Goal: Task Accomplishment & Management: Manage account settings

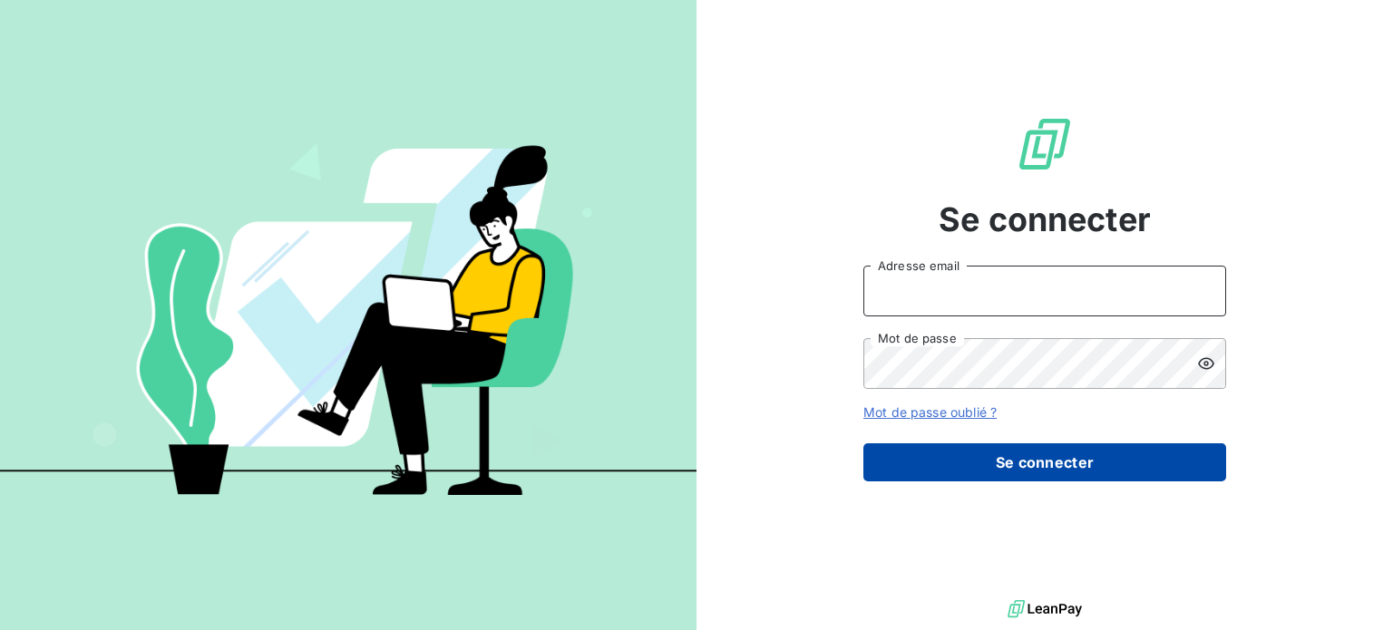
type input "[EMAIL_ADDRESS][PERSON_NAME][DOMAIN_NAME]"
click at [1072, 464] on button "Se connecter" at bounding box center [1045, 463] width 363 height 38
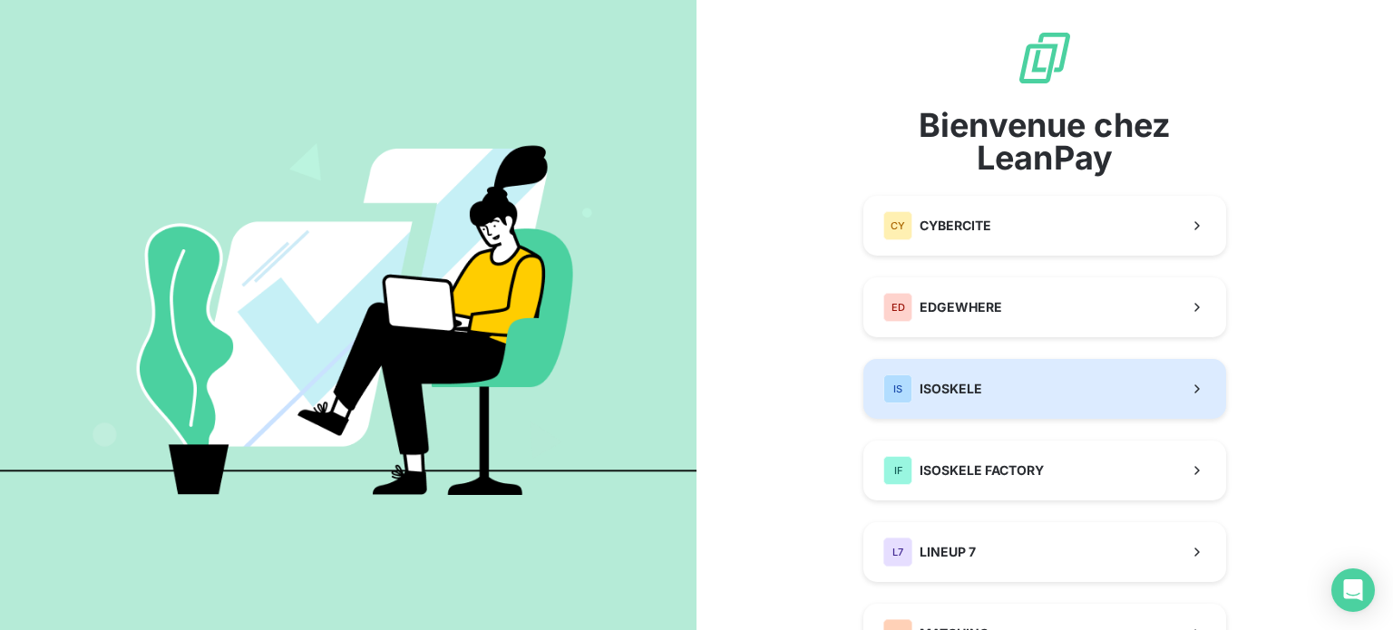
click at [1020, 382] on button "IS ISOSKELE" at bounding box center [1045, 389] width 363 height 60
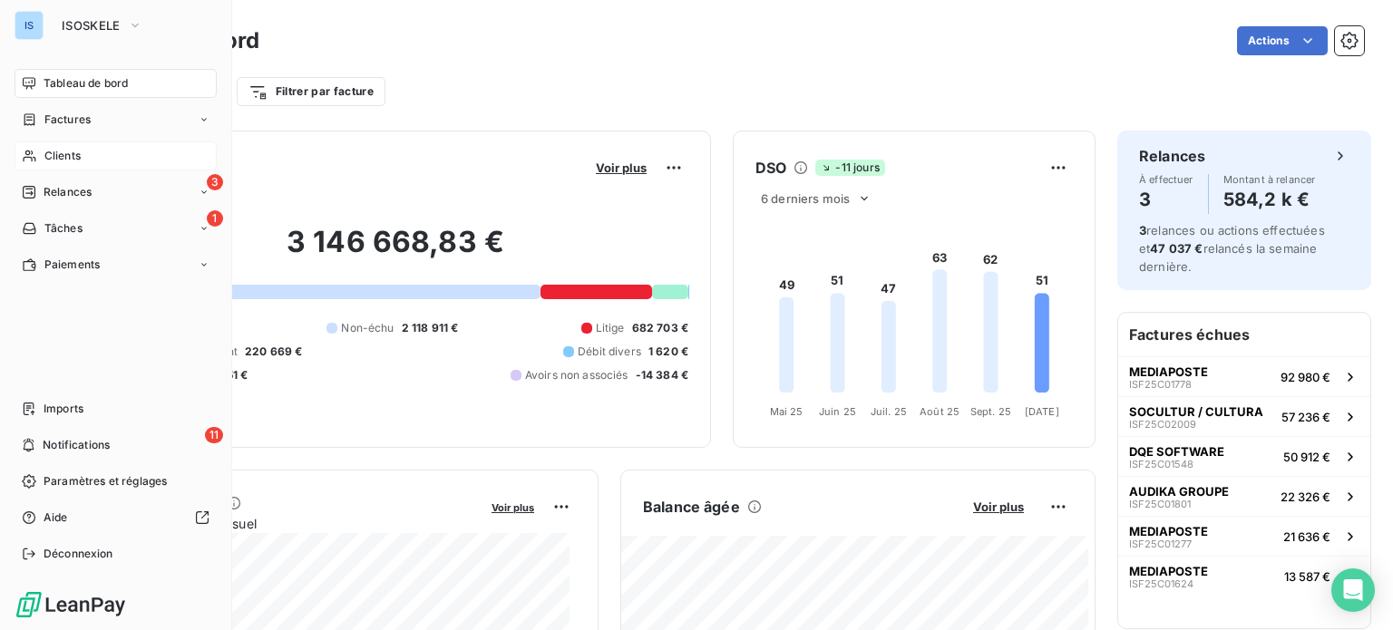
click at [81, 169] on div "Clients" at bounding box center [116, 156] width 202 height 29
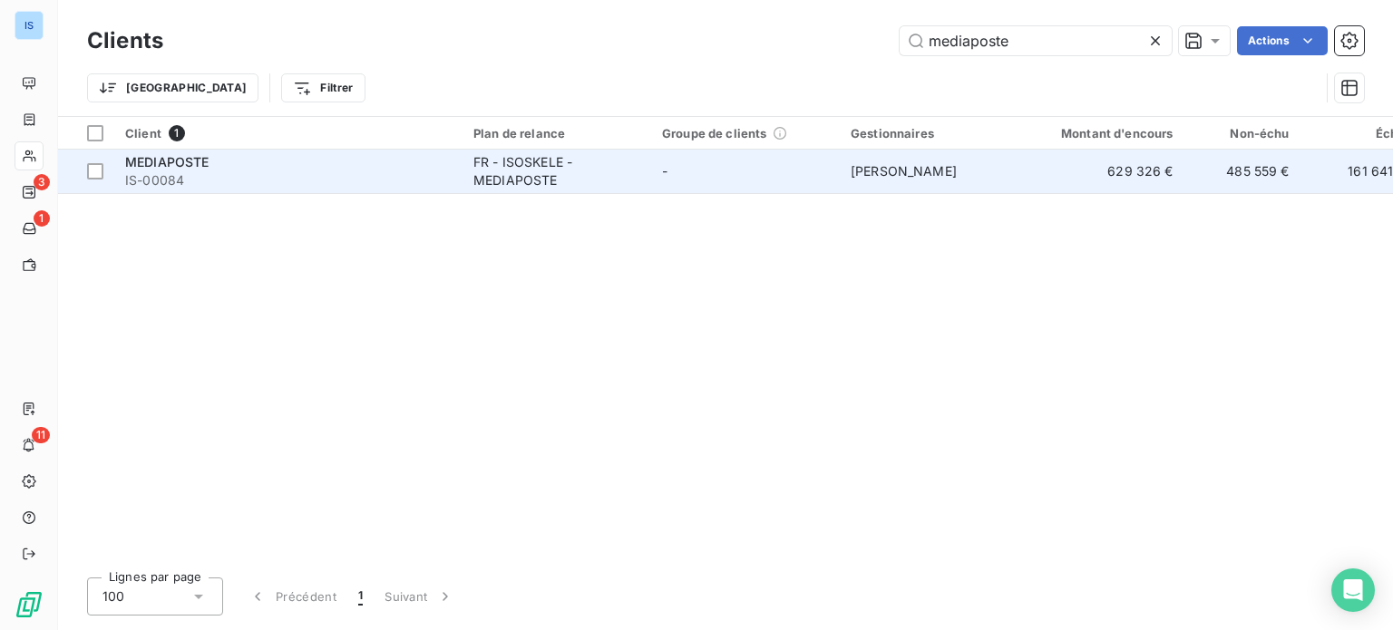
type input "mediaposte"
click at [283, 161] on div "MEDIAPOSTE" at bounding box center [288, 162] width 327 height 18
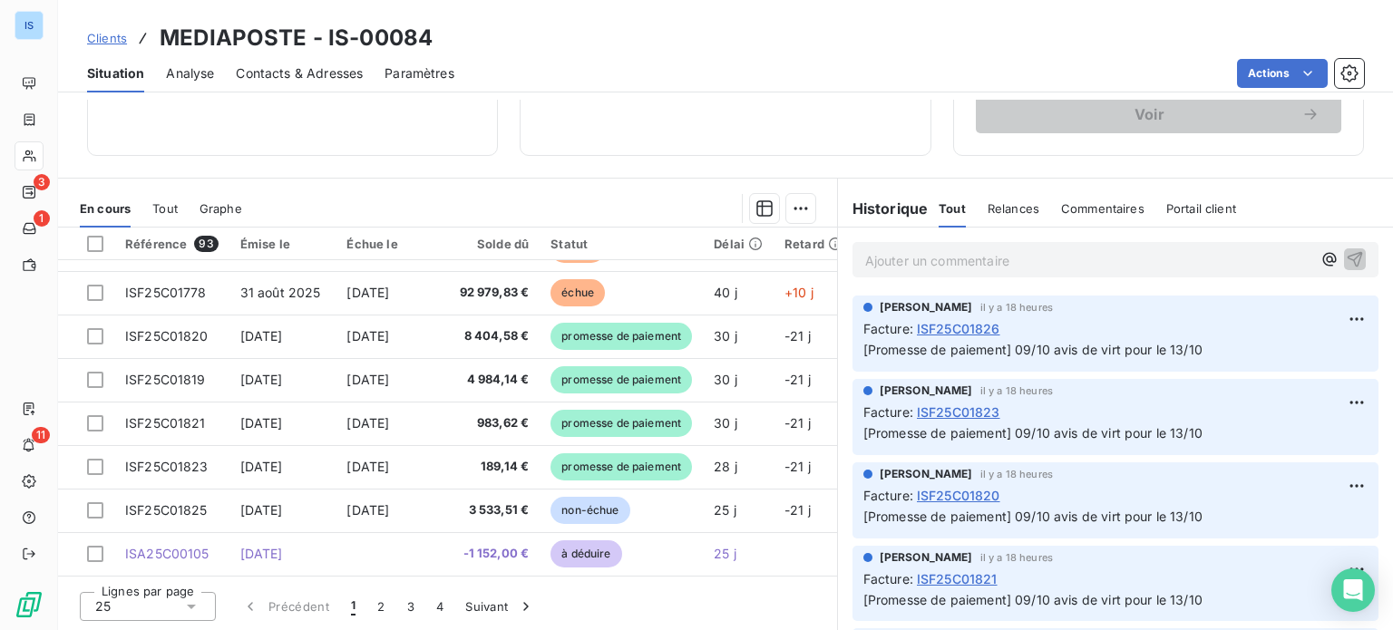
scroll to position [779, 0]
click at [370, 604] on button "2" at bounding box center [381, 607] width 29 height 38
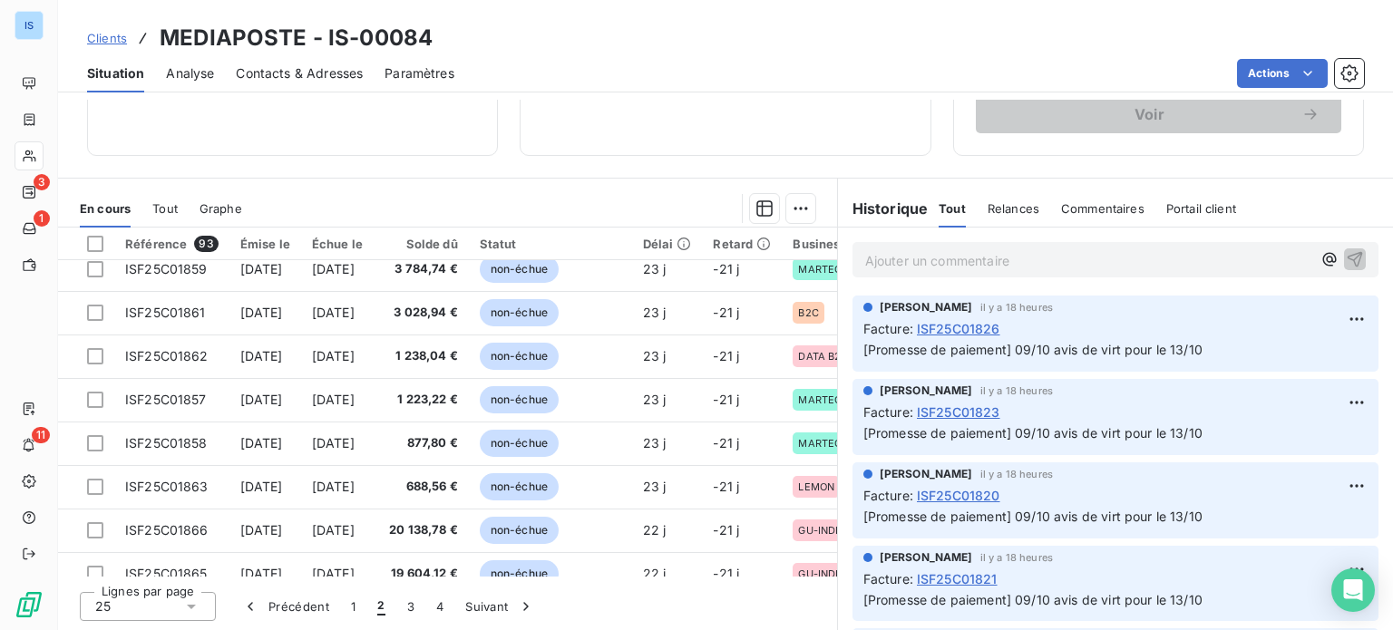
scroll to position [0, 0]
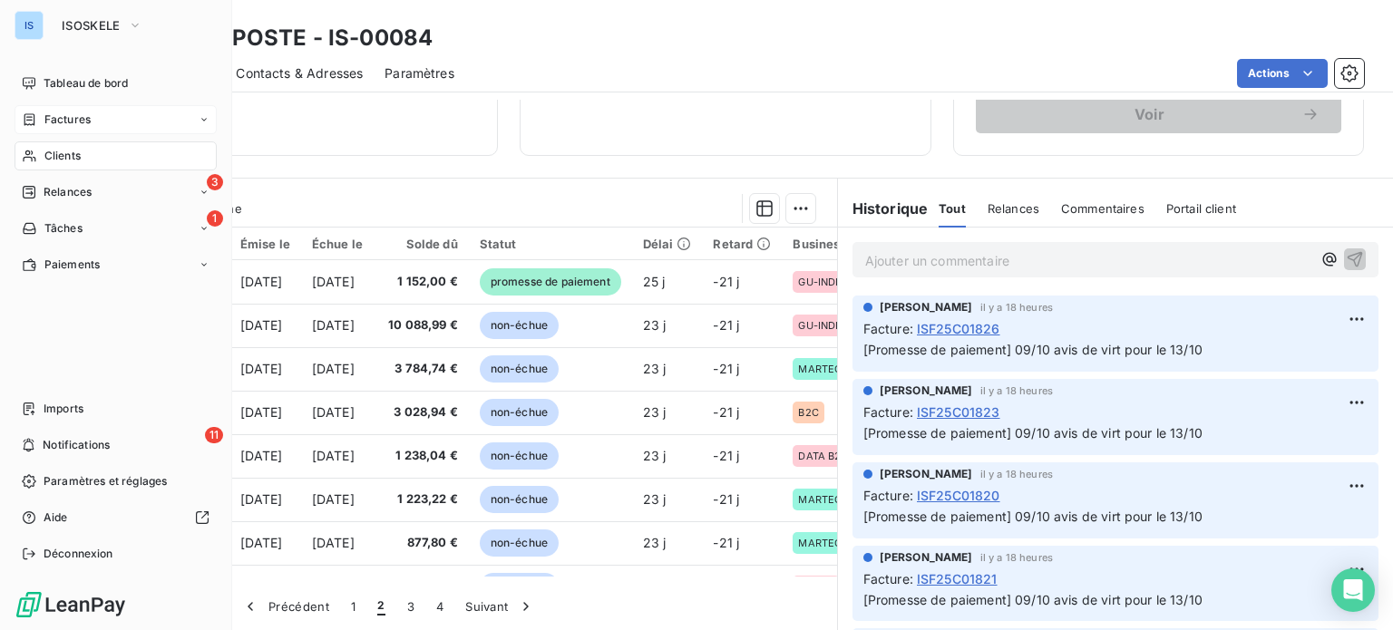
click at [72, 115] on span "Factures" at bounding box center [67, 120] width 46 height 16
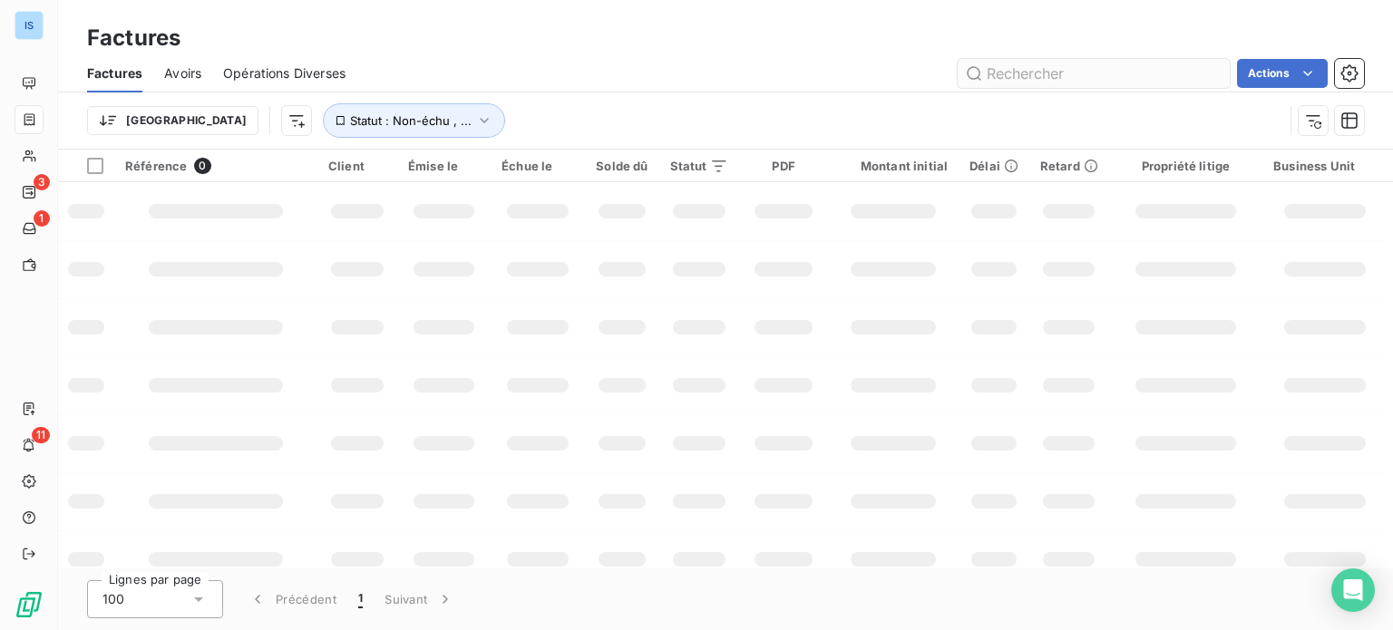
click at [1020, 75] on input "text" at bounding box center [1094, 73] width 272 height 29
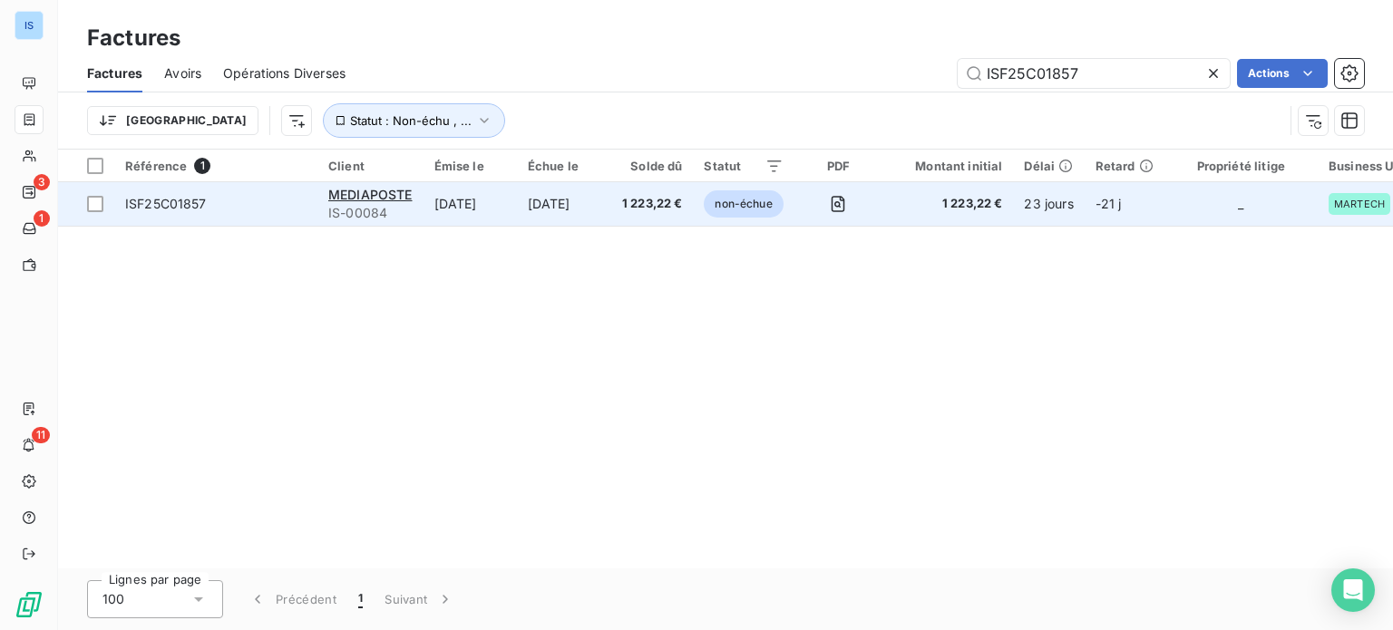
type input "ISF25C01857"
click at [215, 204] on span "ISF25C01857" at bounding box center [215, 204] width 181 height 18
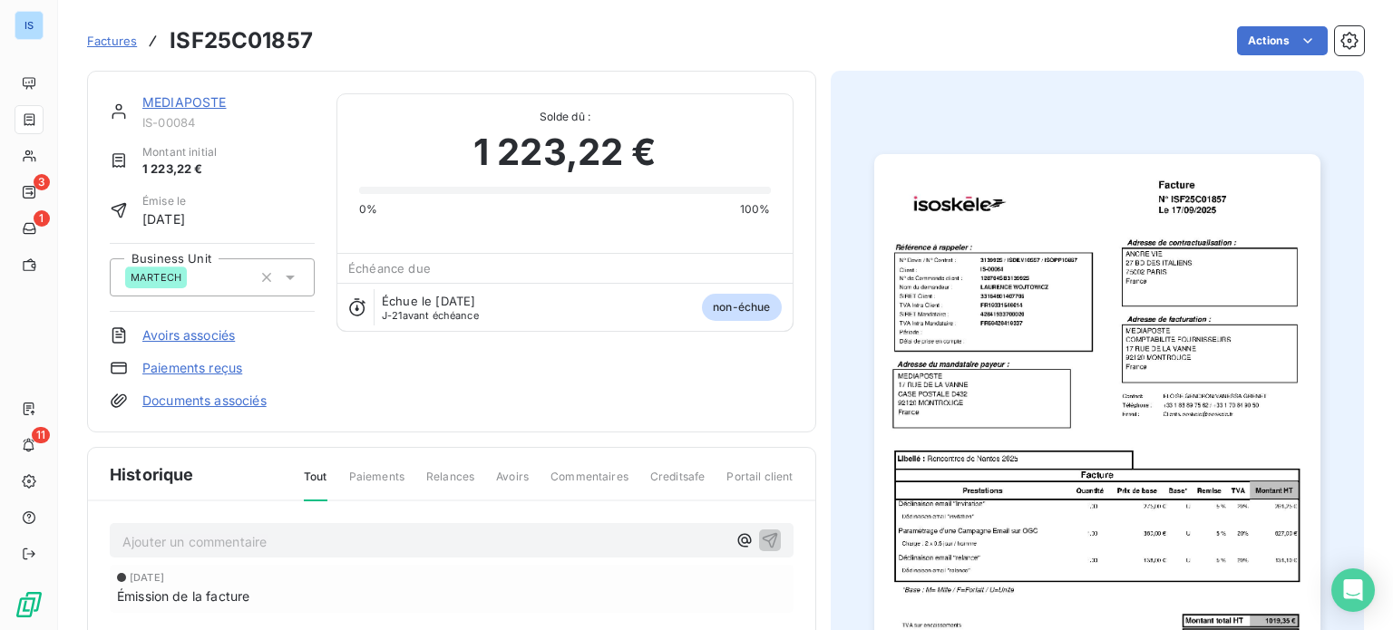
click at [200, 94] on link "MEDIAPOSTE" at bounding box center [184, 101] width 84 height 15
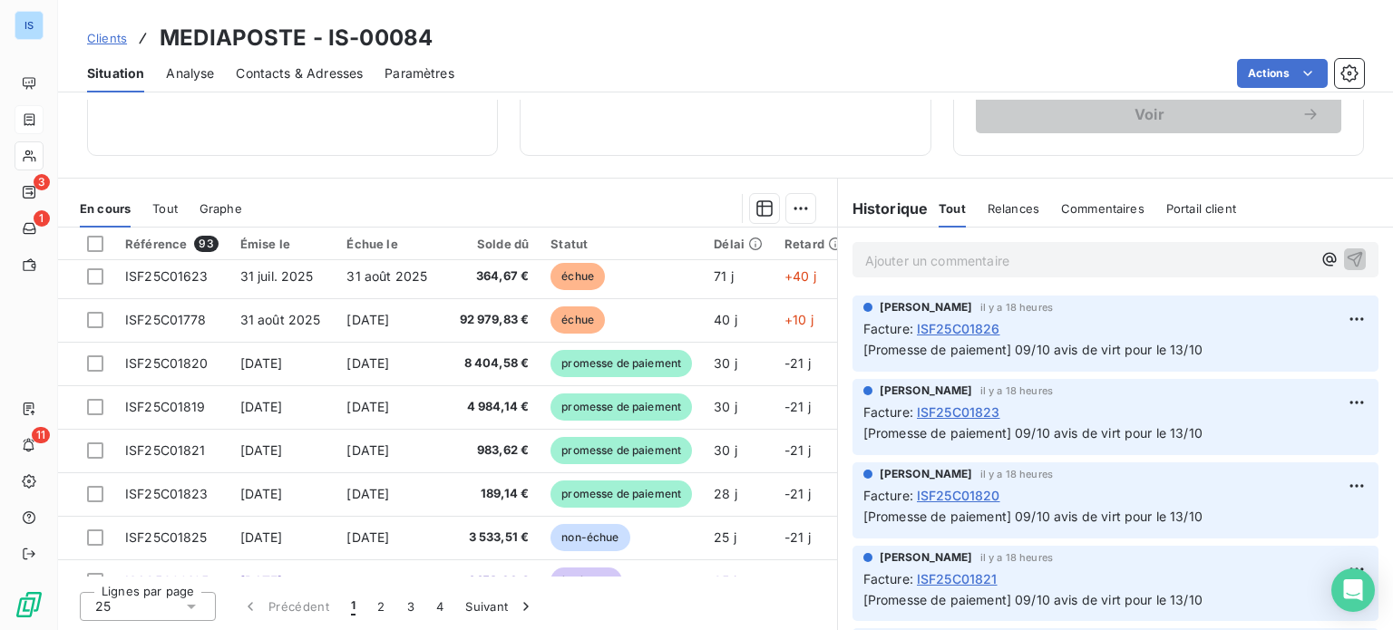
scroll to position [779, 0]
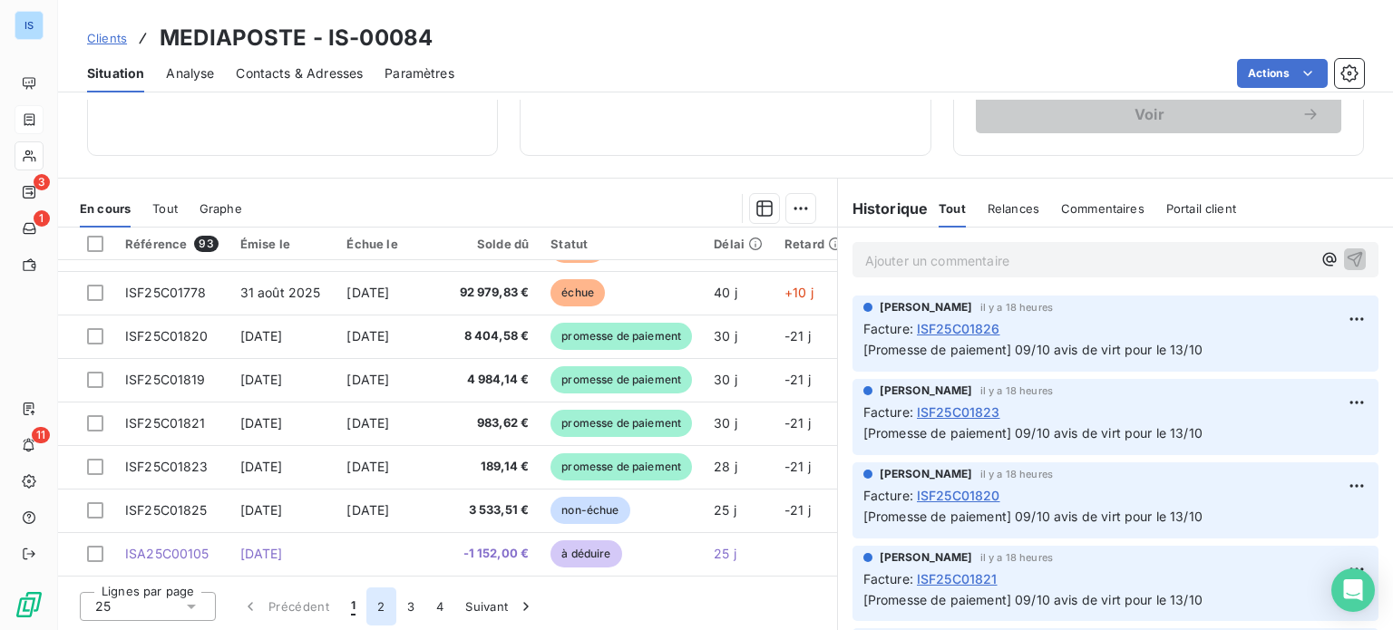
click at [379, 609] on button "2" at bounding box center [381, 607] width 29 height 38
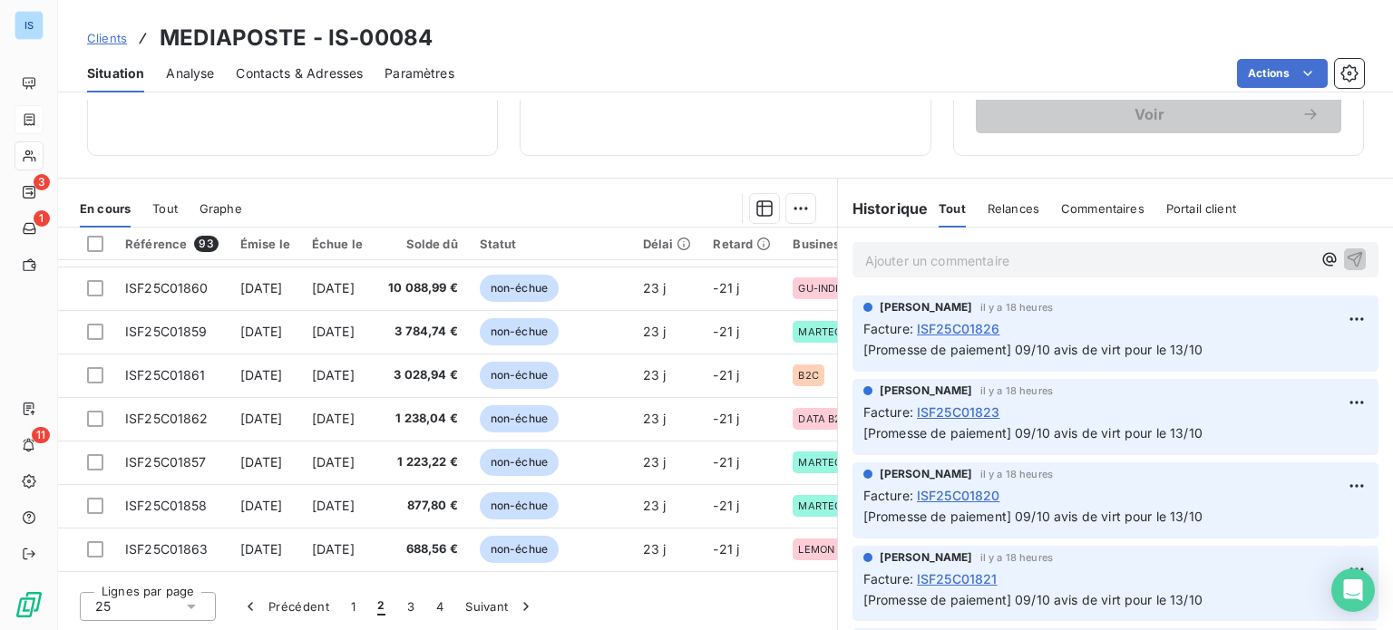
scroll to position [0, 0]
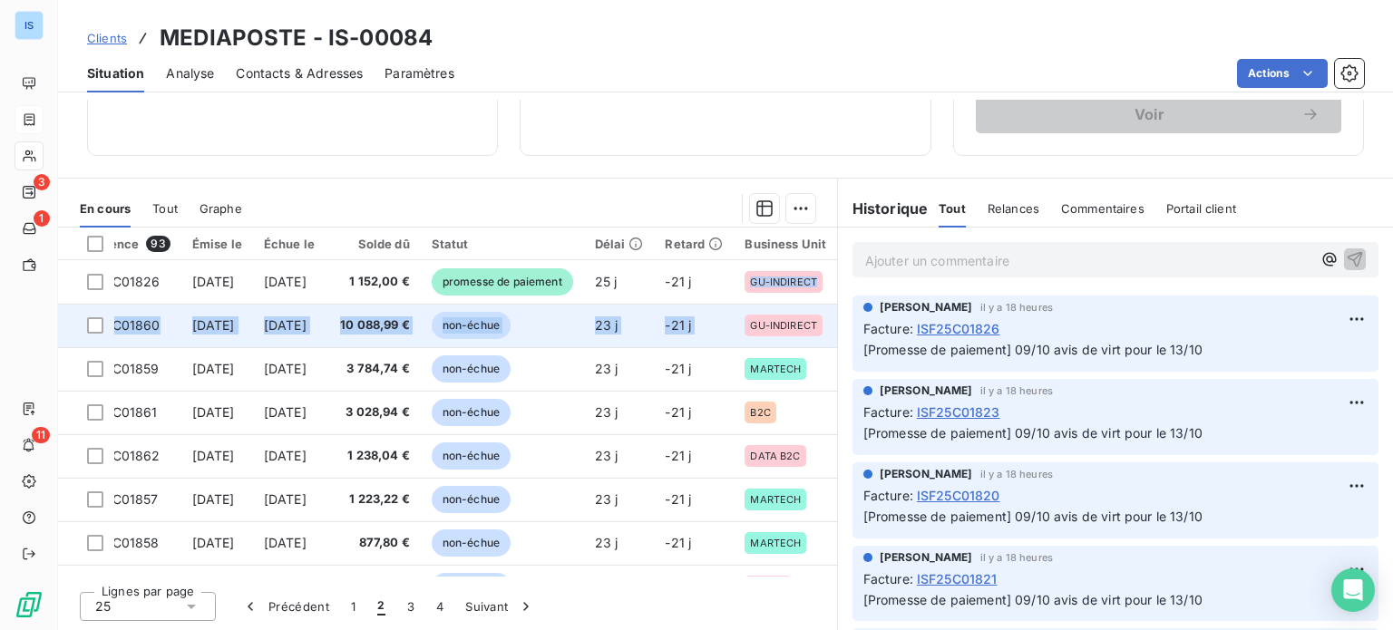
drag, startPoint x: 818, startPoint y: 280, endPoint x: 818, endPoint y: 304, distance: 23.6
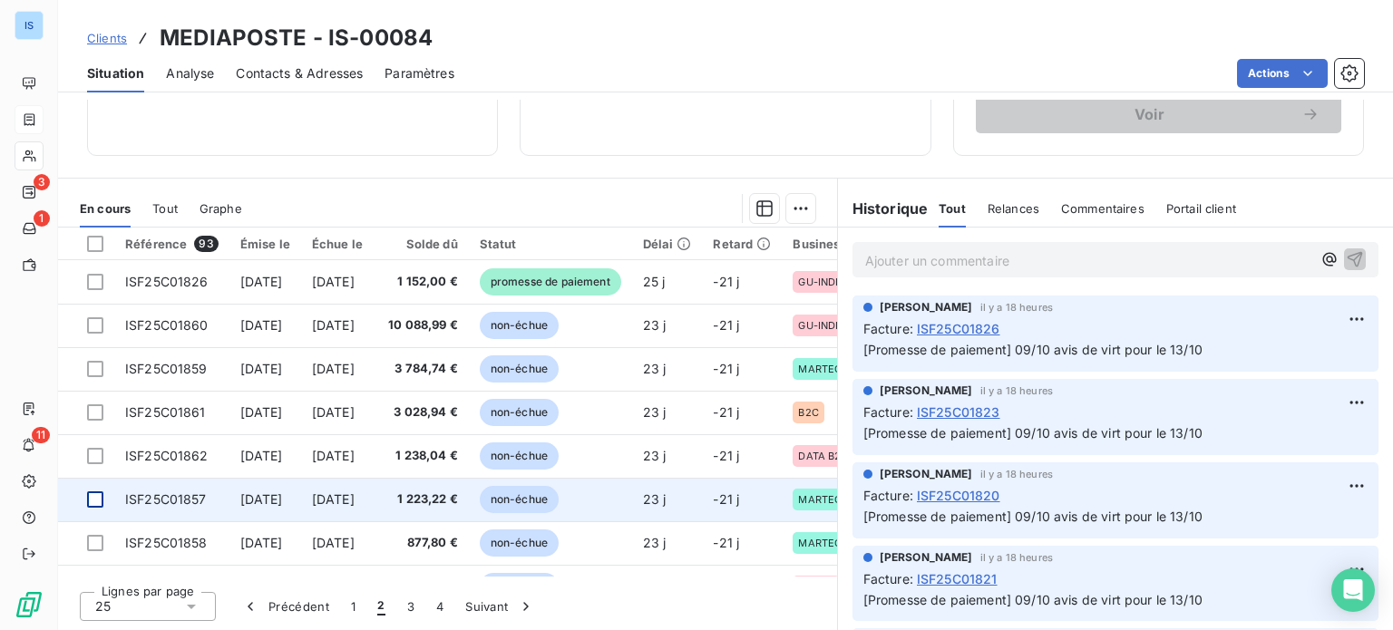
click at [95, 496] on div at bounding box center [95, 500] width 16 height 16
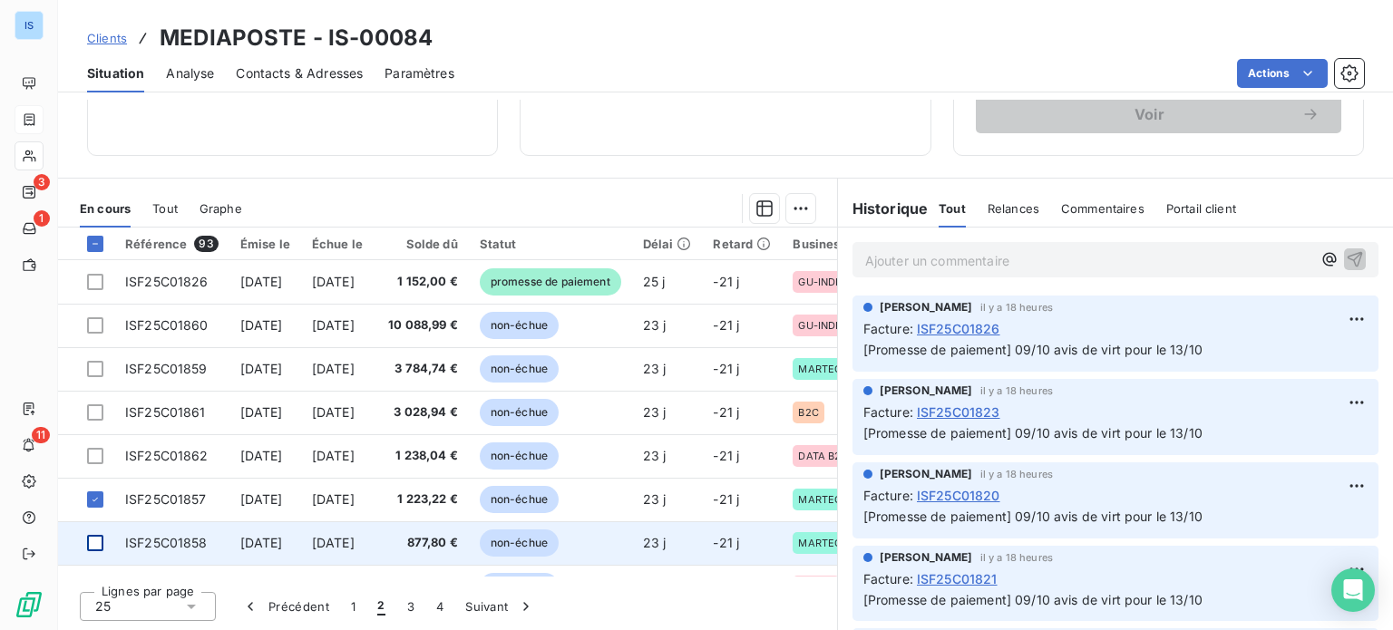
click at [99, 540] on div at bounding box center [95, 543] width 16 height 16
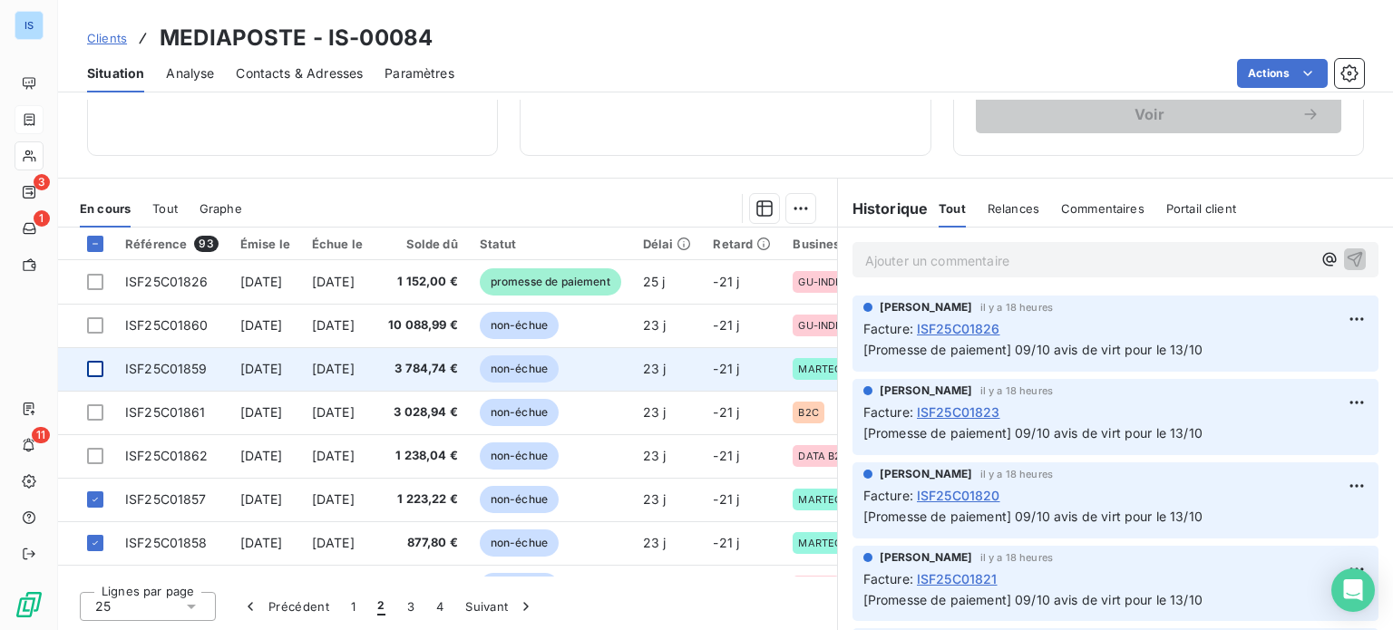
click at [99, 372] on div at bounding box center [95, 369] width 16 height 16
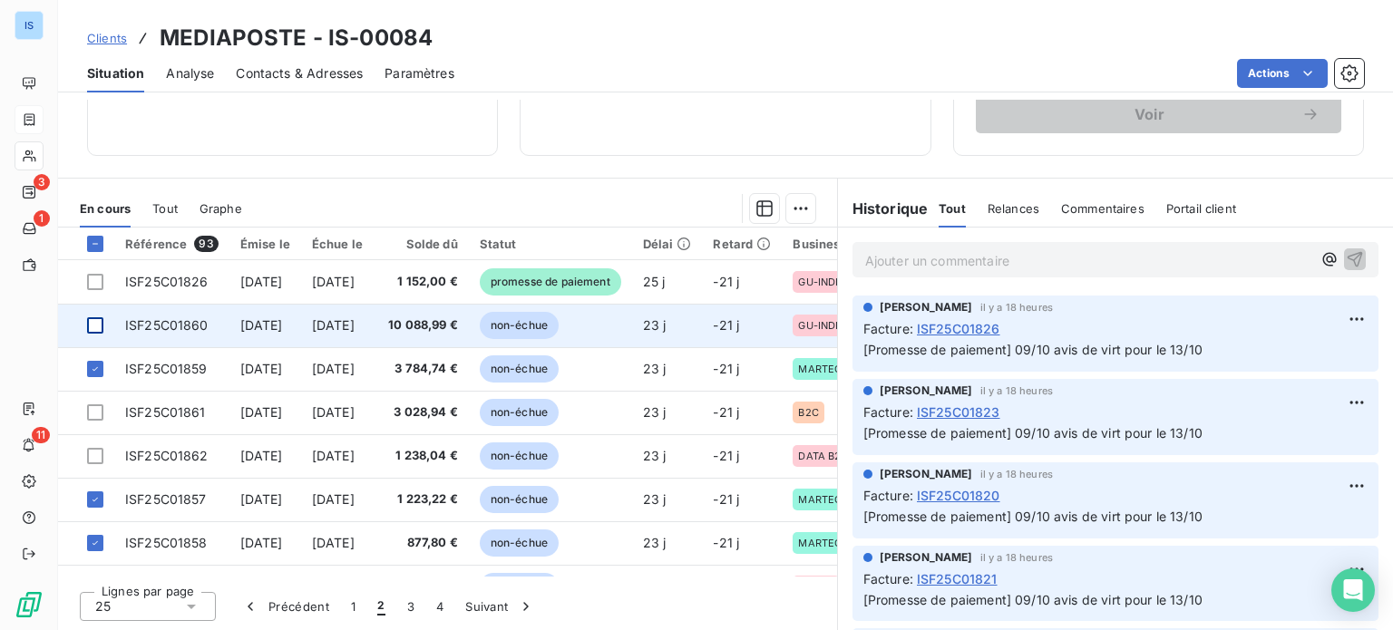
click at [92, 328] on div at bounding box center [95, 326] width 16 height 16
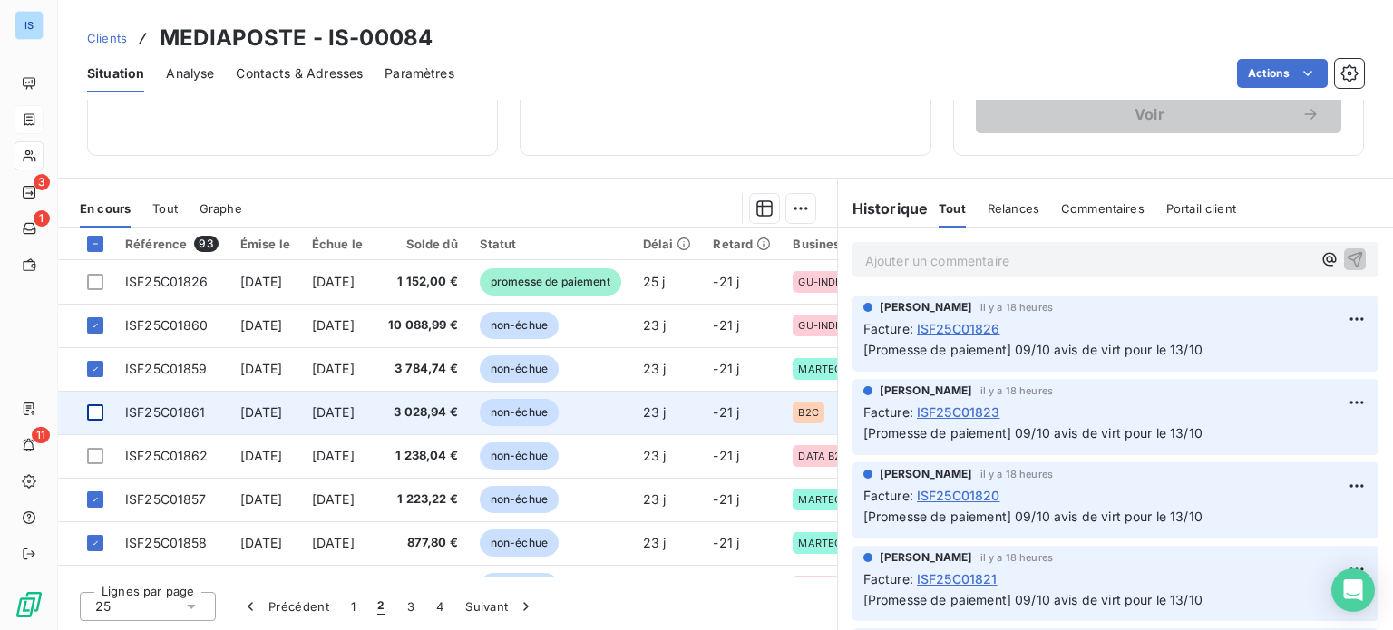
click at [94, 406] on div at bounding box center [95, 413] width 16 height 16
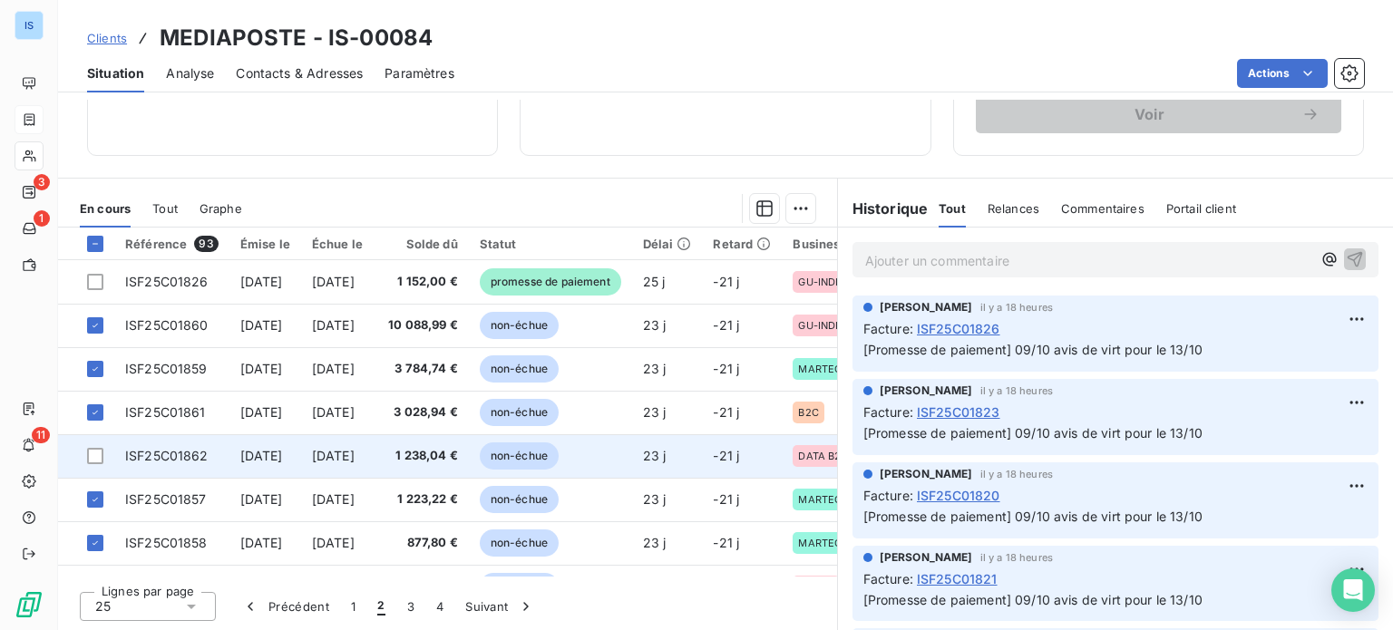
click at [94, 445] on td at bounding box center [86, 457] width 56 height 44
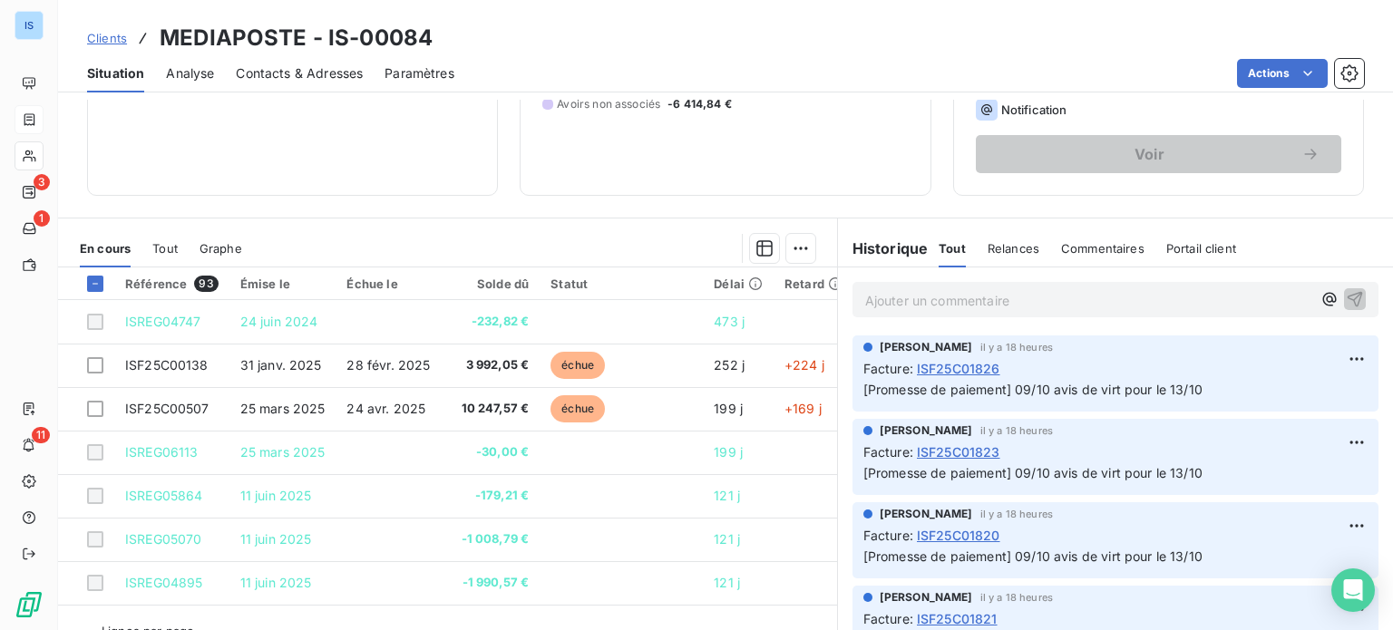
scroll to position [327, 0]
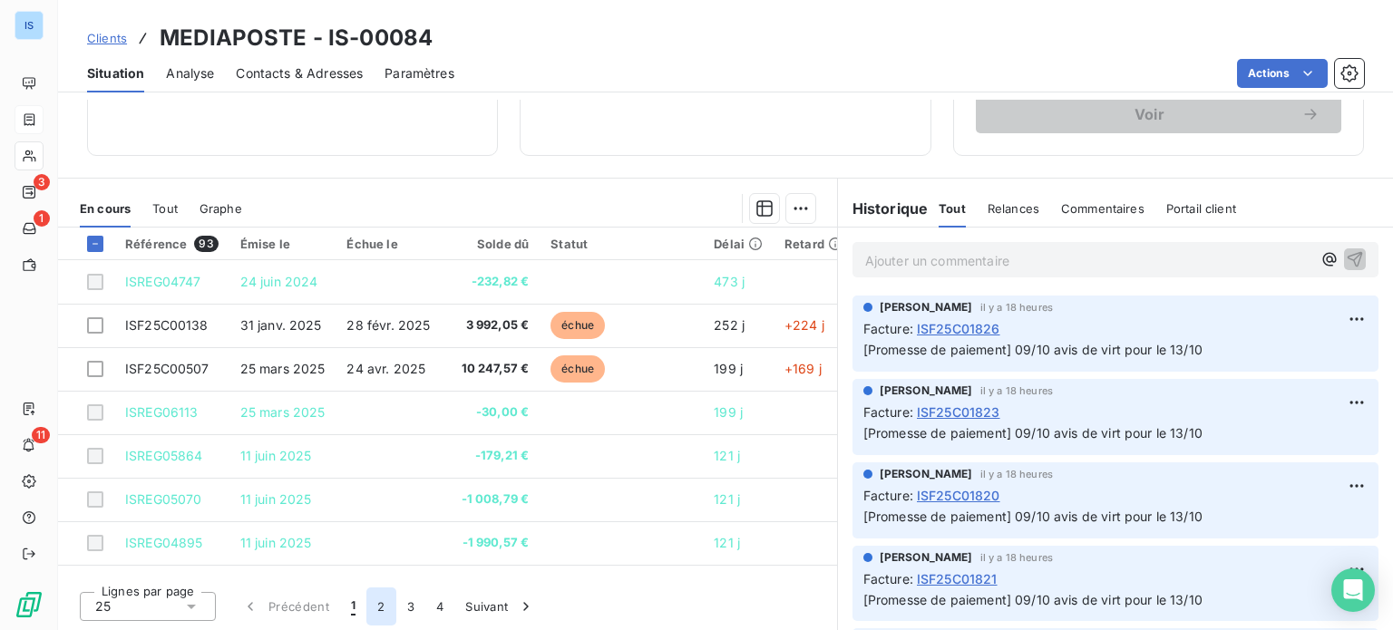
click at [381, 617] on button "2" at bounding box center [381, 607] width 29 height 38
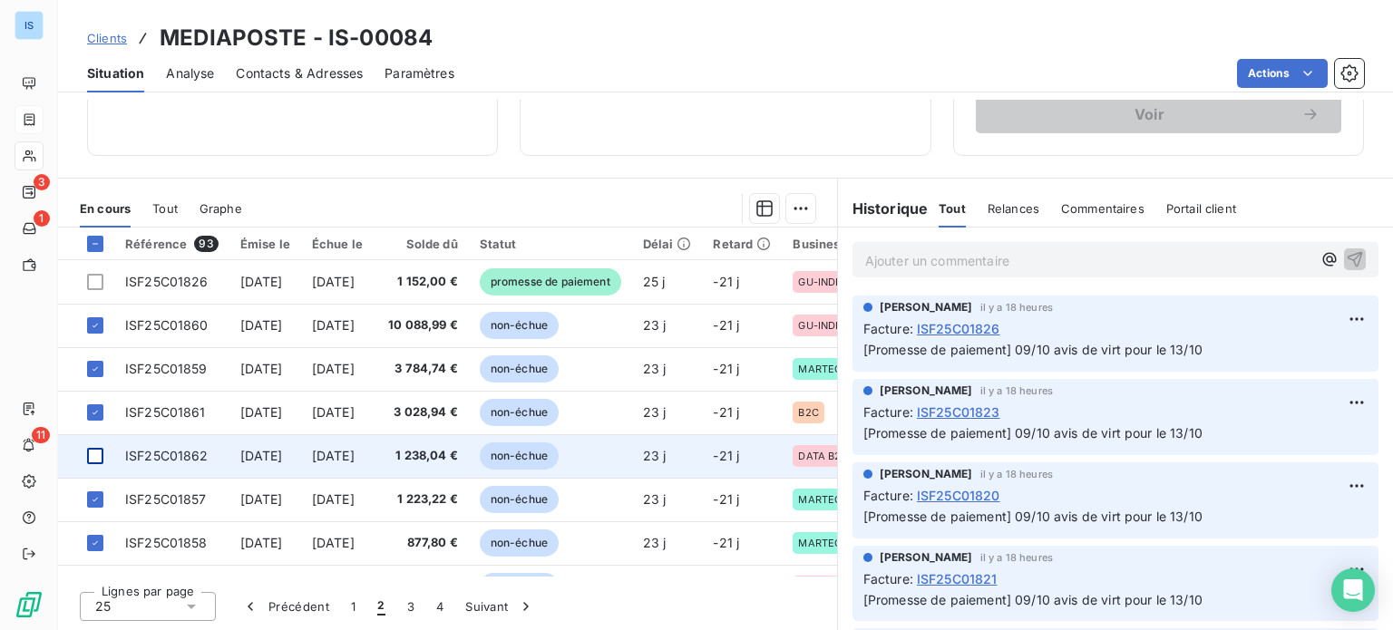
click at [96, 459] on div at bounding box center [95, 456] width 16 height 16
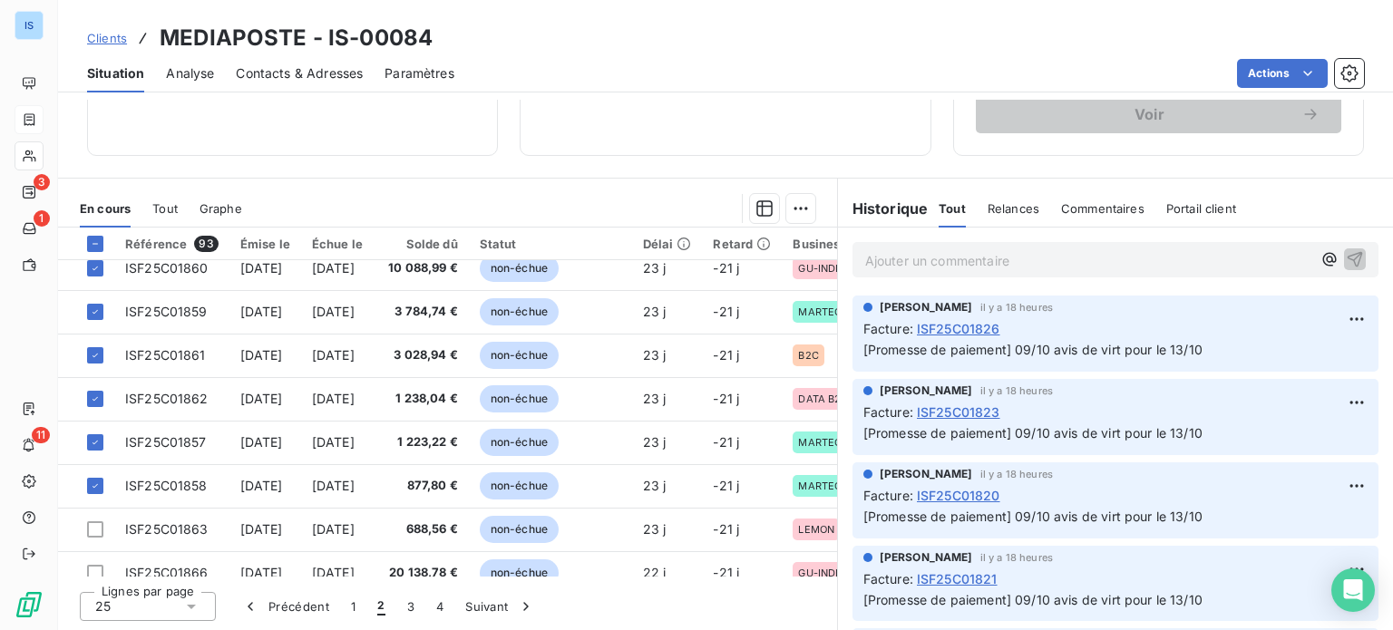
scroll to position [81, 0]
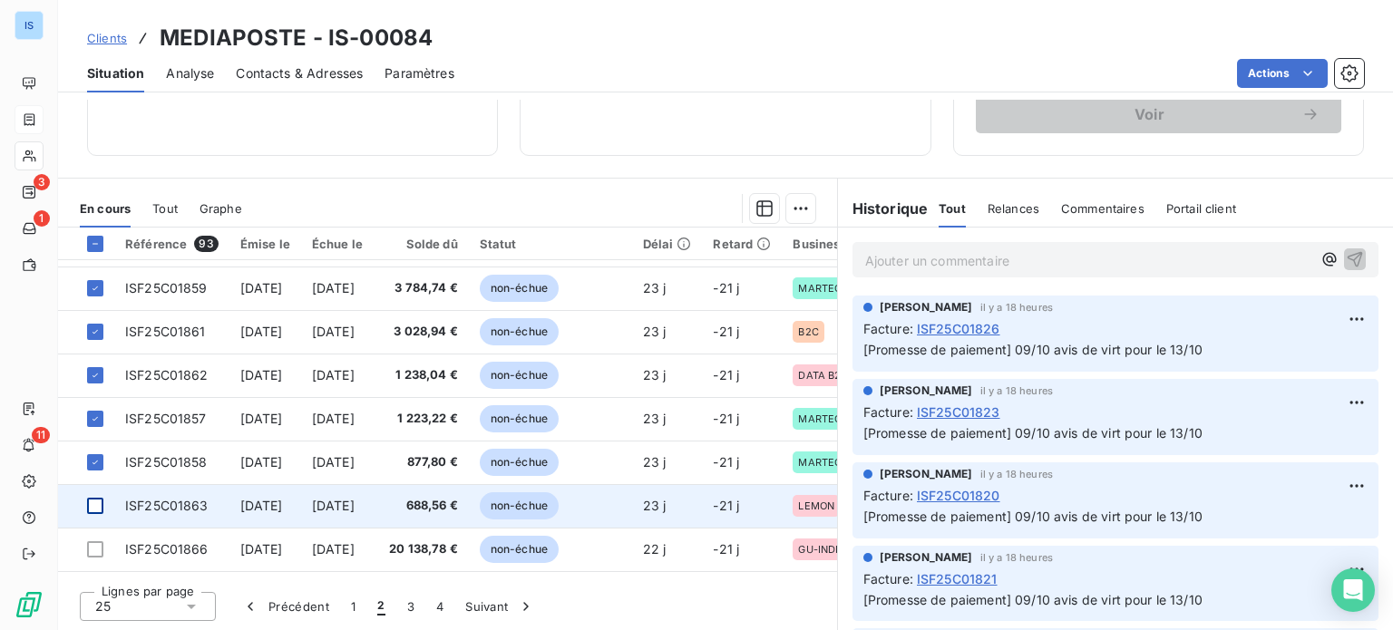
click at [103, 502] on div at bounding box center [95, 506] width 16 height 16
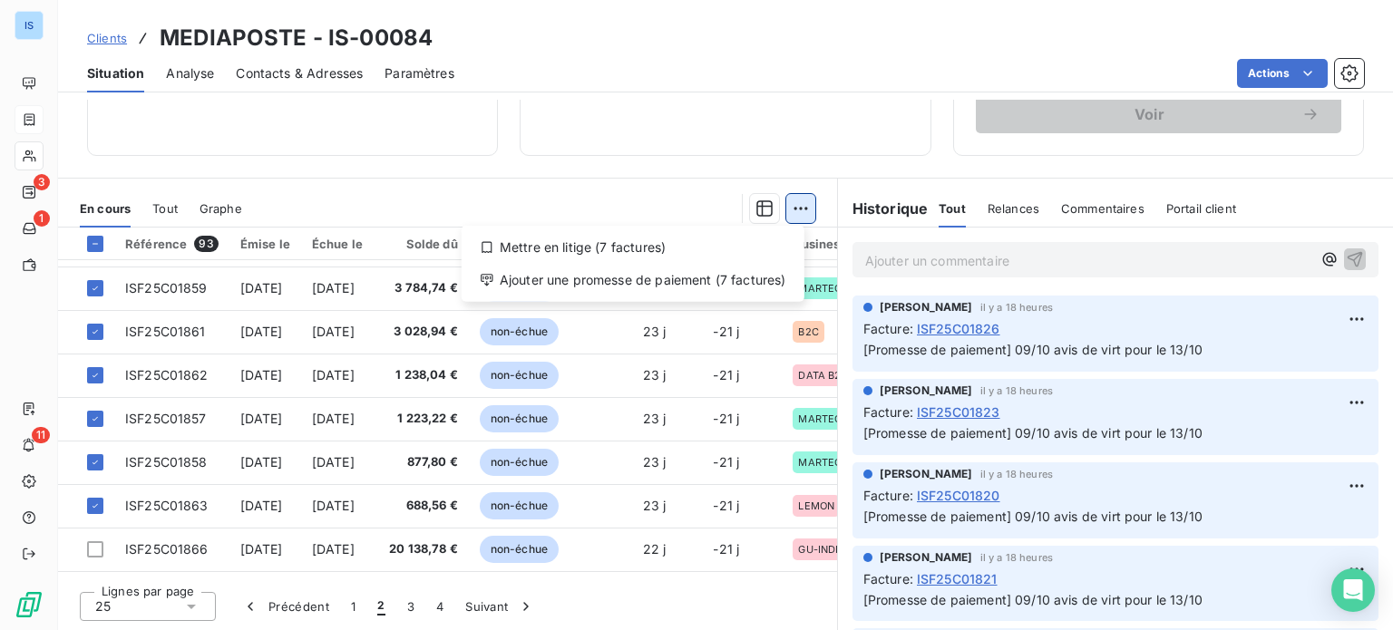
click at [803, 213] on html "IS 3 1 11 Clients MEDIAPOSTE - IS-00084 Situation Analyse Contacts & Adresses P…" at bounding box center [696, 315] width 1393 height 630
click at [748, 276] on div "Ajouter une promesse de paiement (7 factures)" at bounding box center [633, 280] width 328 height 29
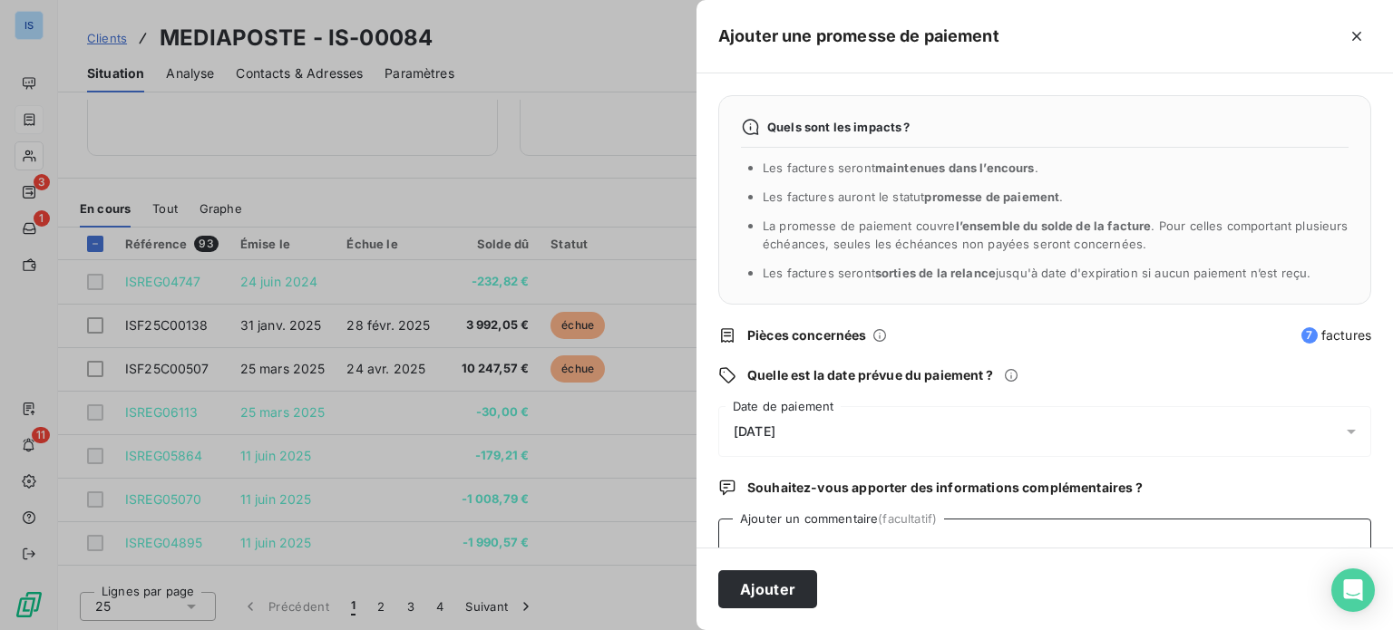
click at [826, 536] on textarea "Ajouter un commentaire (facultatif)" at bounding box center [1044, 553] width 653 height 69
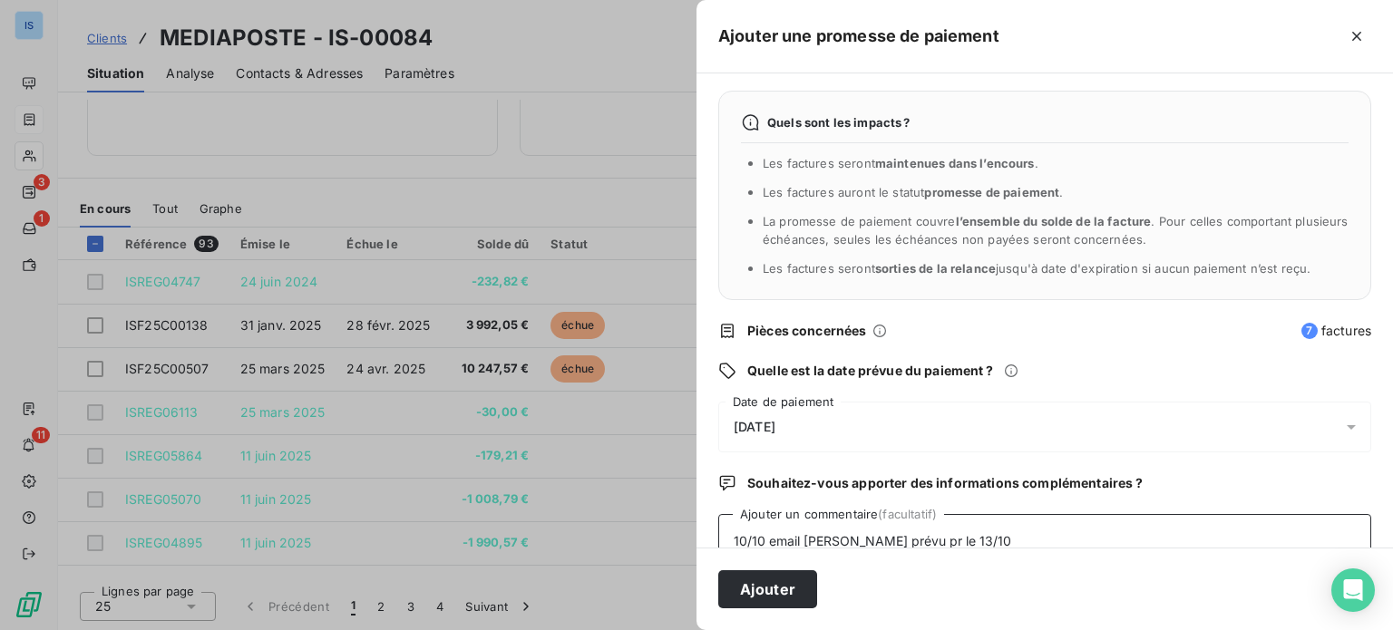
type textarea "10/10 email [PERSON_NAME] prévu pr le 13/10"
click at [924, 428] on div "[DATE]" at bounding box center [1044, 427] width 653 height 51
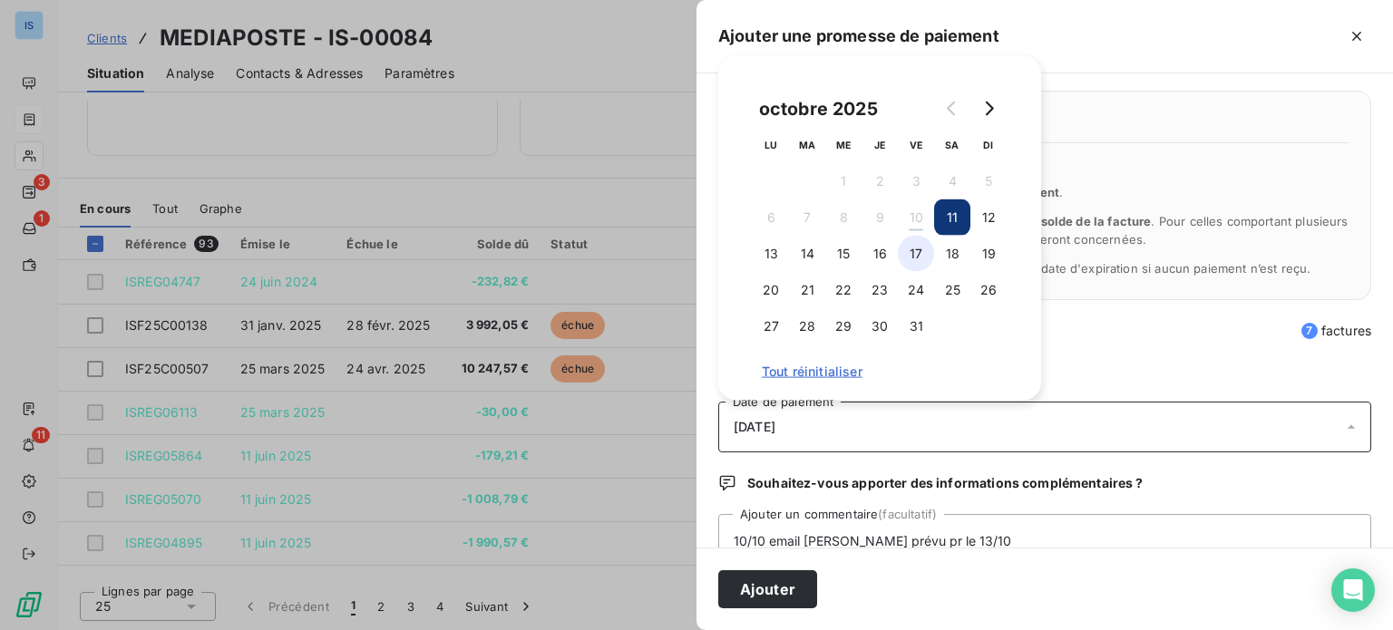
click at [911, 257] on button "17" at bounding box center [916, 254] width 36 height 36
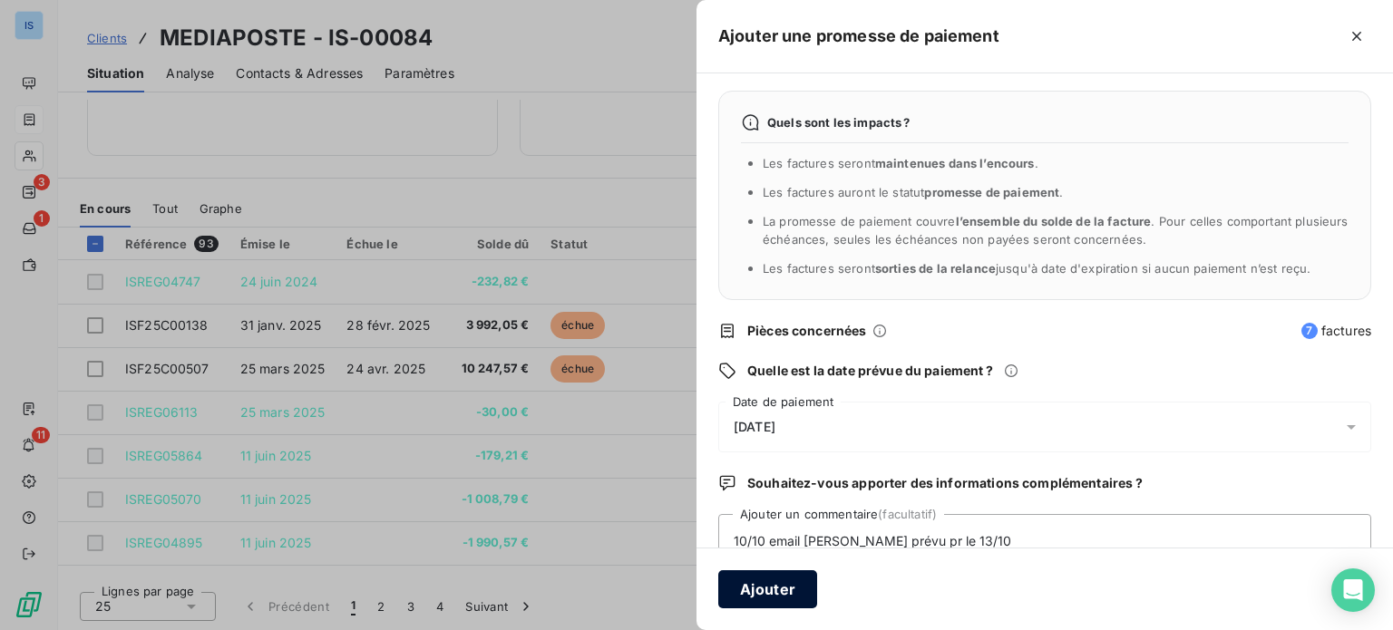
click at [787, 583] on button "Ajouter" at bounding box center [767, 590] width 99 height 38
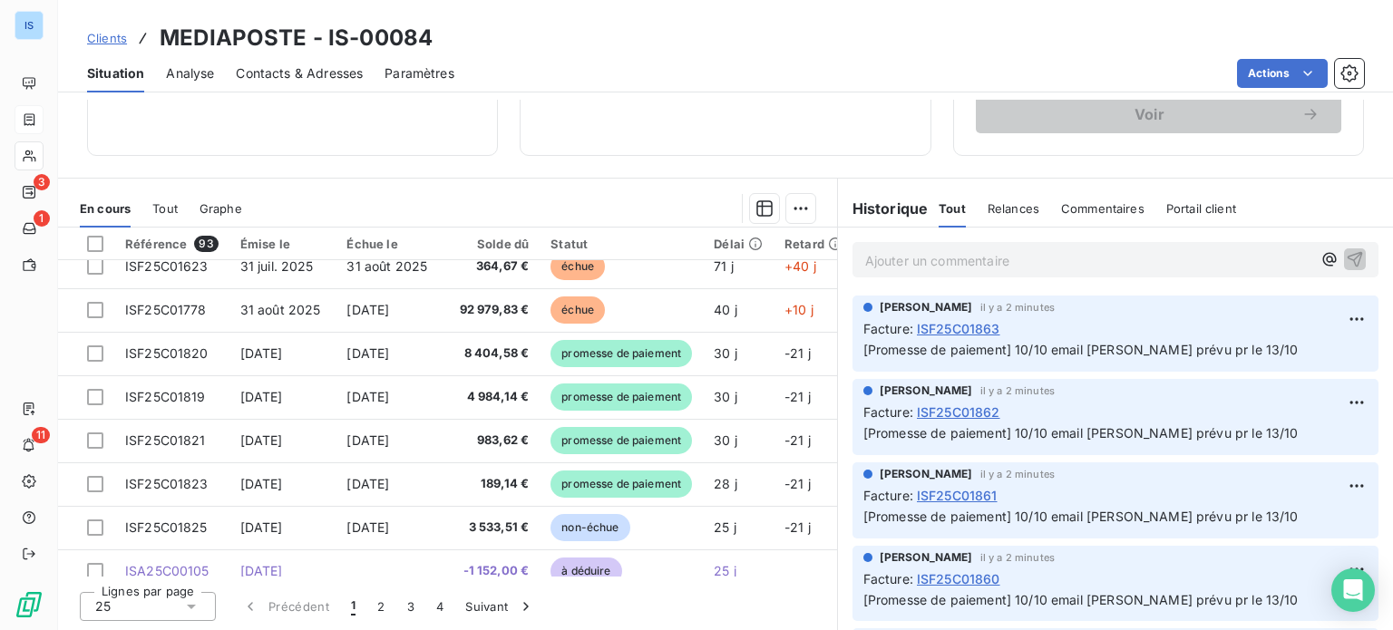
scroll to position [779, 0]
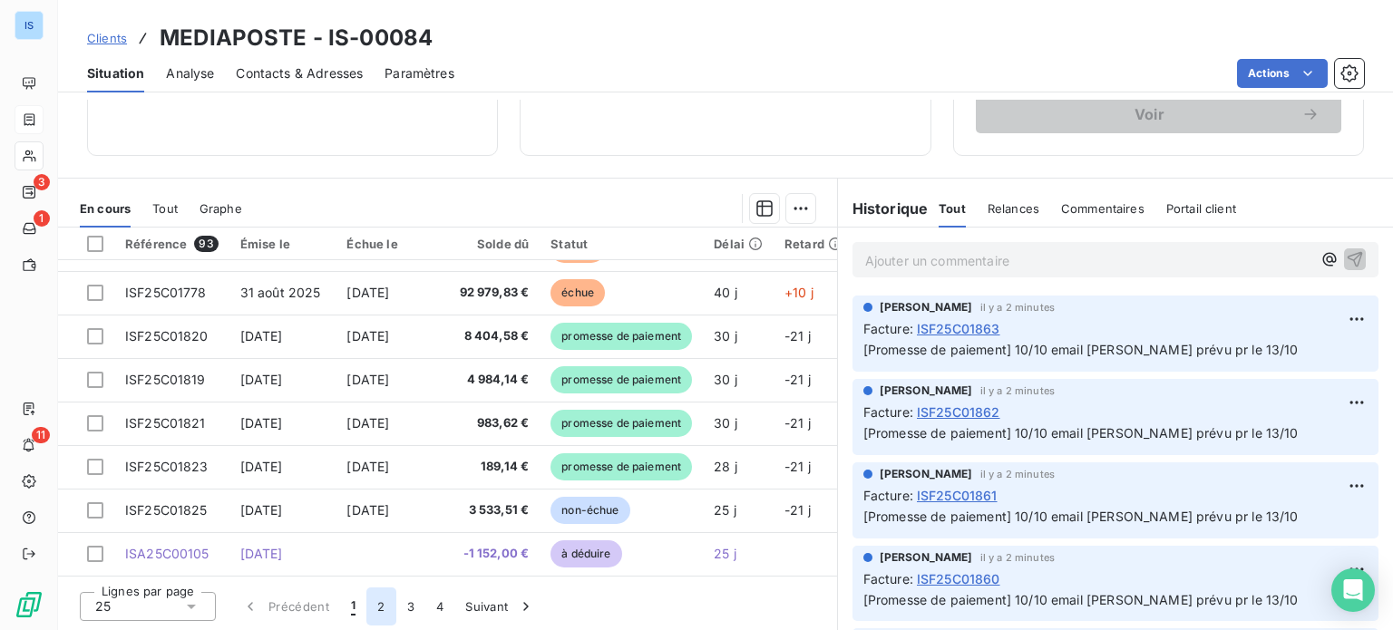
click at [383, 605] on button "2" at bounding box center [381, 607] width 29 height 38
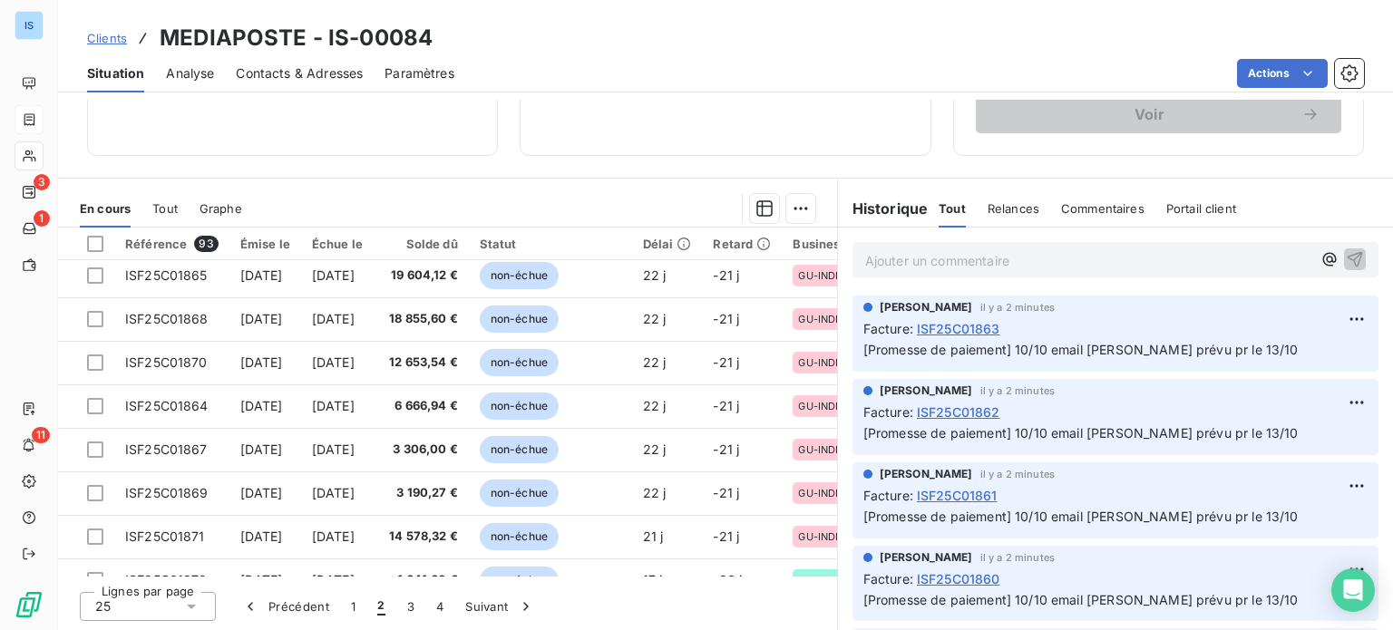
scroll to position [390, 0]
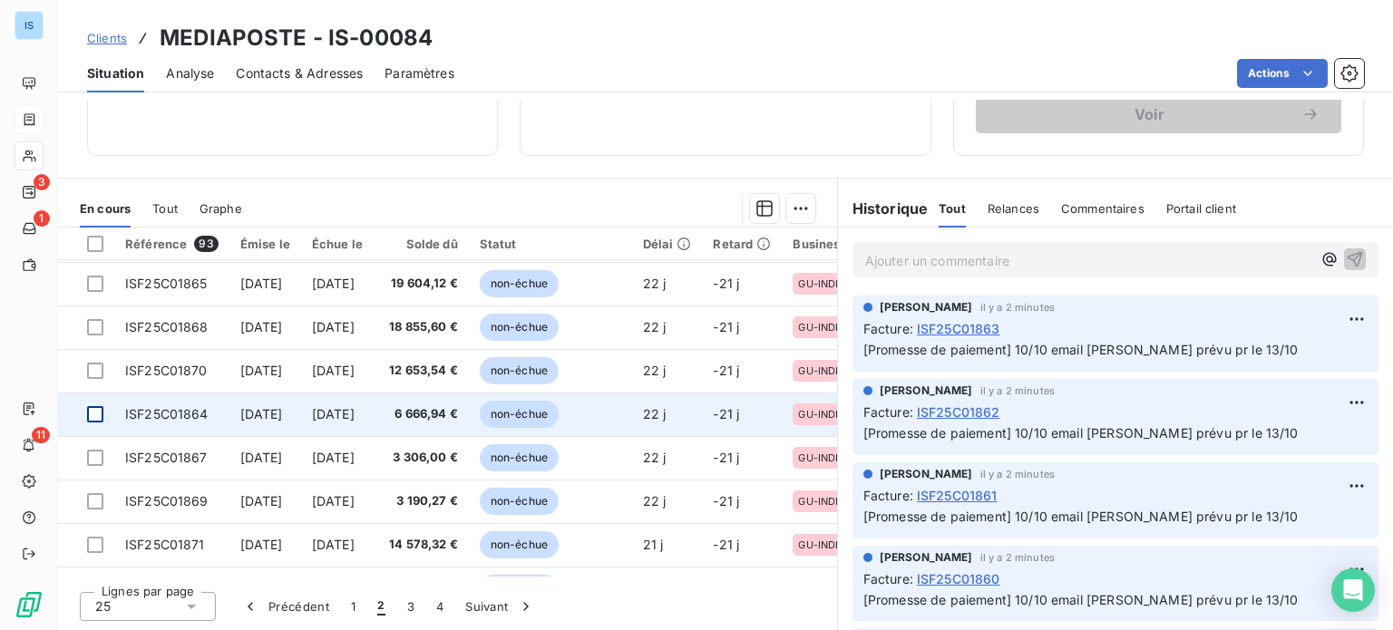
click at [93, 406] on div at bounding box center [95, 414] width 16 height 16
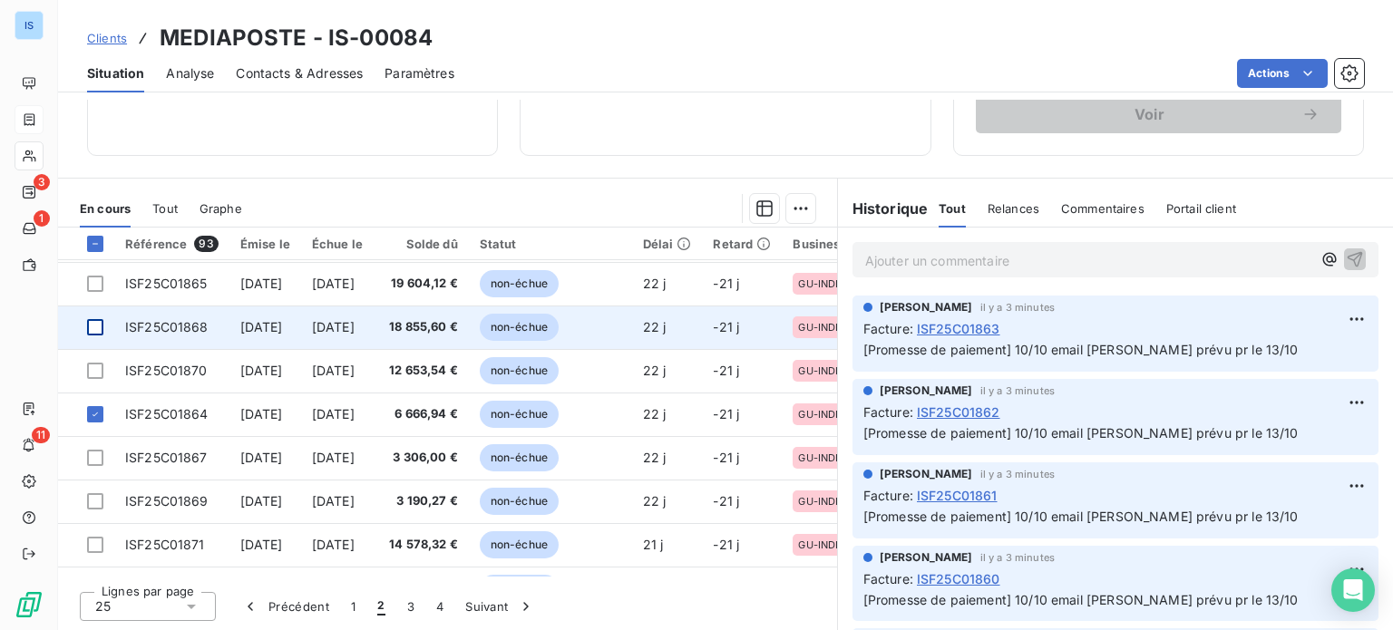
click at [94, 324] on div at bounding box center [95, 327] width 16 height 16
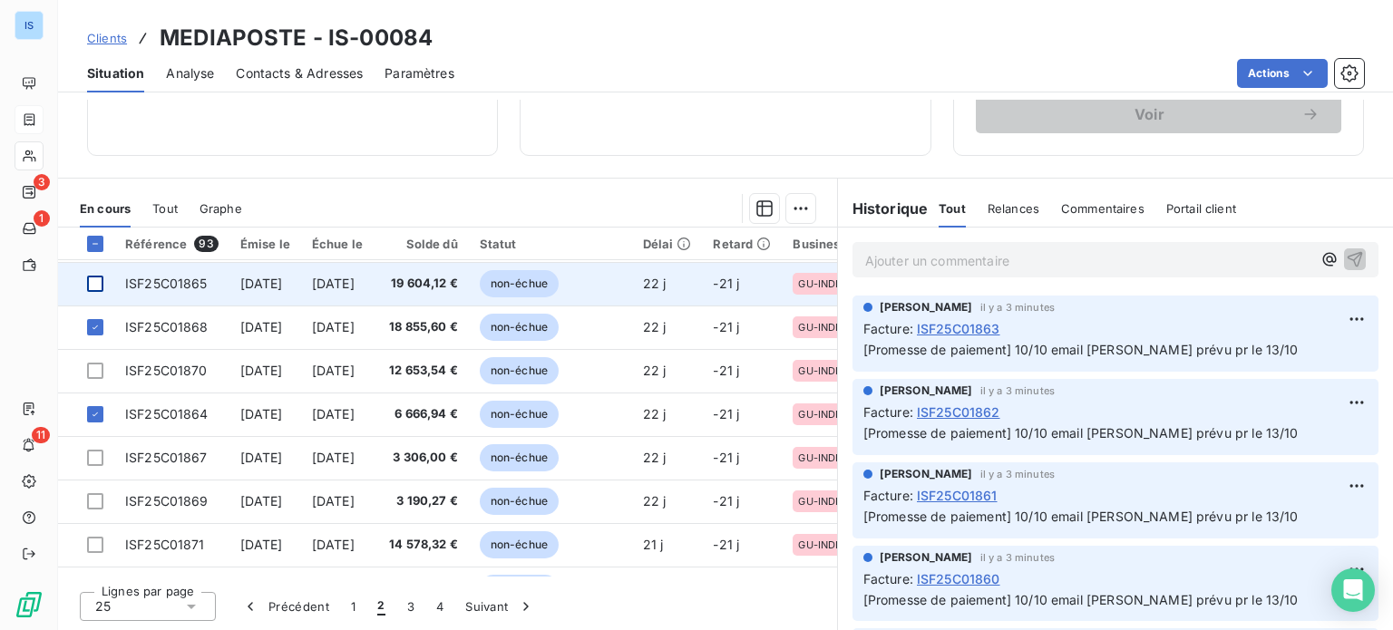
click at [94, 283] on div at bounding box center [95, 284] width 16 height 16
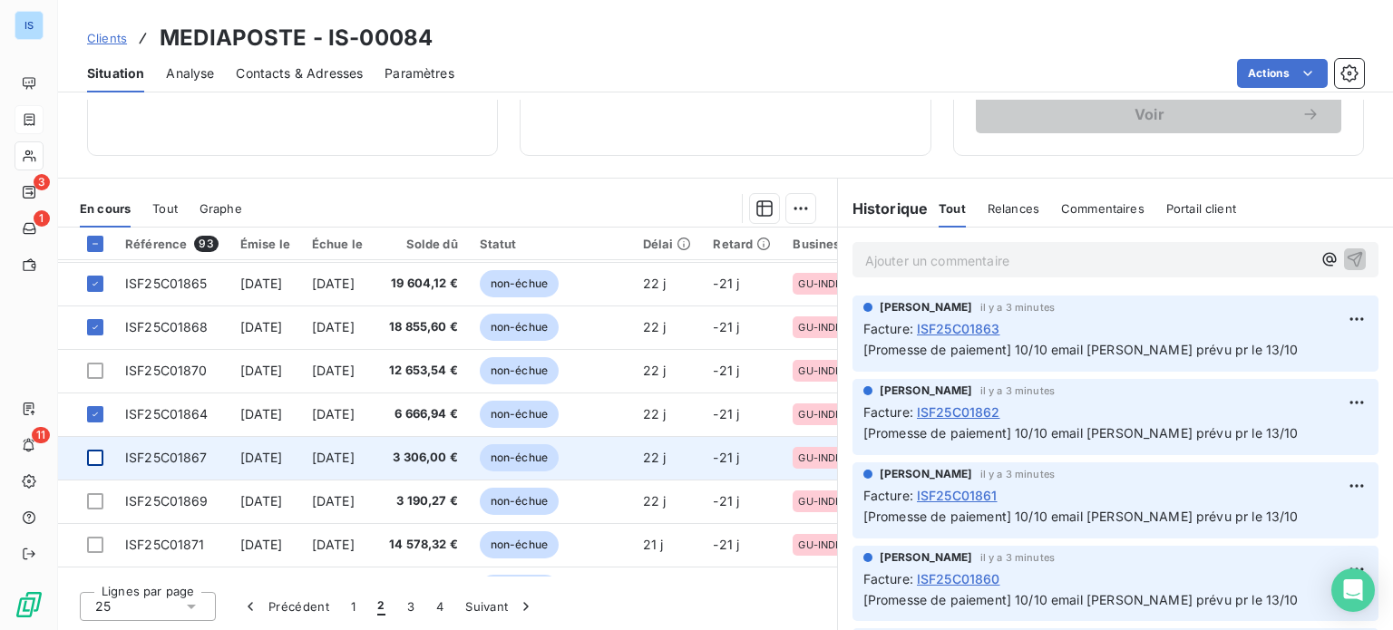
click at [98, 454] on div at bounding box center [95, 458] width 16 height 16
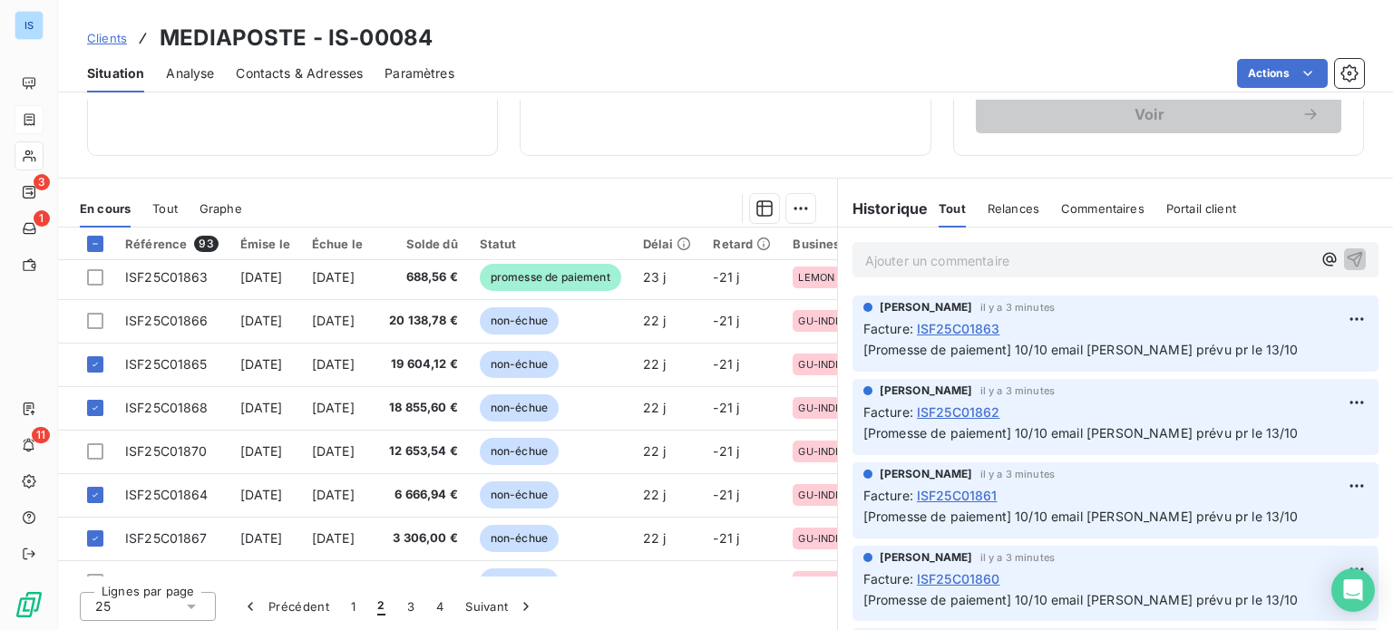
scroll to position [302, 0]
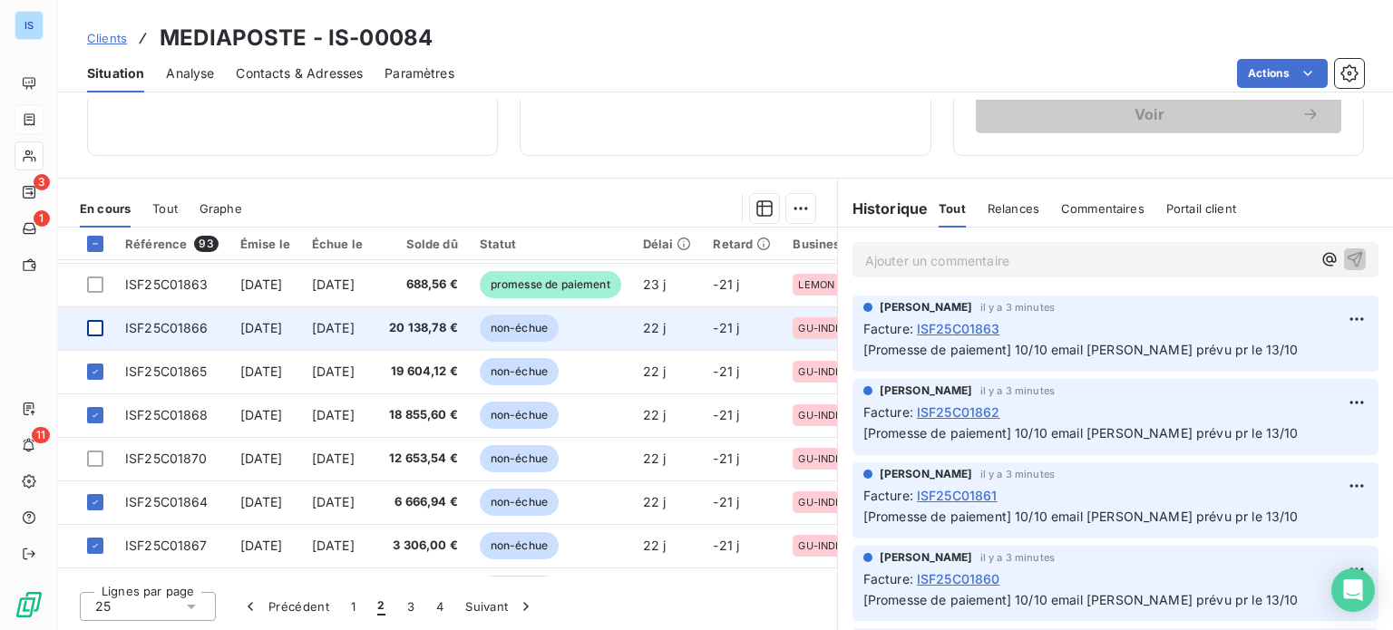
click at [101, 320] on div at bounding box center [95, 328] width 16 height 16
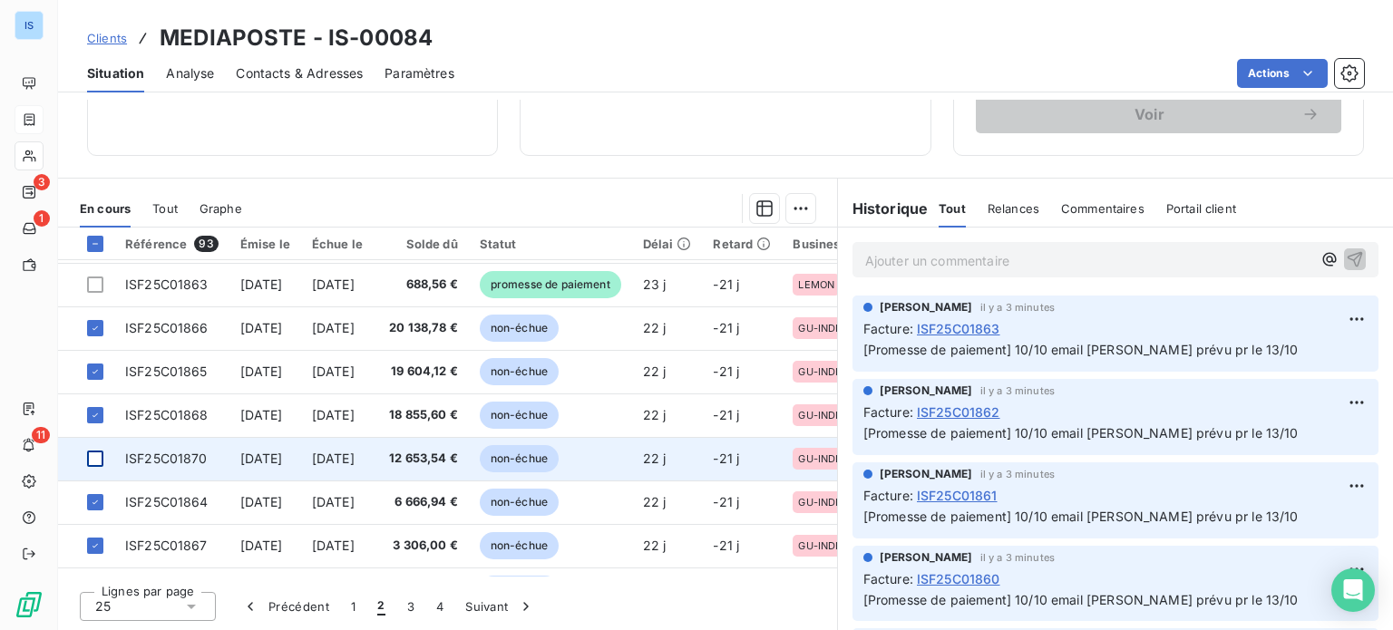
click at [103, 456] on div at bounding box center [95, 459] width 16 height 16
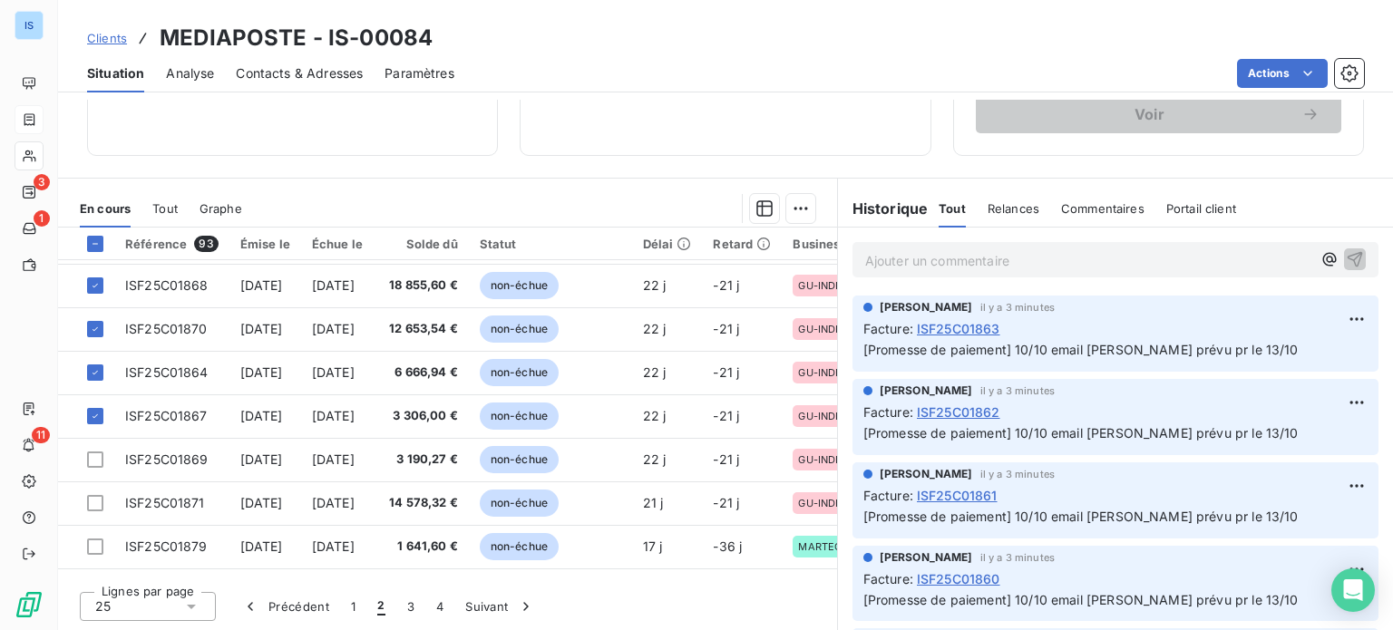
scroll to position [433, 0]
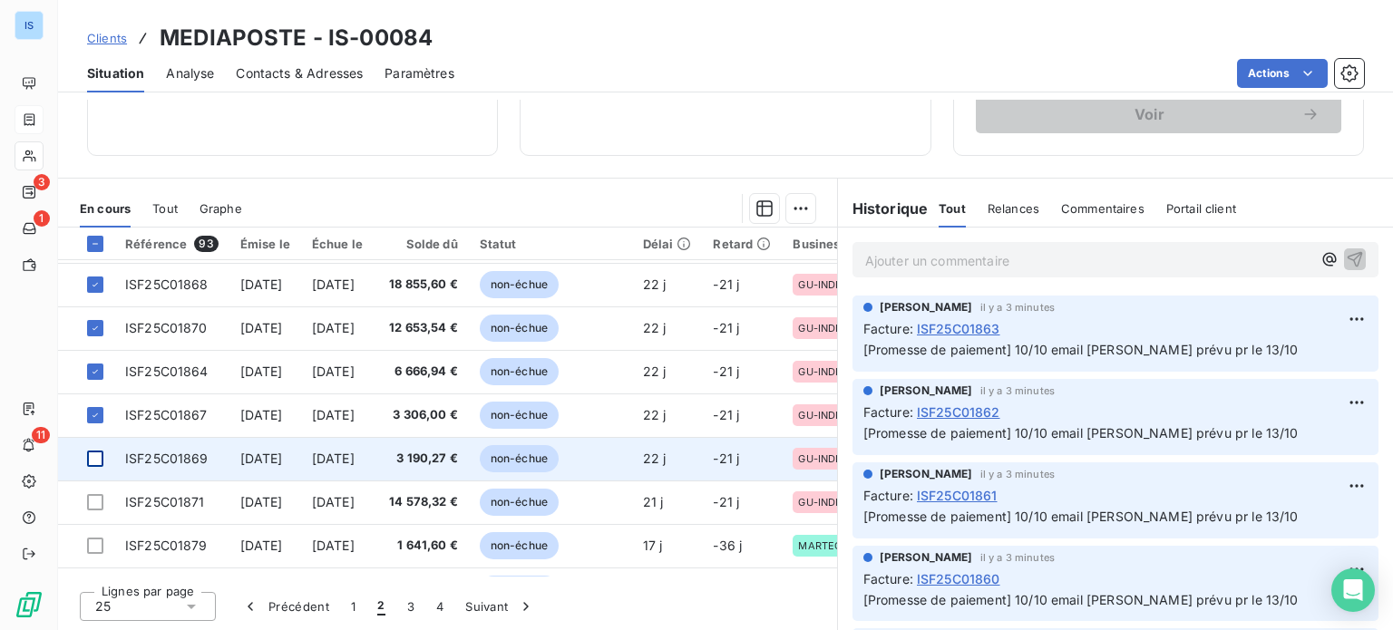
click at [99, 453] on div at bounding box center [95, 459] width 16 height 16
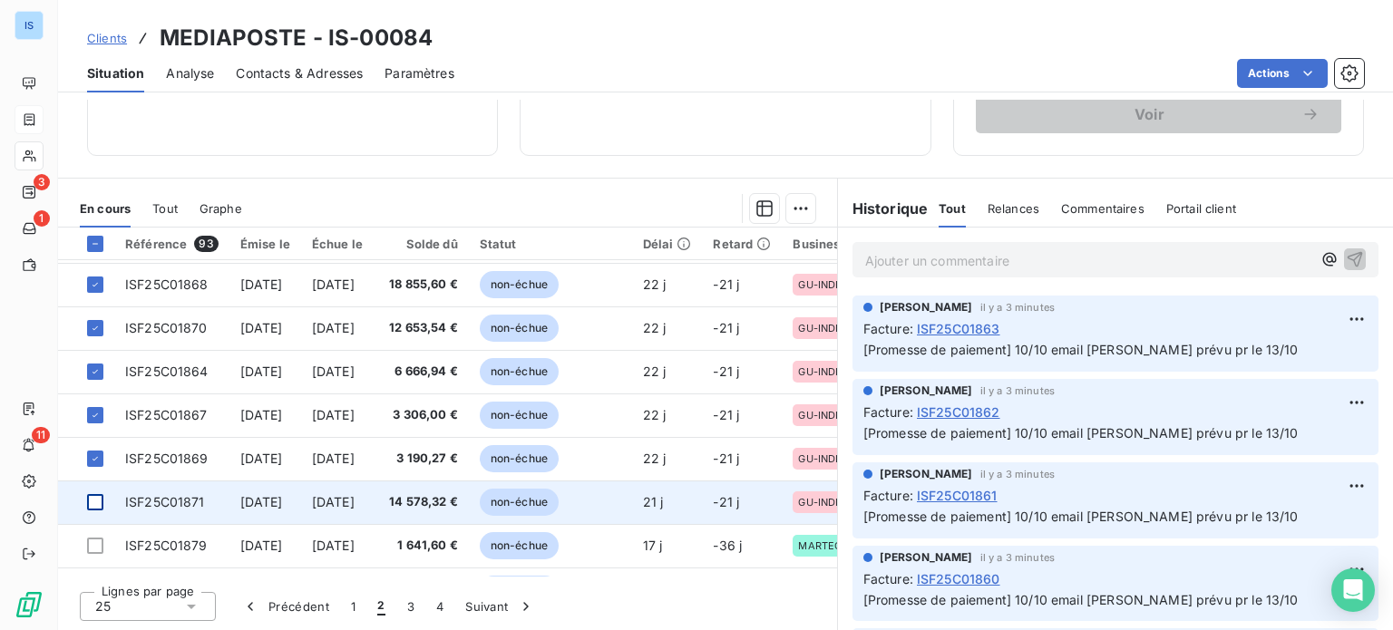
click at [98, 502] on div at bounding box center [95, 502] width 16 height 16
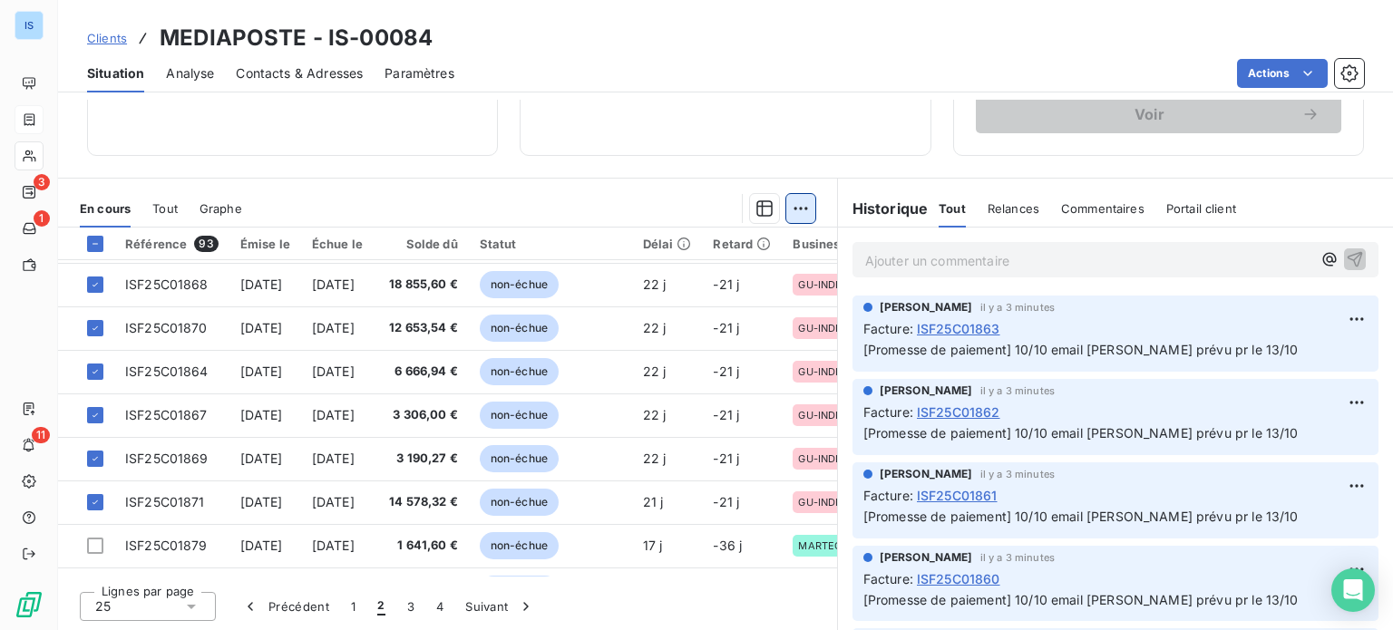
click at [798, 213] on html "IS 3 1 11 Clients MEDIAPOSTE - IS-00084 Situation Analyse Contacts & Adresses P…" at bounding box center [696, 315] width 1393 height 630
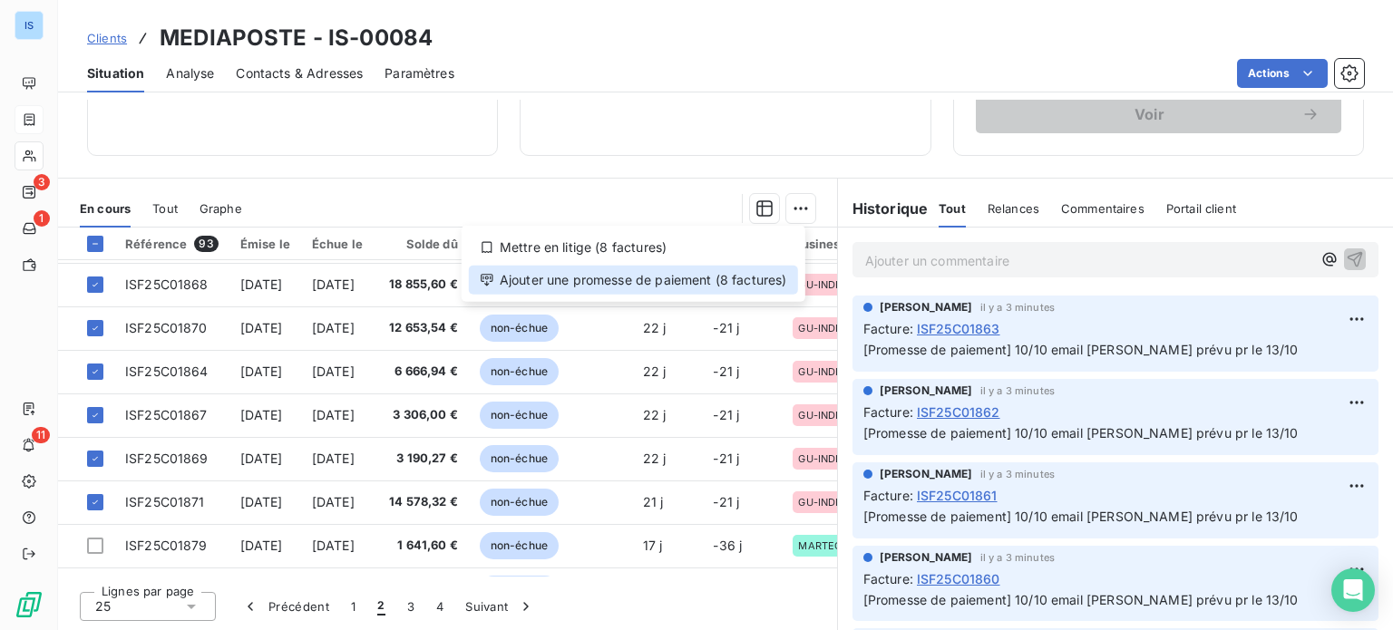
click at [747, 276] on div "Ajouter une promesse de paiement (8 factures)" at bounding box center [633, 280] width 329 height 29
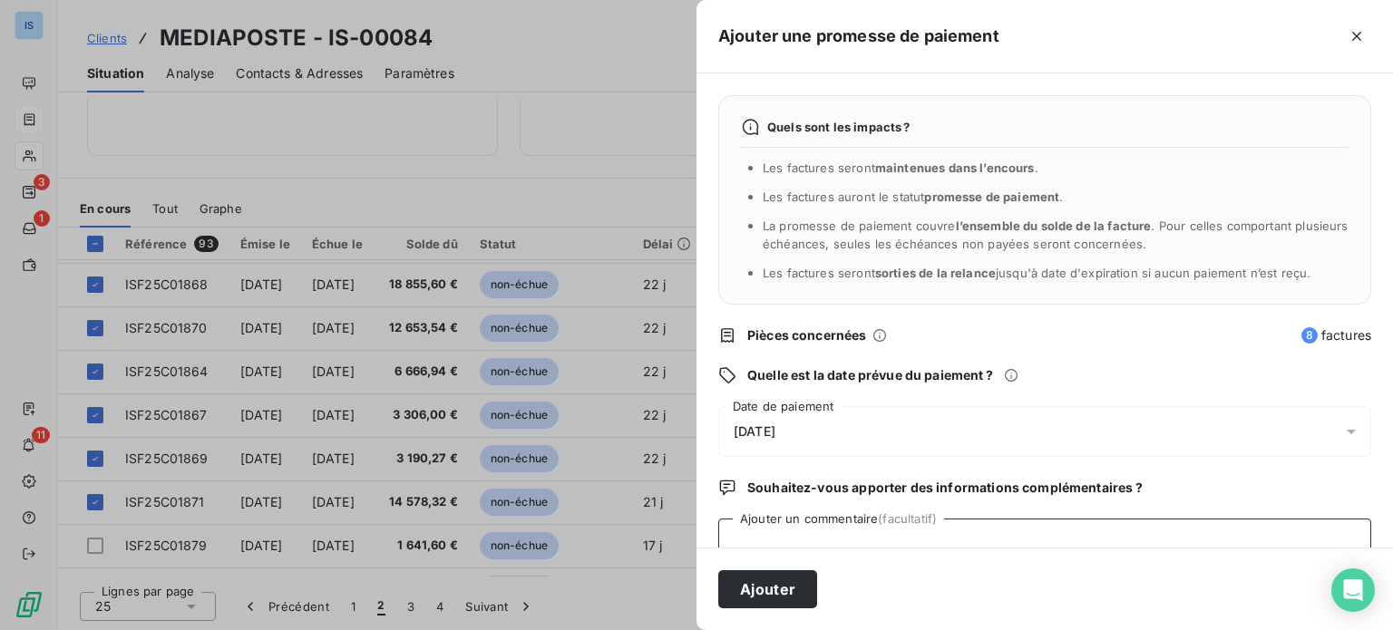
click at [841, 528] on textarea "Ajouter un commentaire (facultatif)" at bounding box center [1044, 553] width 653 height 69
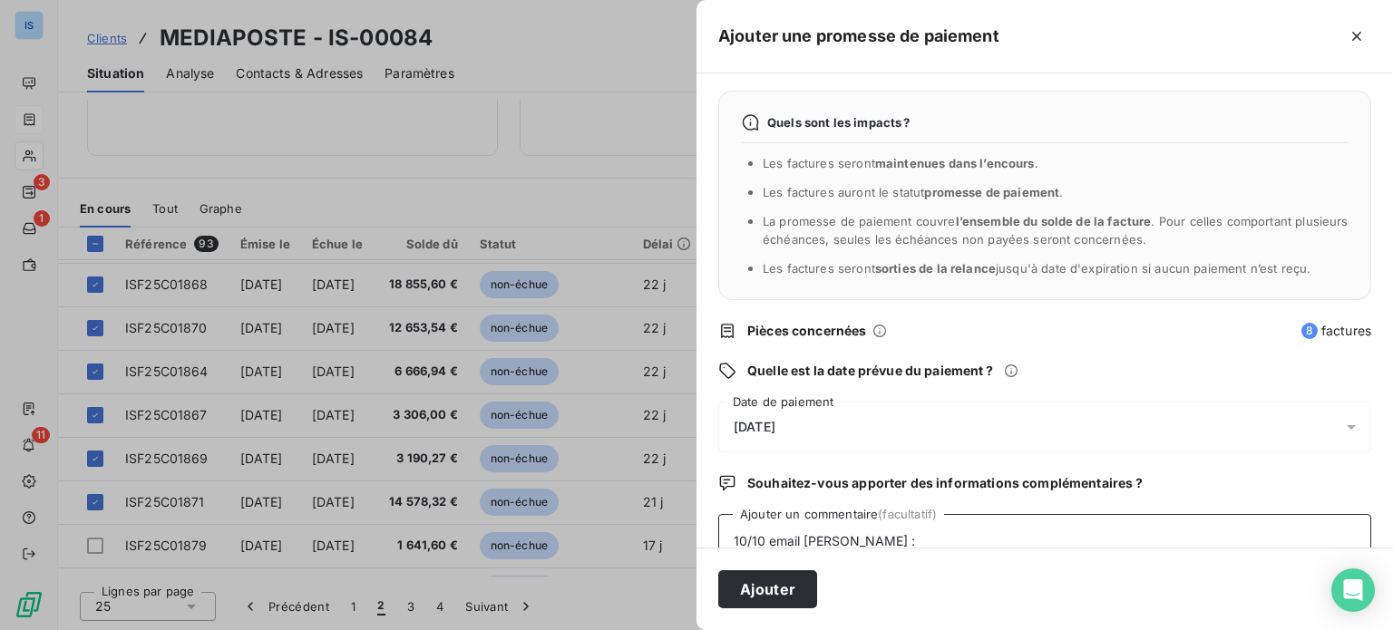
paste textarea "PREVU AU VIRT DU [DATE]"
type textarea "10/10 email [PERSON_NAME] : PREVU AU VIRT DU [DATE]"
click at [975, 412] on div "[DATE]" at bounding box center [1044, 427] width 653 height 51
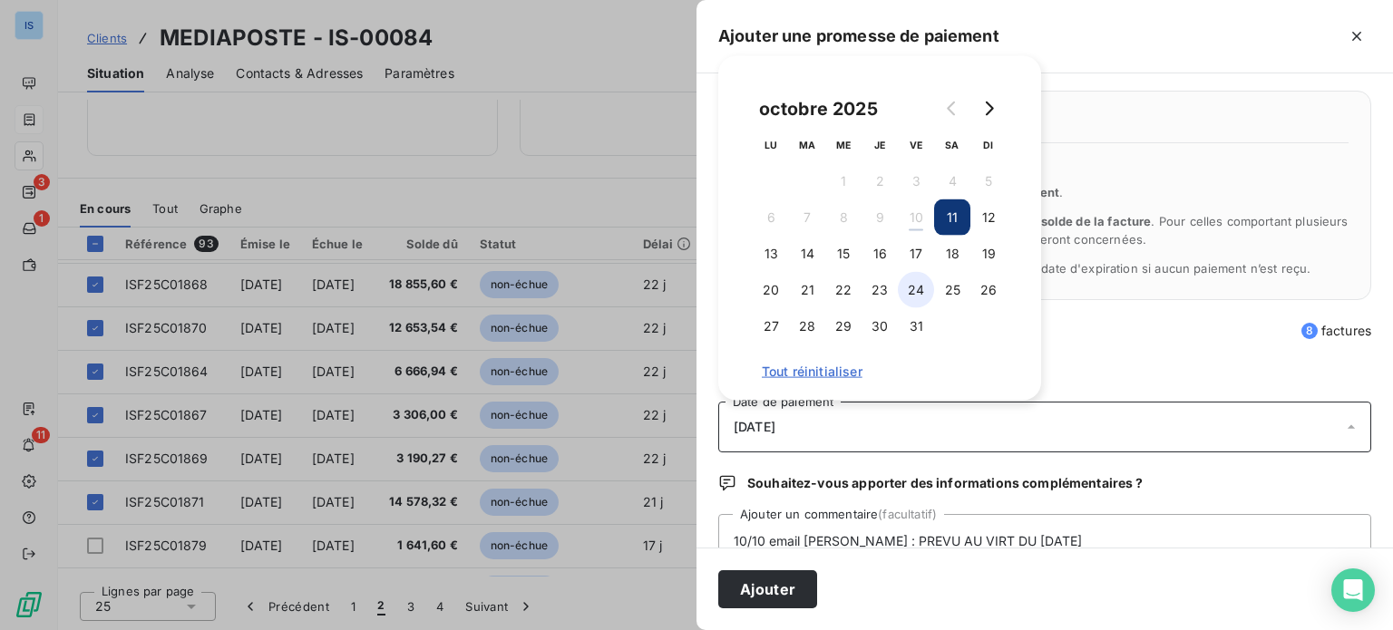
click at [918, 290] on button "24" at bounding box center [916, 290] width 36 height 36
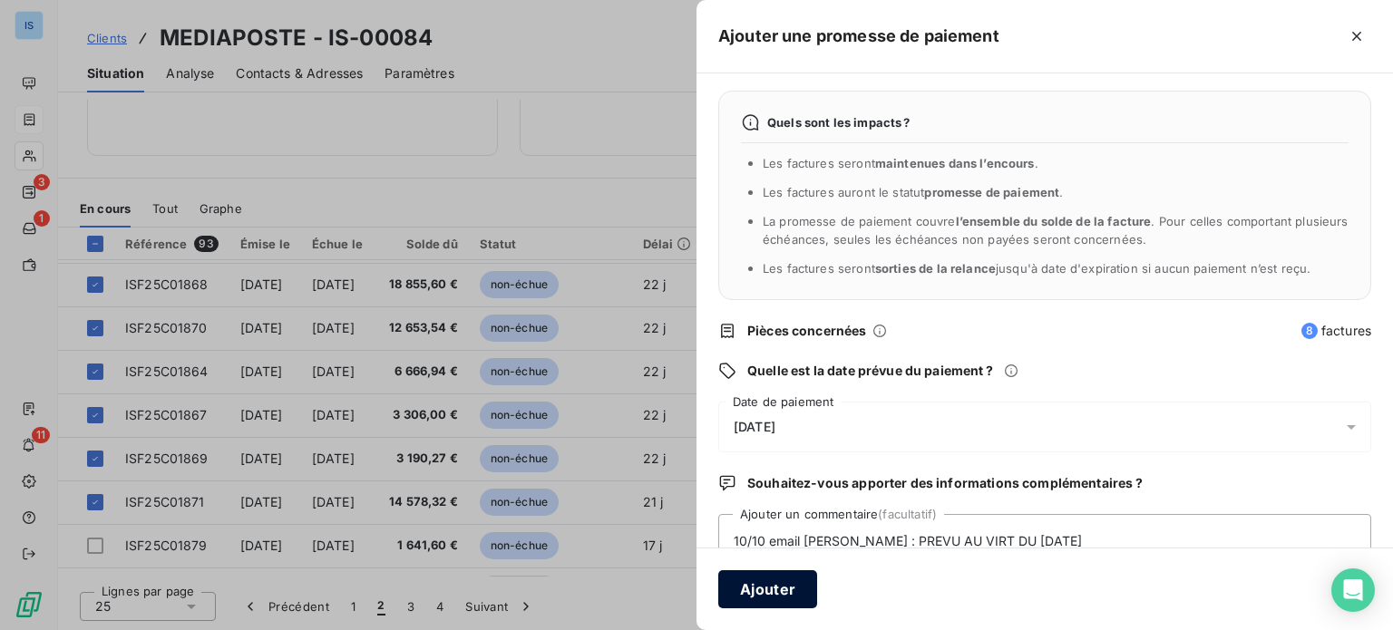
click at [792, 583] on button "Ajouter" at bounding box center [767, 590] width 99 height 38
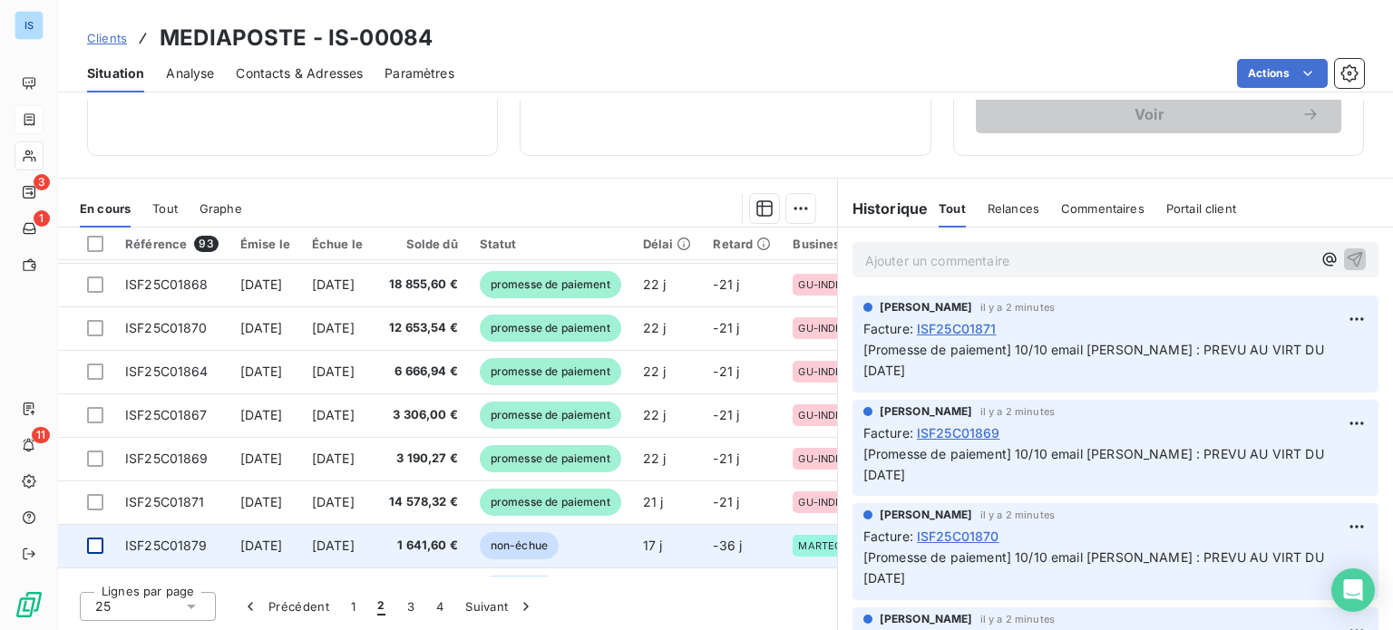
click at [100, 542] on div at bounding box center [95, 546] width 16 height 16
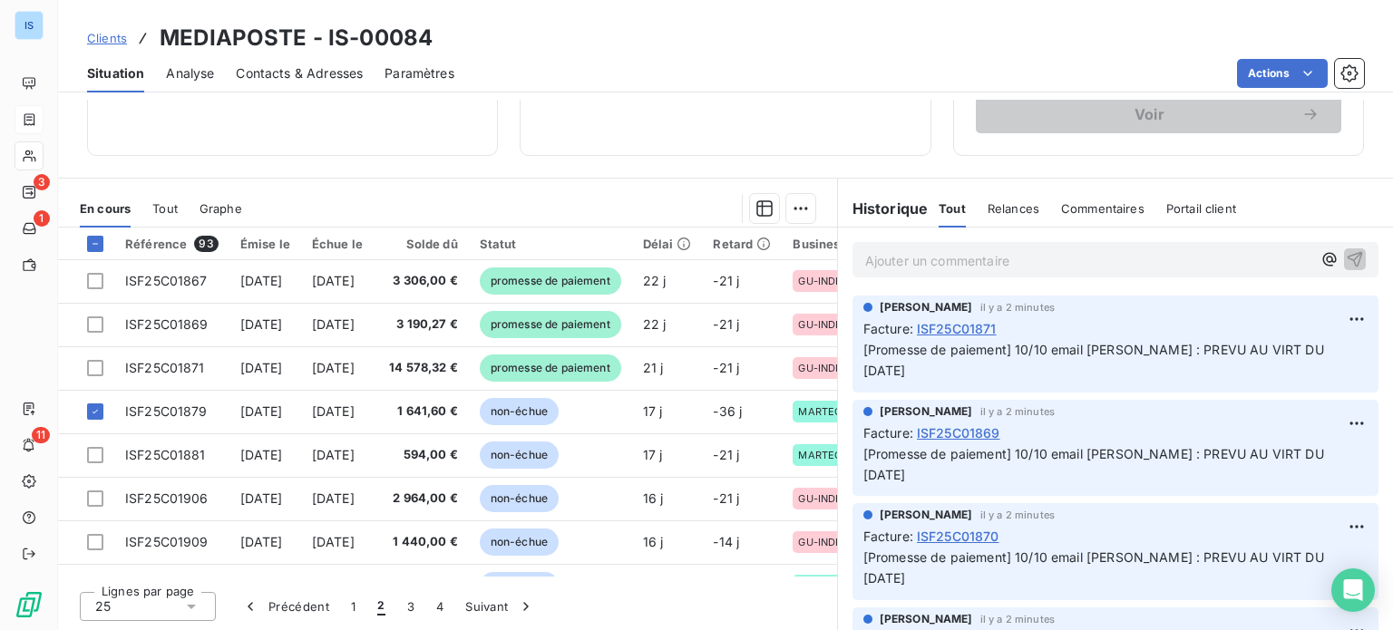
scroll to position [570, 0]
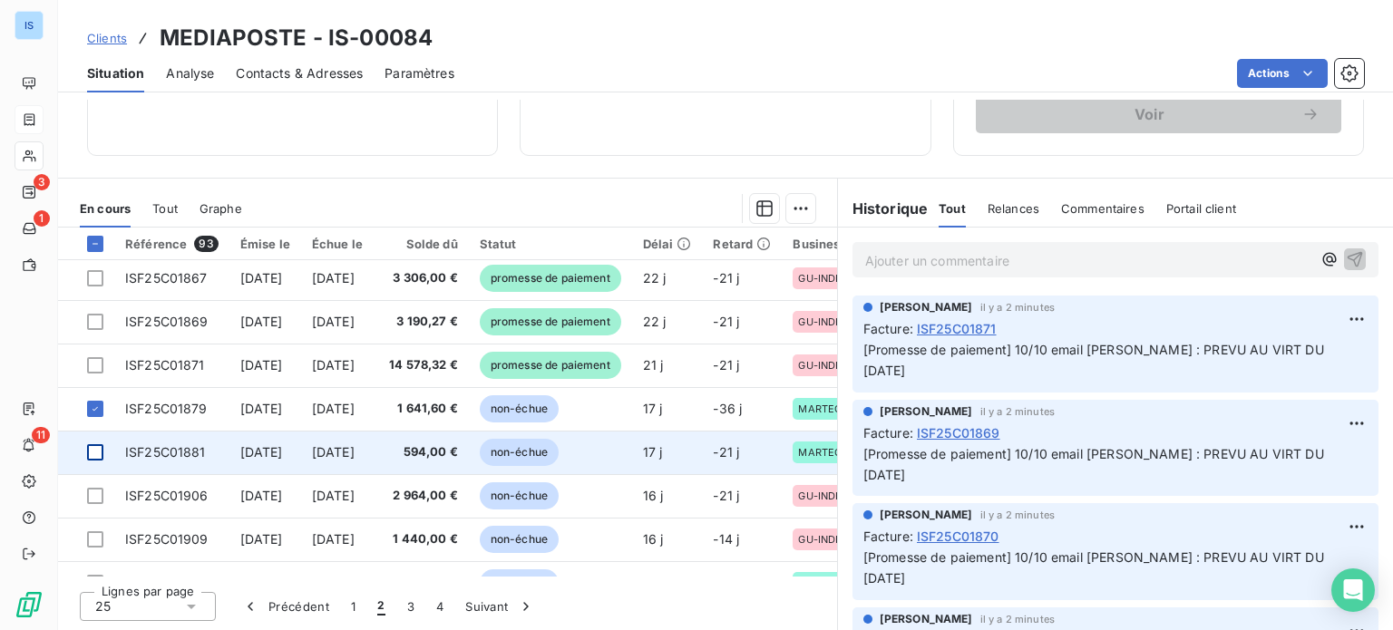
click at [100, 450] on div at bounding box center [95, 453] width 16 height 16
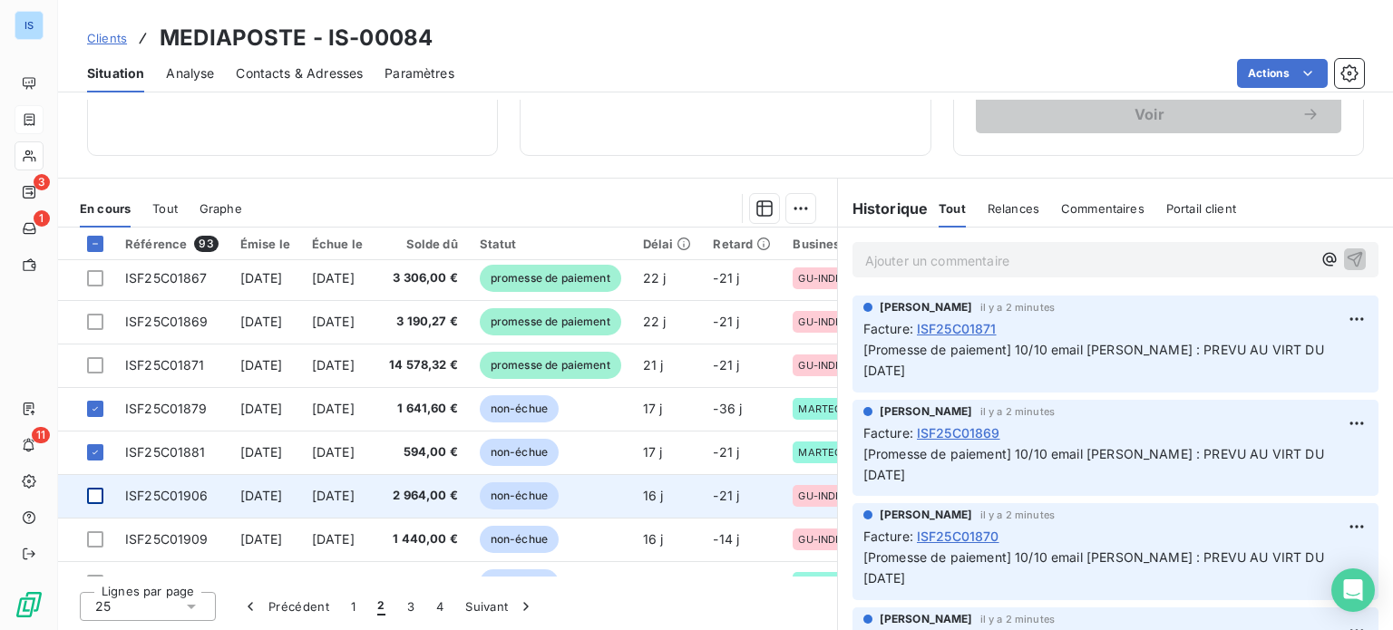
click at [93, 496] on div at bounding box center [95, 496] width 16 height 16
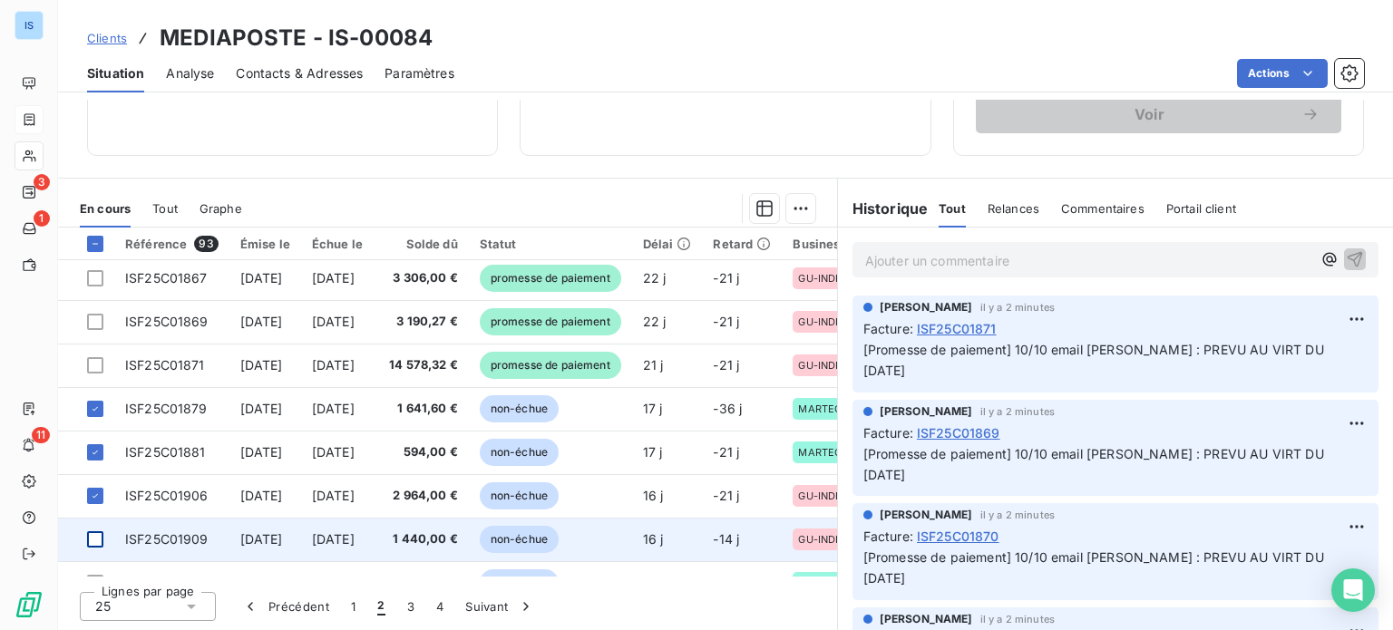
click at [95, 537] on div at bounding box center [95, 540] width 16 height 16
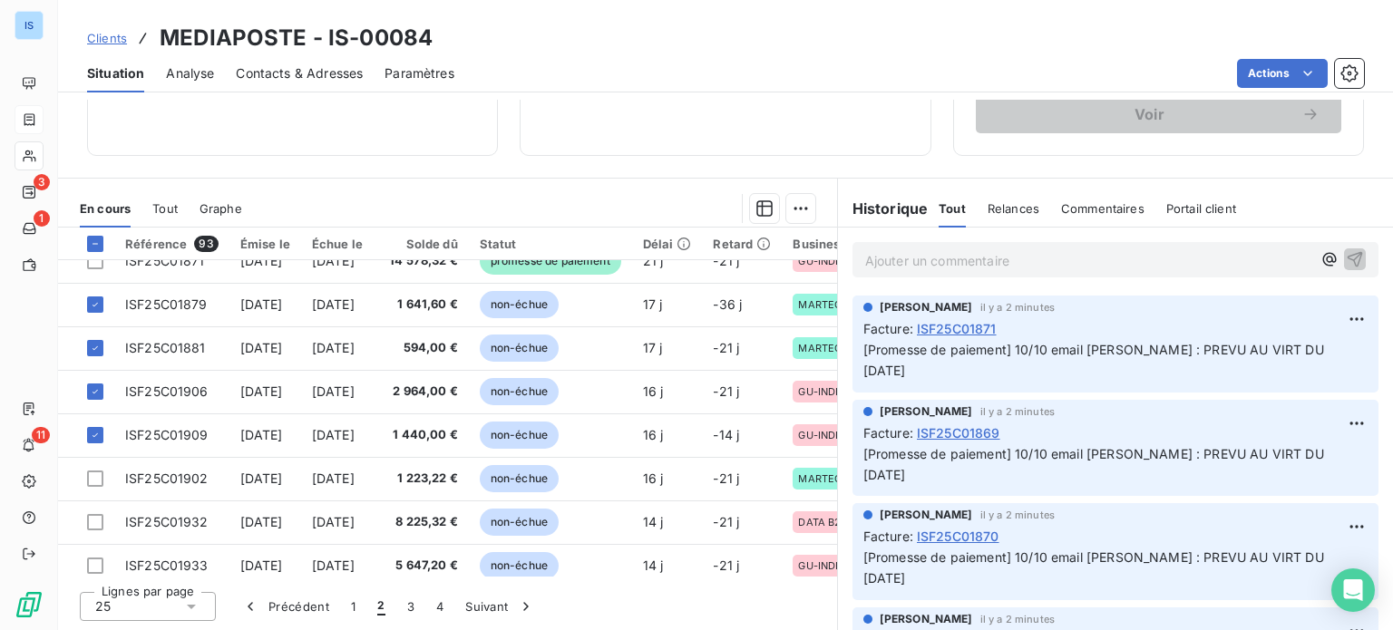
scroll to position [681, 0]
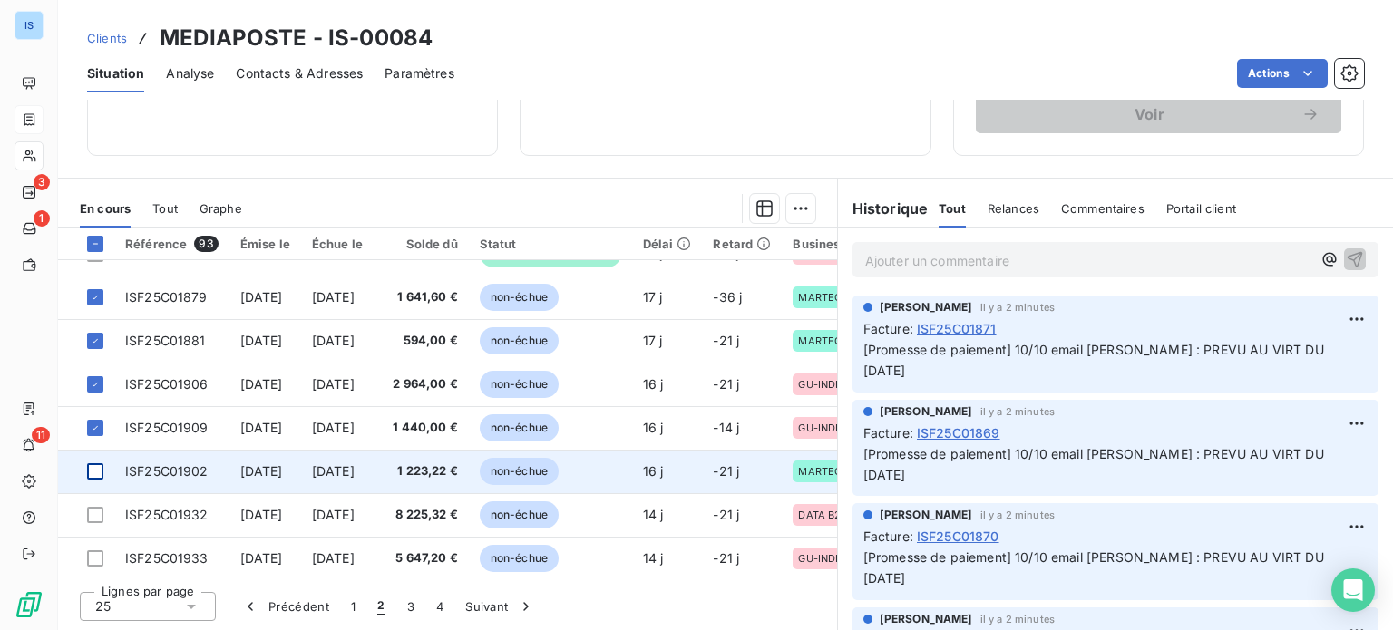
click at [99, 475] on div at bounding box center [95, 472] width 16 height 16
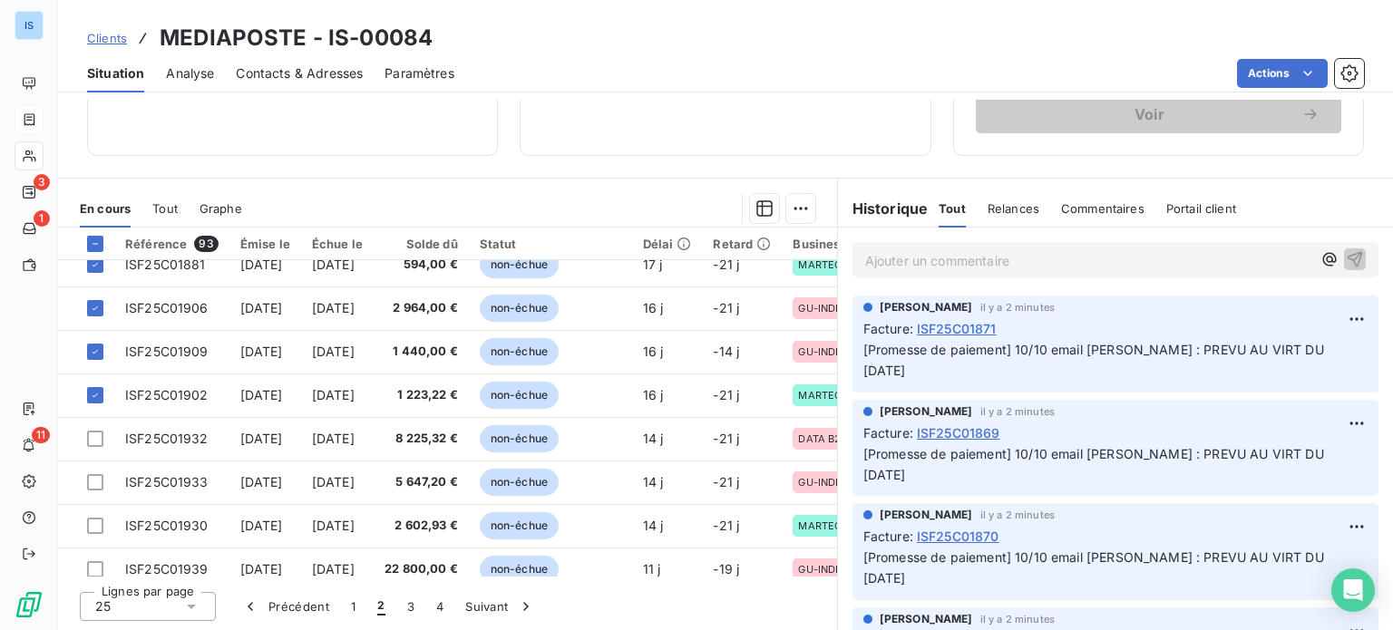
scroll to position [765, 0]
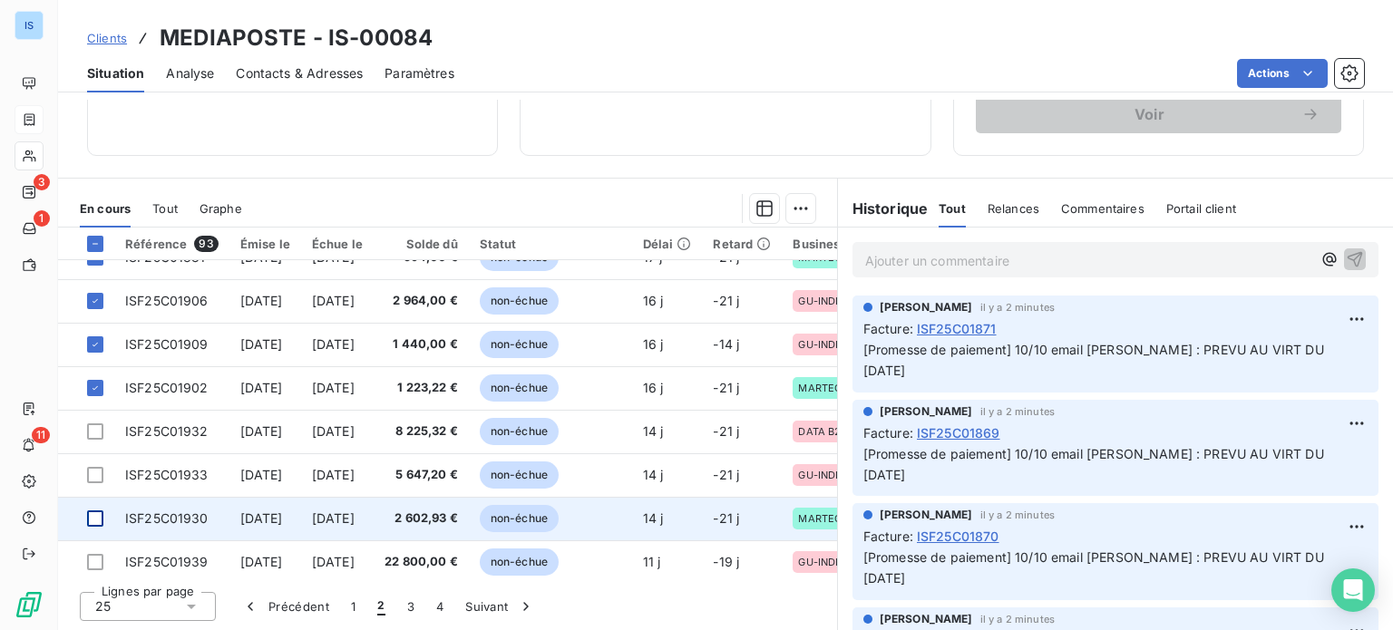
click at [91, 515] on div at bounding box center [95, 519] width 16 height 16
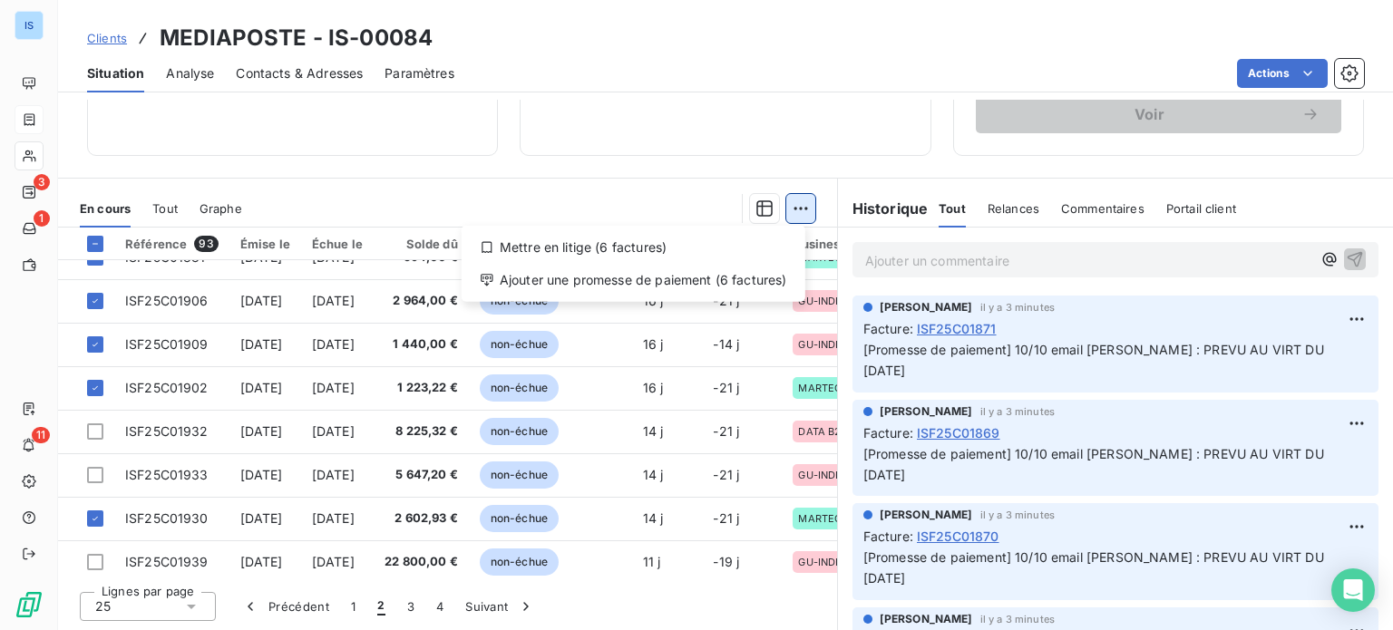
click at [797, 213] on html "IS 3 1 11 Clients MEDIAPOSTE - IS-00084 Situation Analyse Contacts & Adresses P…" at bounding box center [696, 315] width 1393 height 630
click at [768, 274] on div "Ajouter une promesse de paiement (6 factures)" at bounding box center [633, 280] width 329 height 29
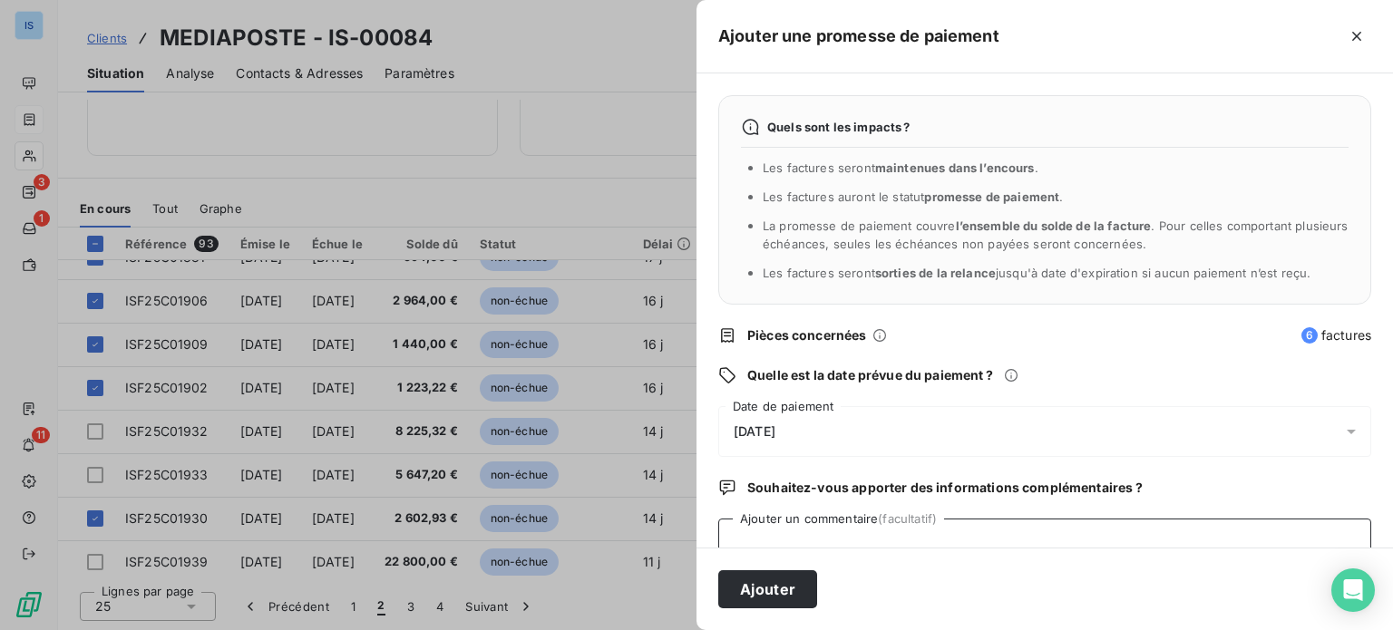
click at [834, 538] on textarea "Ajouter un commentaire (facultatif)" at bounding box center [1044, 553] width 653 height 69
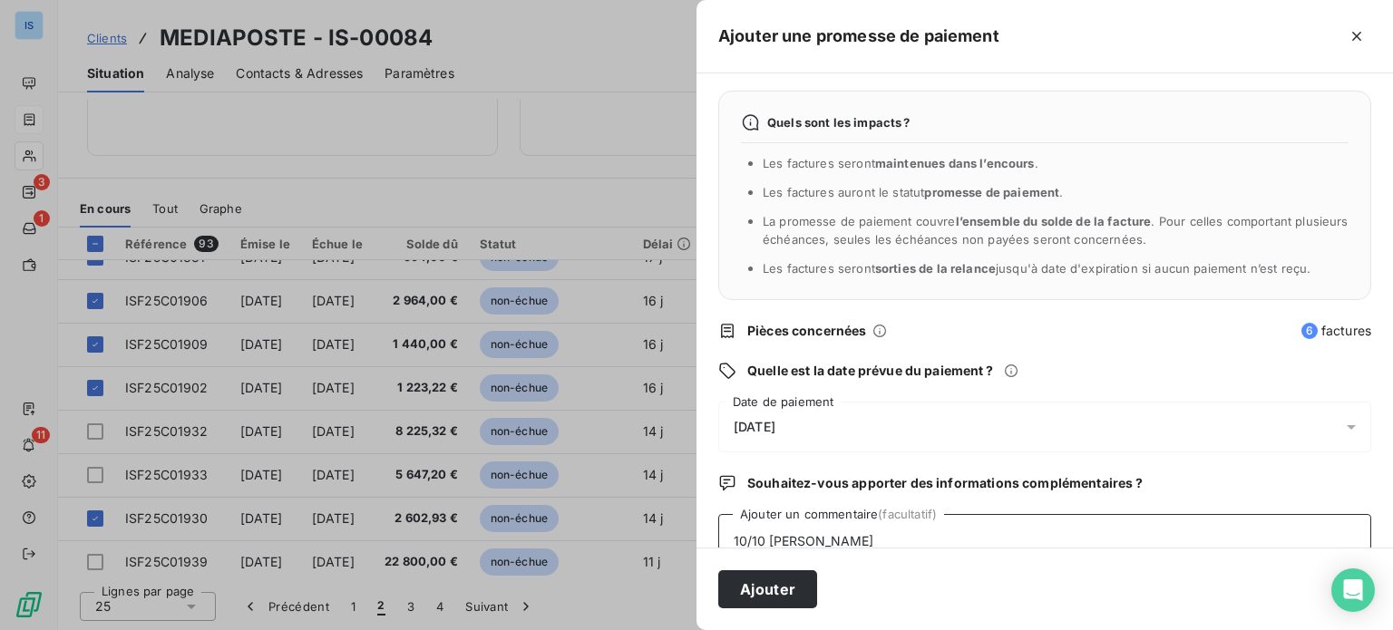
paste textarea "PREVU AU VIRT DU [DATE]"
type textarea "10/10 [PERSON_NAME] AU VIRT DU [DATE]"
click at [862, 418] on div "[DATE]" at bounding box center [1044, 427] width 653 height 51
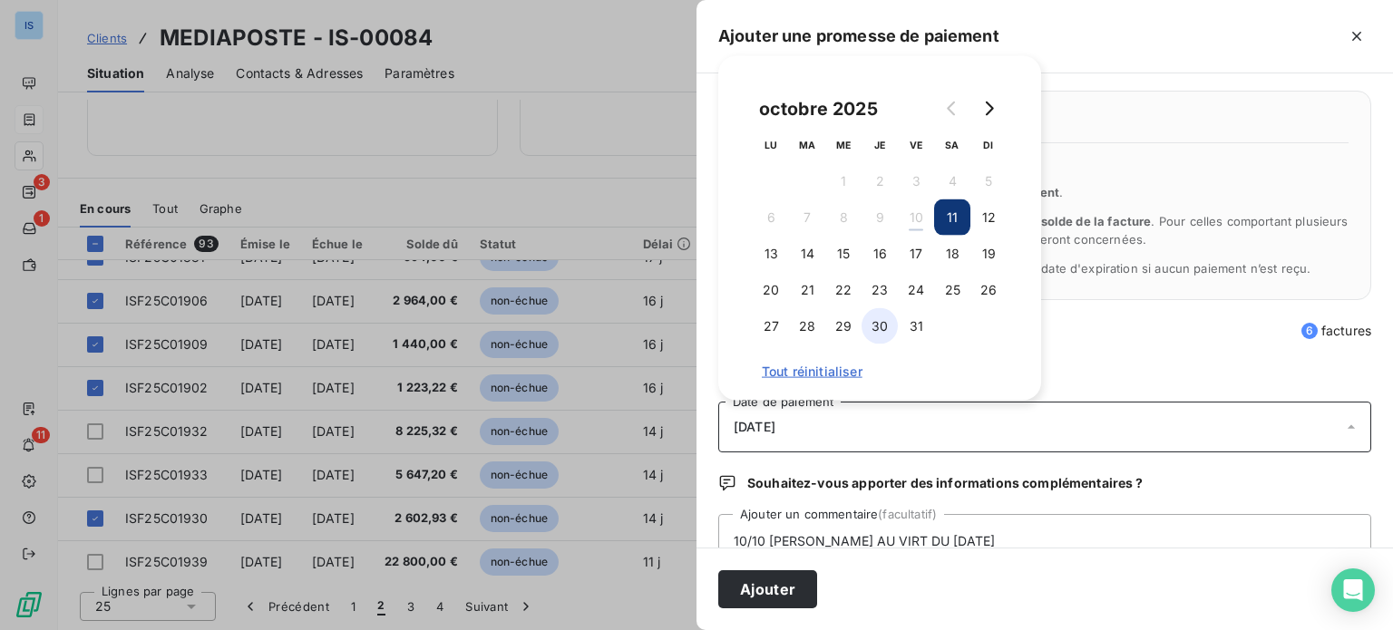
click at [873, 326] on button "30" at bounding box center [880, 326] width 36 height 36
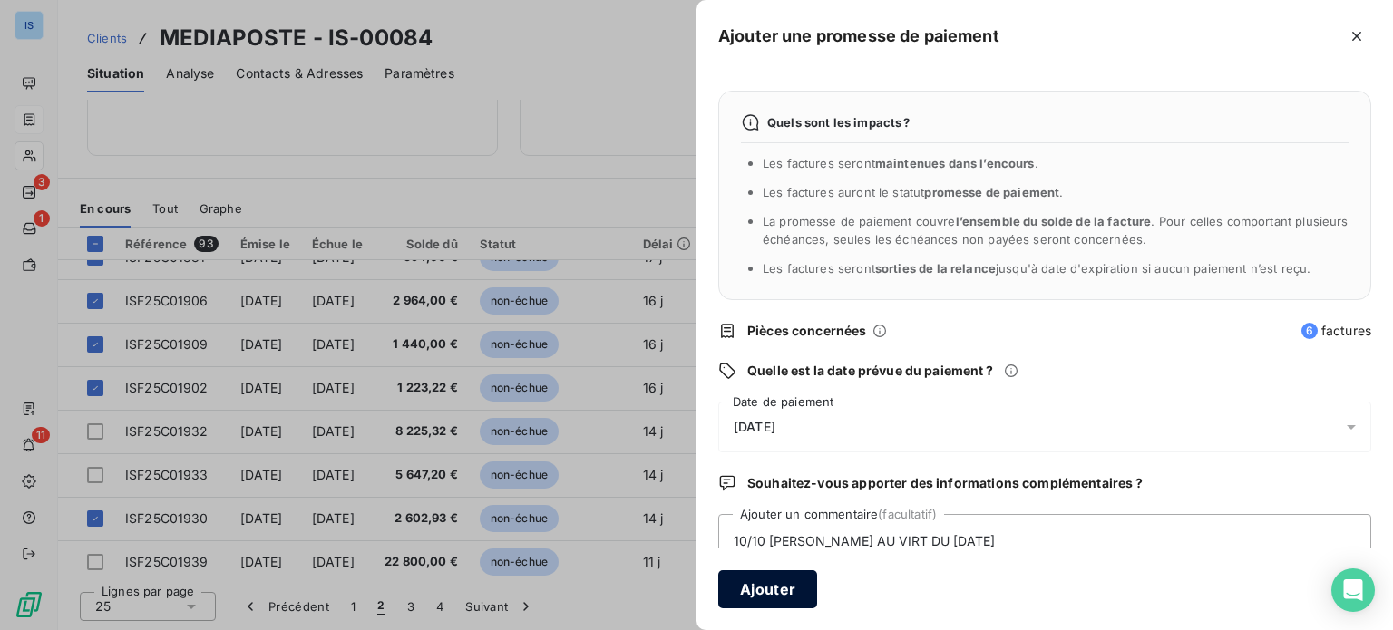
click at [790, 591] on button "Ajouter" at bounding box center [767, 590] width 99 height 38
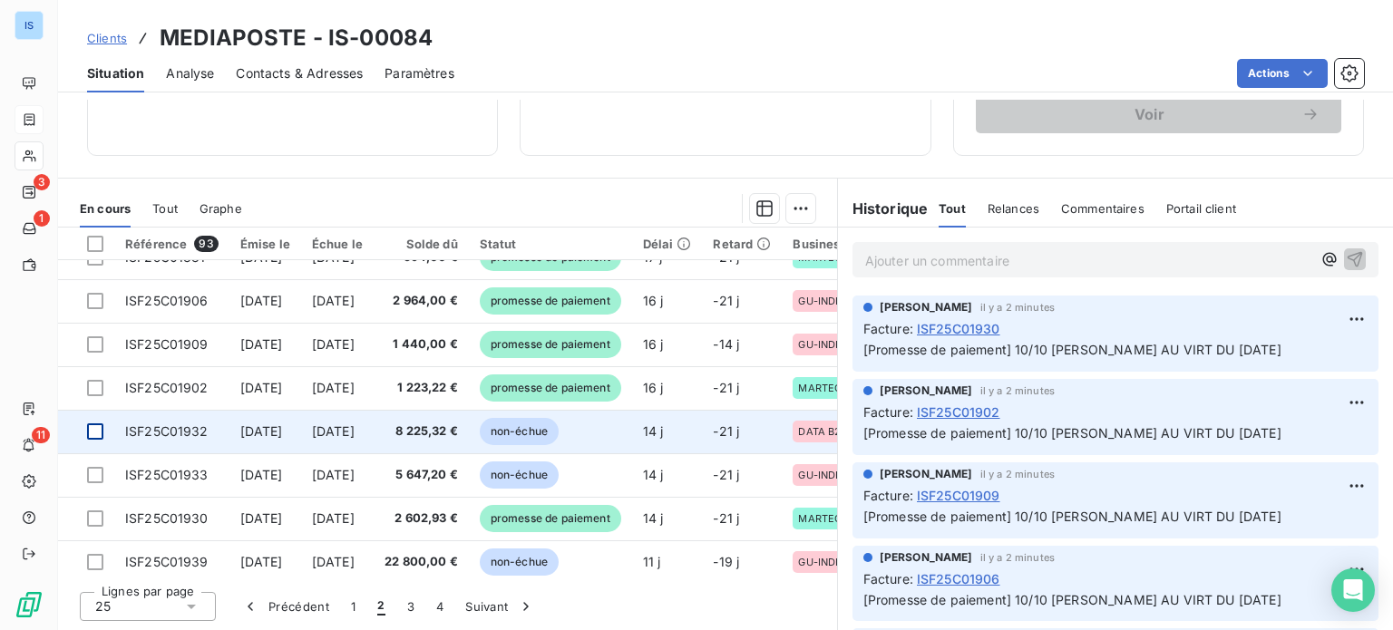
click at [96, 425] on div at bounding box center [95, 432] width 16 height 16
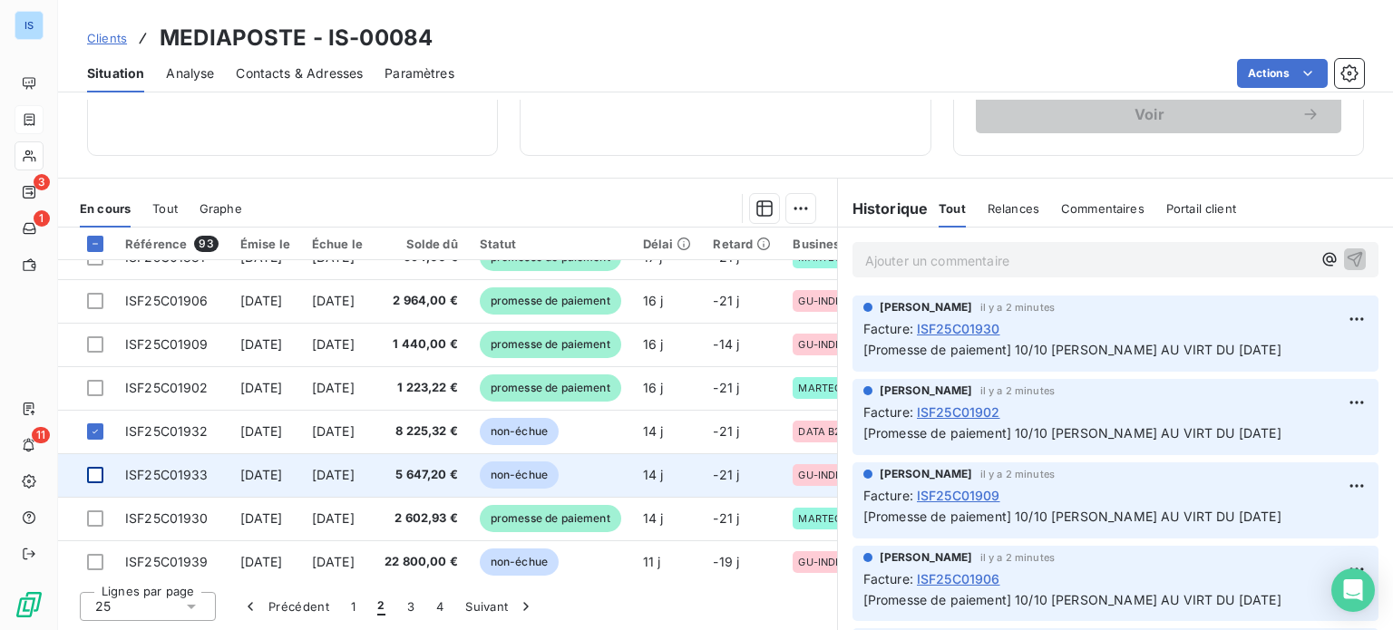
click at [91, 476] on div at bounding box center [95, 475] width 16 height 16
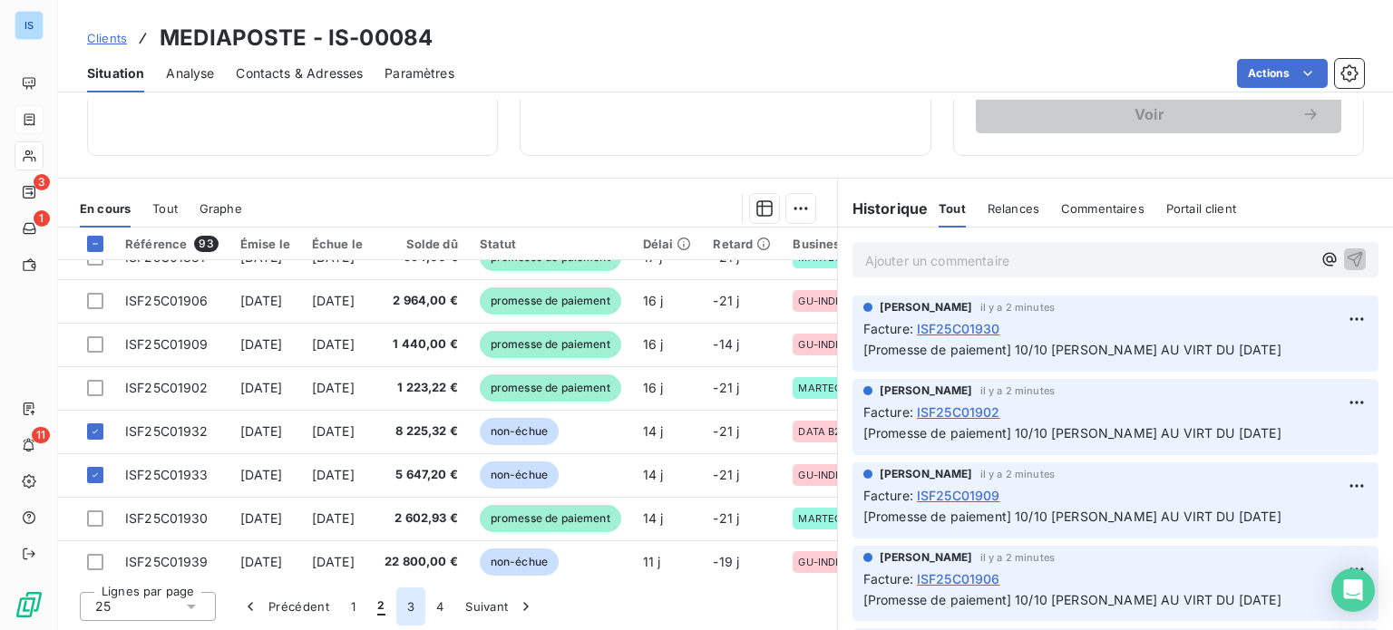
click at [415, 600] on button "3" at bounding box center [410, 607] width 29 height 38
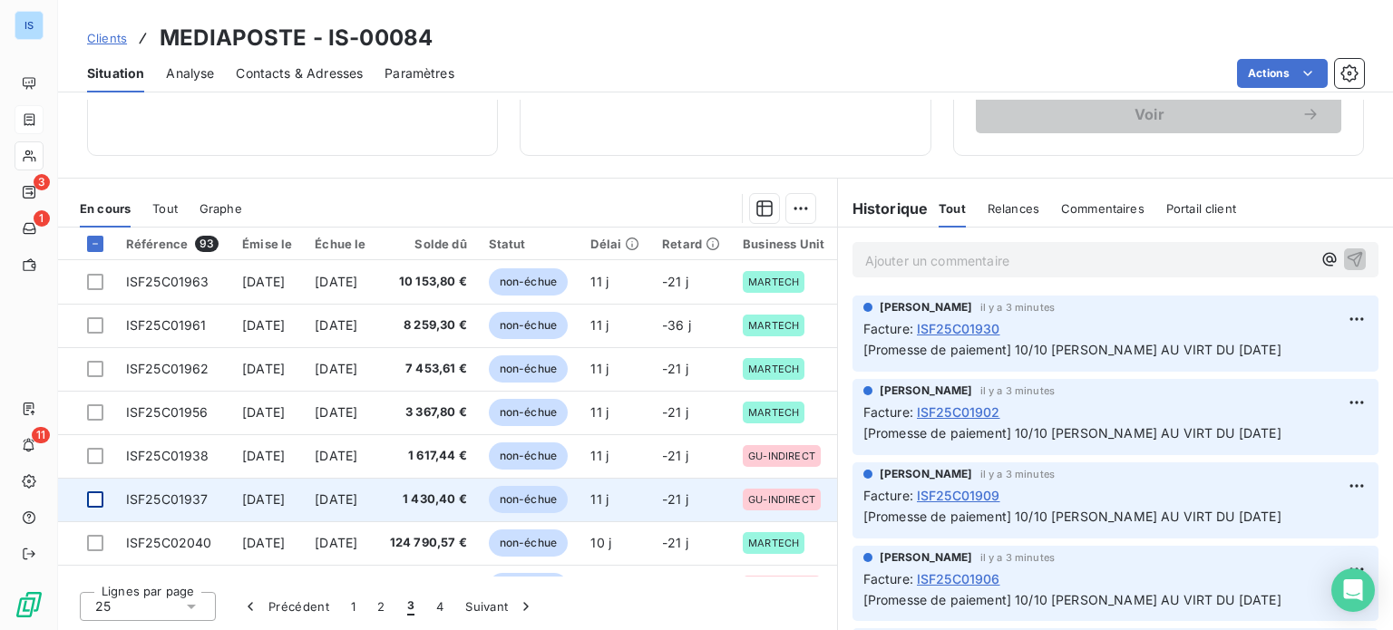
click at [96, 498] on div at bounding box center [95, 500] width 16 height 16
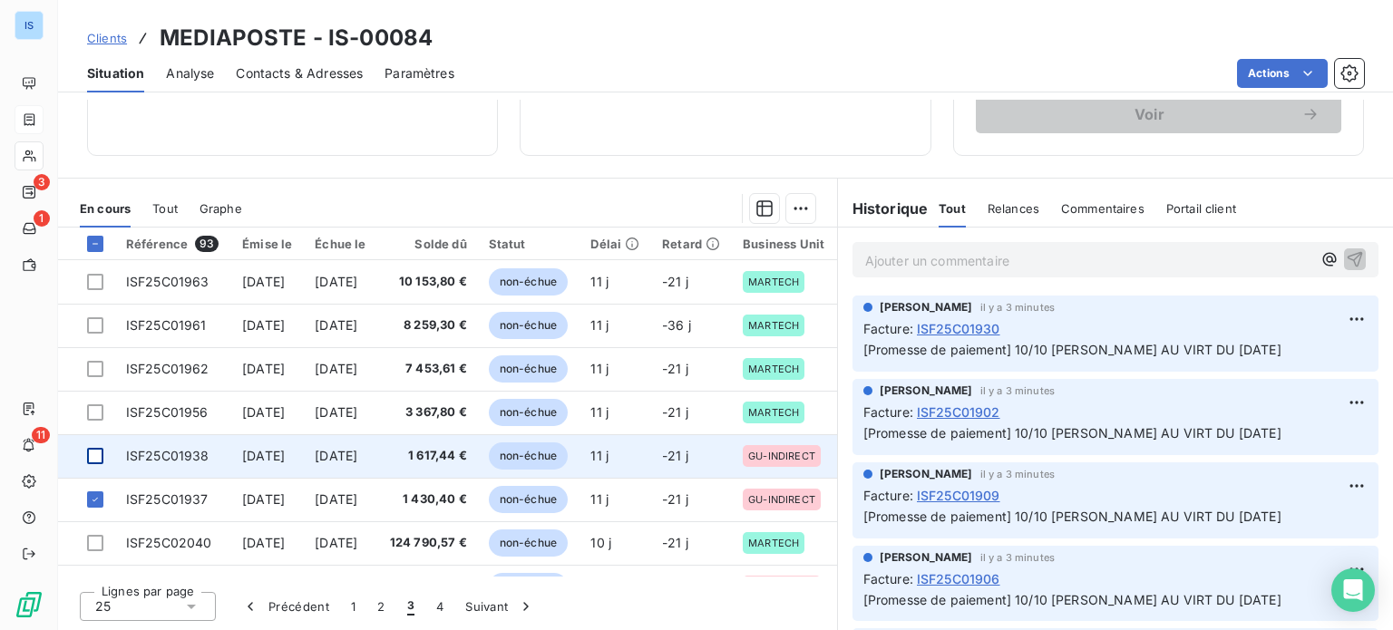
click at [94, 461] on div at bounding box center [95, 456] width 16 height 16
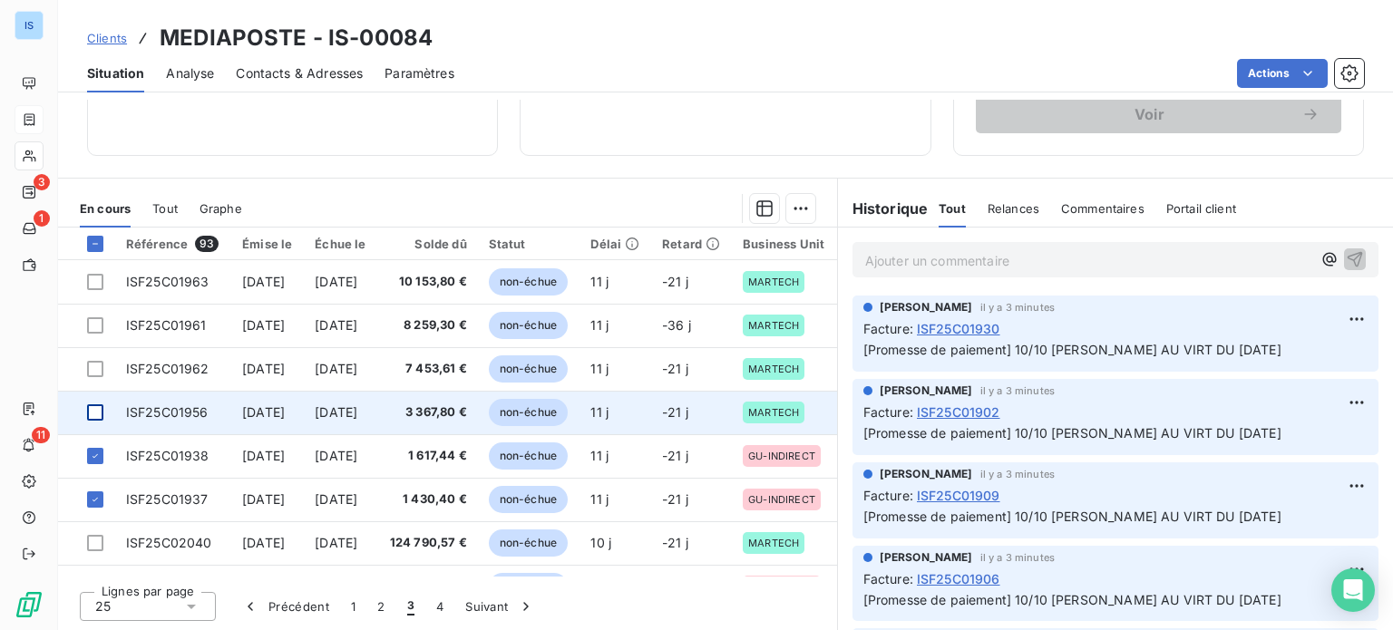
click at [91, 413] on div at bounding box center [95, 413] width 16 height 16
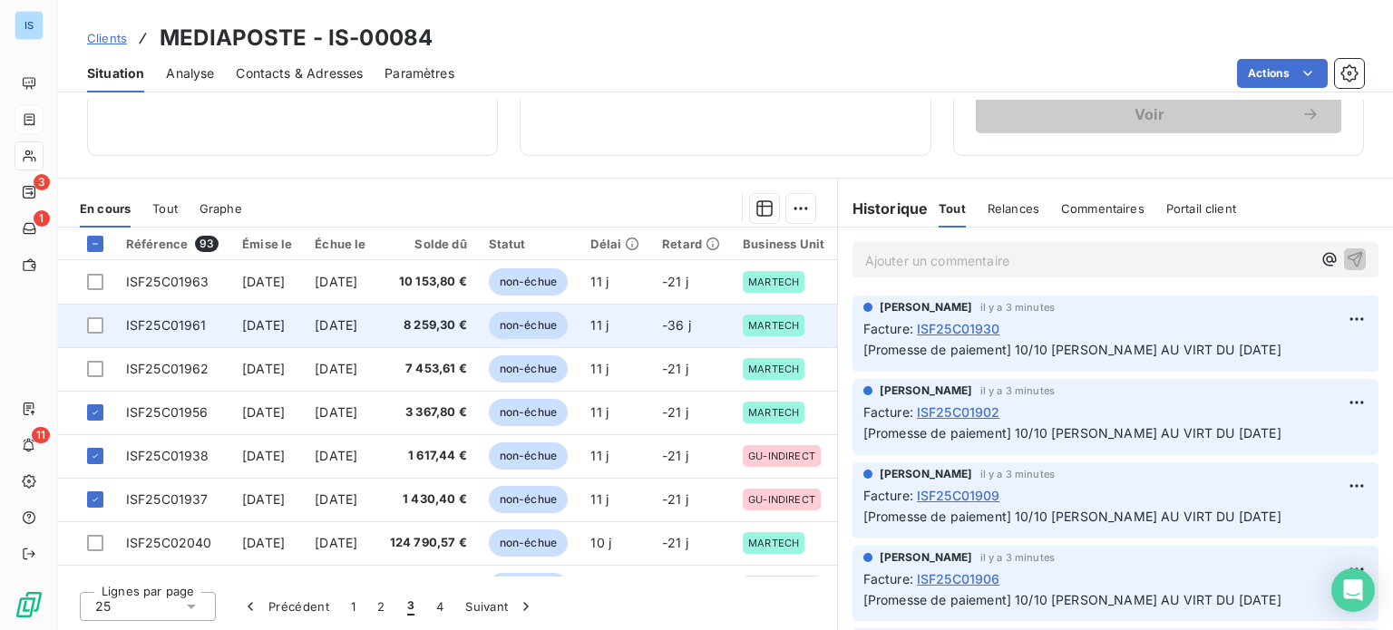
click at [93, 313] on td at bounding box center [86, 326] width 57 height 44
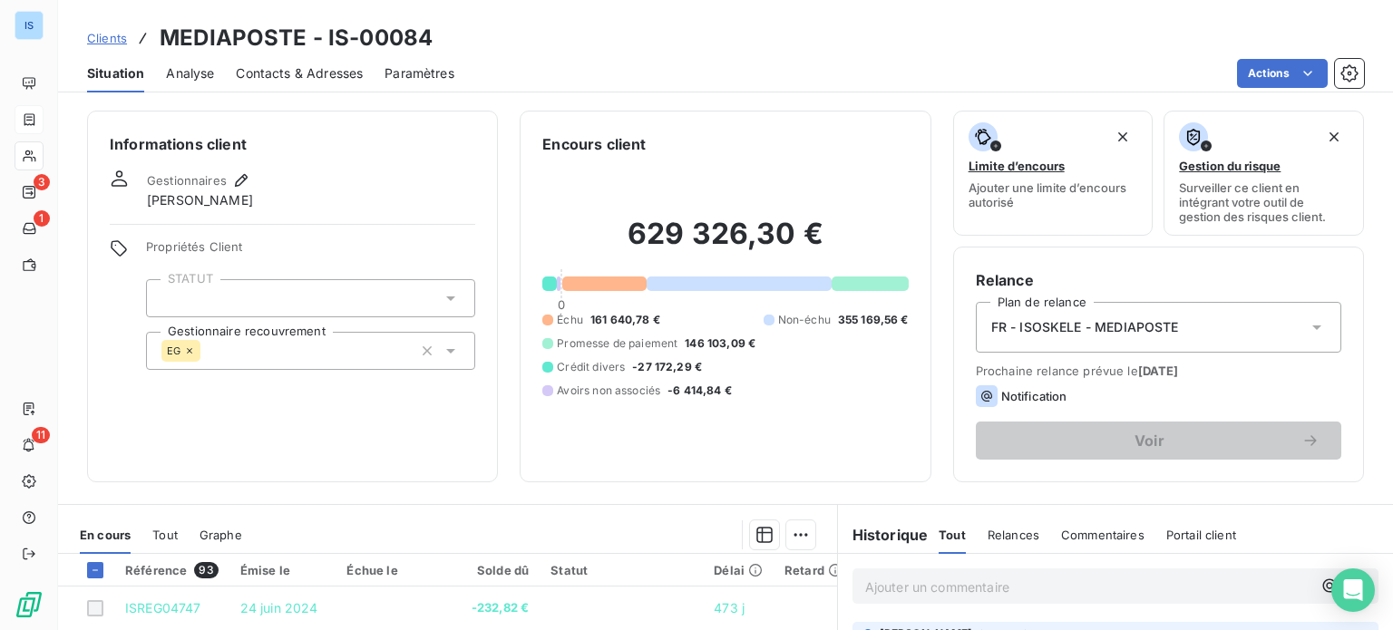
scroll to position [327, 0]
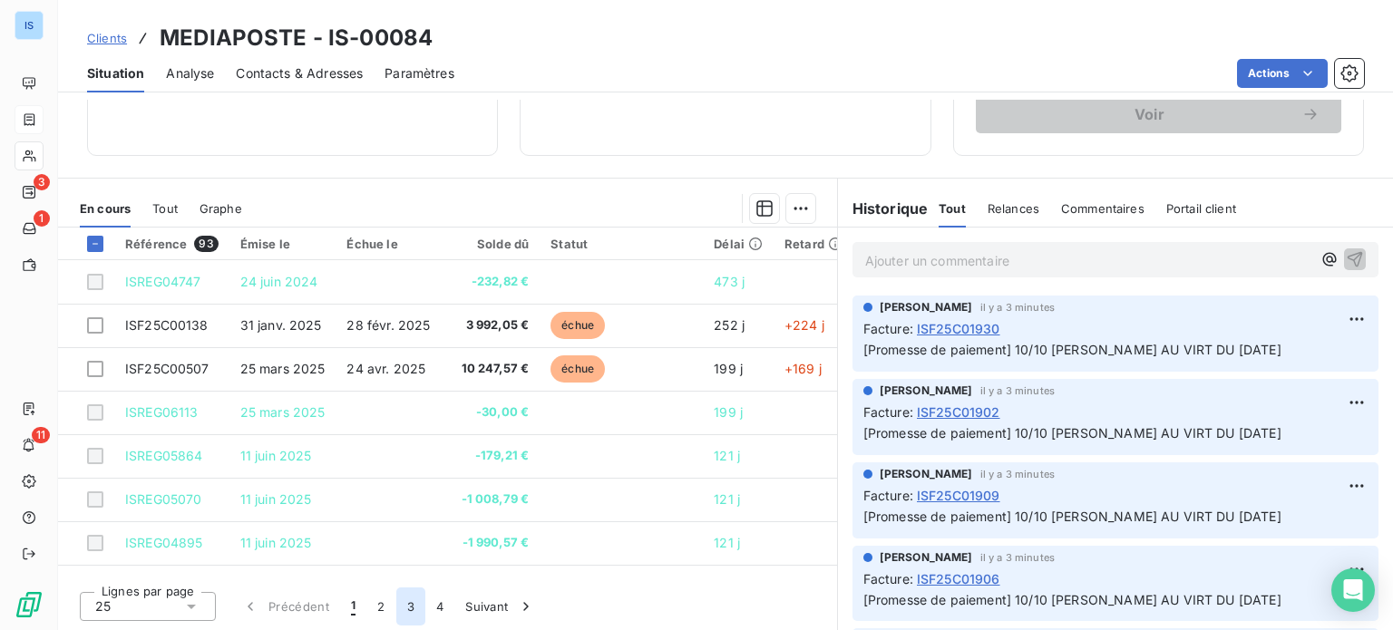
click at [401, 601] on button "3" at bounding box center [410, 607] width 29 height 38
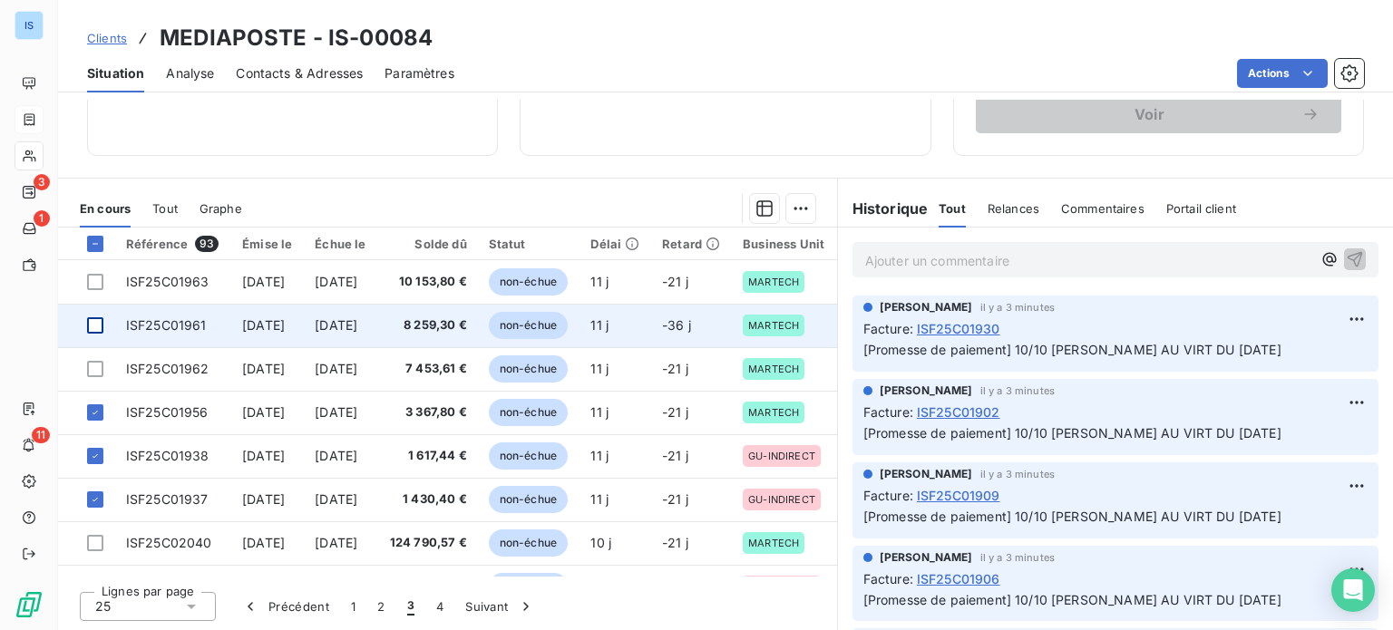
click at [90, 322] on div at bounding box center [95, 326] width 16 height 16
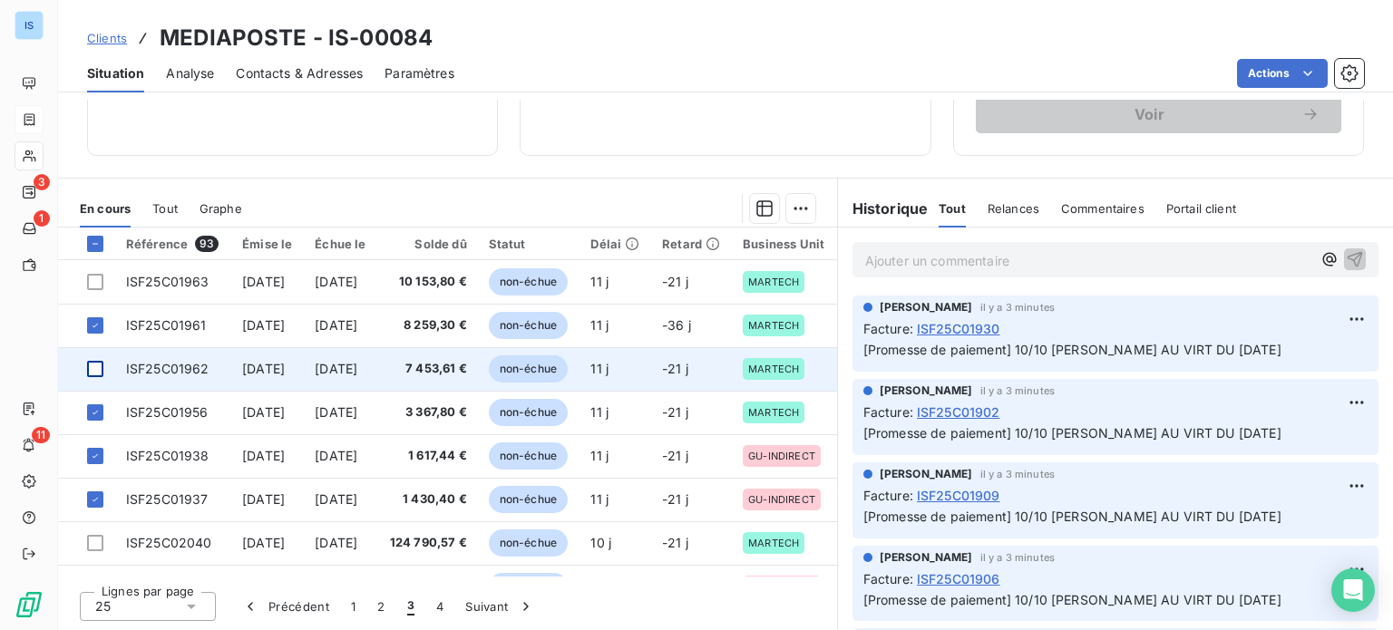
click at [97, 369] on div at bounding box center [95, 369] width 16 height 16
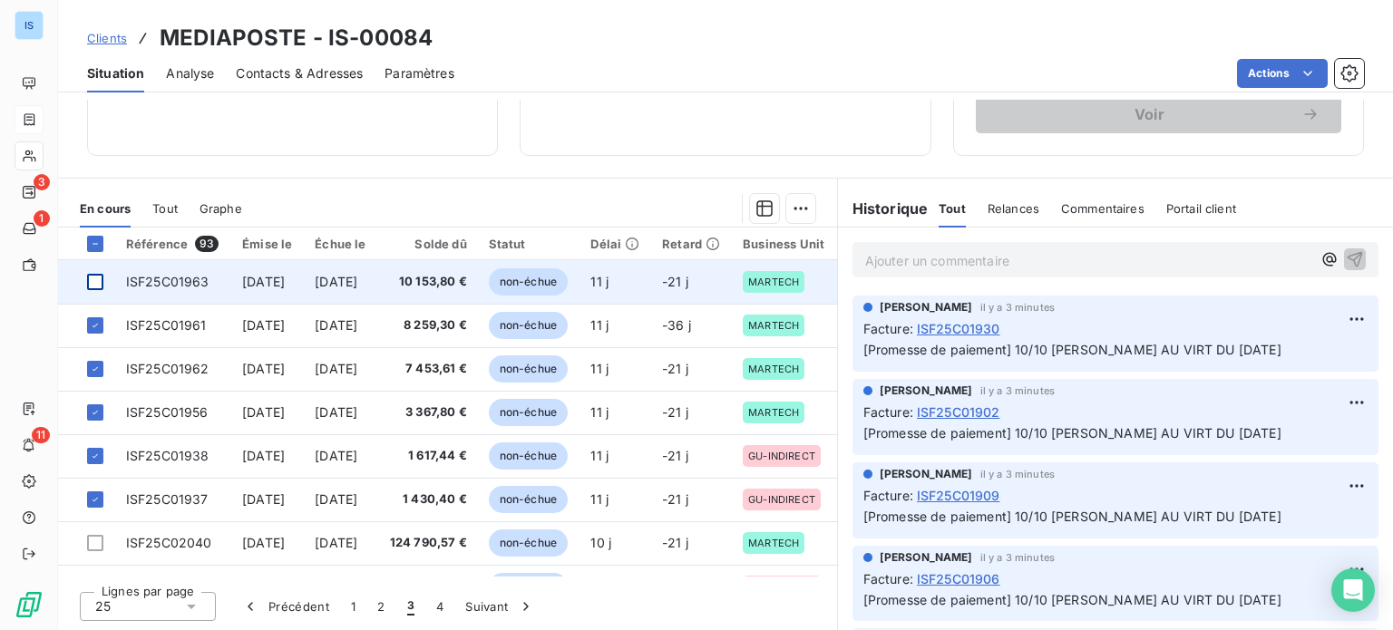
click at [99, 285] on div at bounding box center [95, 282] width 16 height 16
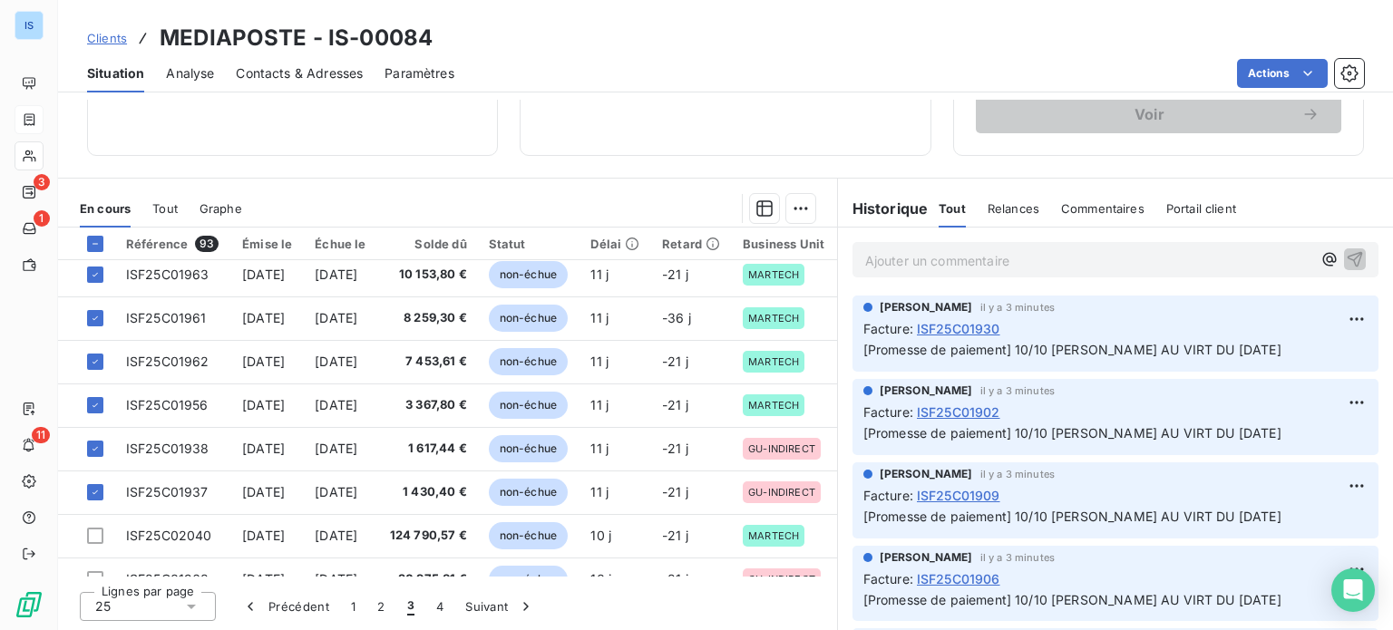
scroll to position [0, 0]
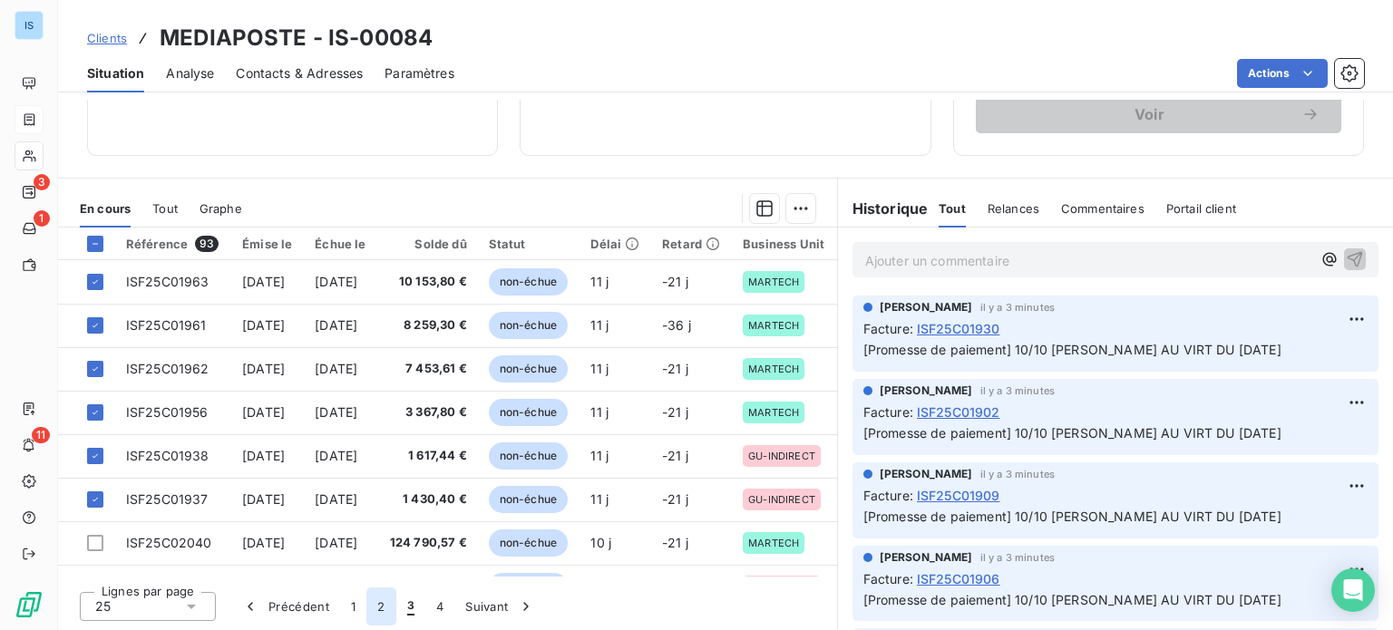
click at [389, 609] on button "2" at bounding box center [381, 607] width 29 height 38
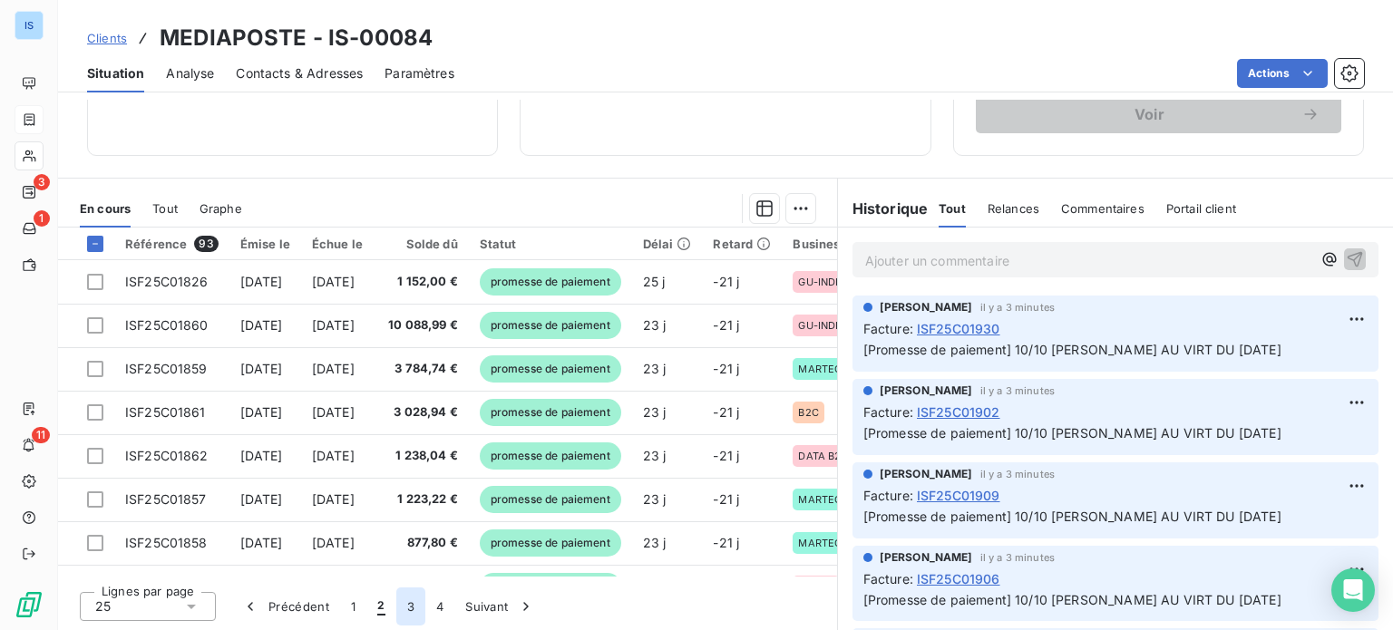
click at [415, 607] on button "3" at bounding box center [410, 607] width 29 height 38
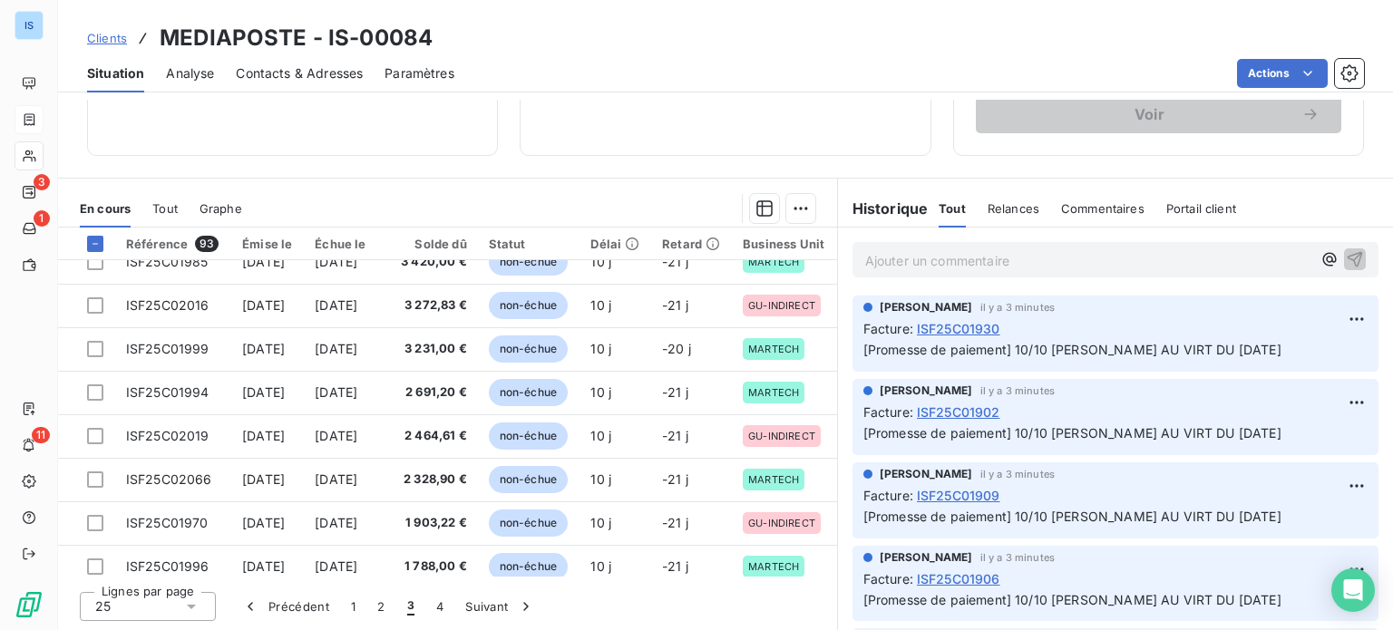
scroll to position [779, 0]
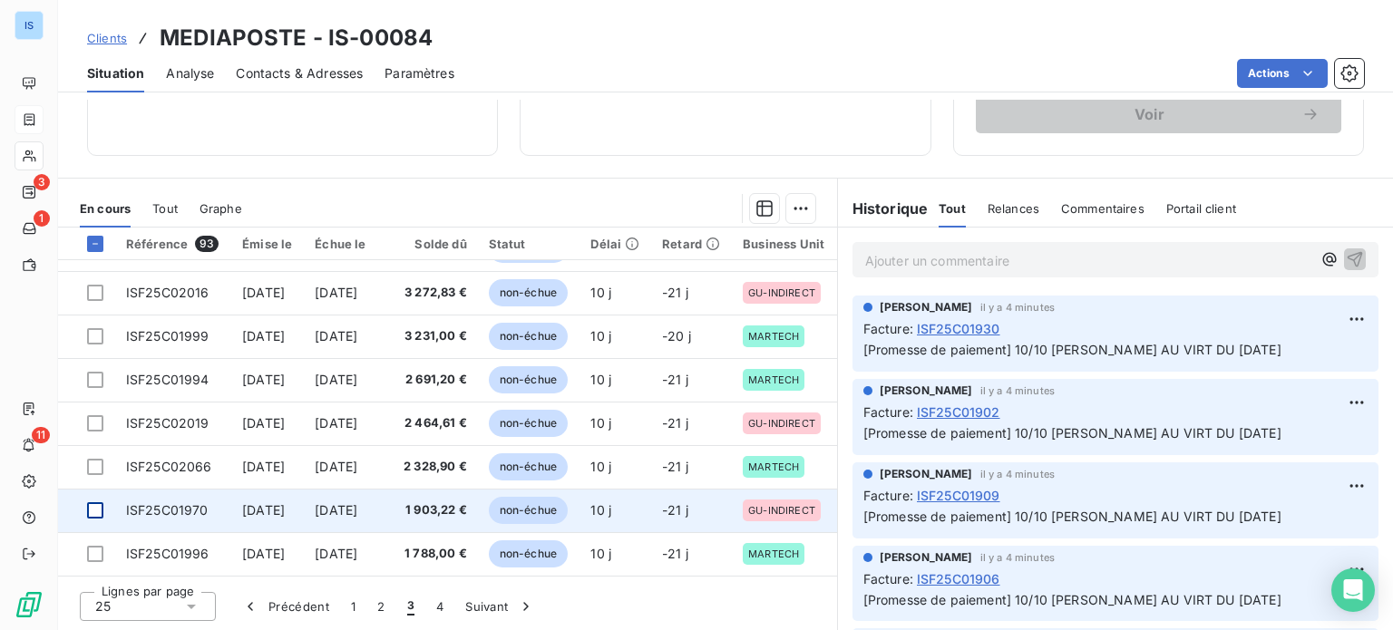
click at [94, 503] on div at bounding box center [95, 511] width 16 height 16
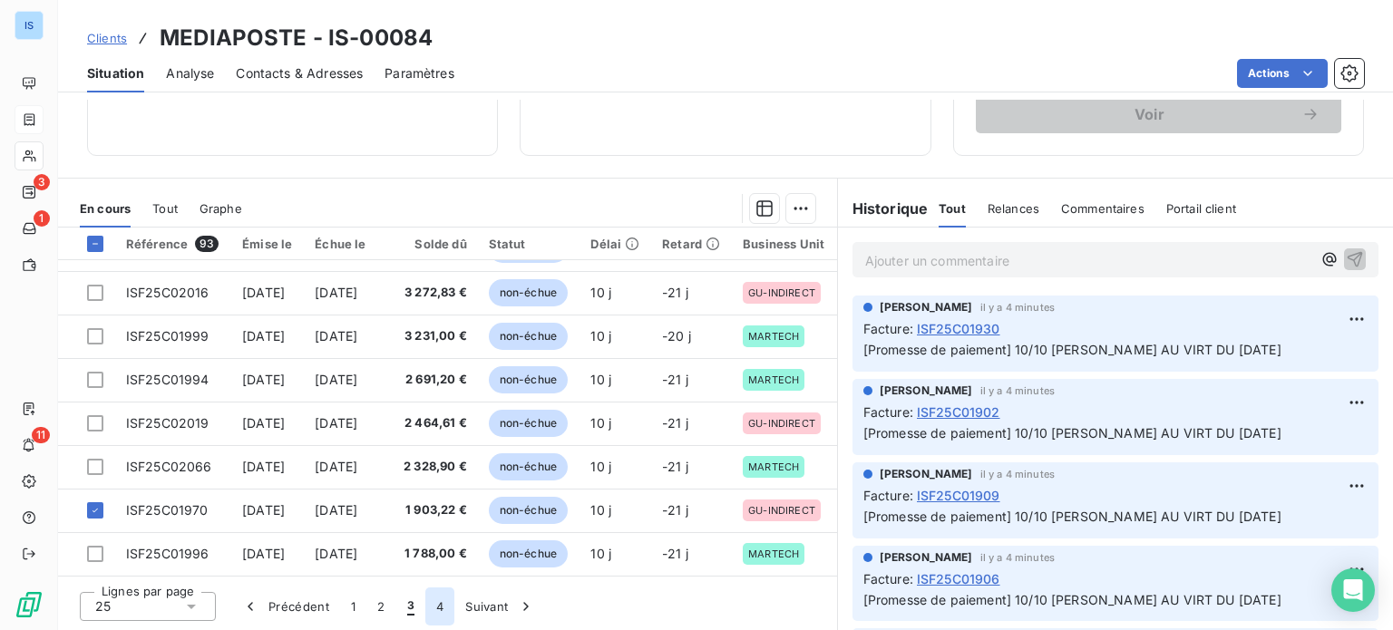
click at [429, 601] on button "4" at bounding box center [439, 607] width 29 height 38
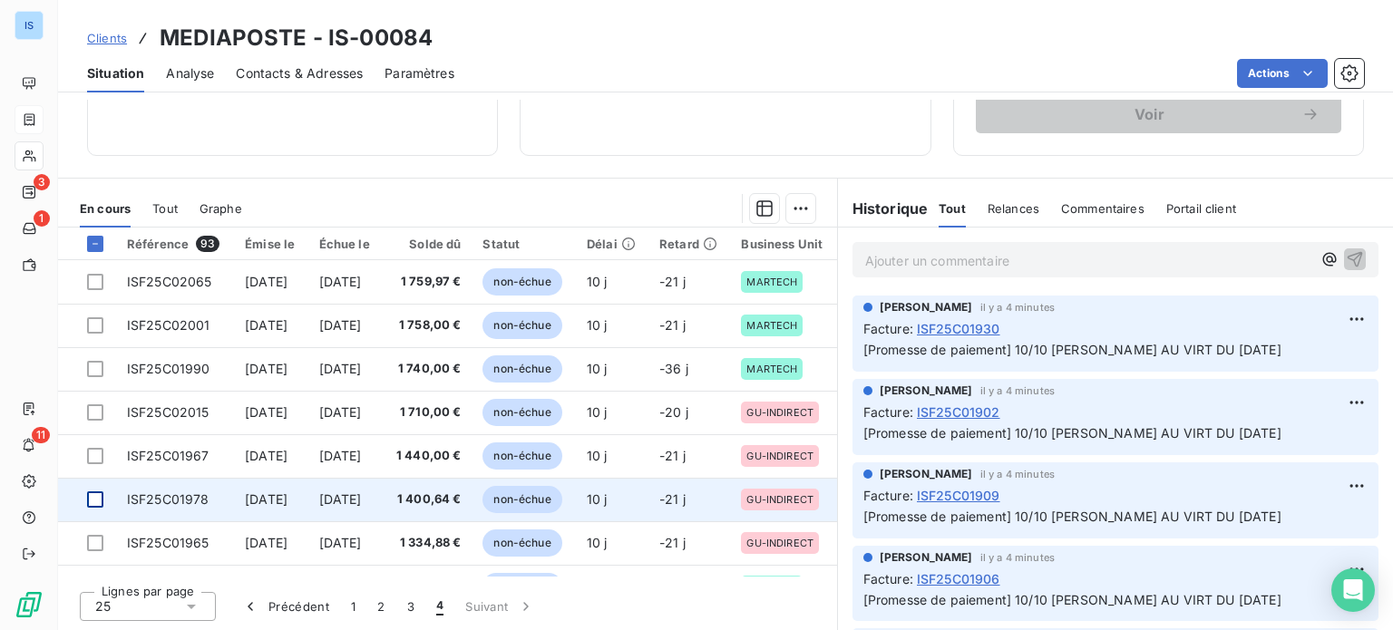
click at [88, 498] on div at bounding box center [95, 500] width 16 height 16
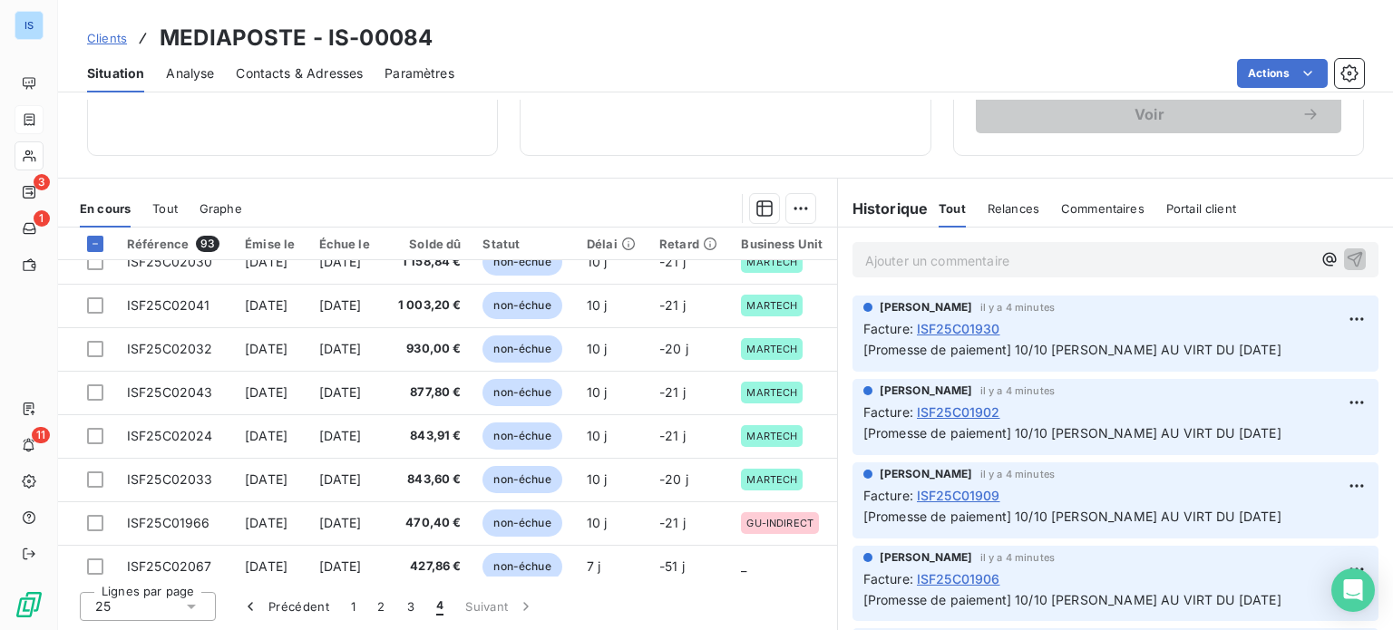
scroll to position [474, 0]
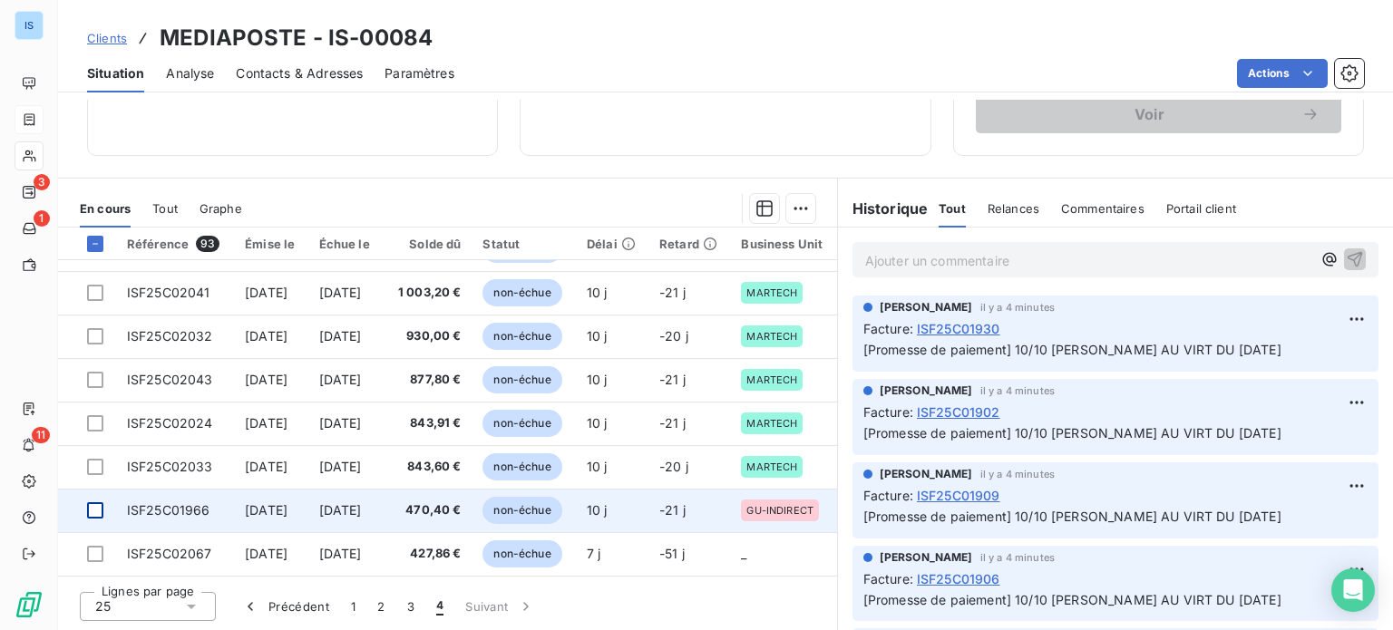
click at [102, 503] on div at bounding box center [95, 511] width 16 height 16
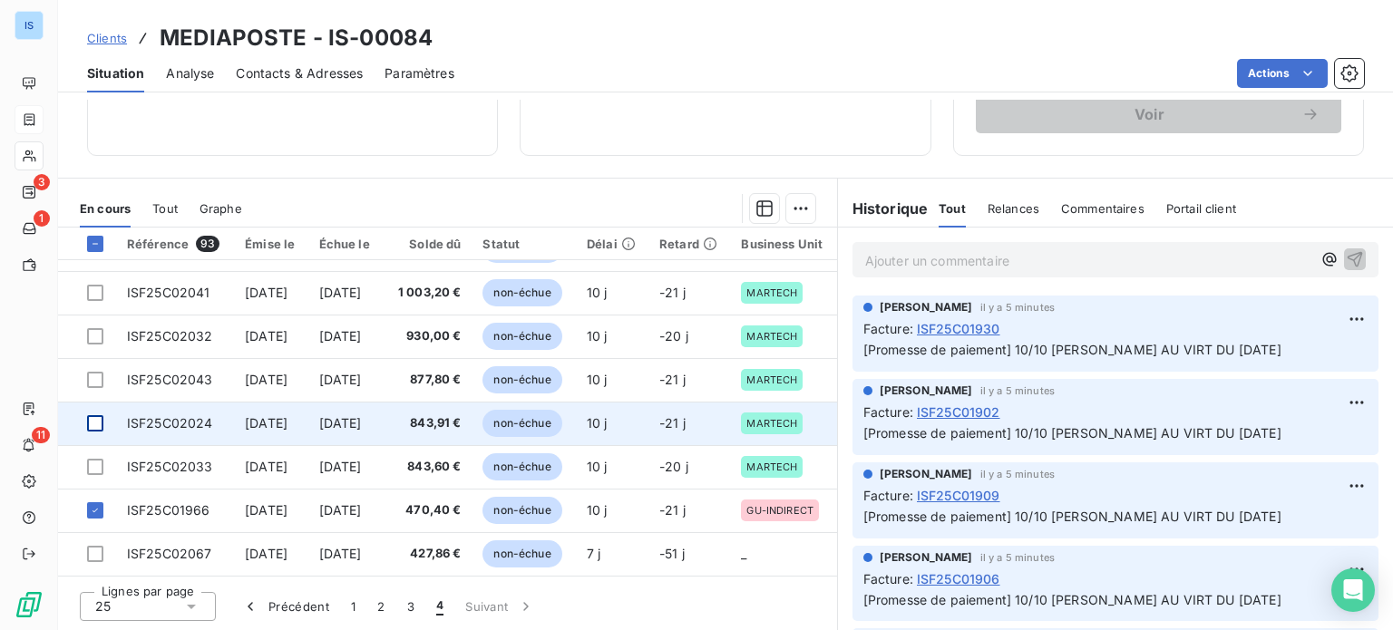
click at [97, 415] on div at bounding box center [95, 423] width 16 height 16
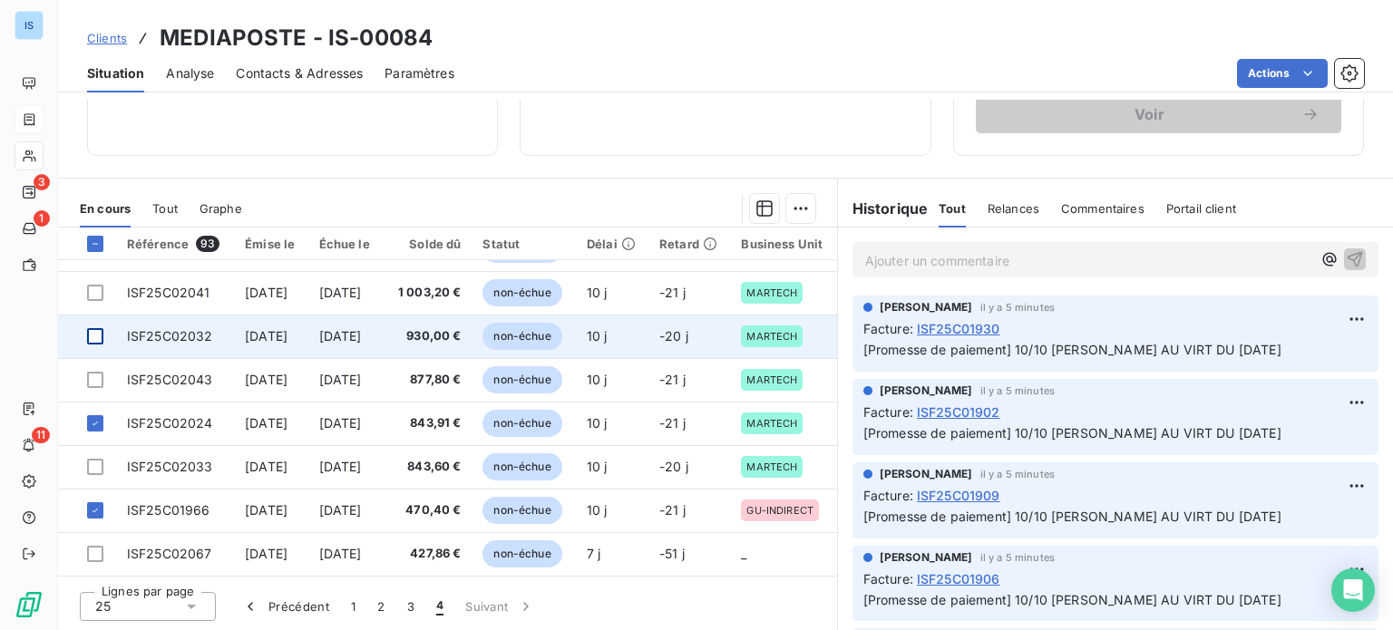
click at [98, 328] on div at bounding box center [95, 336] width 16 height 16
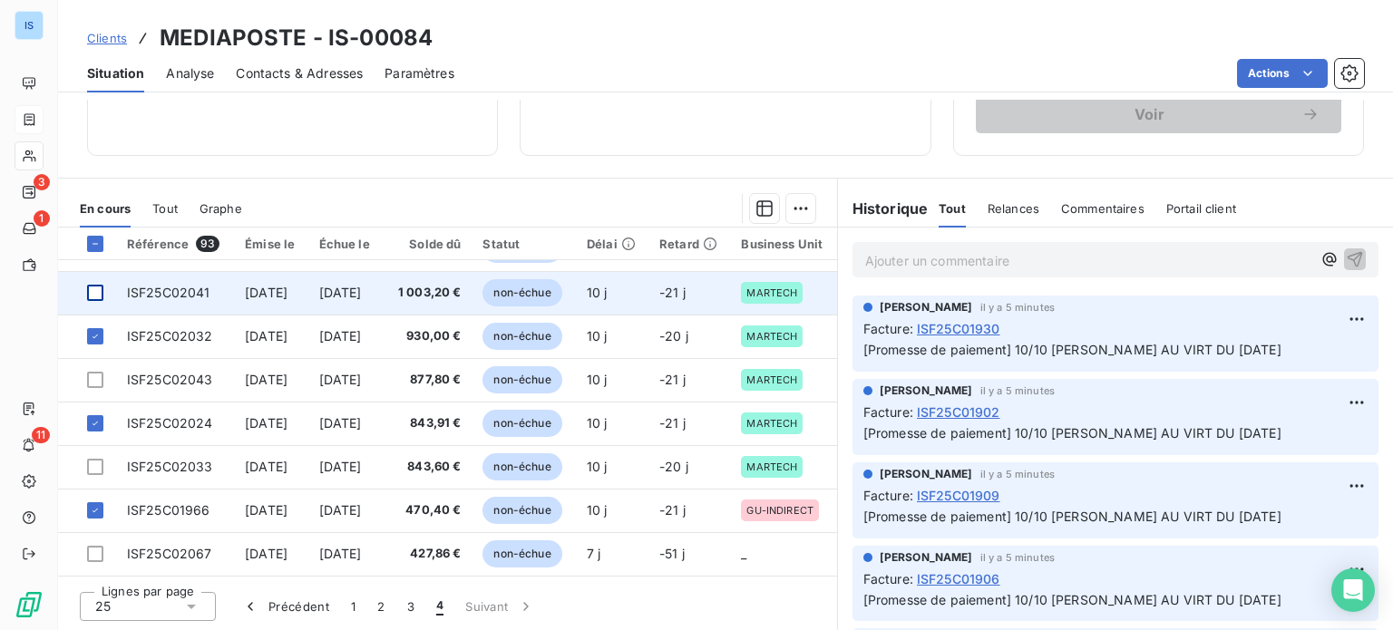
click at [98, 289] on div at bounding box center [95, 293] width 16 height 16
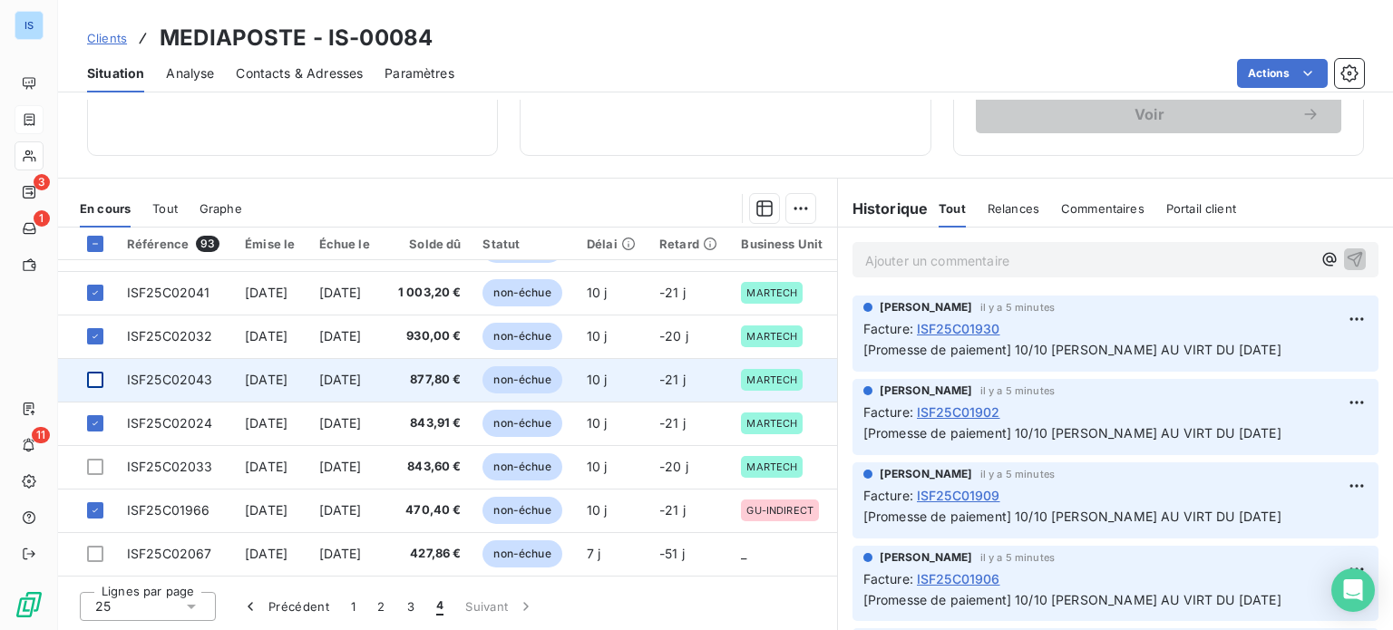
click at [99, 372] on div at bounding box center [95, 380] width 16 height 16
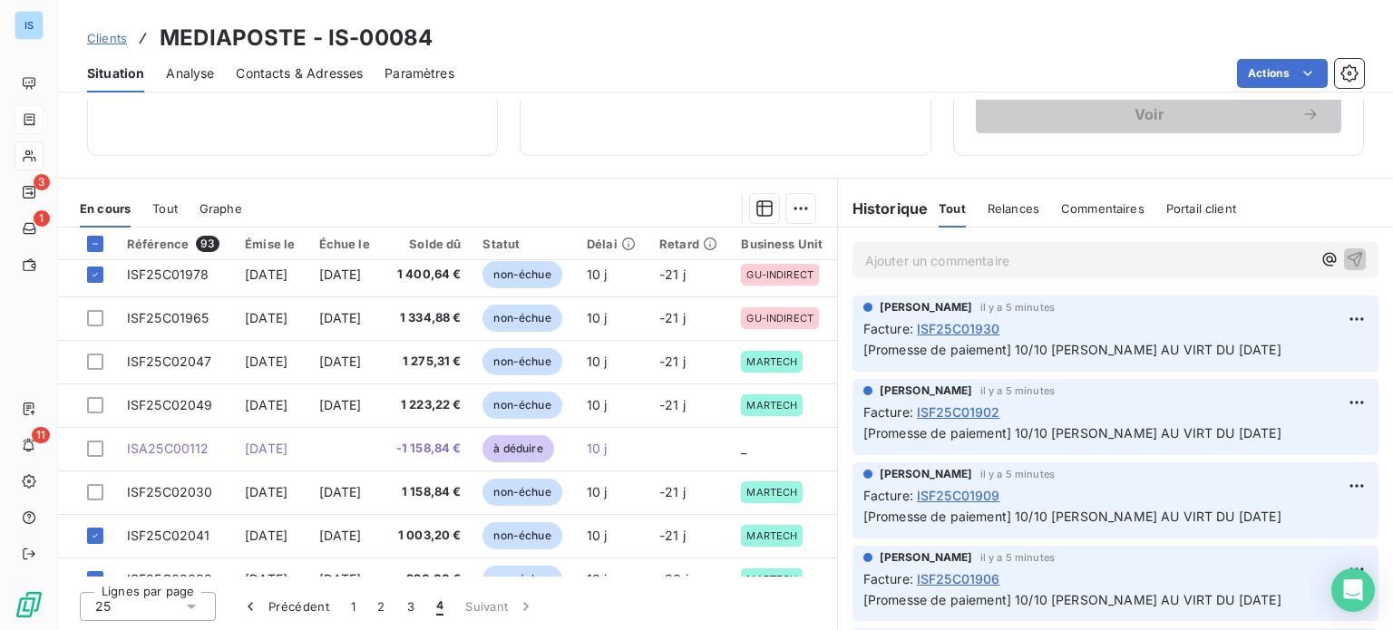
scroll to position [216, 0]
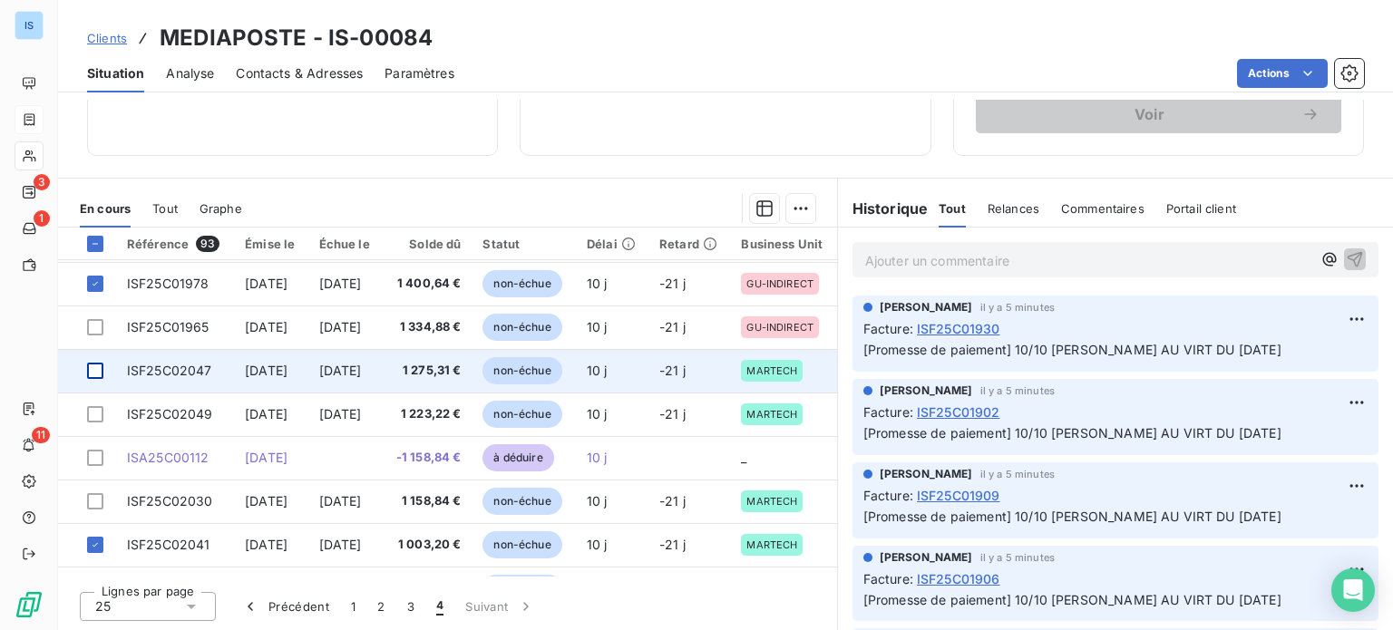
click at [101, 365] on div at bounding box center [95, 371] width 16 height 16
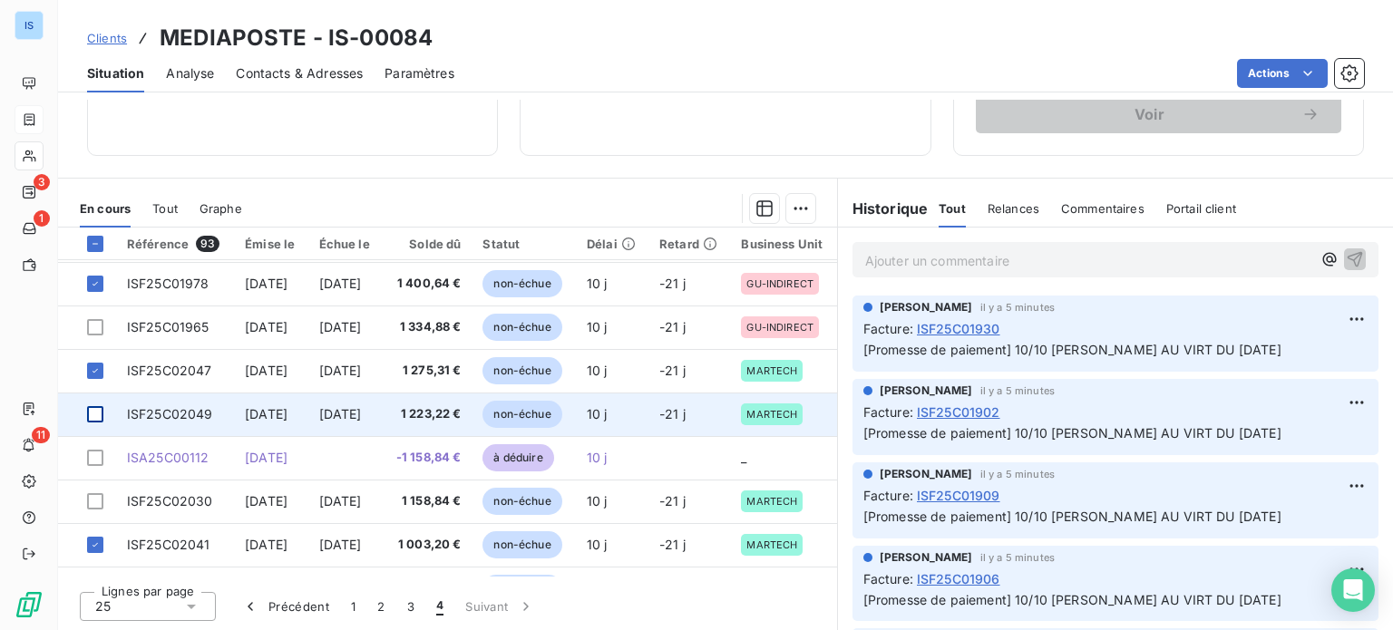
click at [98, 406] on div at bounding box center [95, 414] width 16 height 16
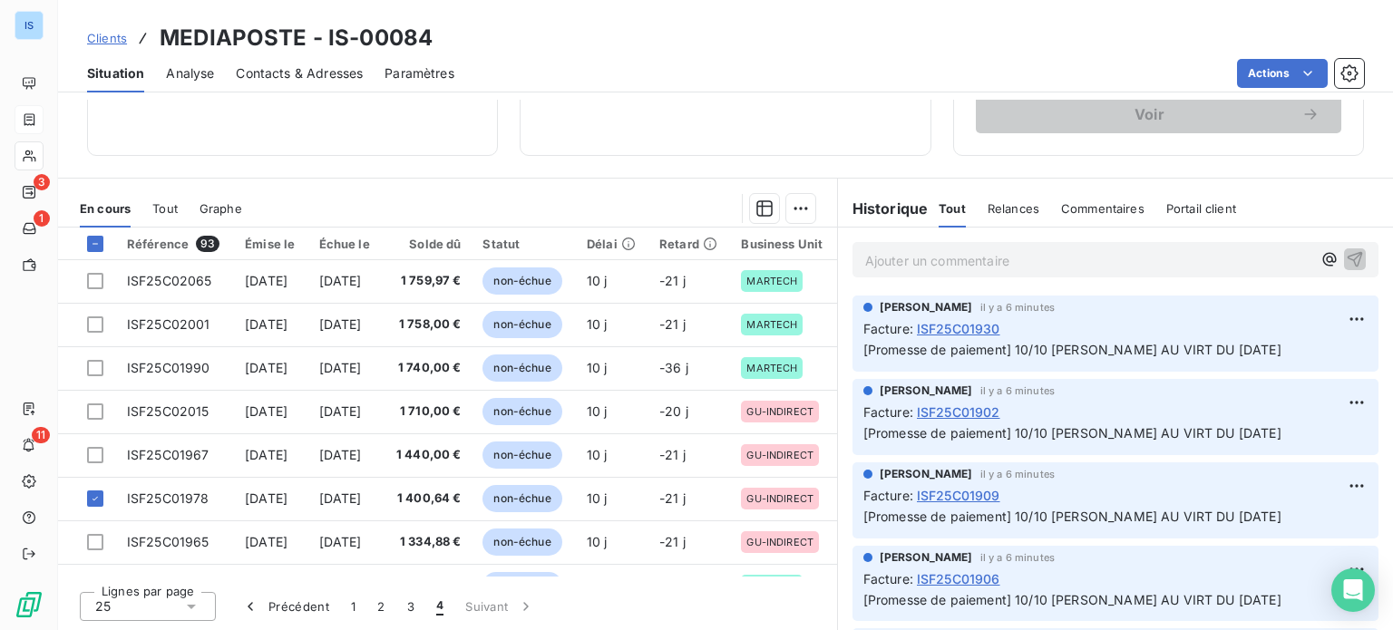
scroll to position [0, 0]
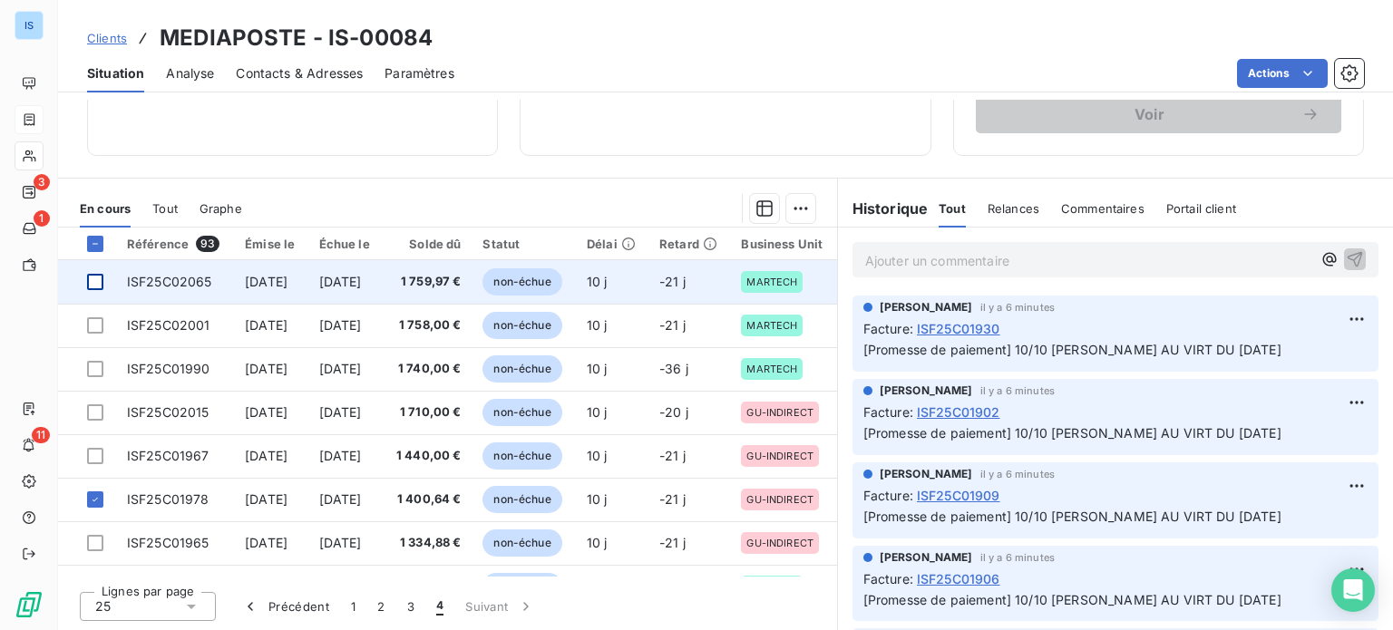
click at [89, 285] on div at bounding box center [95, 282] width 16 height 16
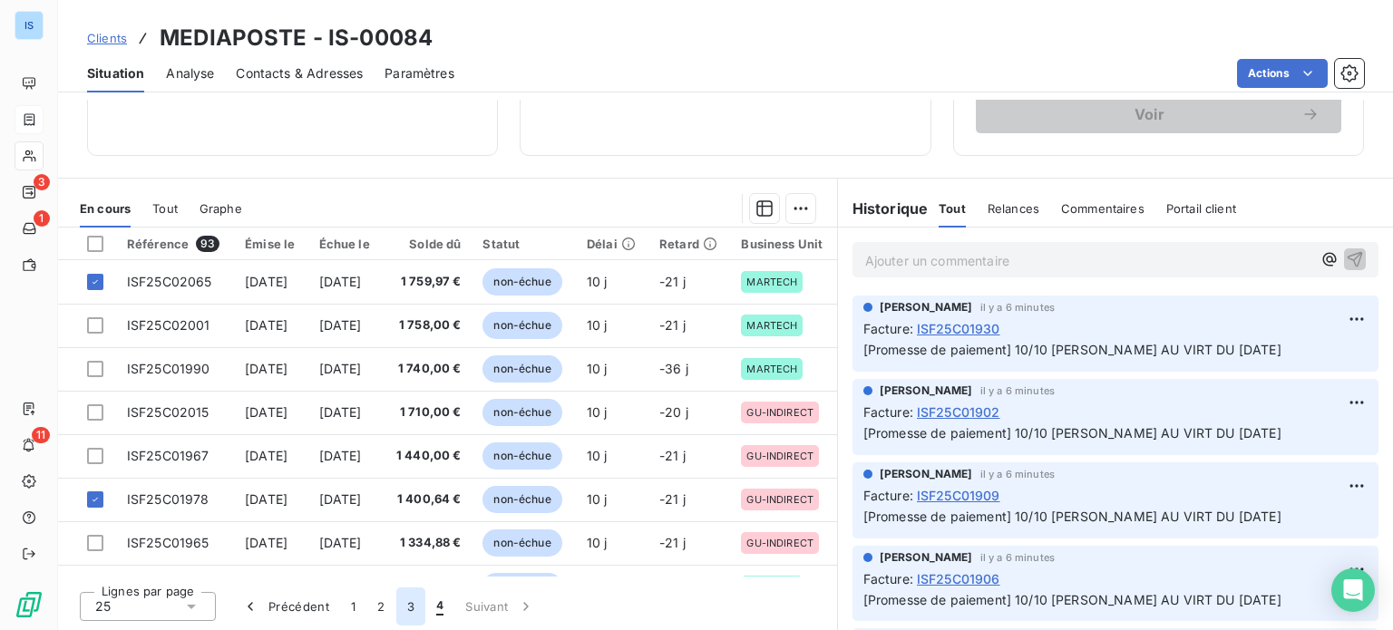
click at [406, 604] on button "3" at bounding box center [410, 607] width 29 height 38
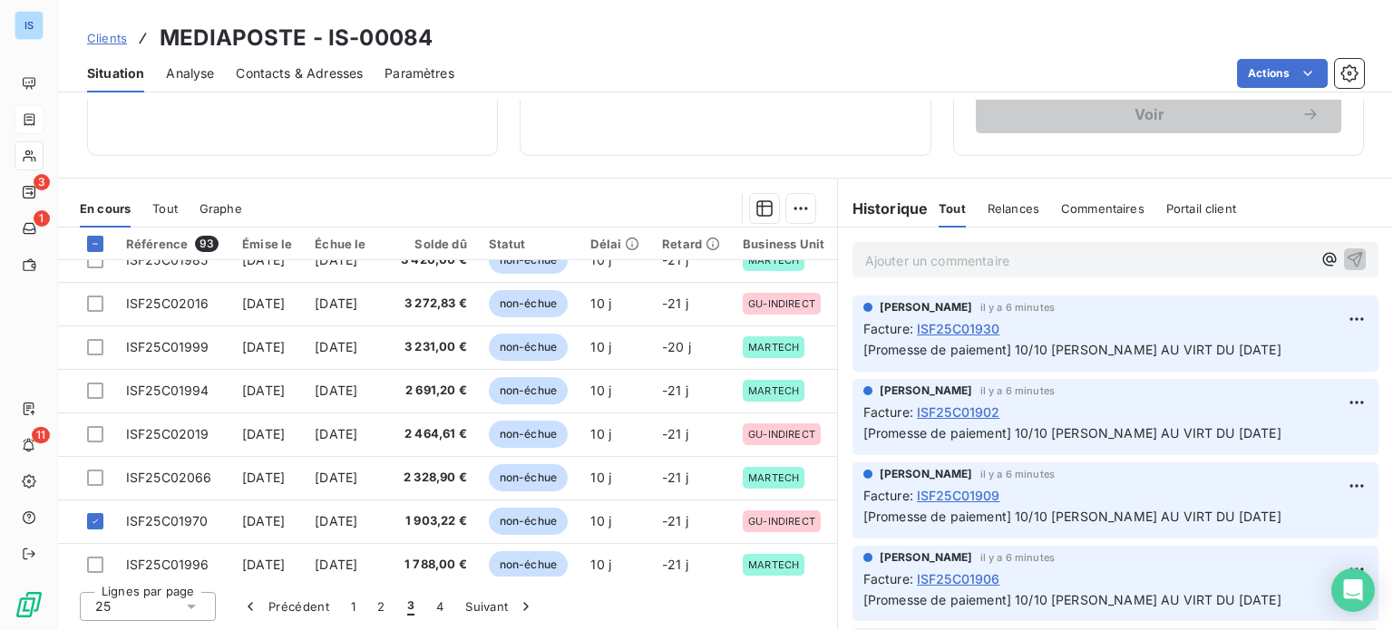
scroll to position [779, 0]
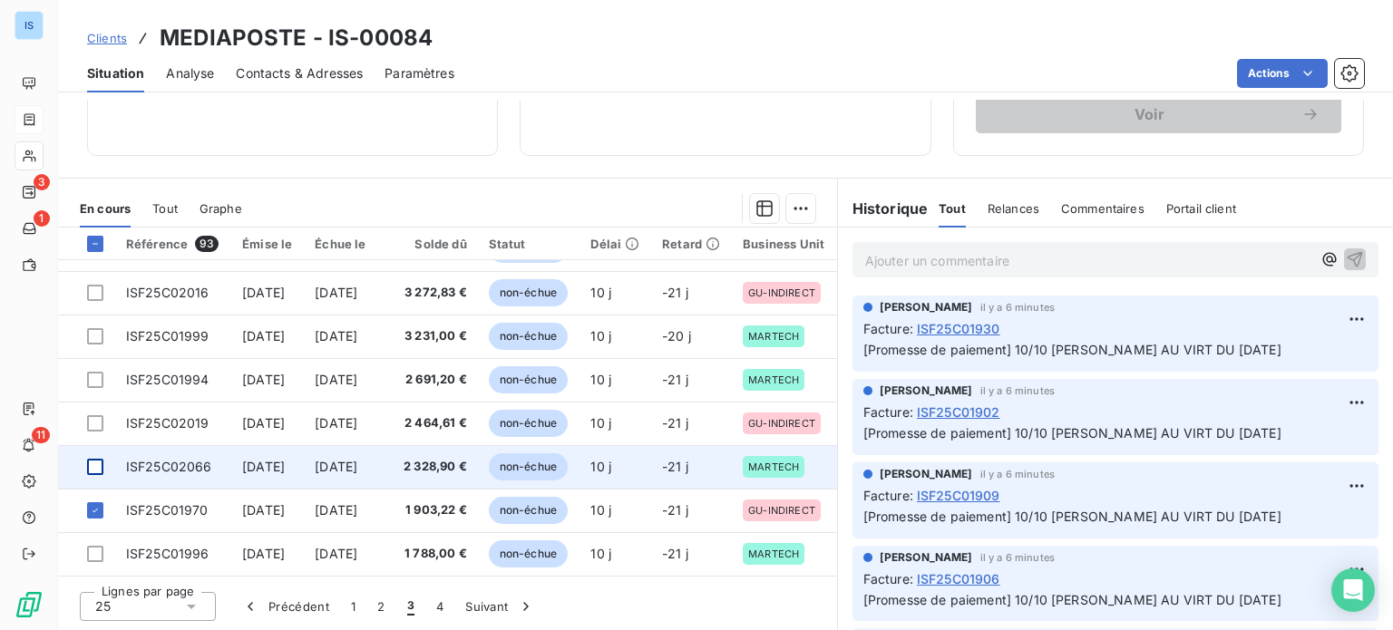
click at [101, 459] on div at bounding box center [95, 467] width 16 height 16
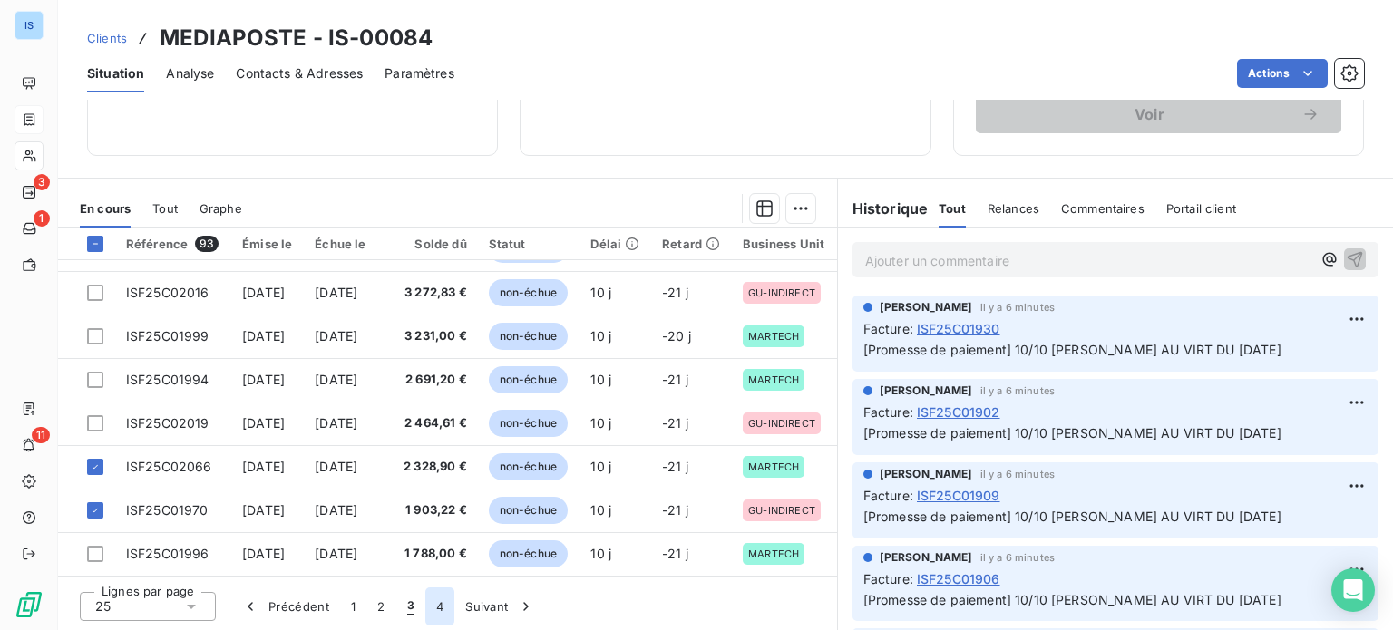
click at [443, 600] on button "4" at bounding box center [439, 607] width 29 height 38
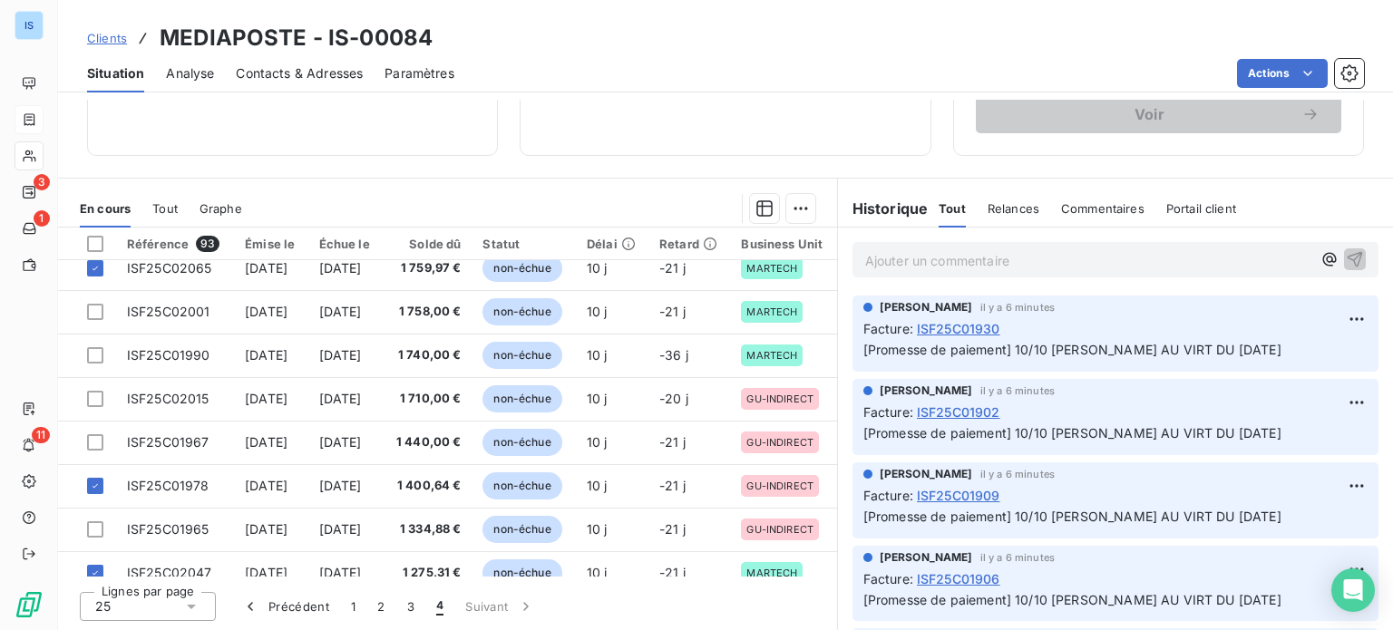
scroll to position [1, 0]
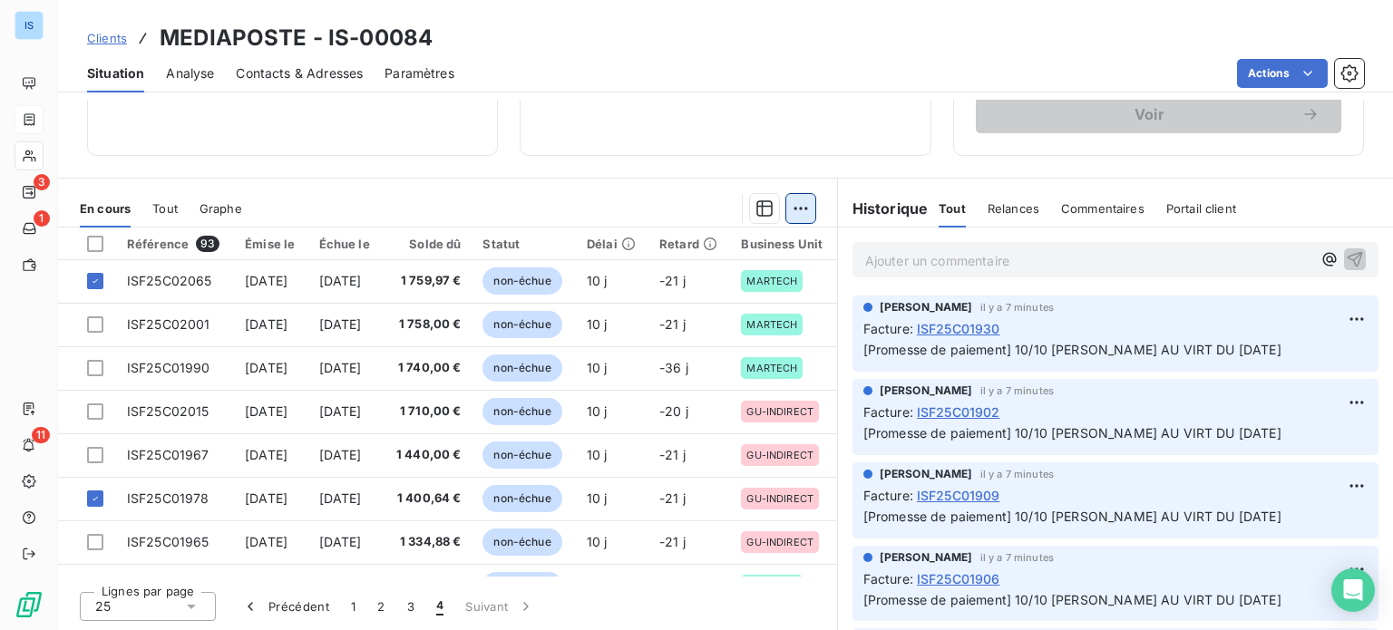
click at [799, 214] on html "IS 3 1 11 Clients MEDIAPOSTE - IS-00084 Situation Analyse Contacts & Adresses P…" at bounding box center [696, 315] width 1393 height 630
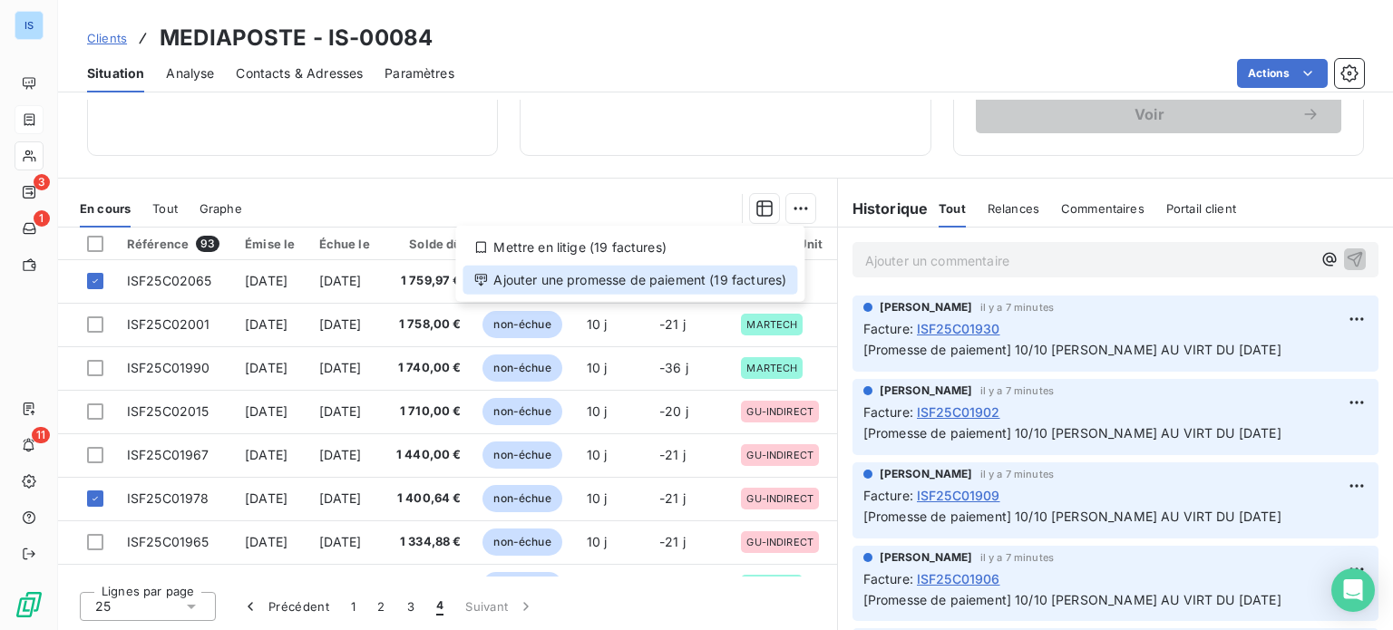
click at [753, 271] on div "Ajouter une promesse de paiement (19 factures)" at bounding box center [630, 280] width 335 height 29
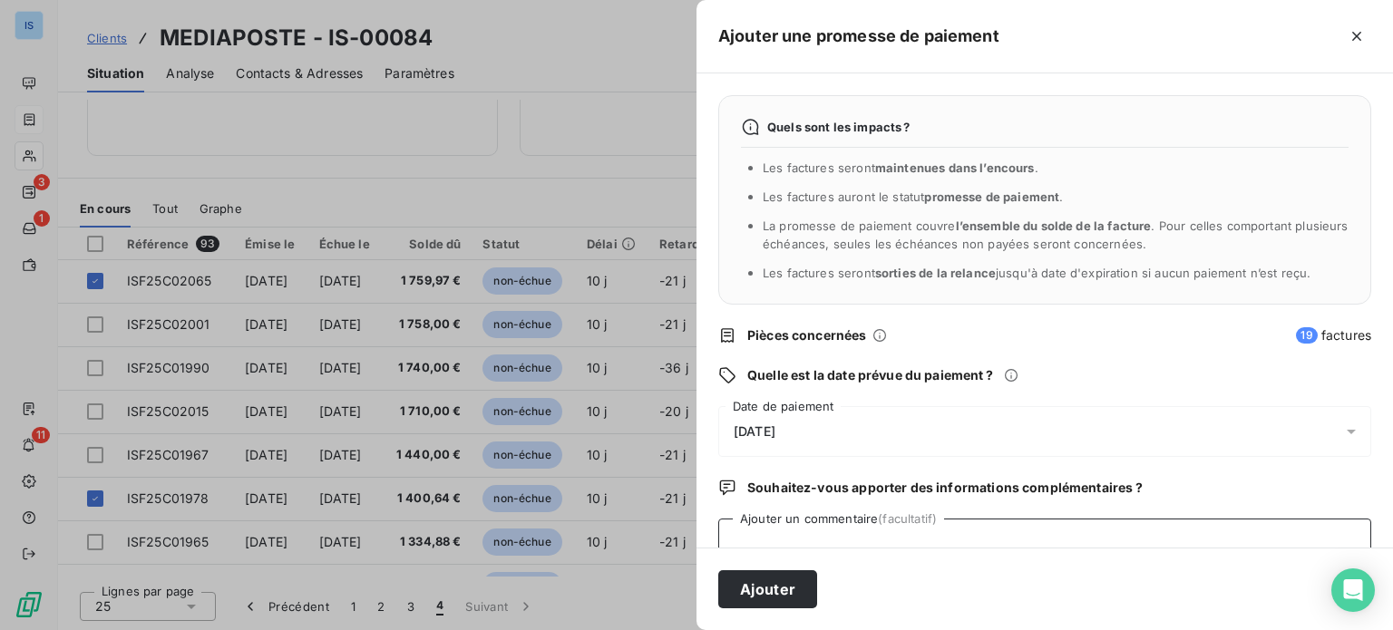
click at [867, 535] on textarea "Ajouter un commentaire (facultatif)" at bounding box center [1044, 553] width 653 height 69
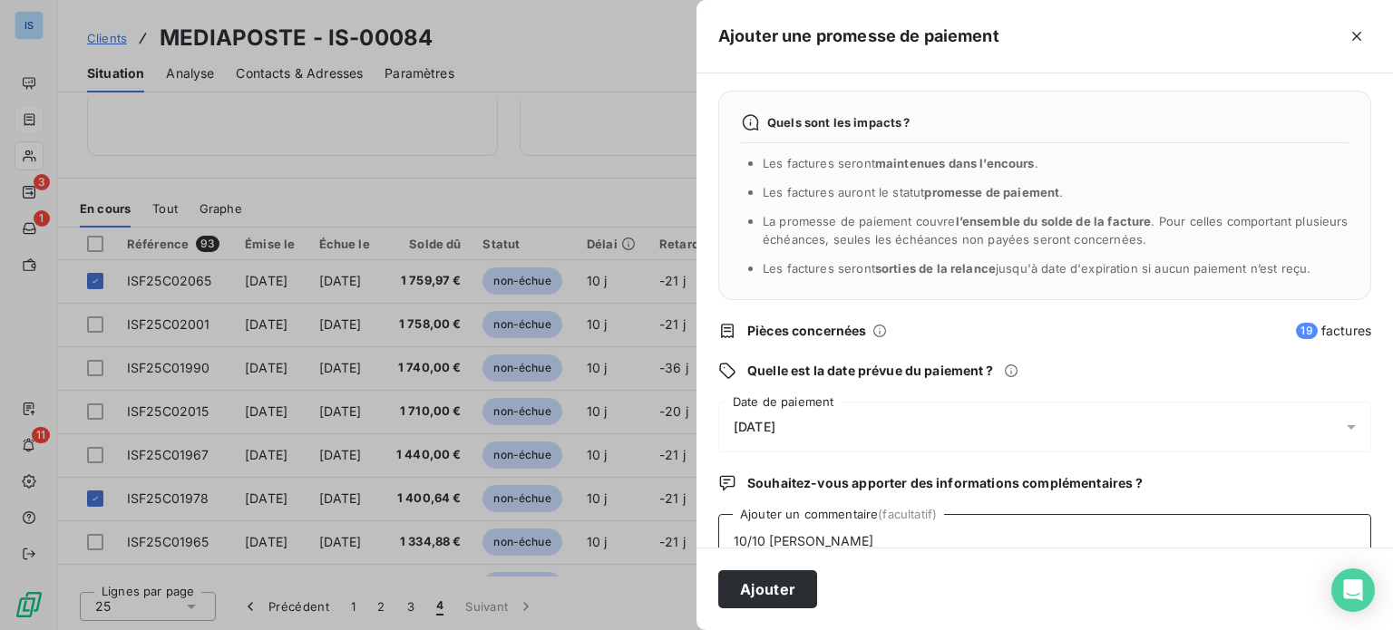
paste textarea "PREVU AU VIRT DU [DATE]"
type textarea "10/10 [PERSON_NAME] AU VIRT DU [DATE]"
click at [918, 406] on div "[DATE]" at bounding box center [1044, 427] width 653 height 51
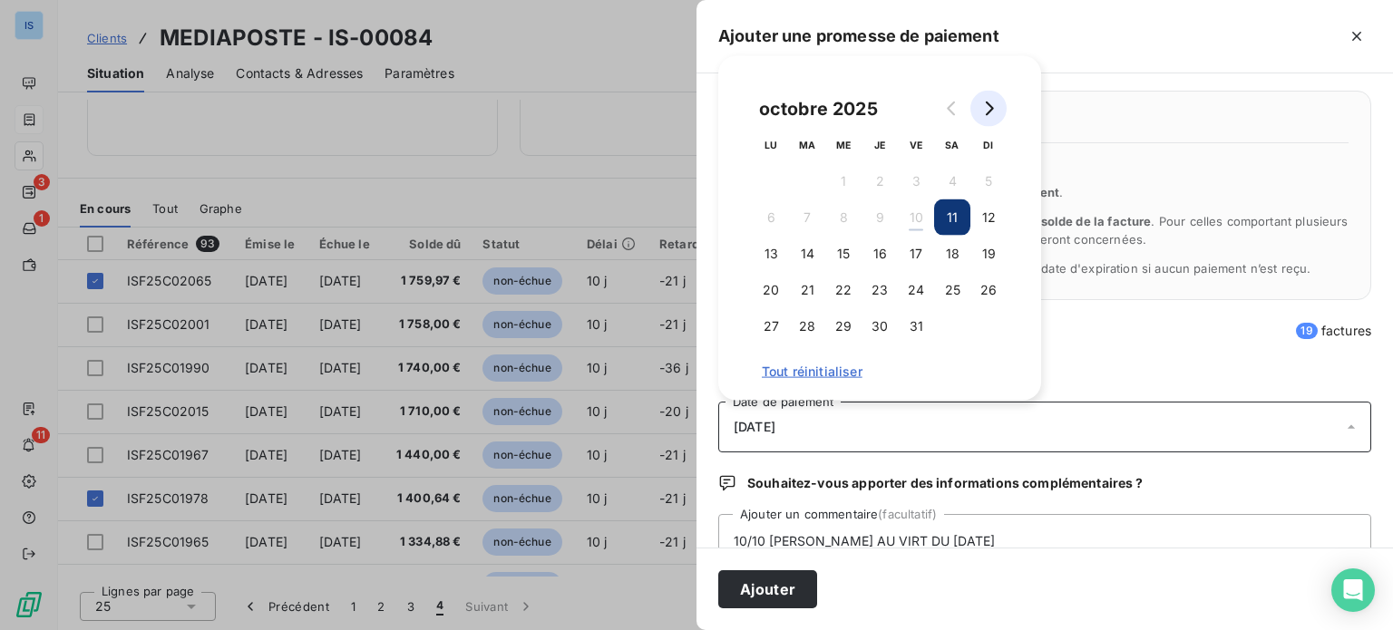
click at [990, 104] on icon "Go to next month" at bounding box center [990, 109] width 8 height 15
click at [877, 217] on button "6" at bounding box center [880, 218] width 36 height 36
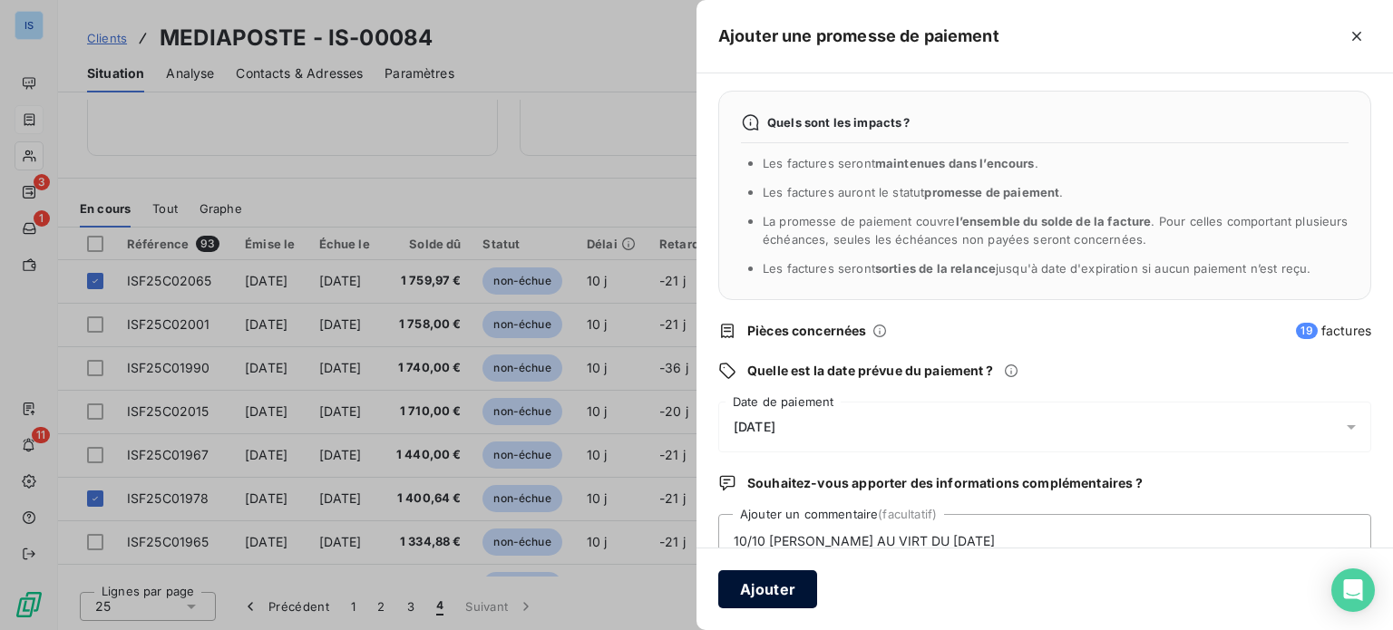
click at [771, 585] on button "Ajouter" at bounding box center [767, 590] width 99 height 38
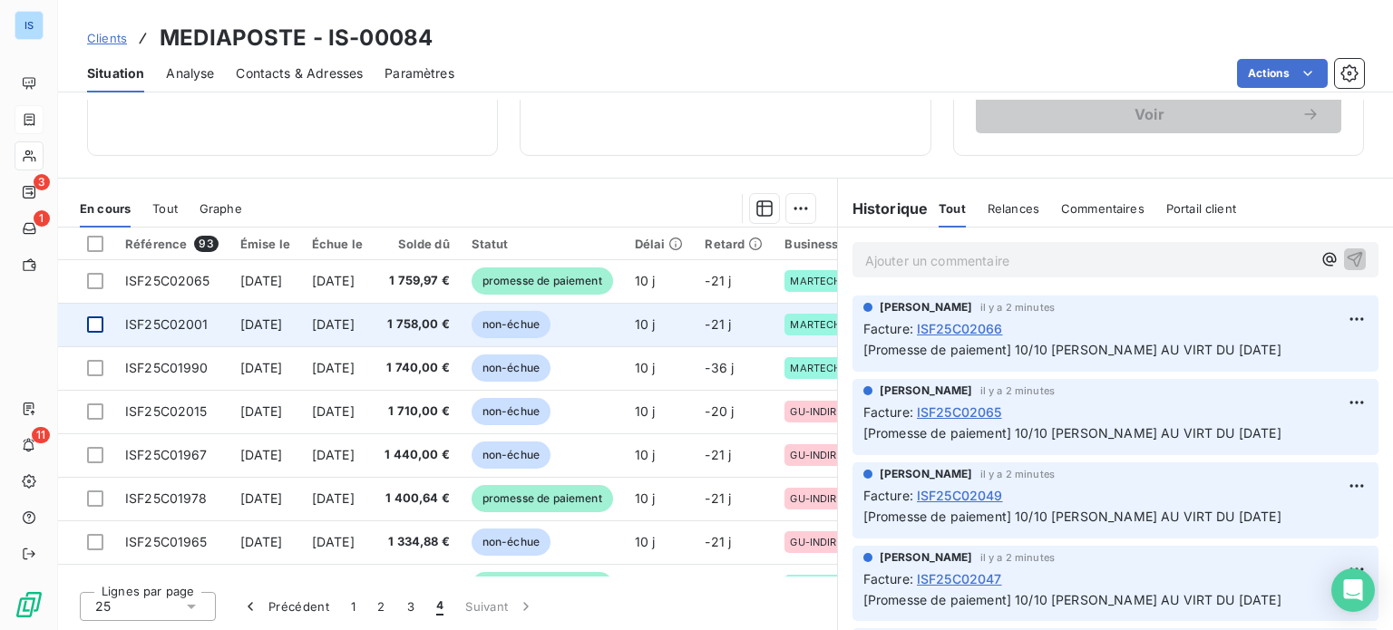
click at [93, 327] on div at bounding box center [95, 325] width 16 height 16
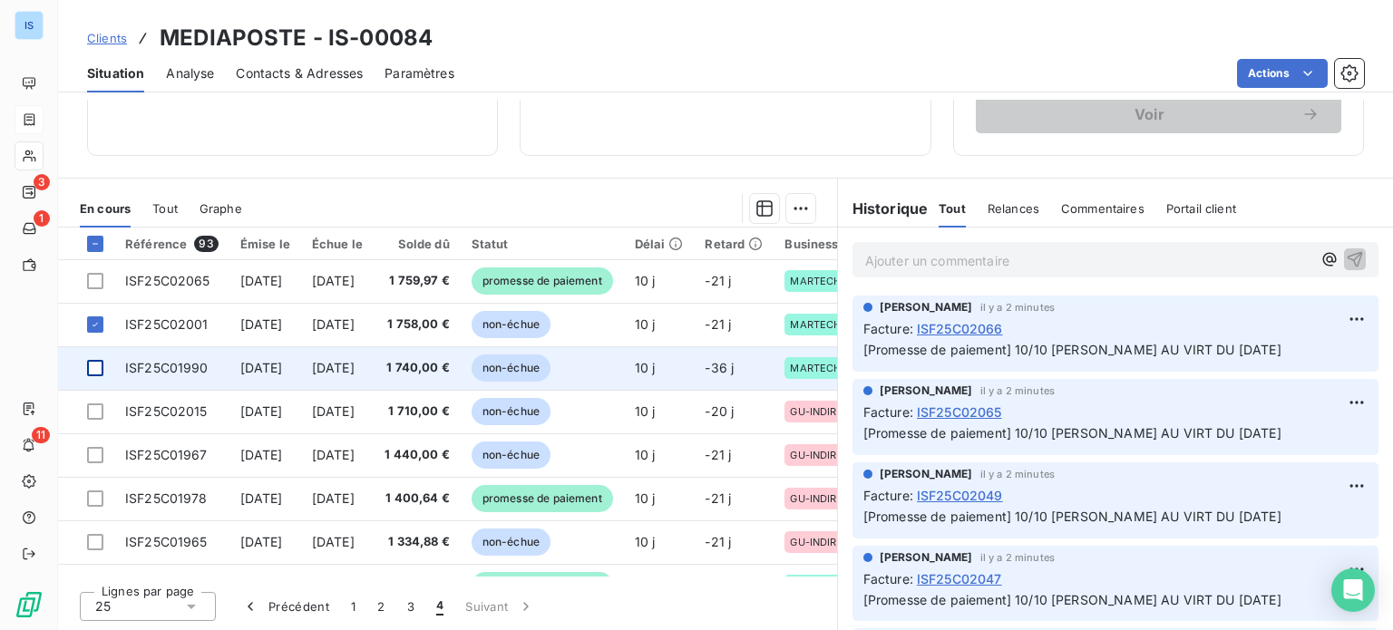
click at [93, 360] on div at bounding box center [95, 368] width 16 height 16
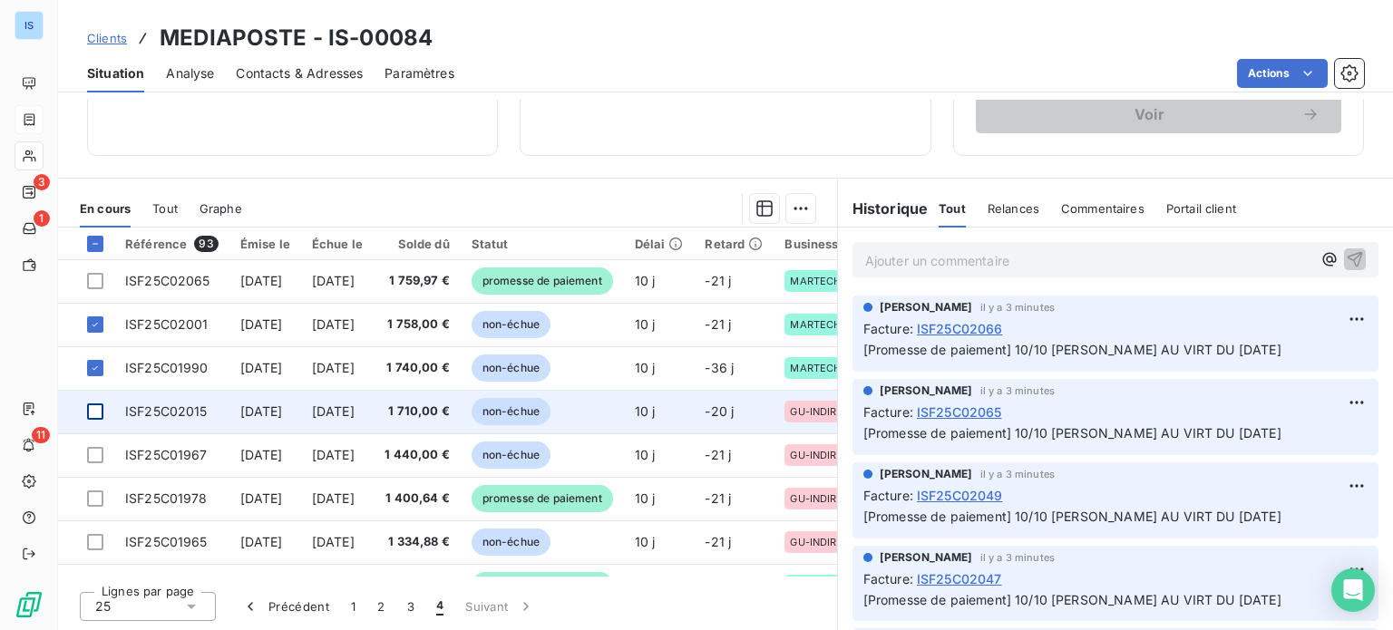
click at [102, 410] on div at bounding box center [95, 412] width 16 height 16
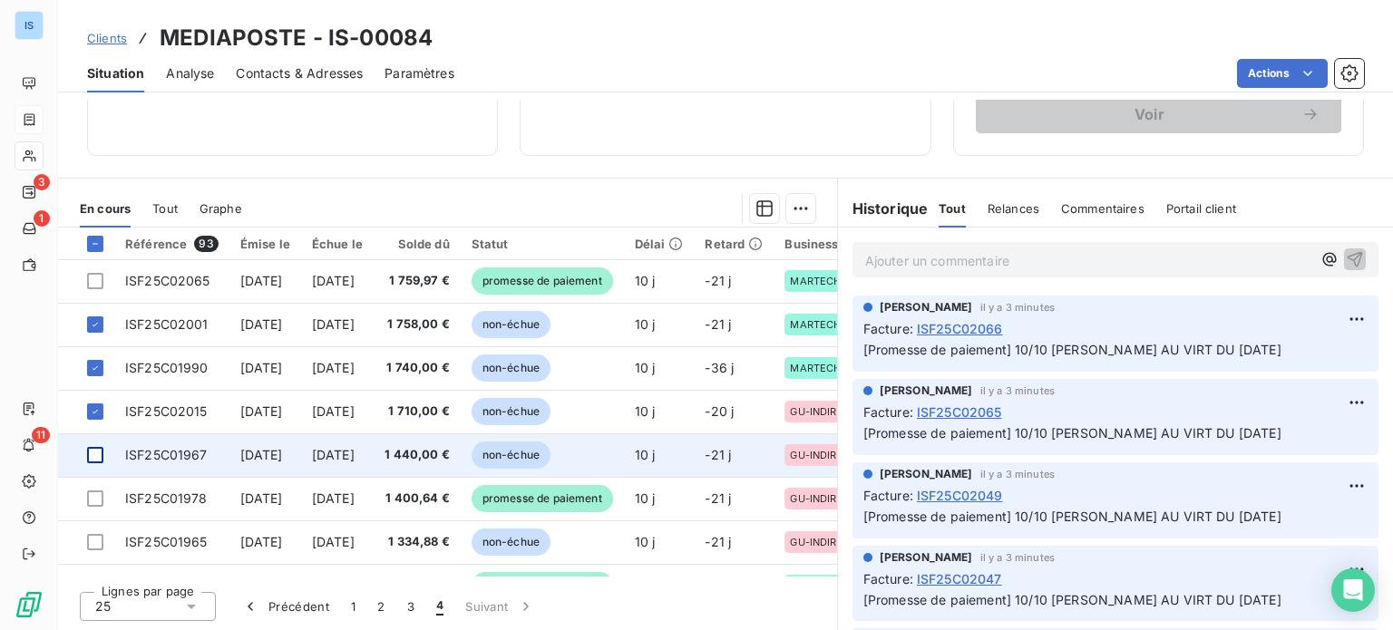
click at [100, 448] on div at bounding box center [95, 455] width 16 height 16
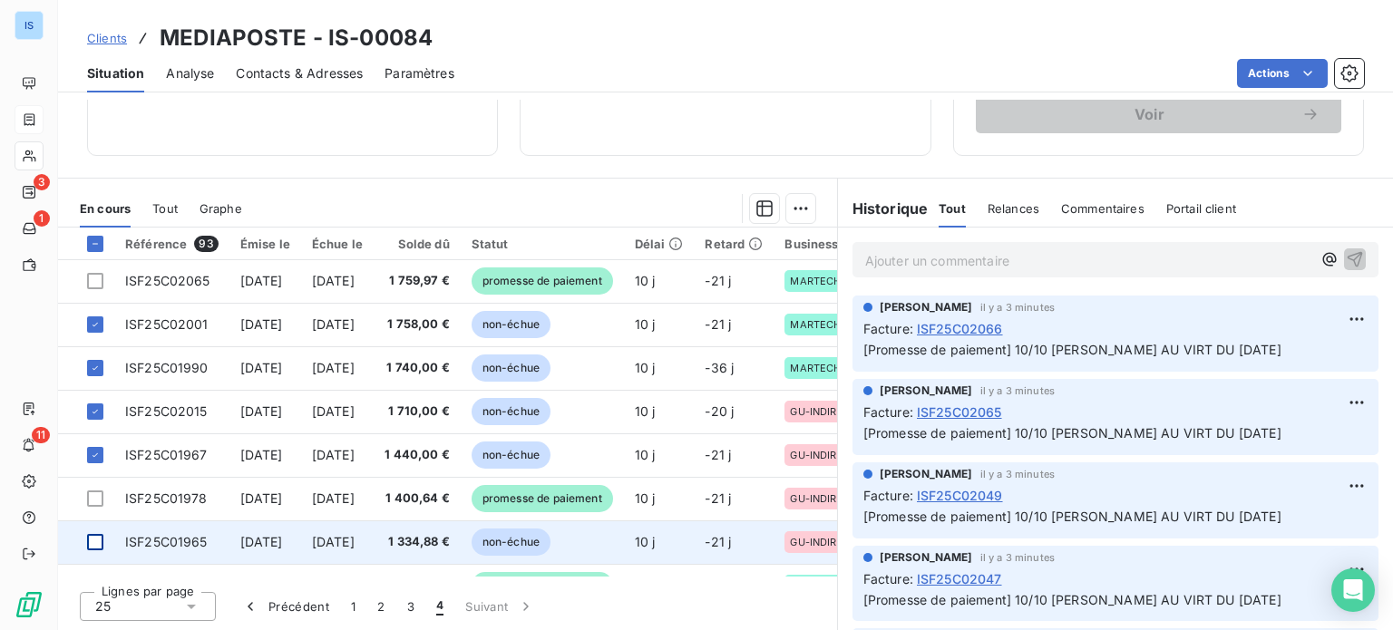
click at [102, 536] on div at bounding box center [95, 542] width 16 height 16
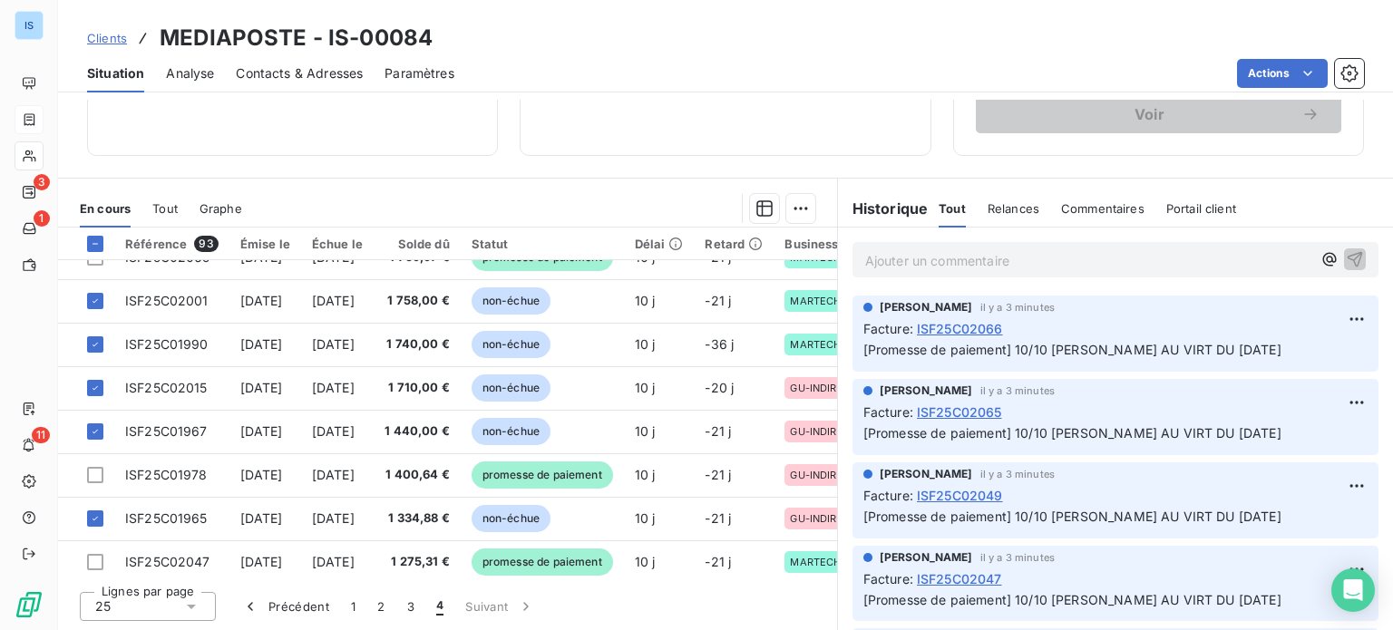
scroll to position [0, 0]
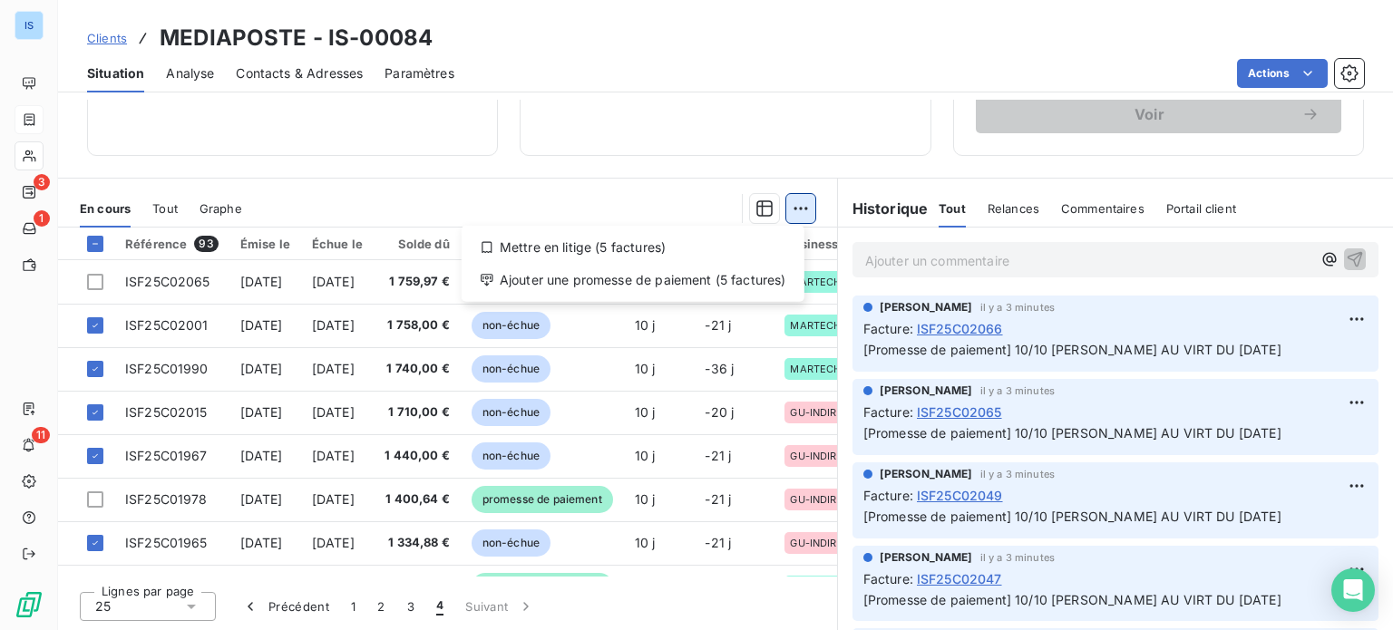
click at [792, 205] on html "IS 3 1 11 Clients MEDIAPOSTE - IS-00084 Situation Analyse Contacts & Adresses P…" at bounding box center [696, 315] width 1393 height 630
click at [760, 277] on div "Ajouter une promesse de paiement (5 factures)" at bounding box center [633, 280] width 328 height 29
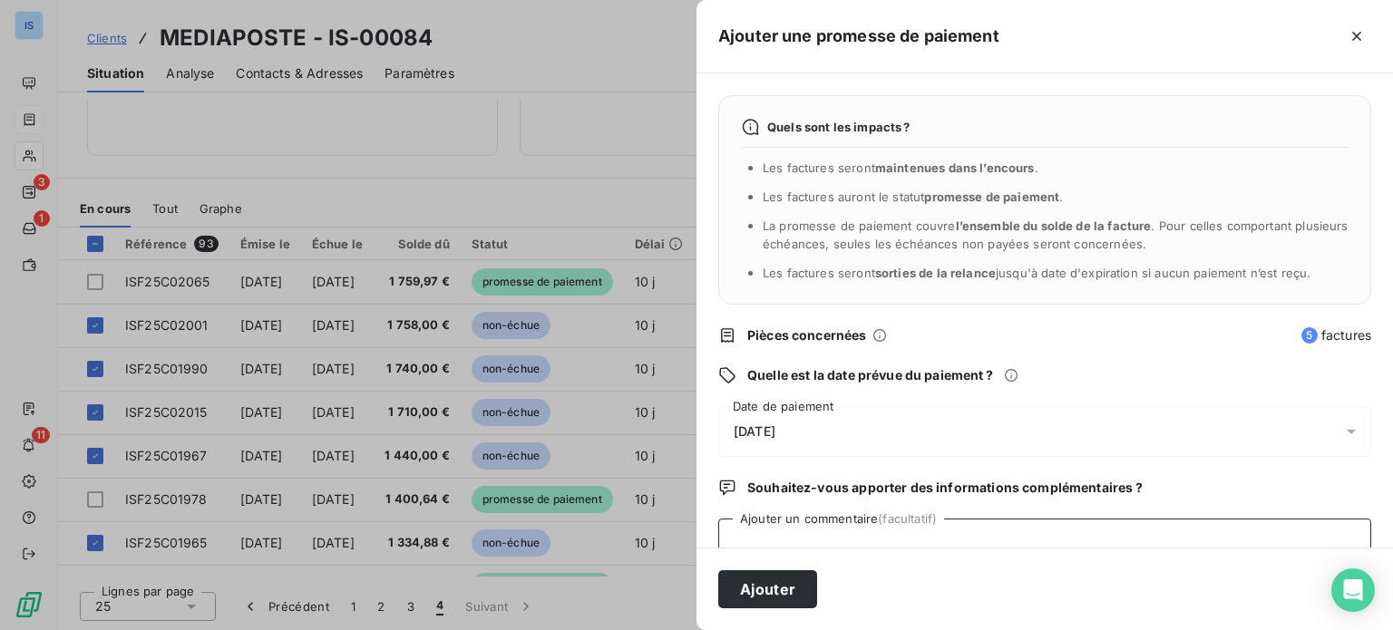
click at [1003, 538] on textarea "Ajouter un commentaire (facultatif)" at bounding box center [1044, 553] width 653 height 69
paste textarea "PREVU AU VIRT DU [DATE]"
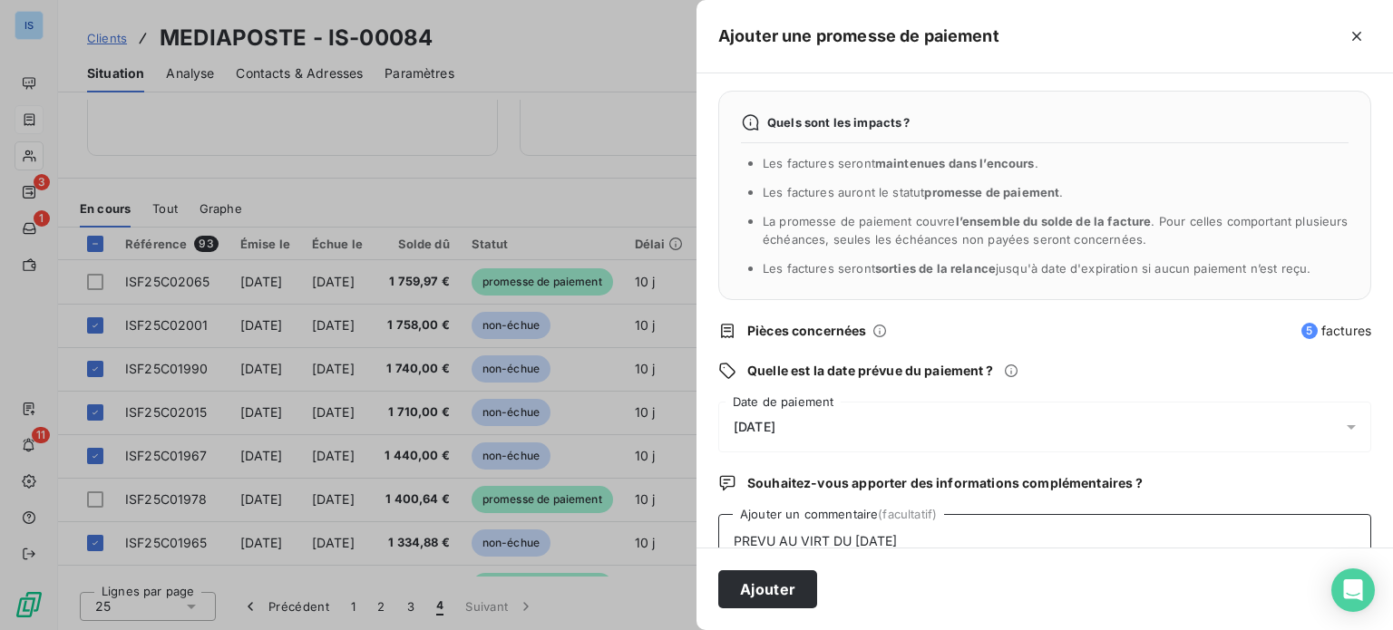
click at [729, 538] on textarea "PREVU AU VIRT DU [DATE]" at bounding box center [1044, 548] width 653 height 69
type textarea "10/10 [PERSON_NAME] AU VIRT DU [DATE]"
click at [886, 416] on div "[DATE]" at bounding box center [1044, 427] width 653 height 51
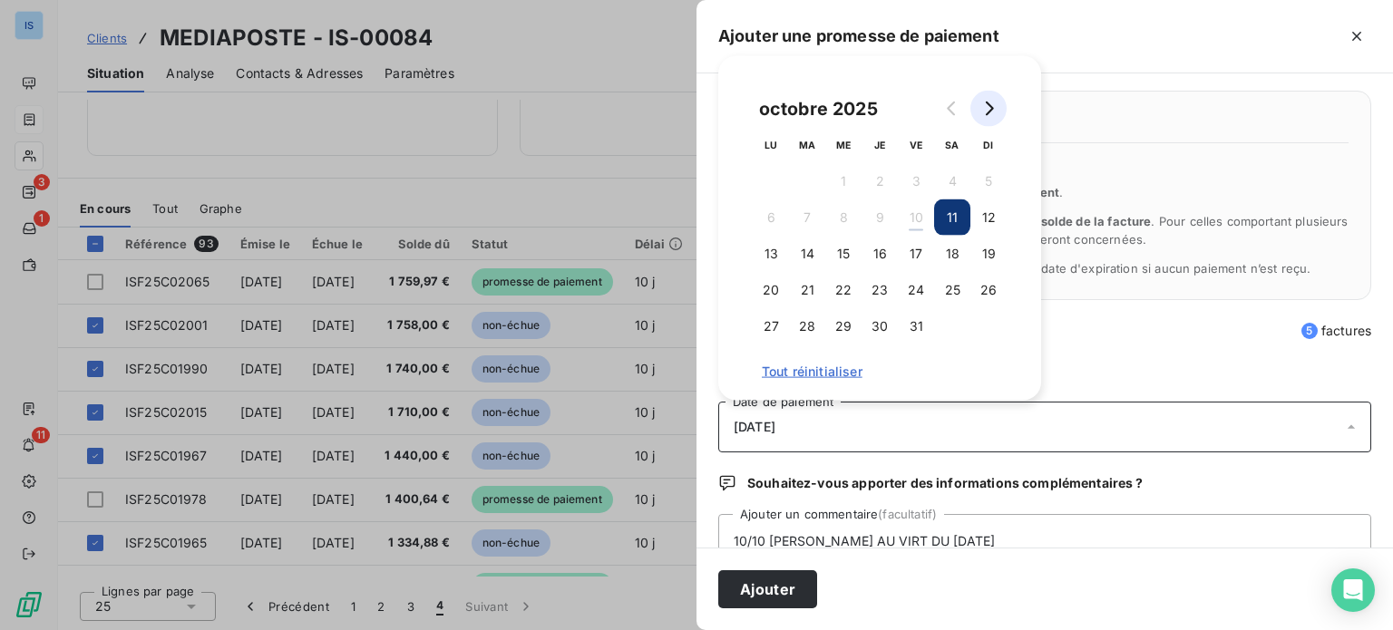
click at [998, 112] on button "Go to next month" at bounding box center [989, 109] width 36 height 36
click at [883, 213] on button "6" at bounding box center [880, 218] width 36 height 36
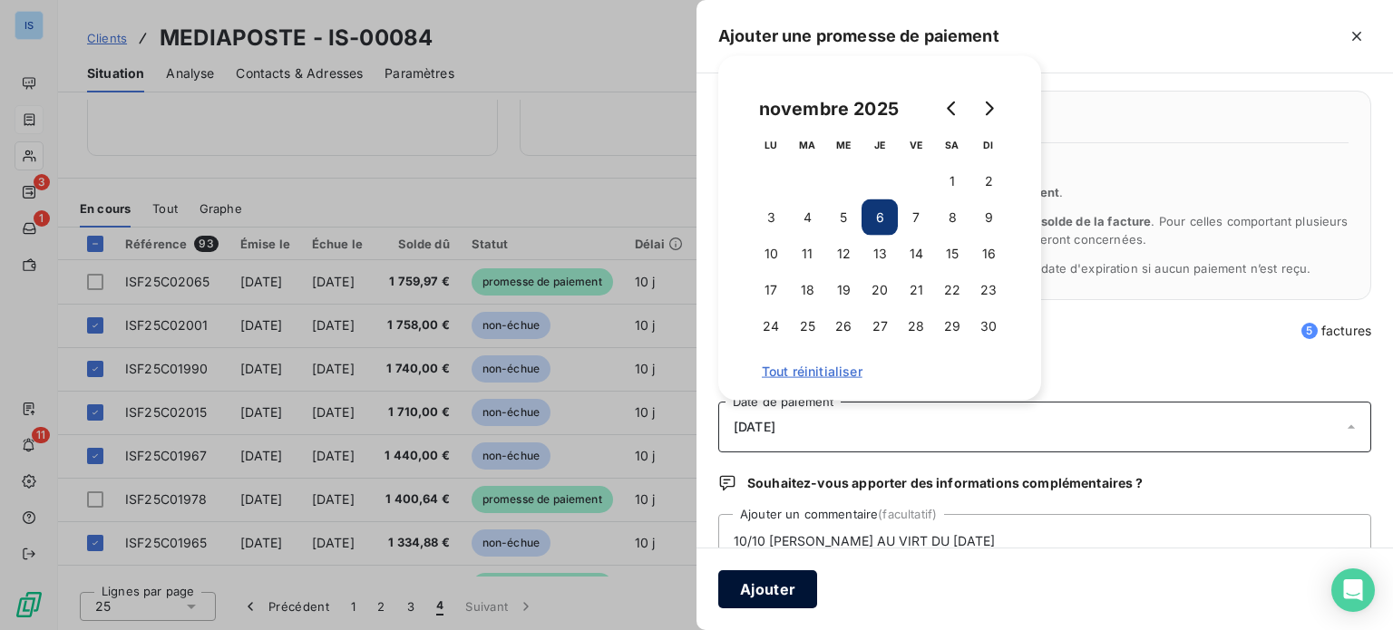
click at [776, 591] on button "Ajouter" at bounding box center [767, 590] width 99 height 38
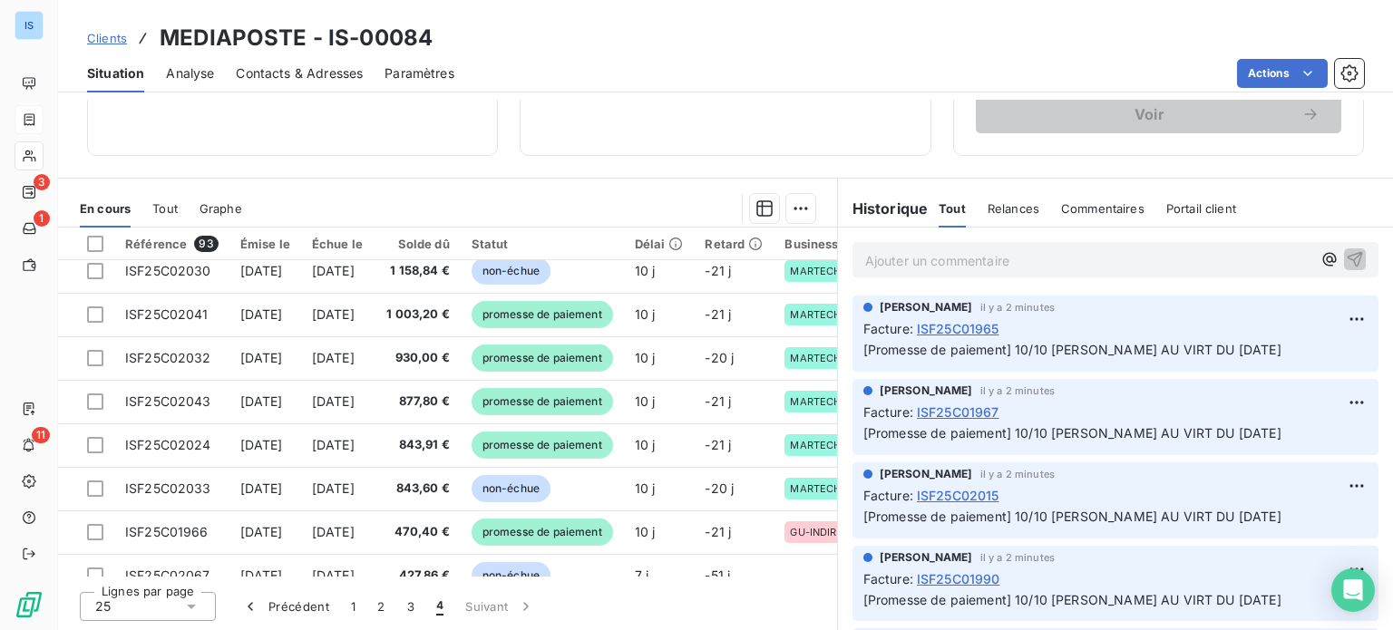
scroll to position [474, 0]
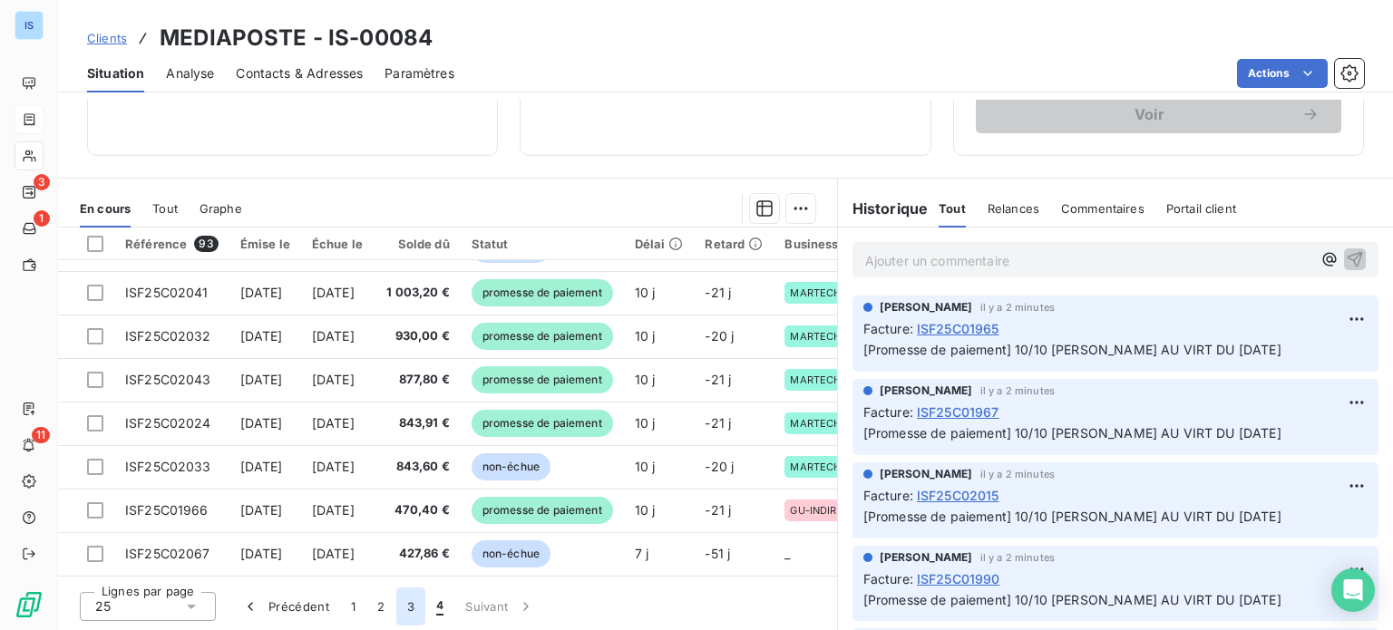
click at [407, 604] on button "3" at bounding box center [410, 607] width 29 height 38
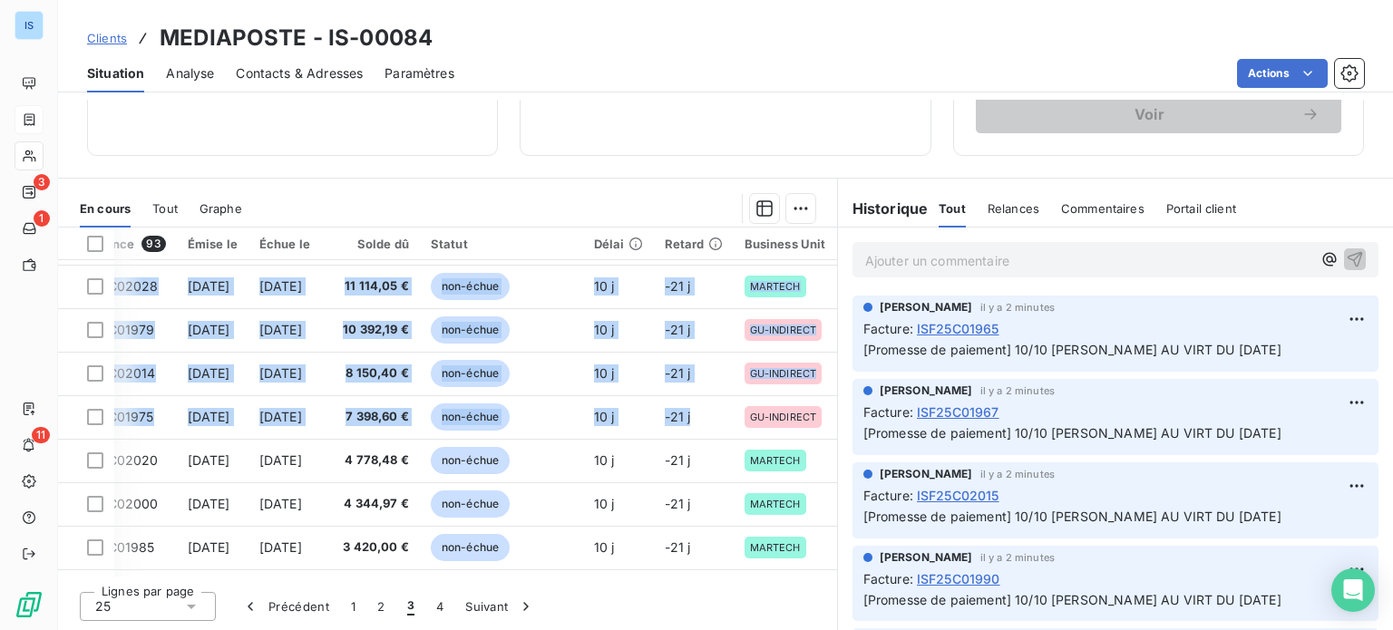
scroll to position [474, 125]
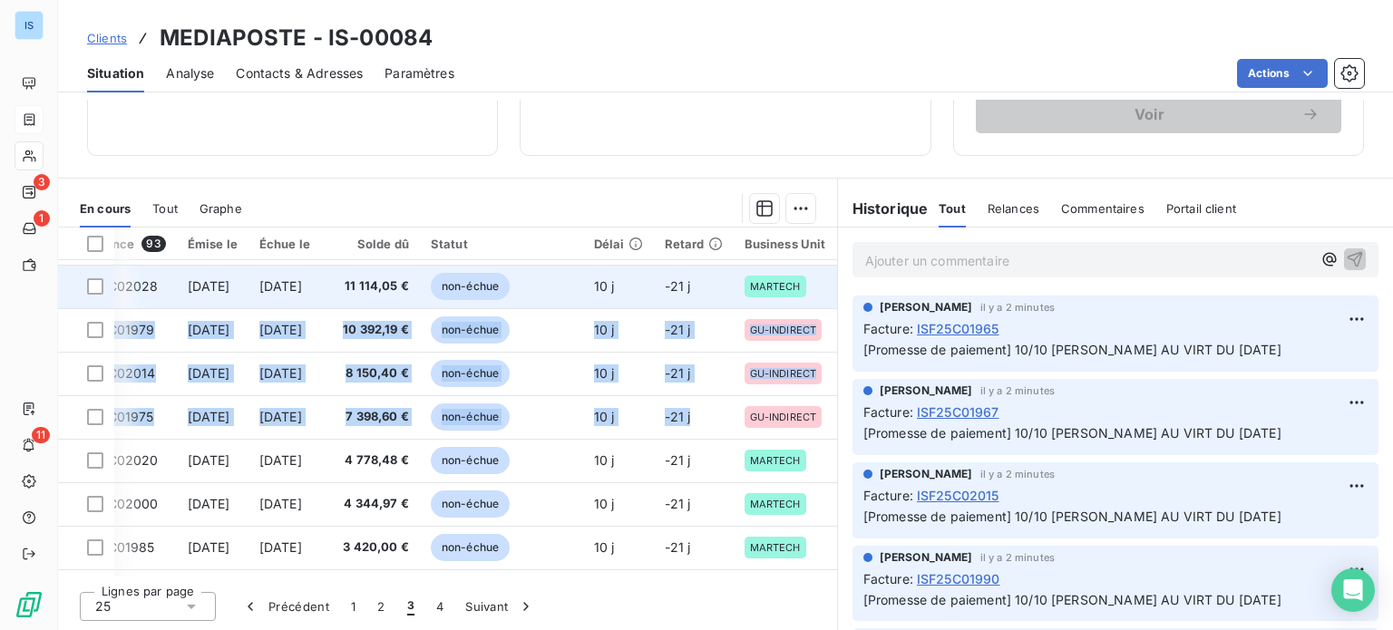
drag, startPoint x: 818, startPoint y: 410, endPoint x: 820, endPoint y: 277, distance: 133.4
click at [820, 277] on tbody "ISF25C01963 [DATE] [DATE] 10 153,80 € promesse de paiement 11 j -21 j MARTECH I…" at bounding box center [421, 330] width 832 height 1089
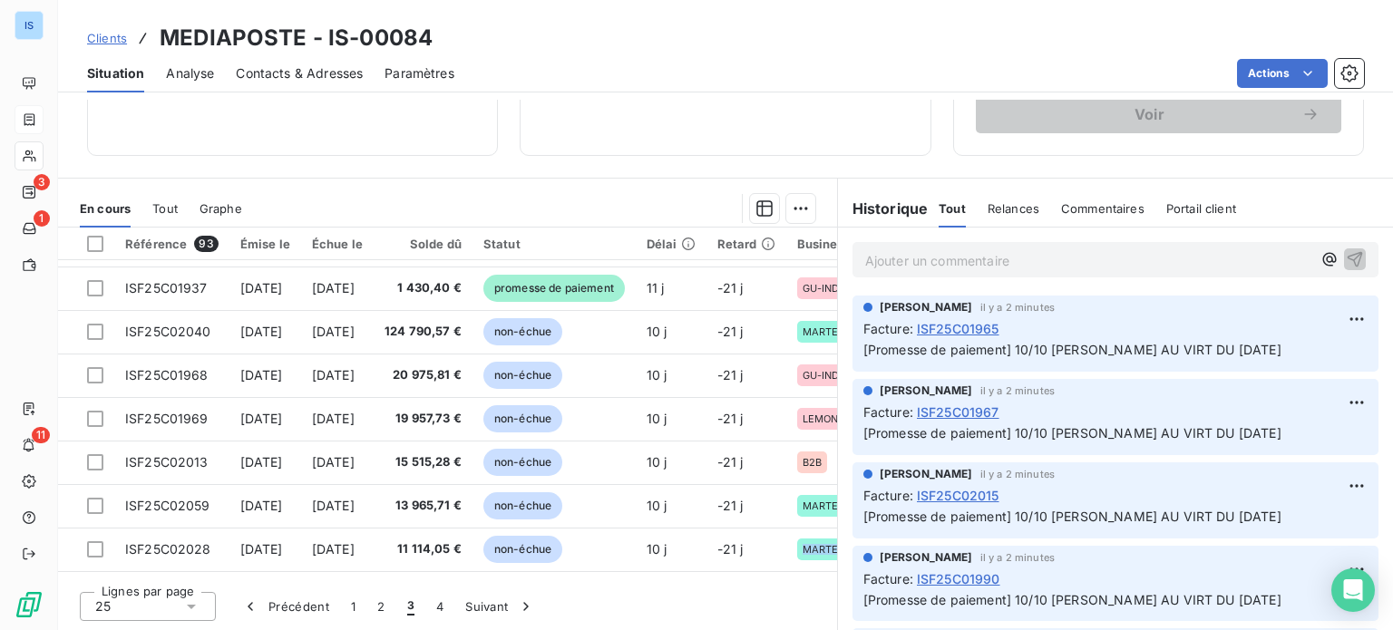
scroll to position [214, 0]
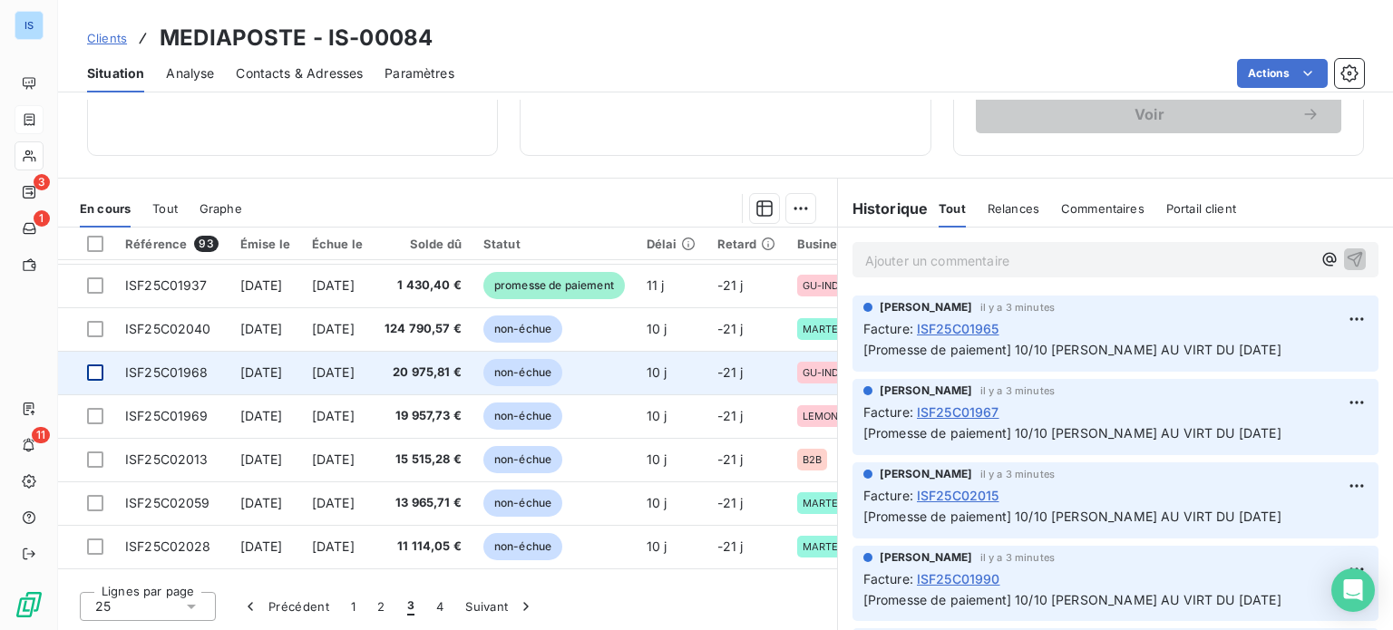
click at [94, 378] on div at bounding box center [95, 373] width 16 height 16
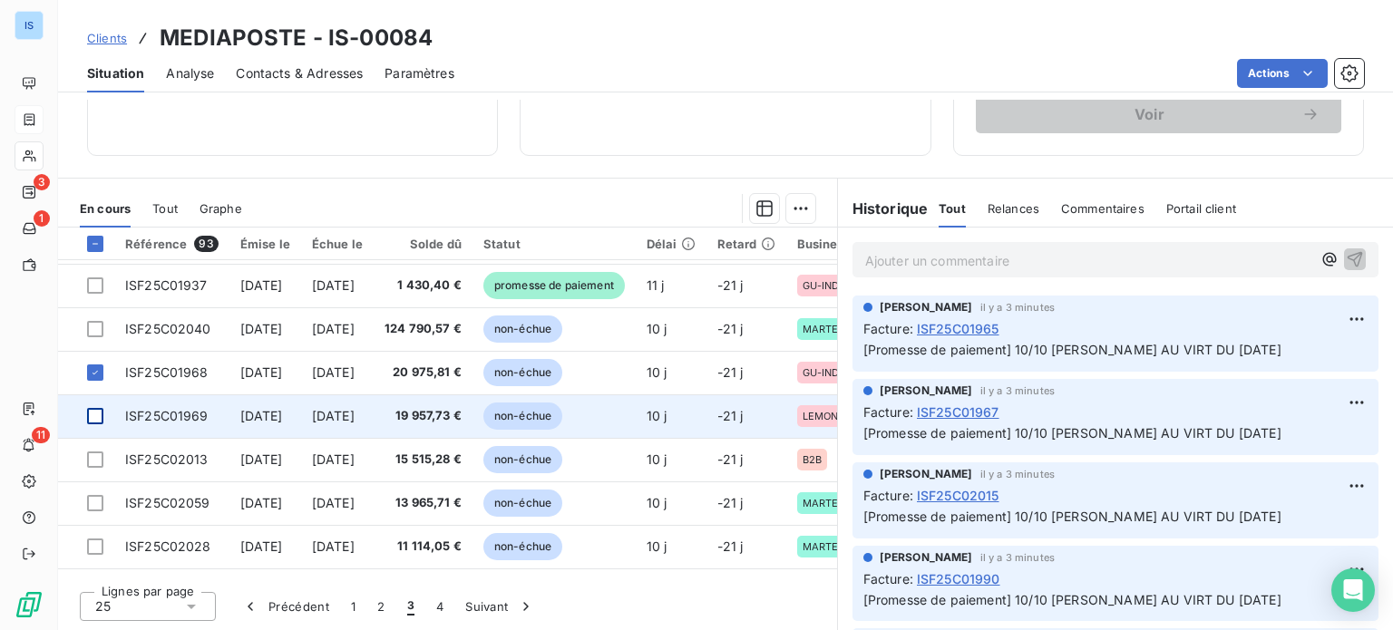
click at [100, 412] on div at bounding box center [95, 416] width 16 height 16
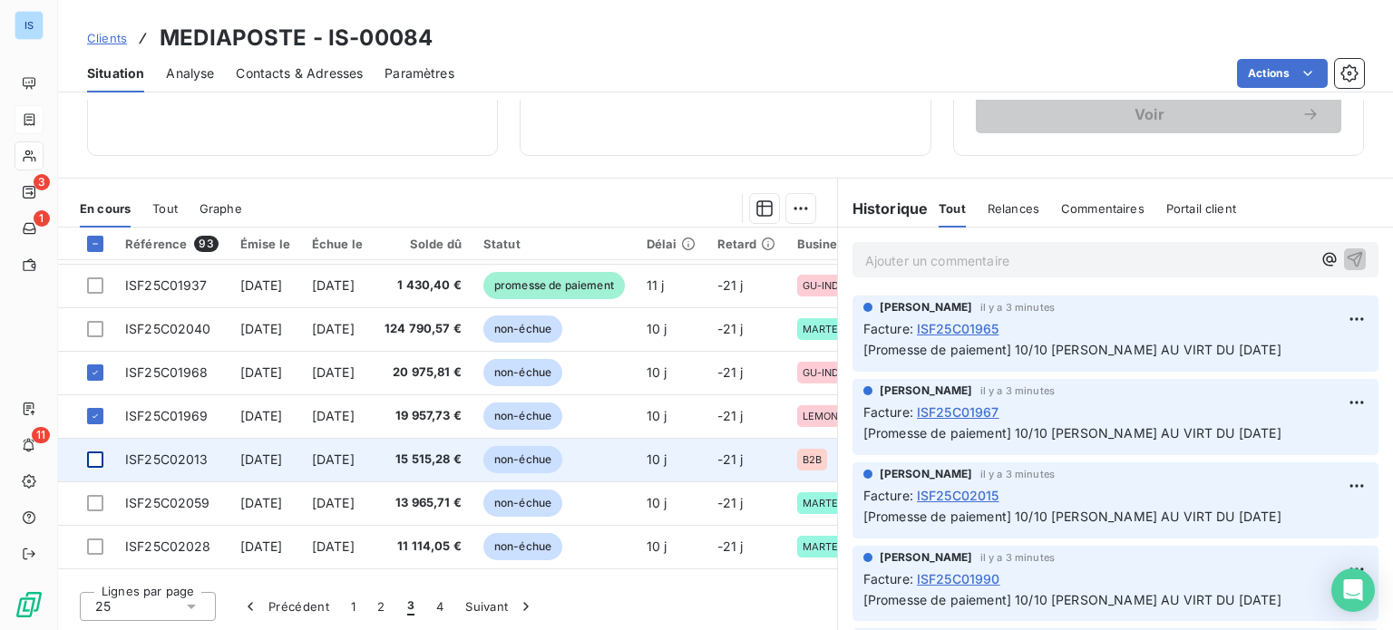
click at [99, 457] on div at bounding box center [95, 460] width 16 height 16
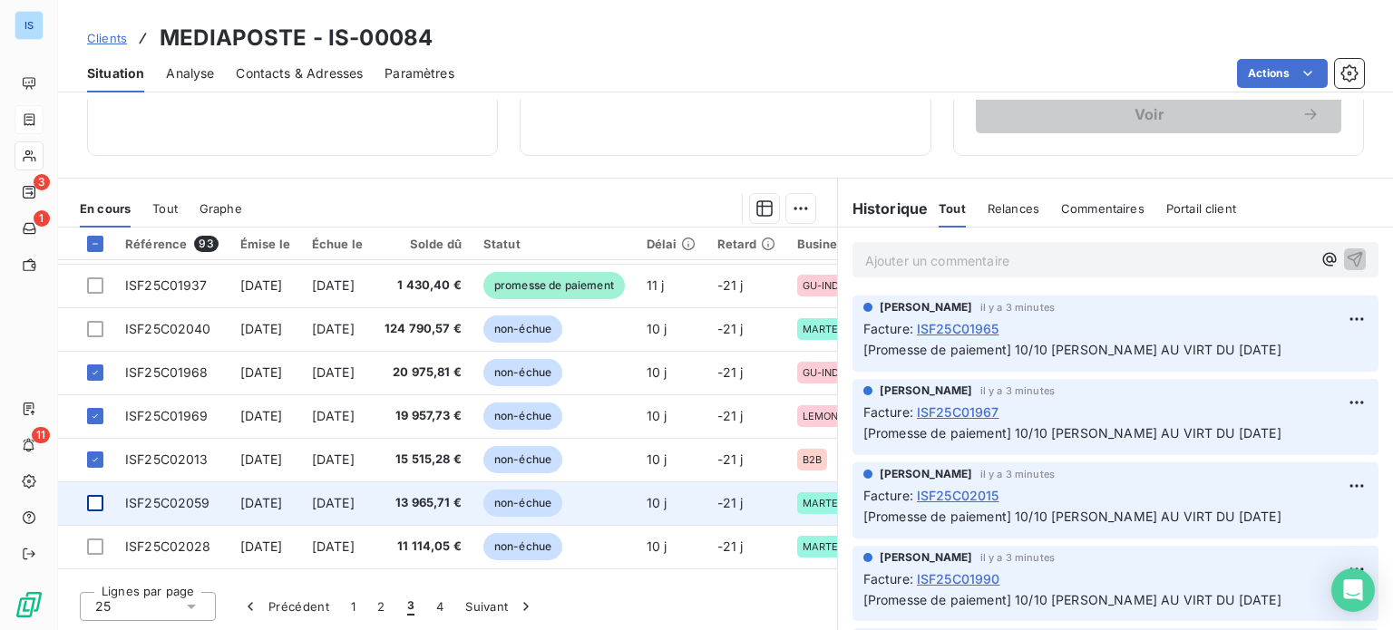
click at [93, 500] on div at bounding box center [95, 503] width 16 height 16
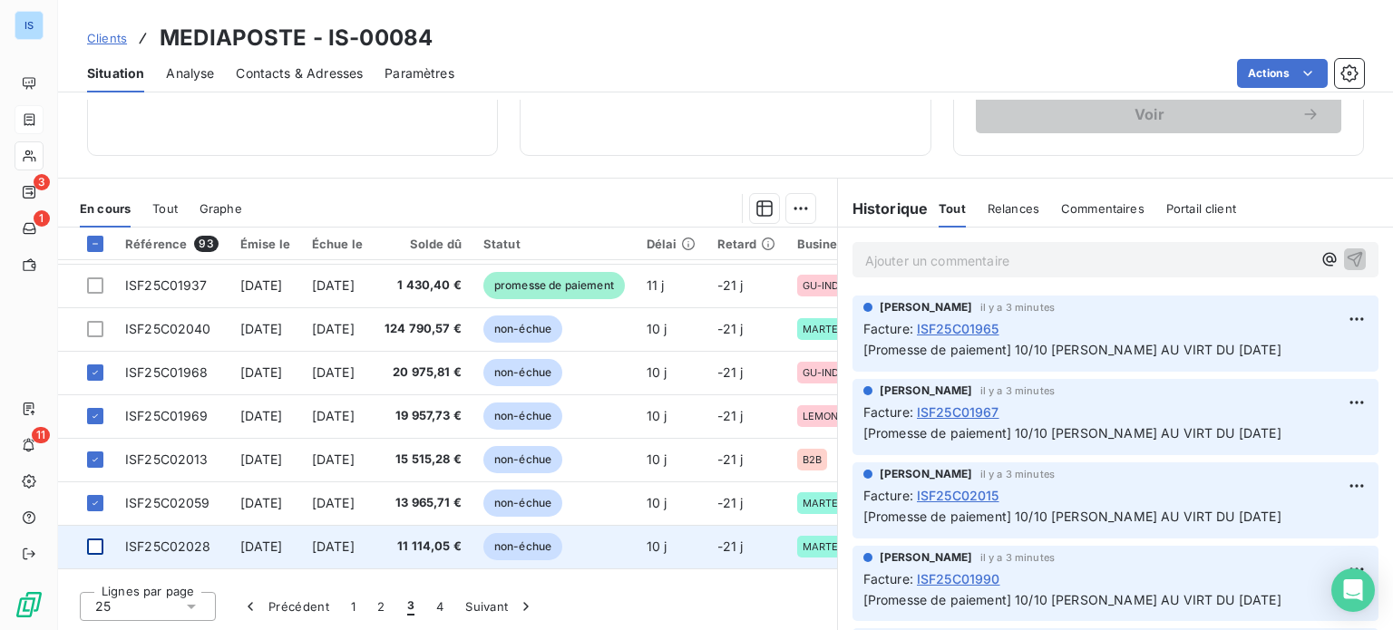
click at [102, 541] on div at bounding box center [95, 547] width 16 height 16
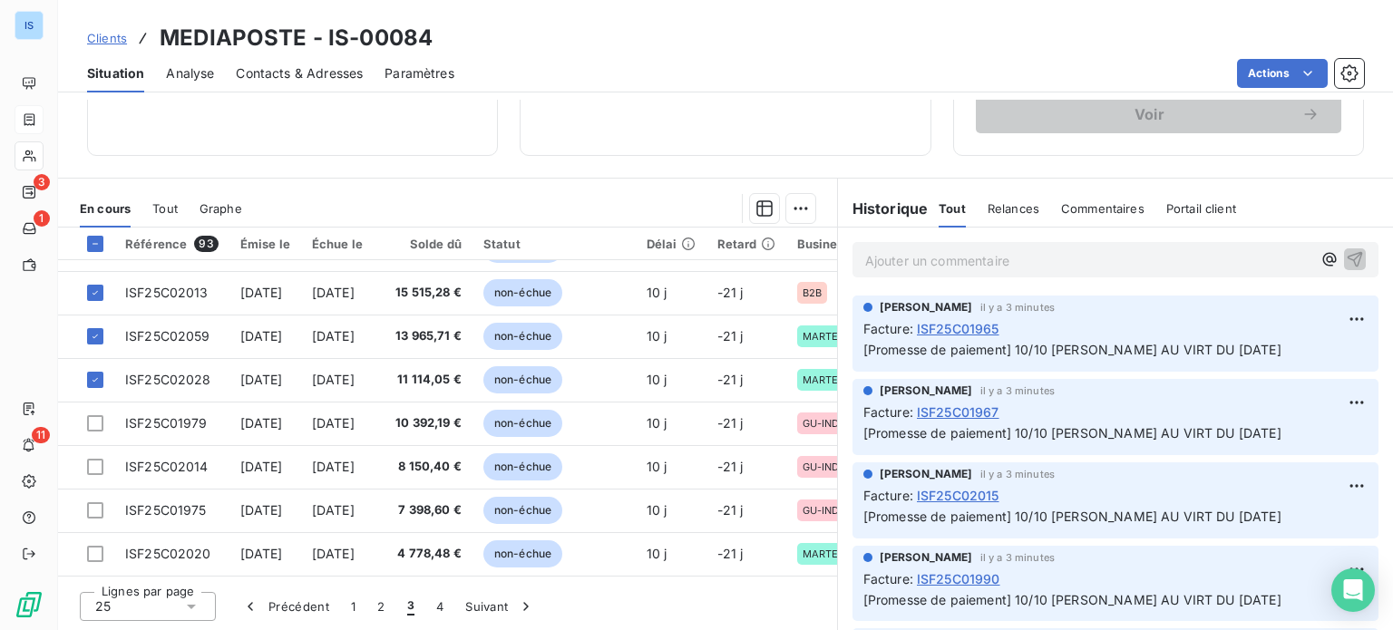
scroll to position [388, 0]
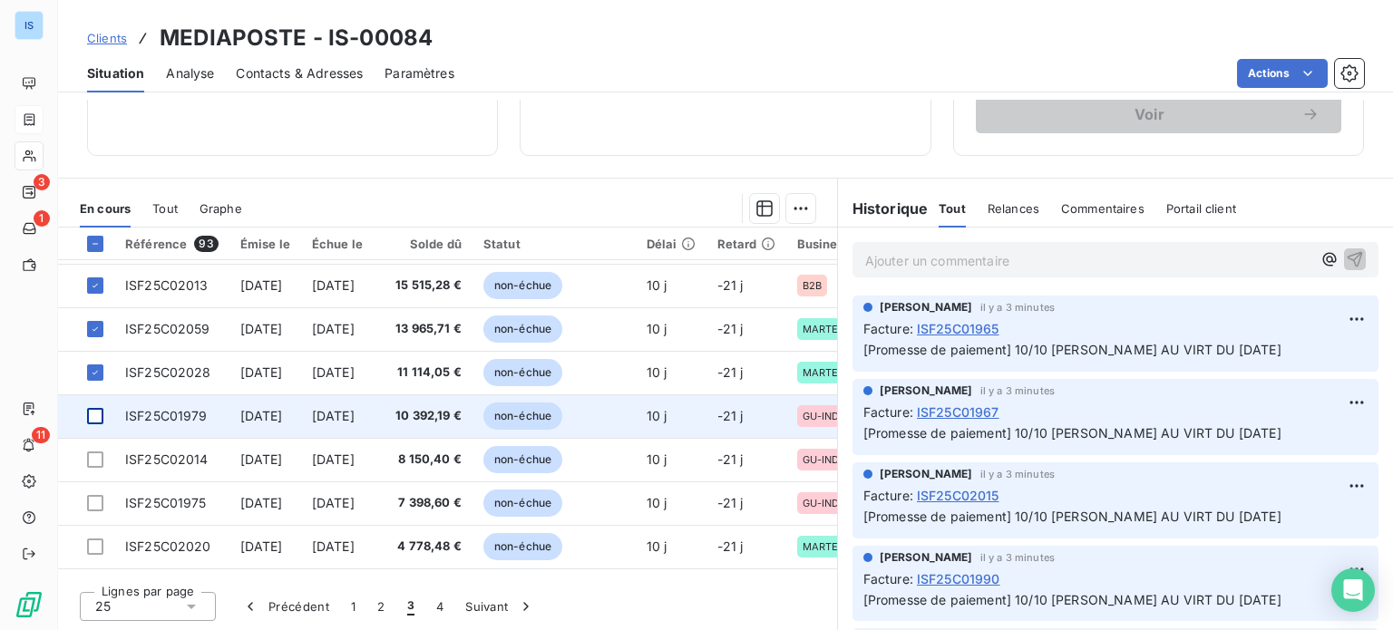
click at [91, 418] on div at bounding box center [95, 416] width 16 height 16
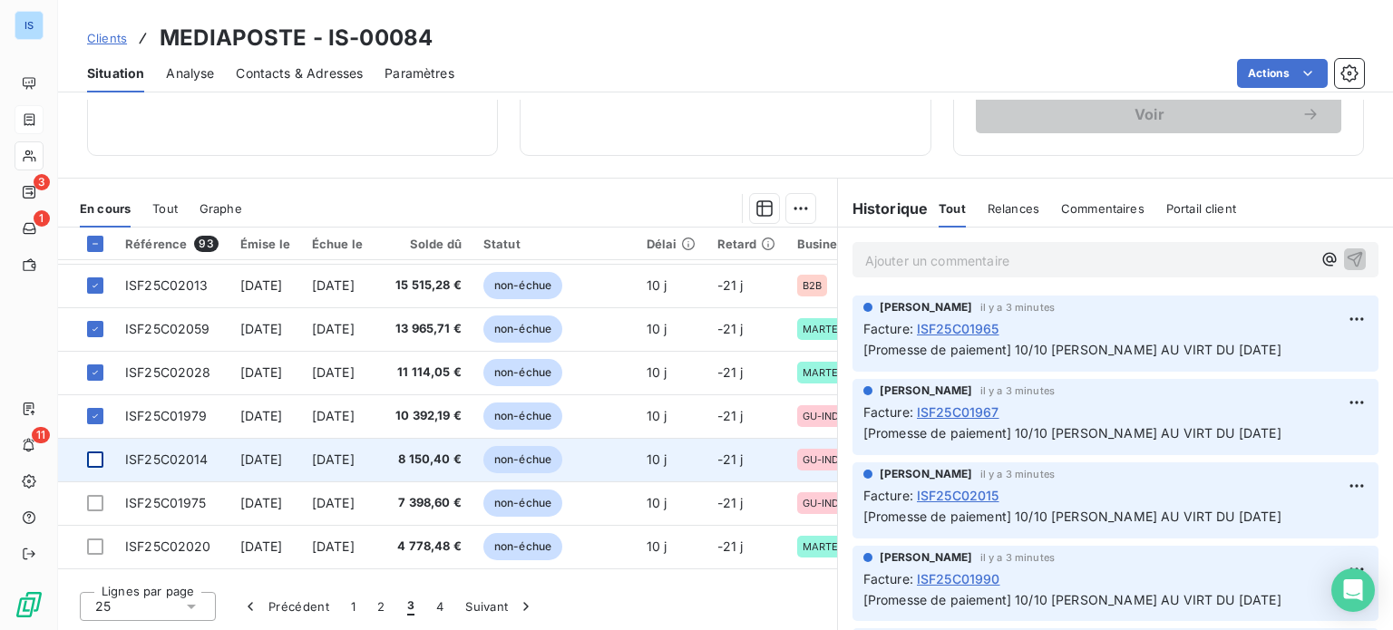
click at [93, 462] on div at bounding box center [95, 460] width 16 height 16
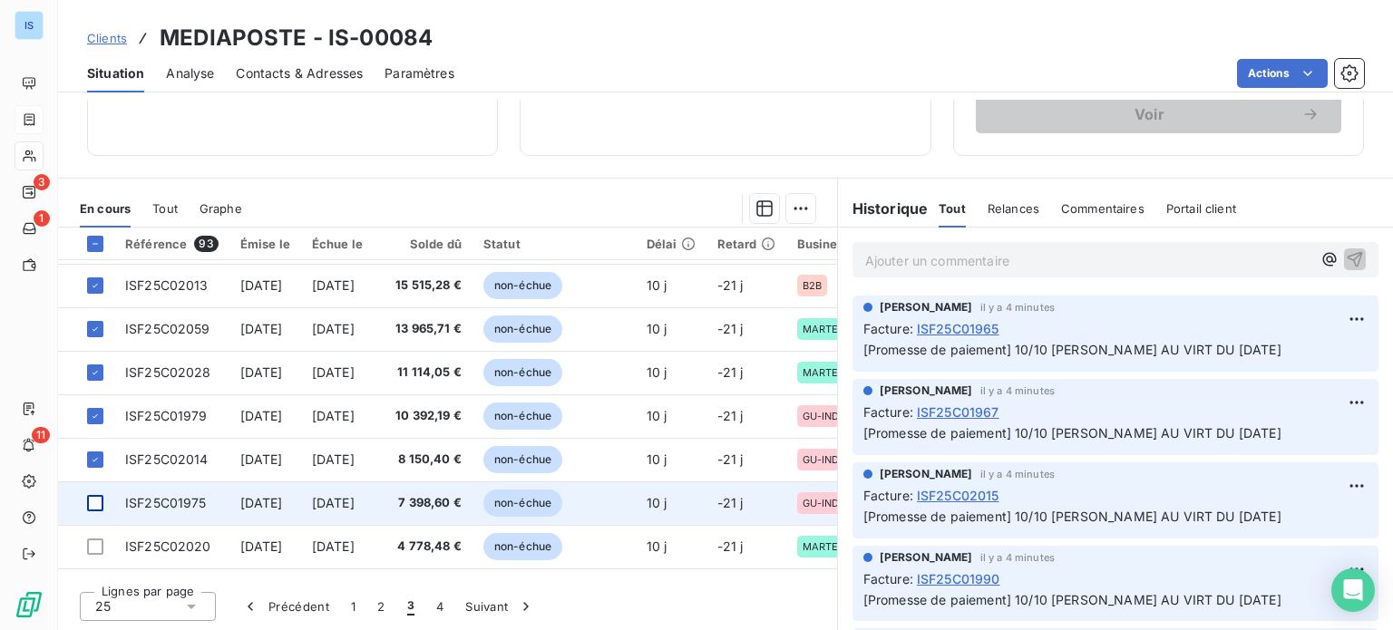
click at [101, 495] on div at bounding box center [95, 503] width 16 height 16
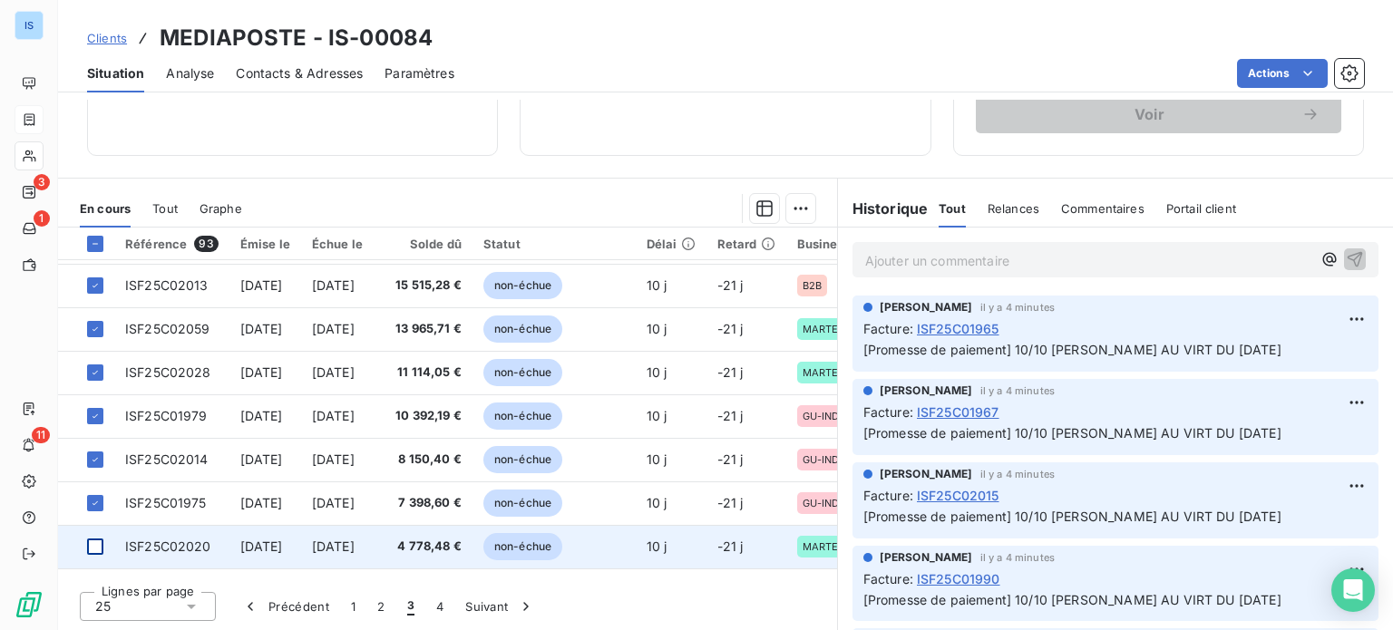
click at [97, 543] on div at bounding box center [95, 547] width 16 height 16
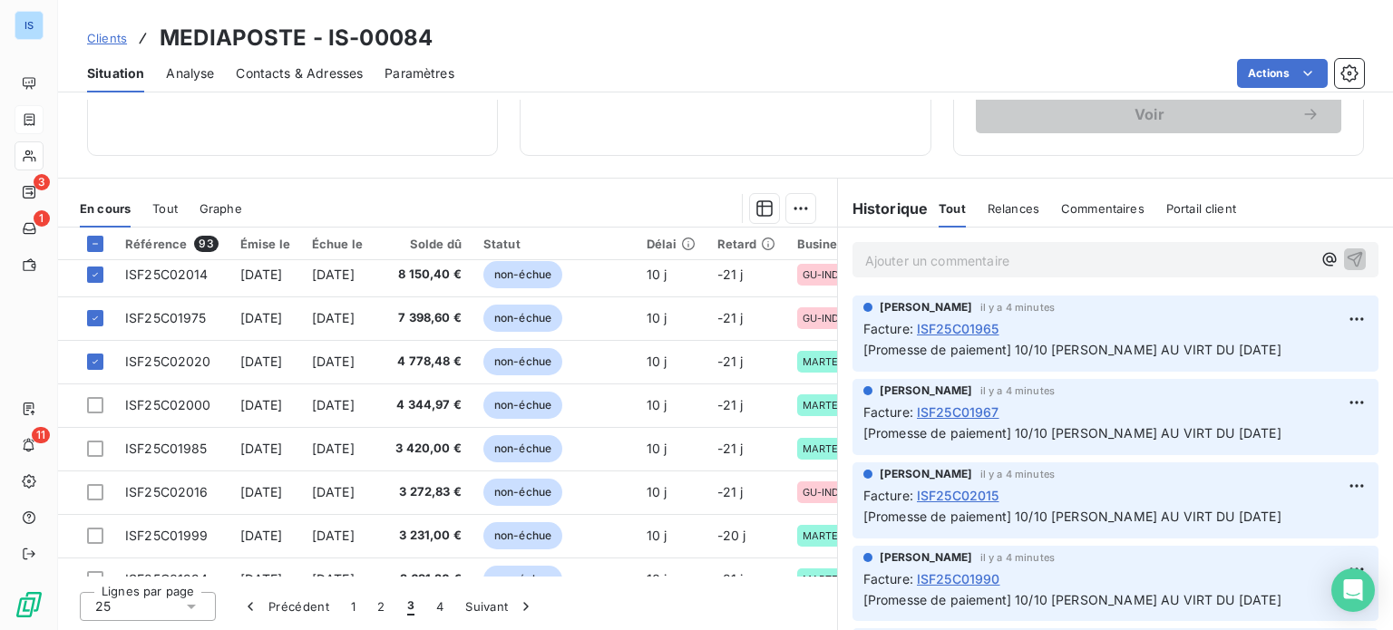
scroll to position [579, 0]
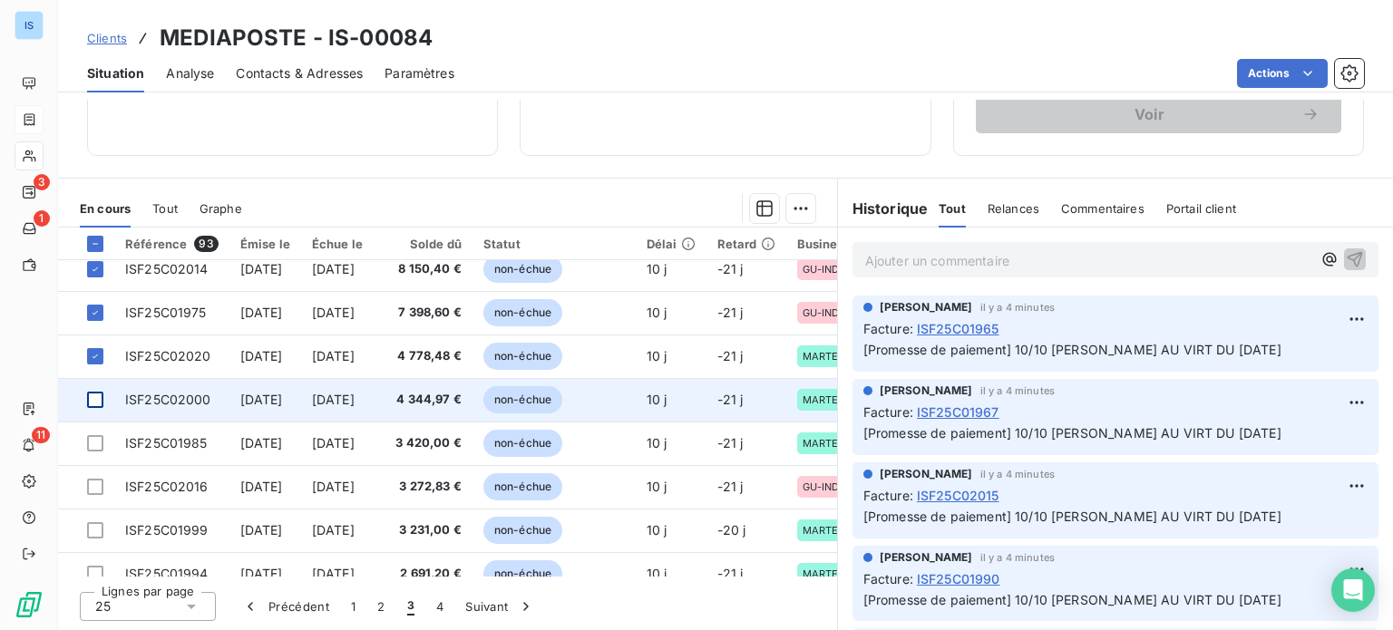
click at [99, 399] on div at bounding box center [95, 400] width 16 height 16
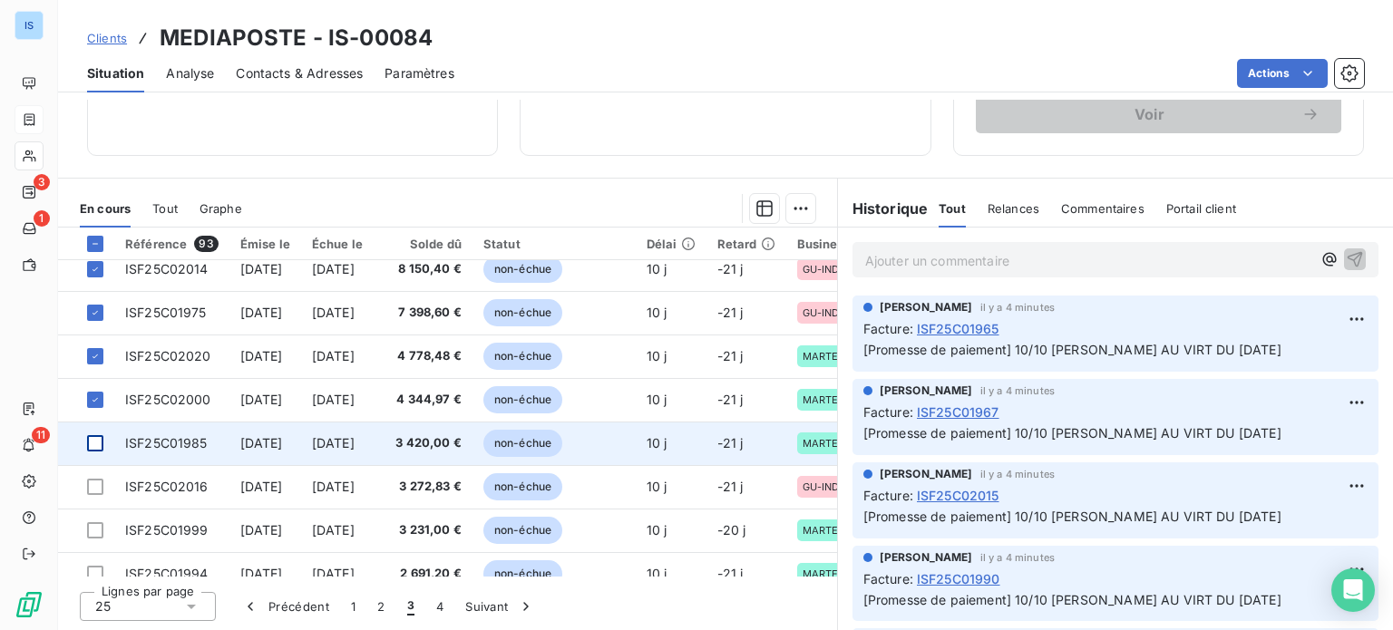
click at [96, 439] on div at bounding box center [95, 443] width 16 height 16
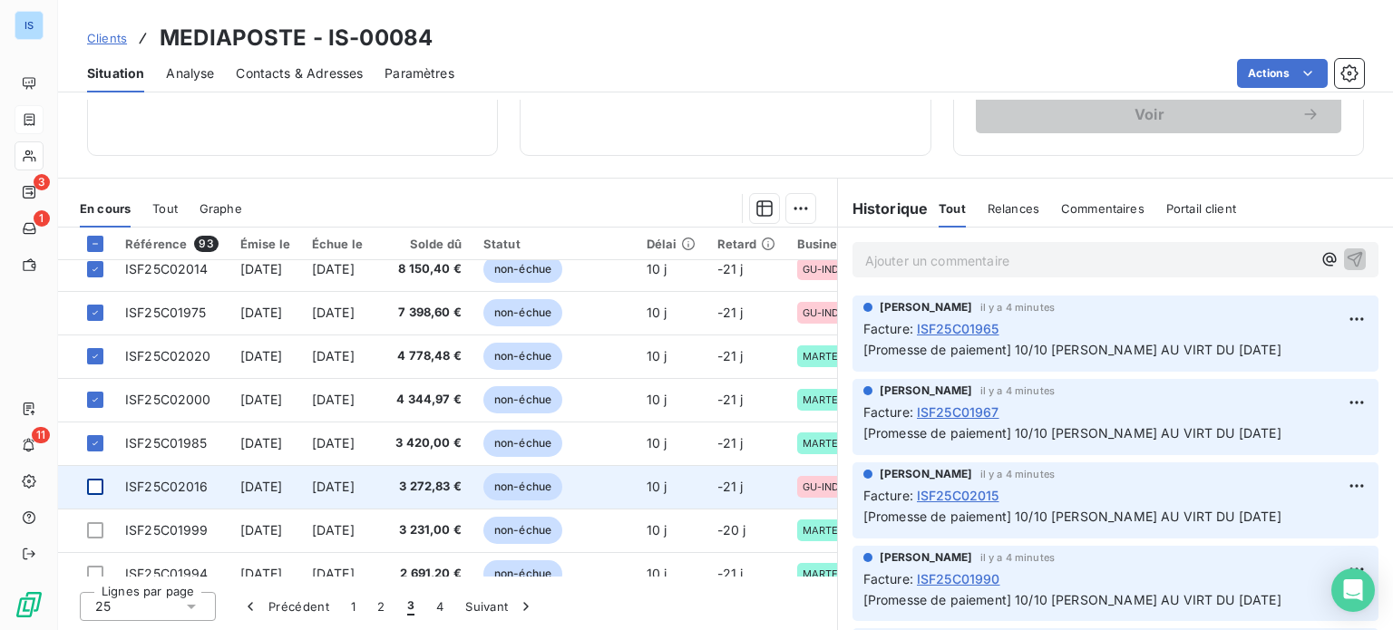
click at [102, 482] on div at bounding box center [95, 487] width 16 height 16
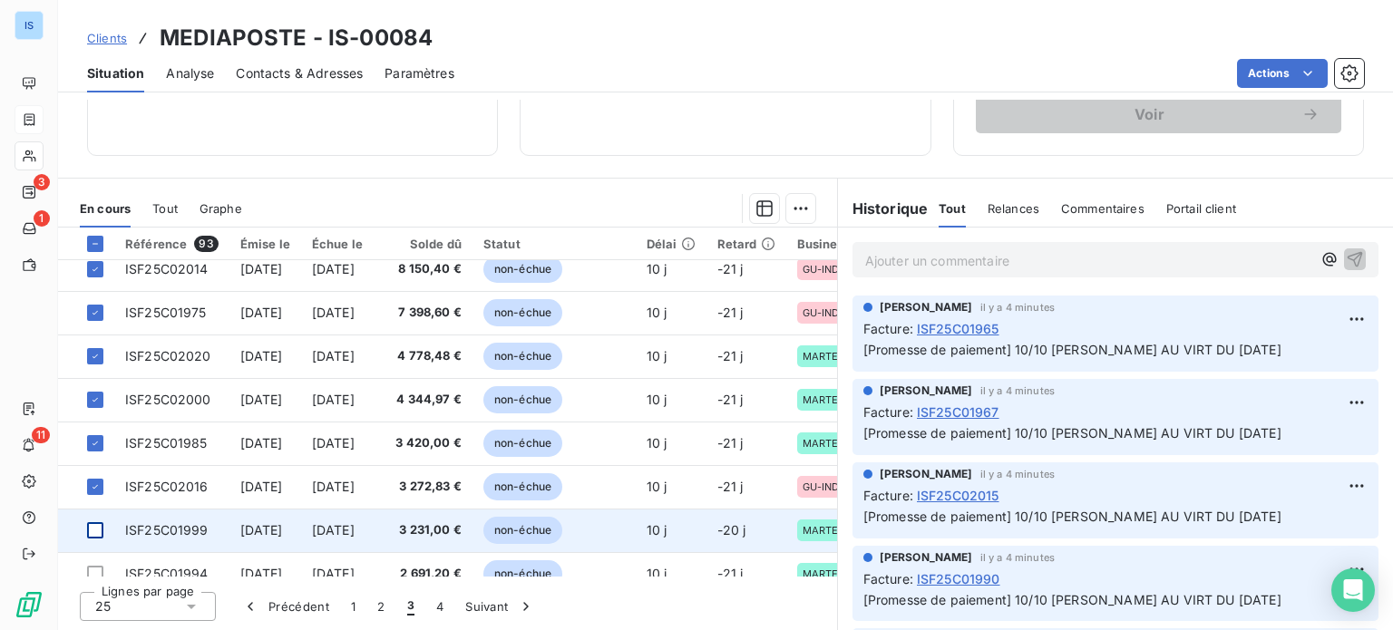
click at [102, 529] on div at bounding box center [95, 531] width 16 height 16
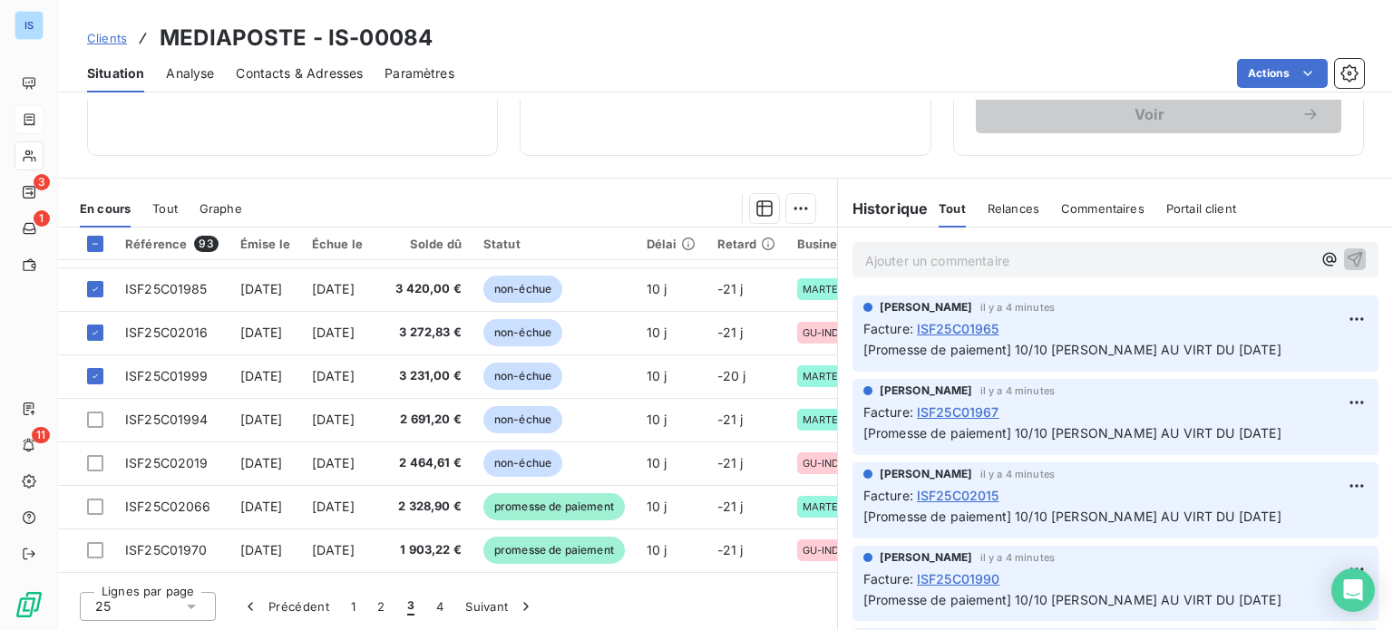
scroll to position [779, 0]
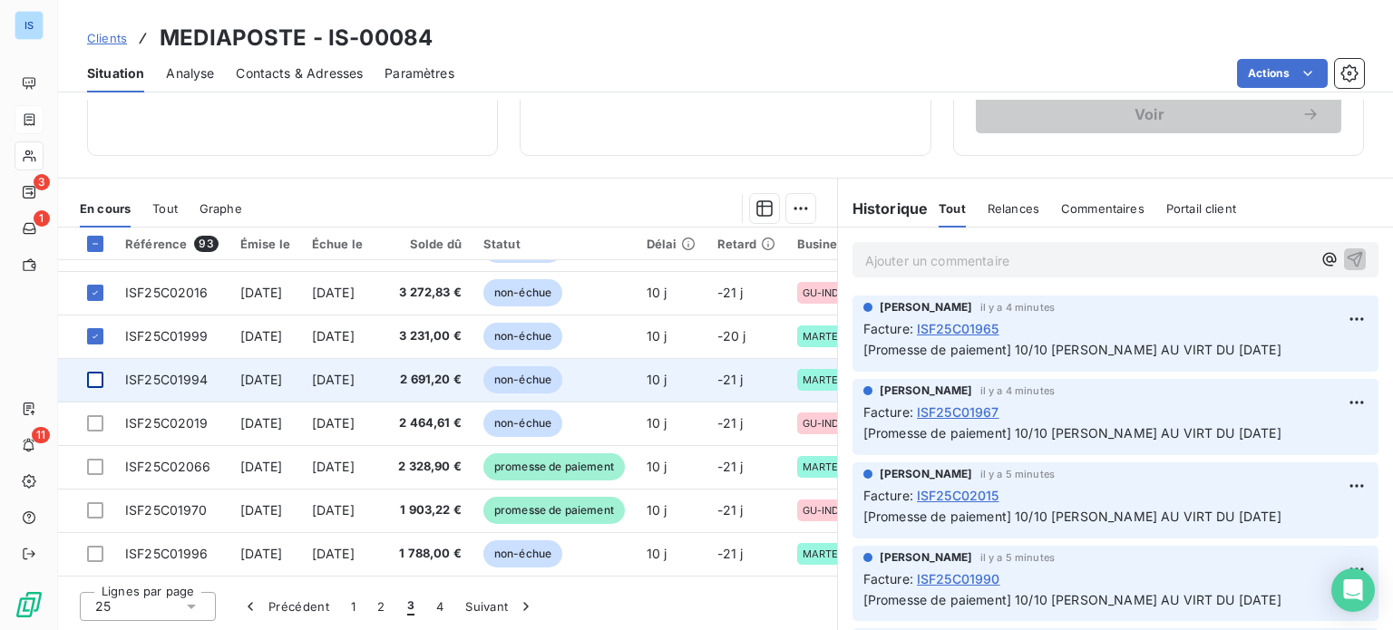
click at [100, 372] on div at bounding box center [95, 380] width 16 height 16
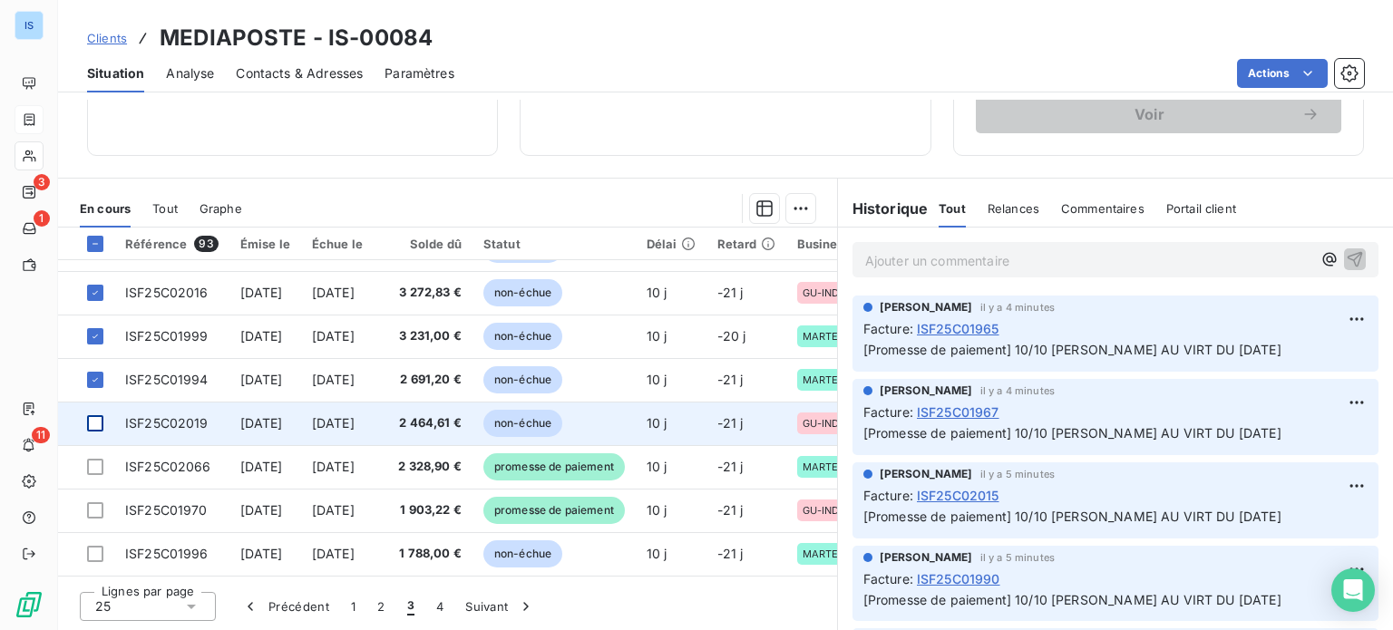
click at [99, 415] on div at bounding box center [95, 423] width 16 height 16
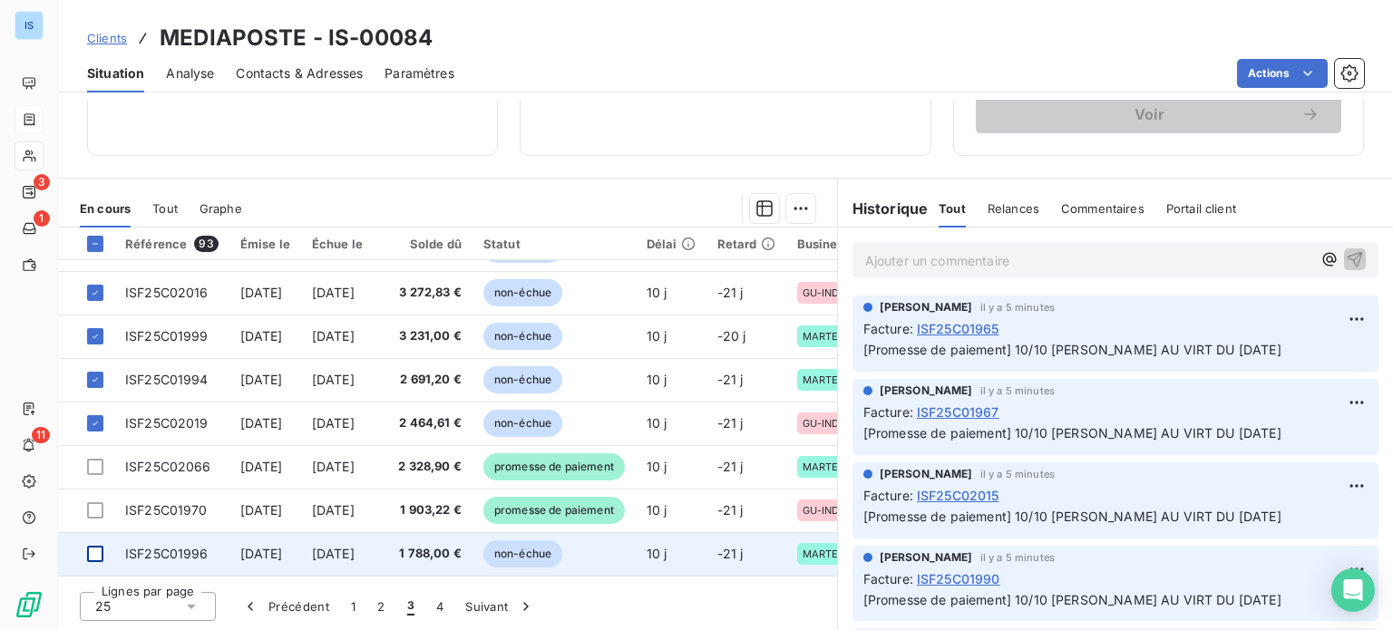
click at [94, 547] on div at bounding box center [95, 554] width 16 height 16
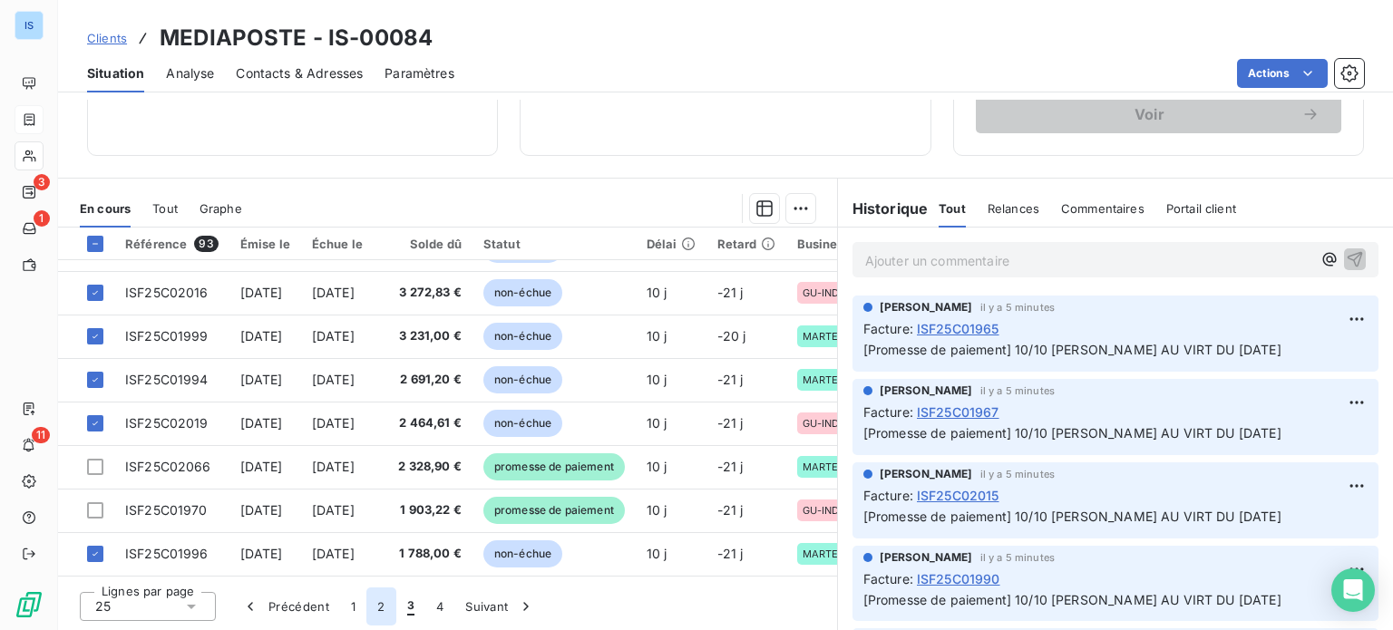
click at [384, 605] on button "2" at bounding box center [381, 607] width 29 height 38
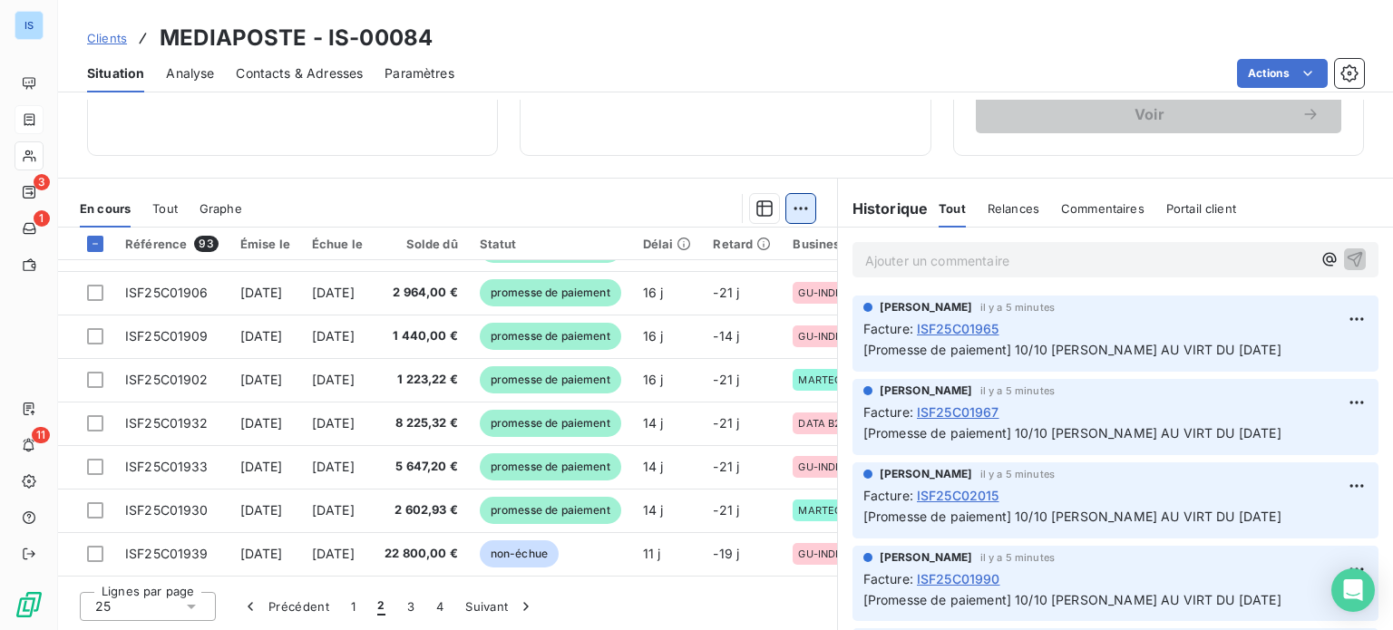
click at [797, 208] on html "IS 3 1 11 Clients MEDIAPOSTE - IS-00084 Situation Analyse Contacts & Adresses P…" at bounding box center [696, 315] width 1393 height 630
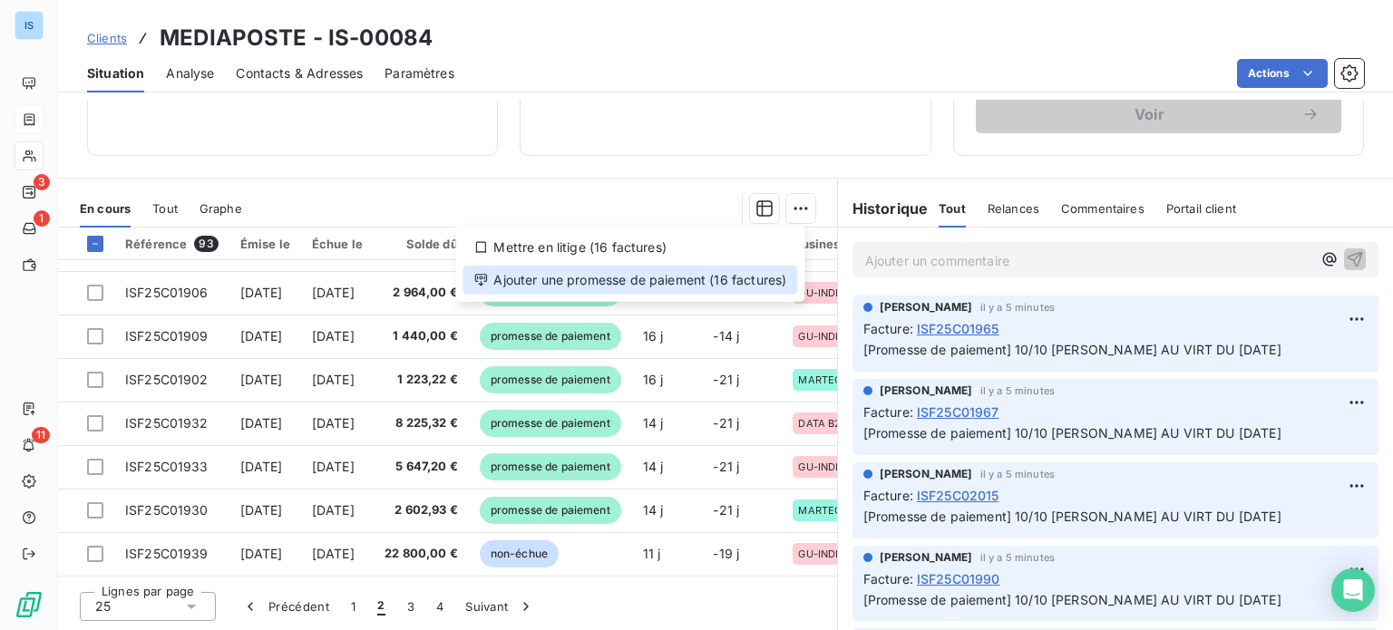
click at [738, 283] on div "Ajouter une promesse de paiement (16 factures)" at bounding box center [630, 280] width 335 height 29
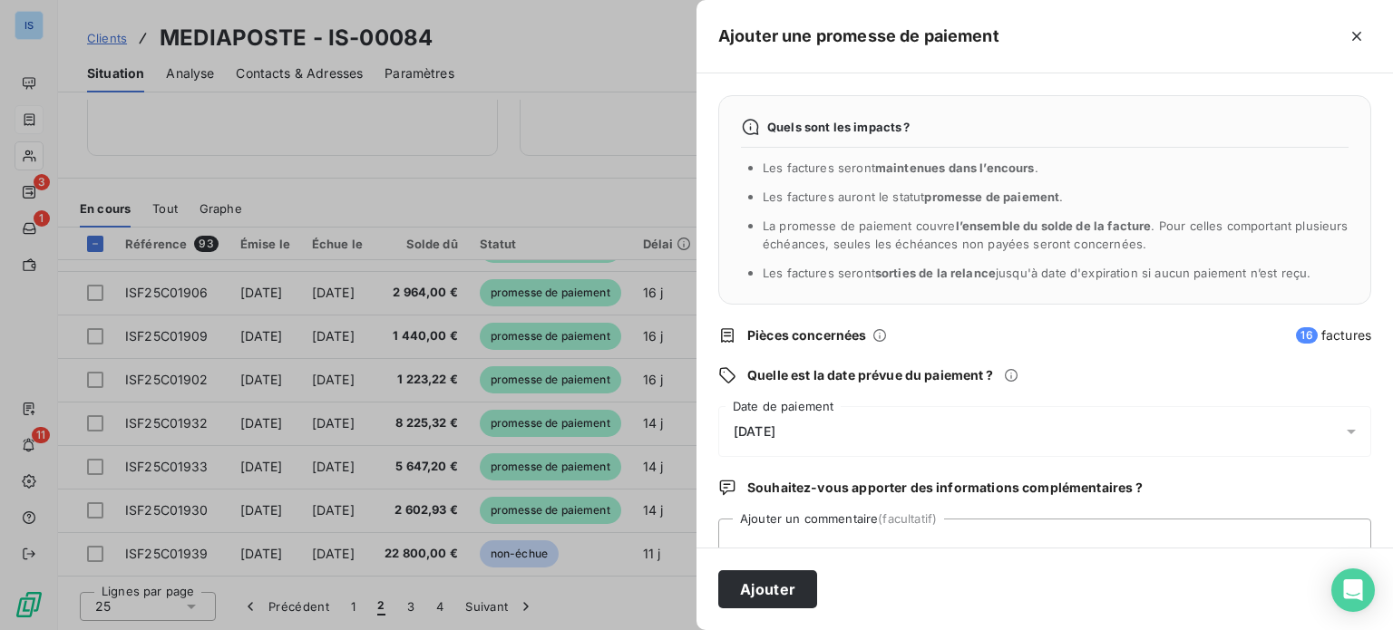
click at [1017, 429] on div "[DATE]" at bounding box center [1044, 431] width 653 height 51
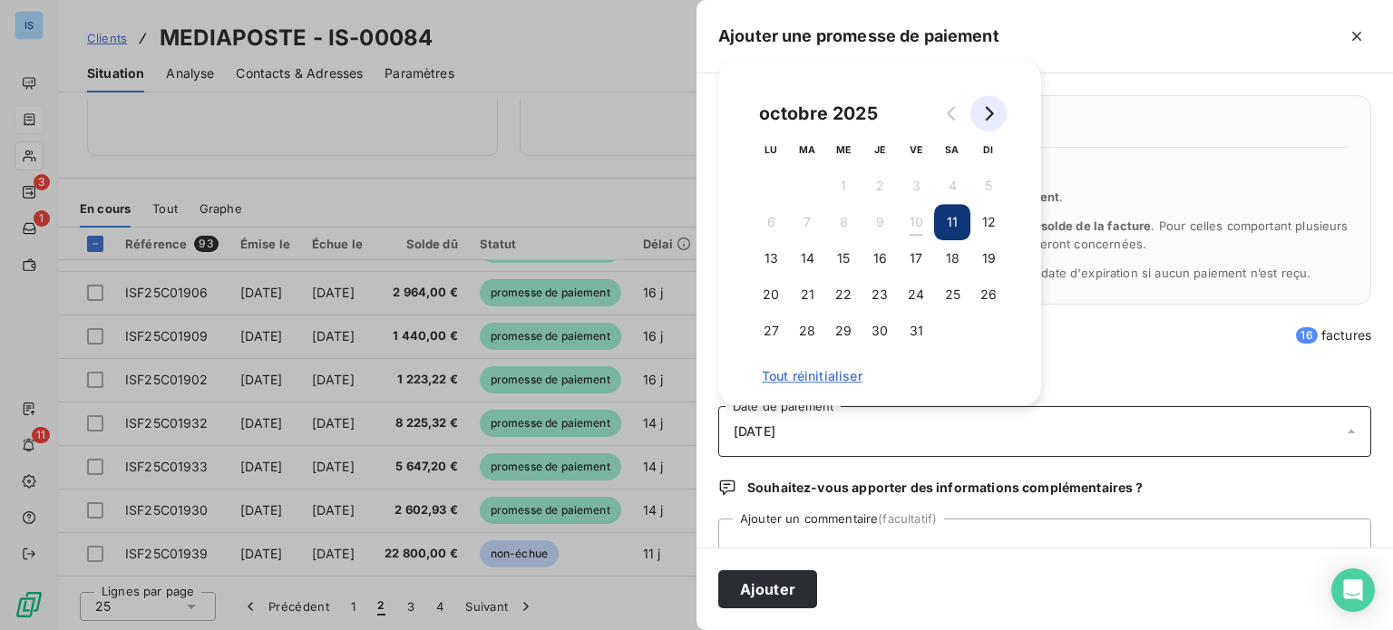
click at [984, 122] on button "Go to next month" at bounding box center [989, 113] width 36 height 36
click at [885, 220] on button "6" at bounding box center [880, 222] width 36 height 36
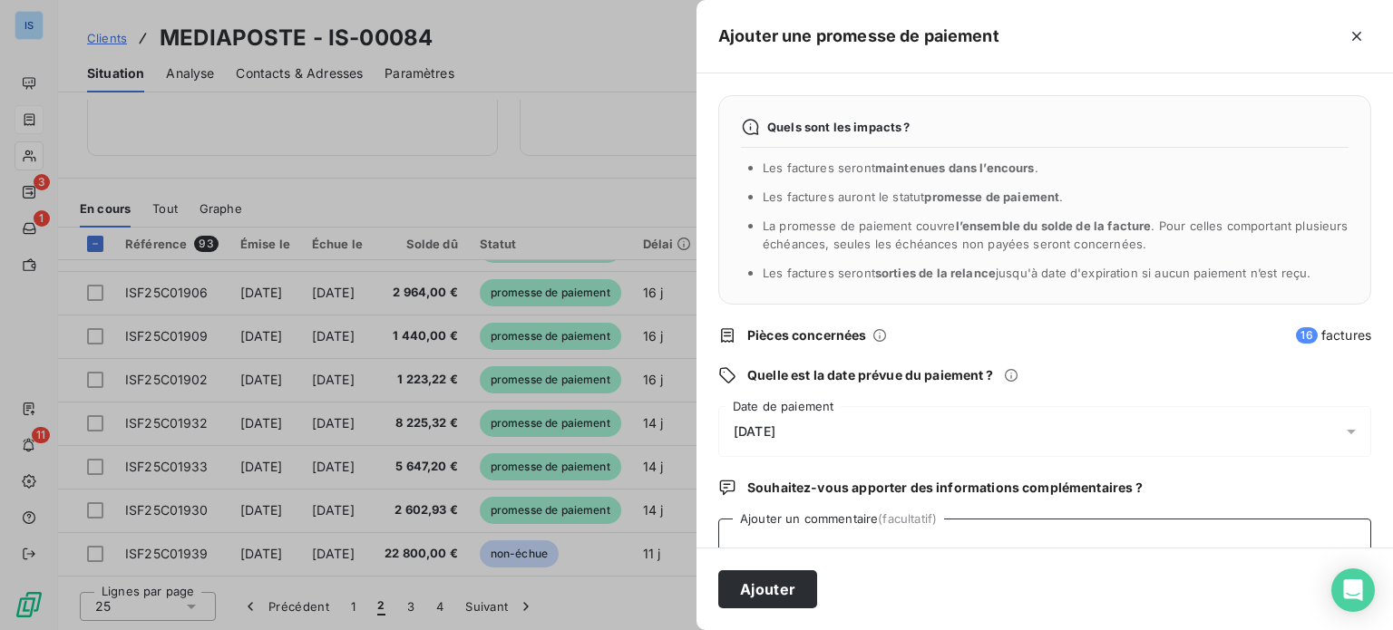
click at [840, 528] on textarea "Ajouter un commentaire (facultatif)" at bounding box center [1044, 553] width 653 height 69
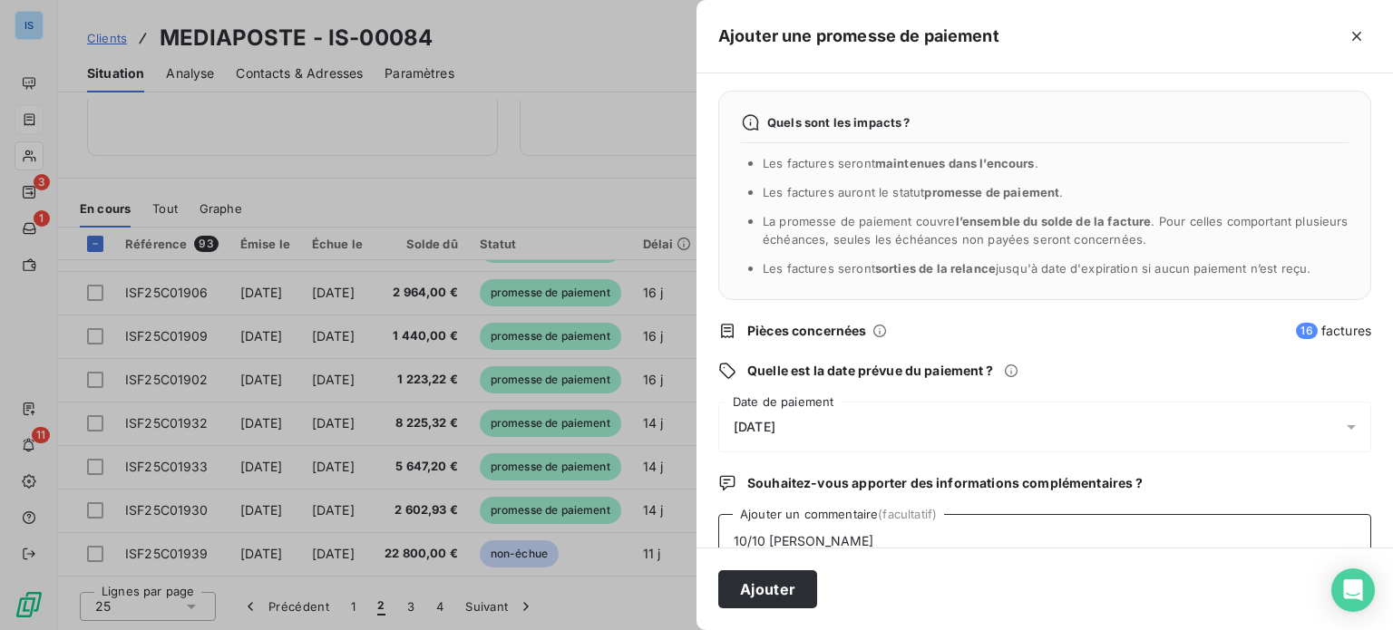
paste textarea "PREVU AU VIRT DU [DATE]"
type textarea "10/10 [PERSON_NAME] AU VIRT DU [DATE]"
click at [790, 583] on button "Ajouter" at bounding box center [767, 590] width 99 height 38
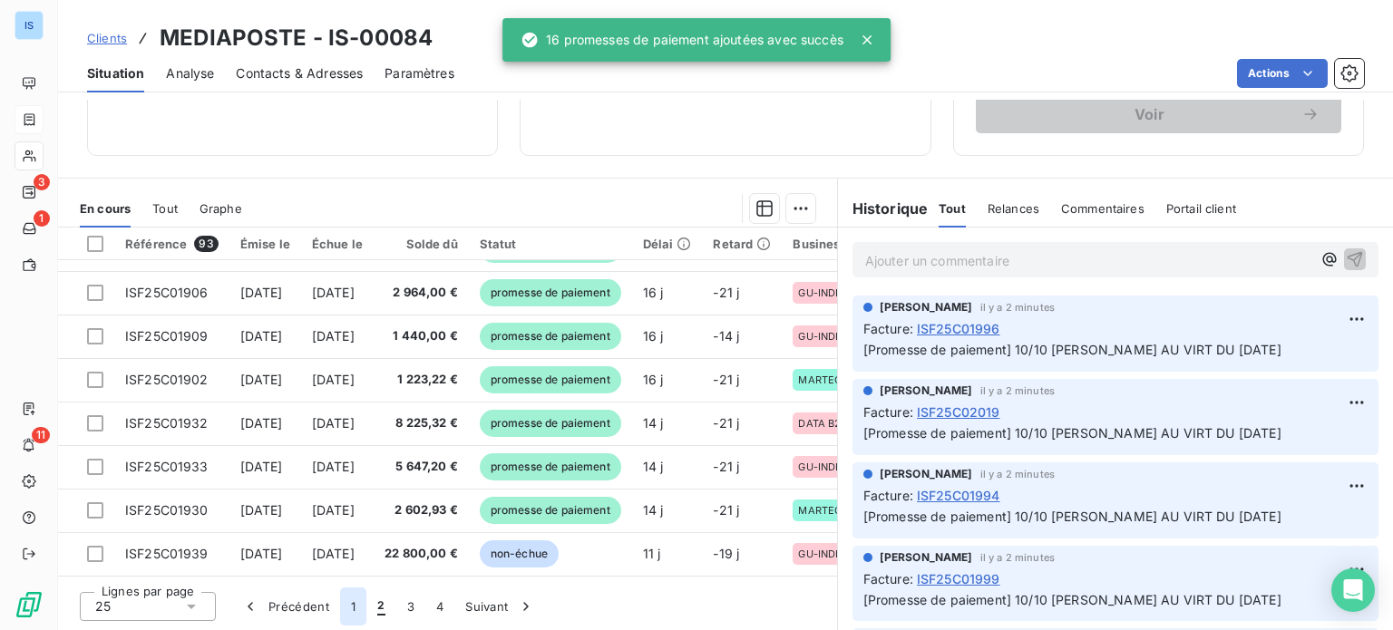
click at [354, 606] on button "1" at bounding box center [353, 607] width 26 height 38
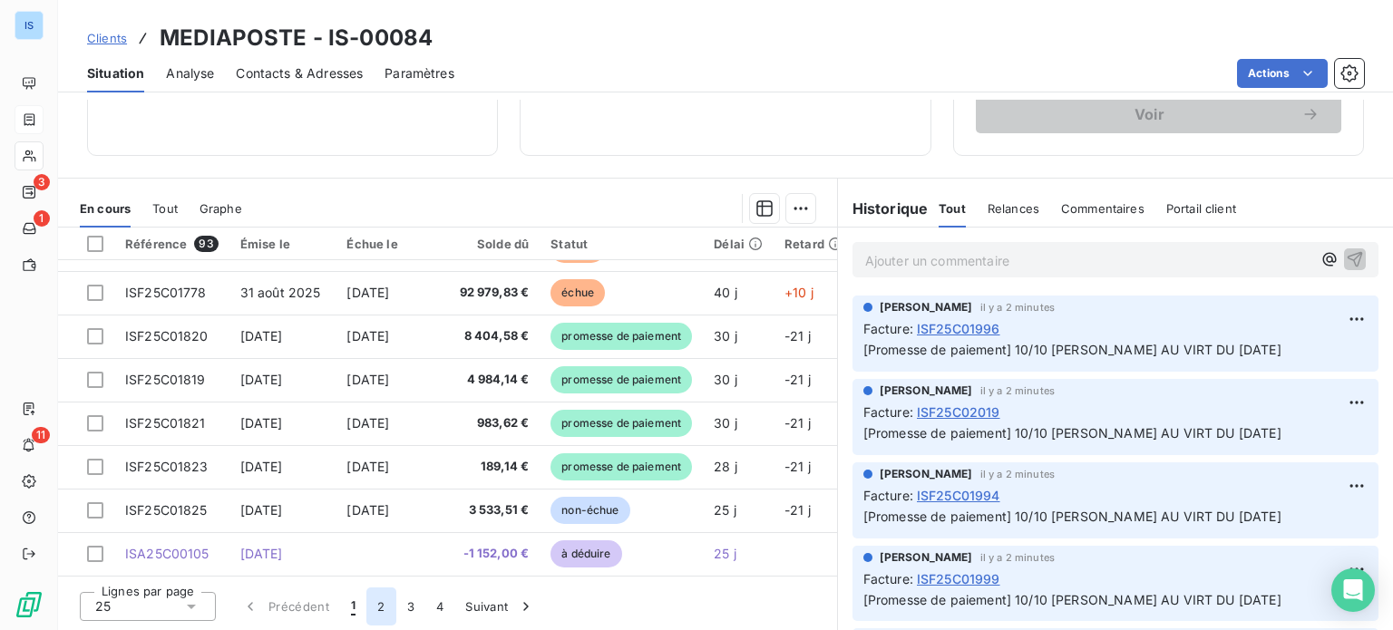
click at [374, 608] on button "2" at bounding box center [381, 607] width 29 height 38
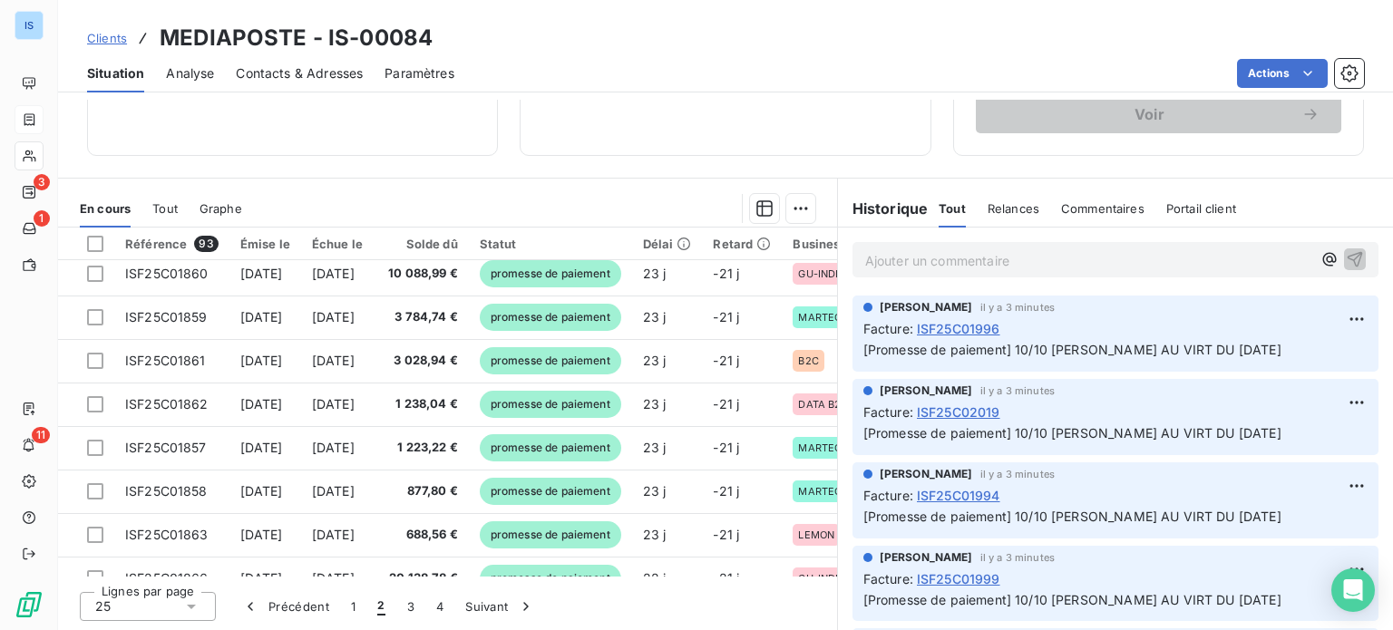
scroll to position [0, 0]
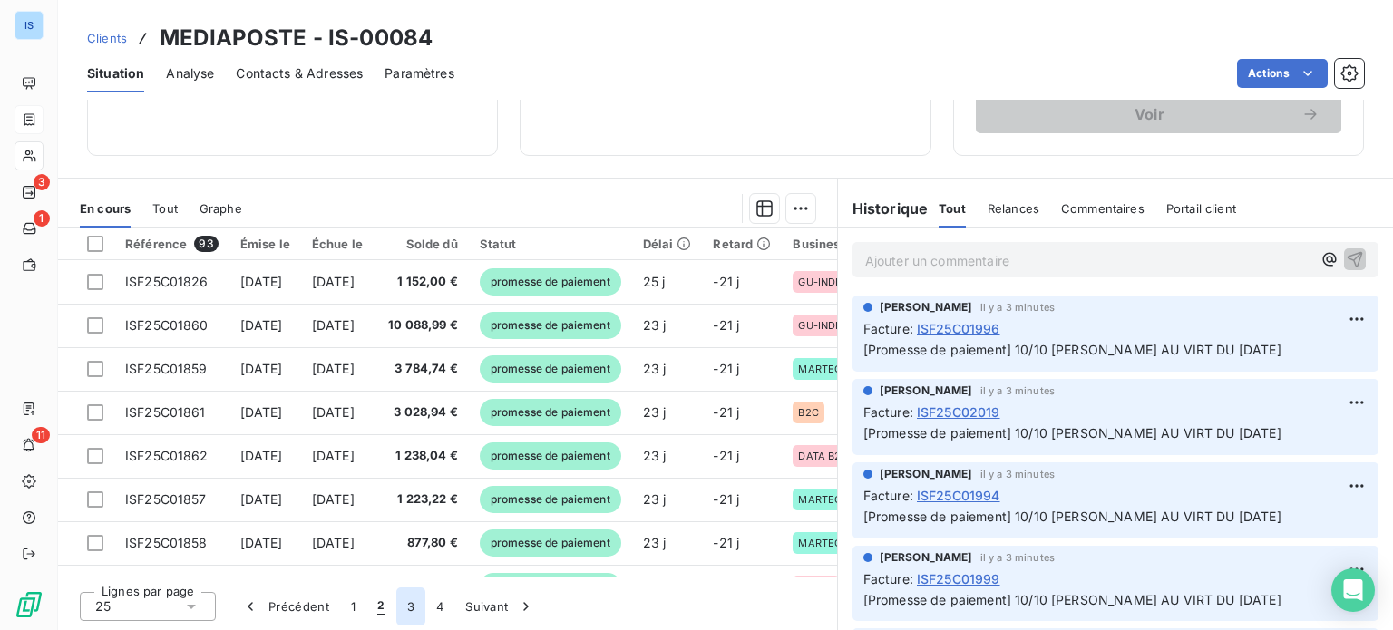
click at [403, 611] on button "3" at bounding box center [410, 607] width 29 height 38
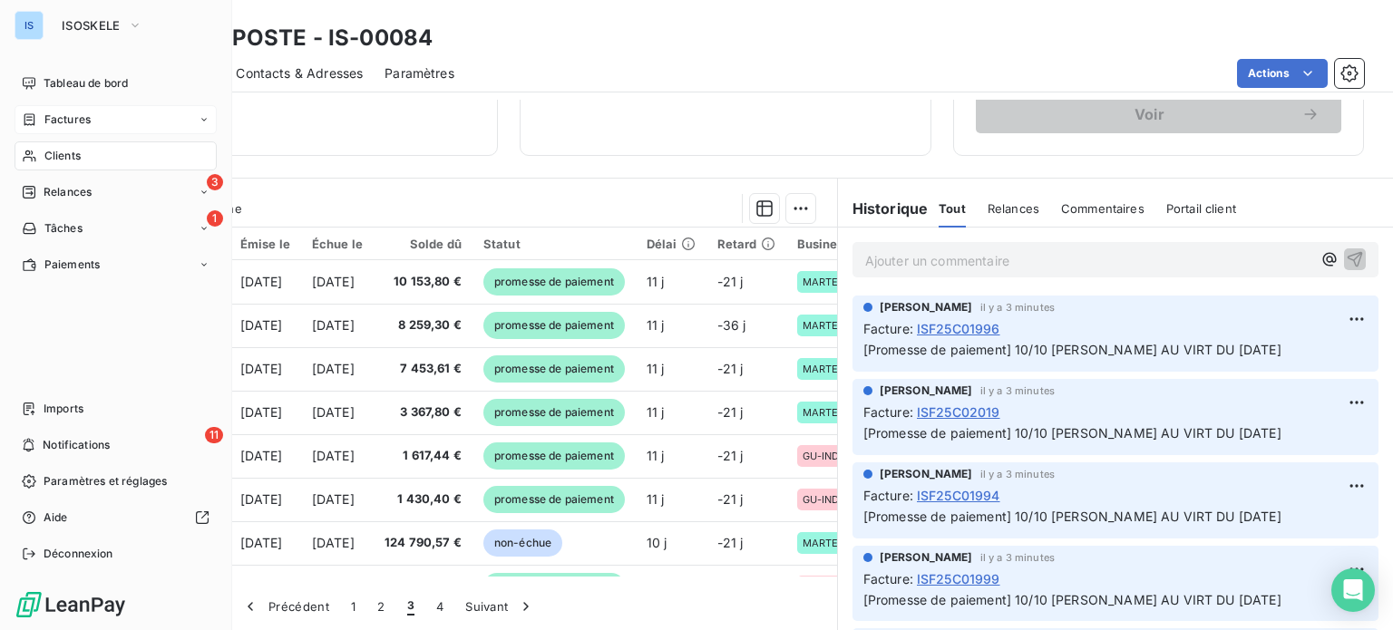
click at [56, 120] on span "Factures" at bounding box center [67, 120] width 46 height 16
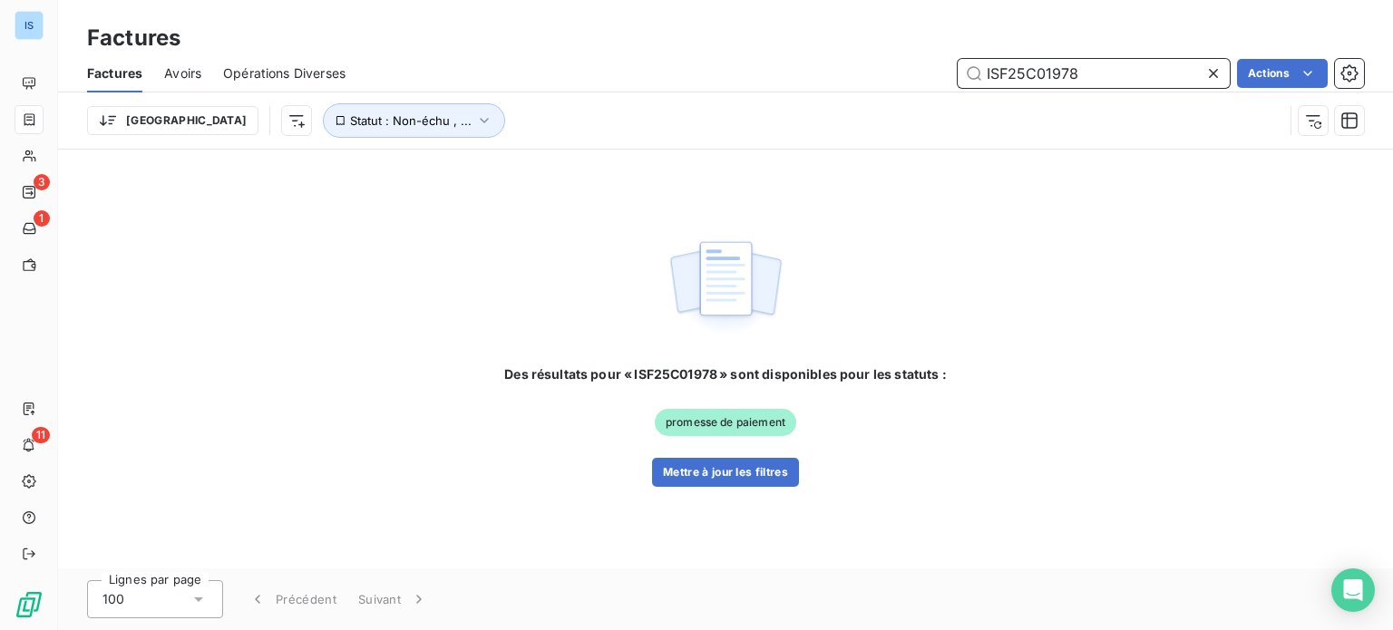
type input "ISF25C01978"
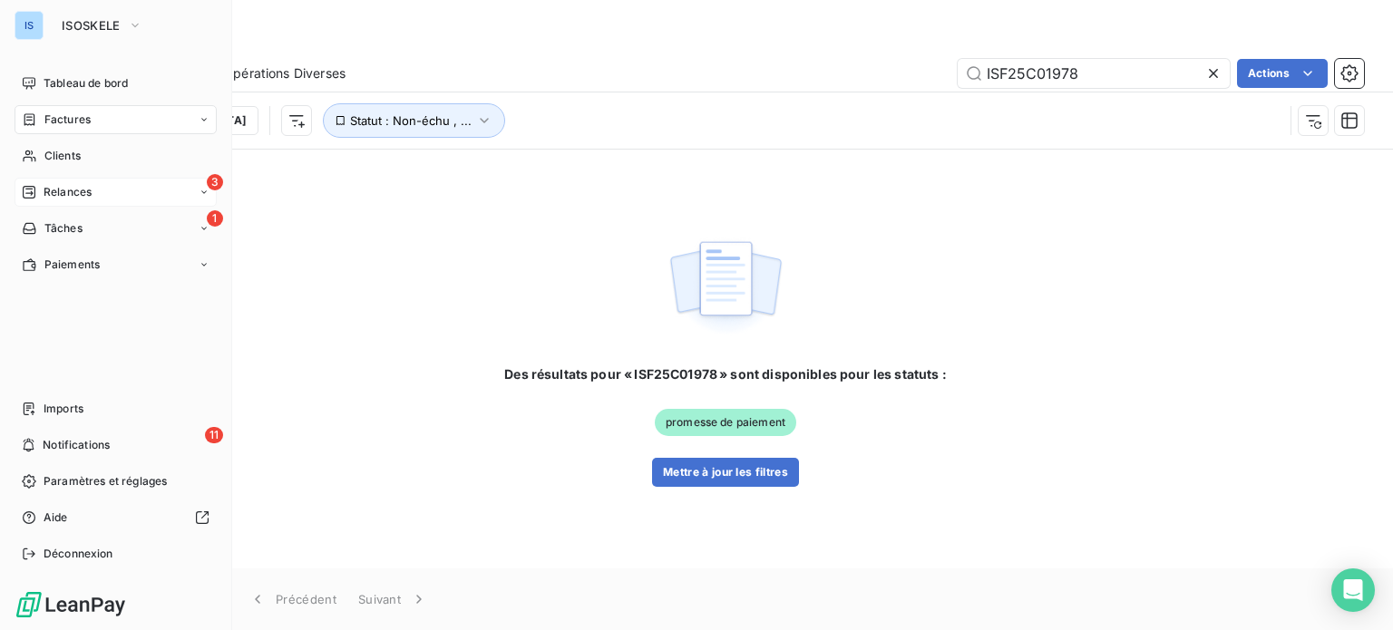
click at [112, 185] on div "3 Relances" at bounding box center [116, 192] width 202 height 29
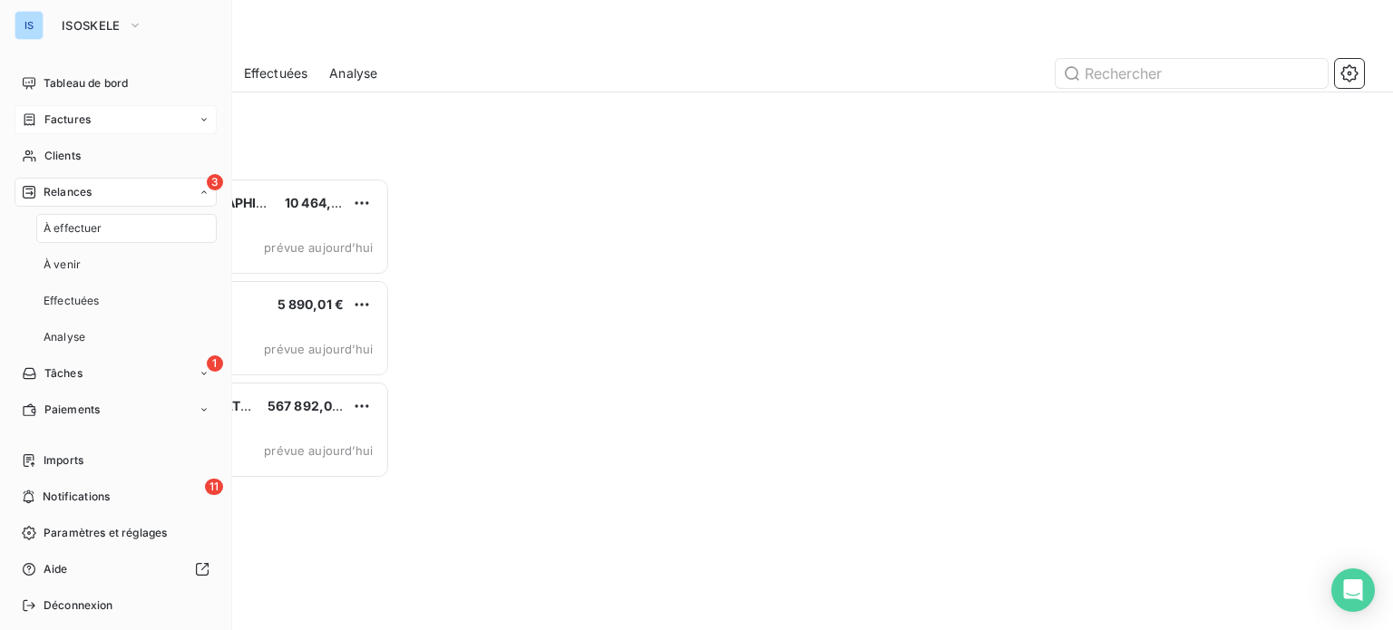
scroll to position [439, 288]
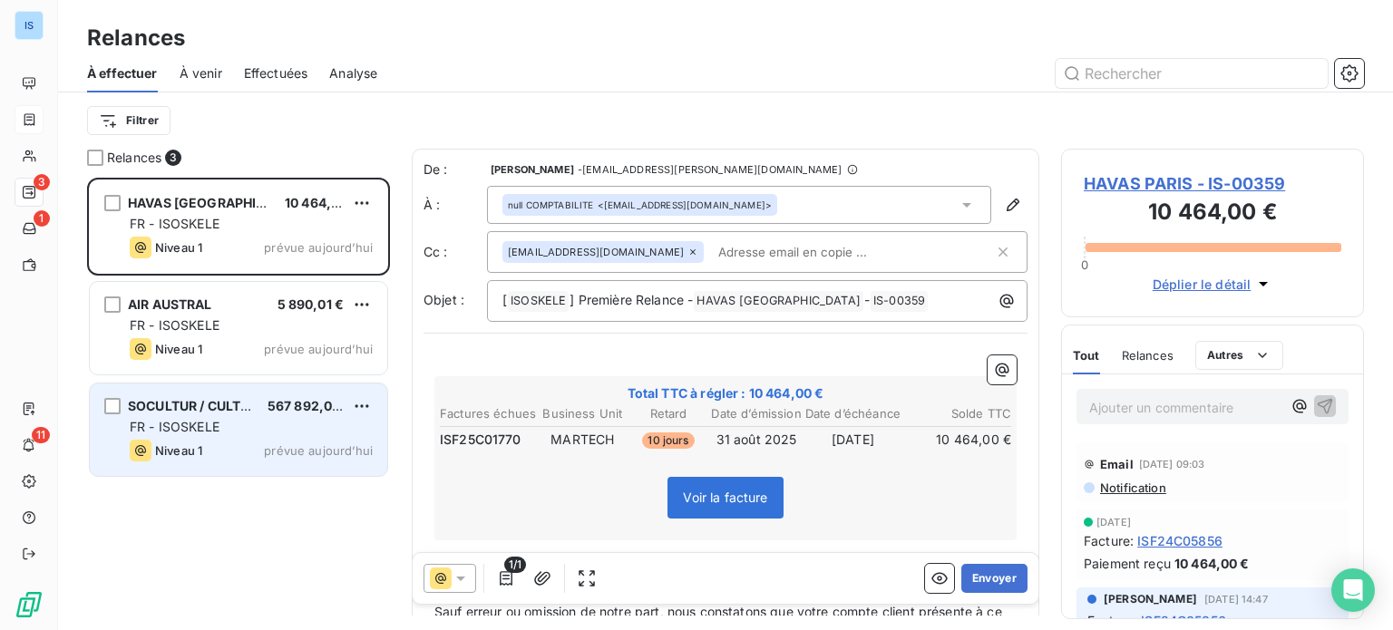
click at [304, 429] on div "FR - ISOSKELE" at bounding box center [251, 427] width 243 height 18
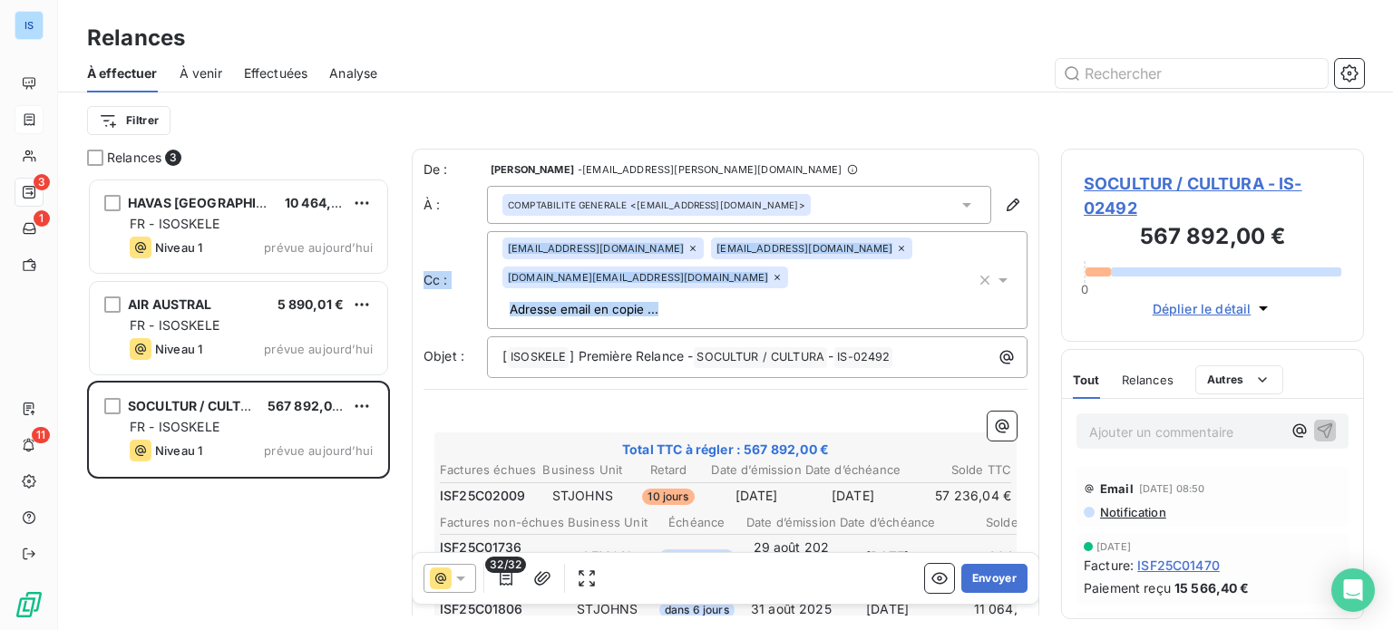
drag, startPoint x: 1040, startPoint y: 206, endPoint x: 1037, endPoint y: 251, distance: 45.4
click at [1037, 251] on div "Relances 3 HAVAS PARIS 10 464,00 € FR - ISOSKELE Niveau 1 prévue [DATE] AIR AUS…" at bounding box center [725, 390] width 1335 height 482
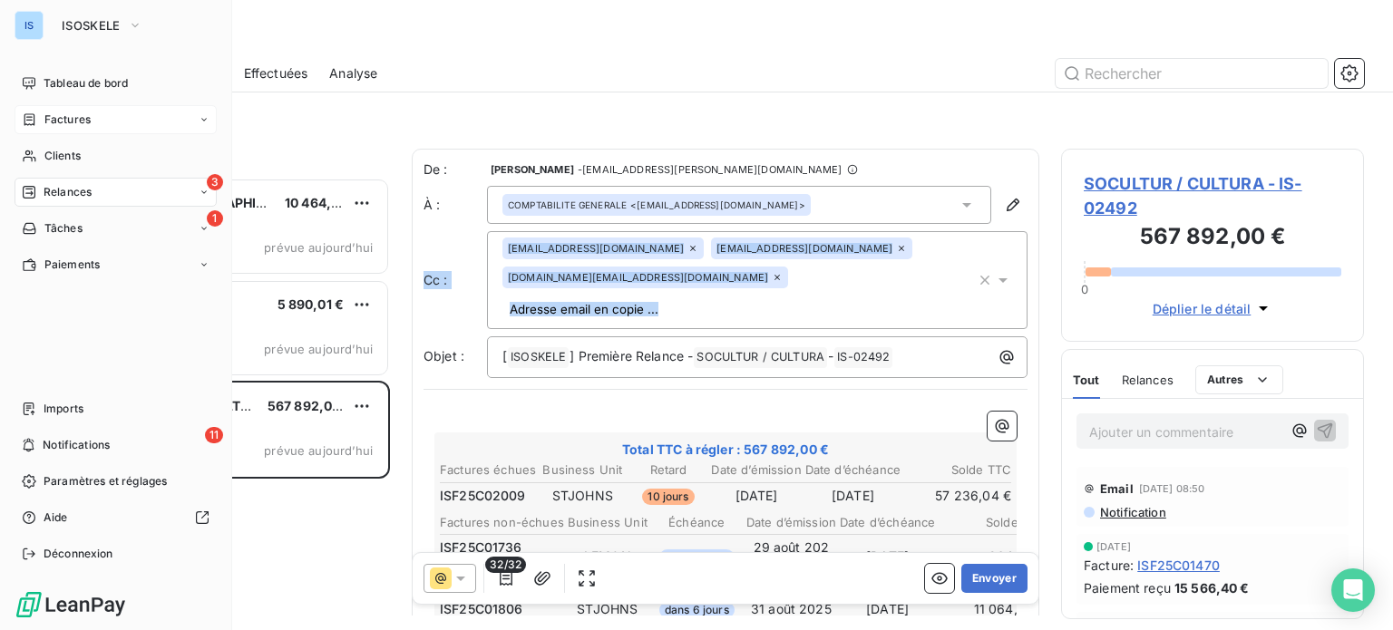
click at [83, 111] on div "Factures" at bounding box center [116, 119] width 202 height 29
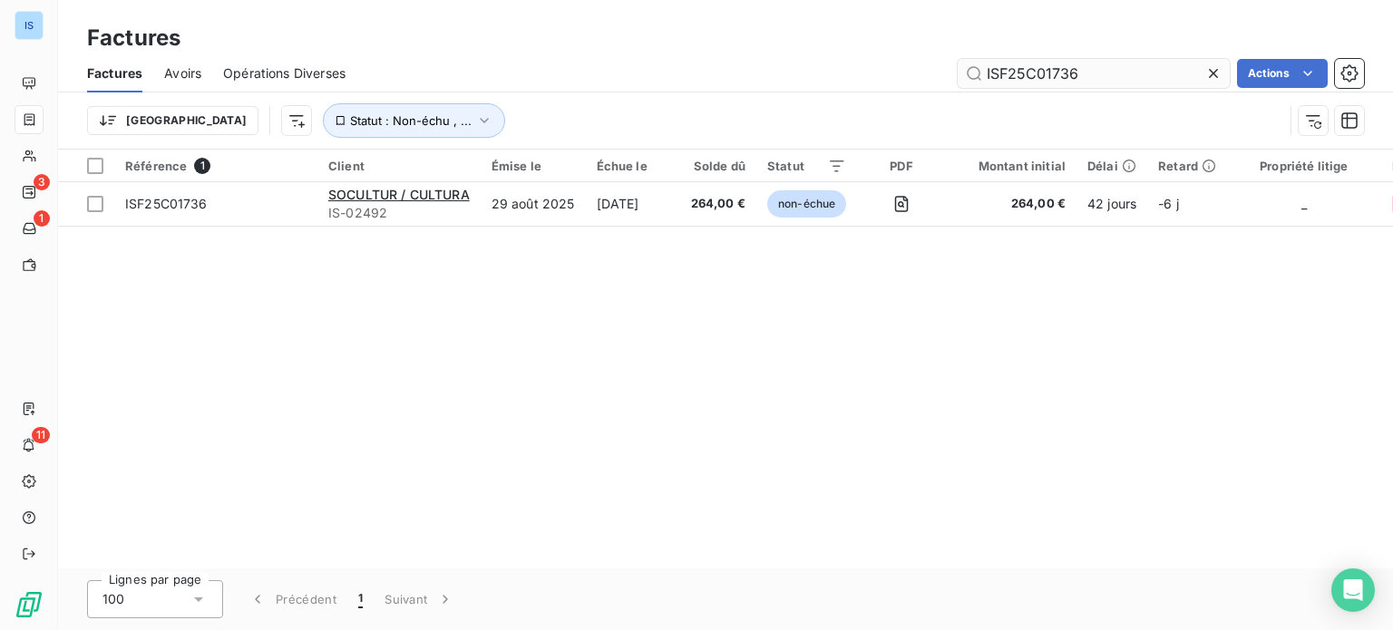
type input "ISF25C01736"
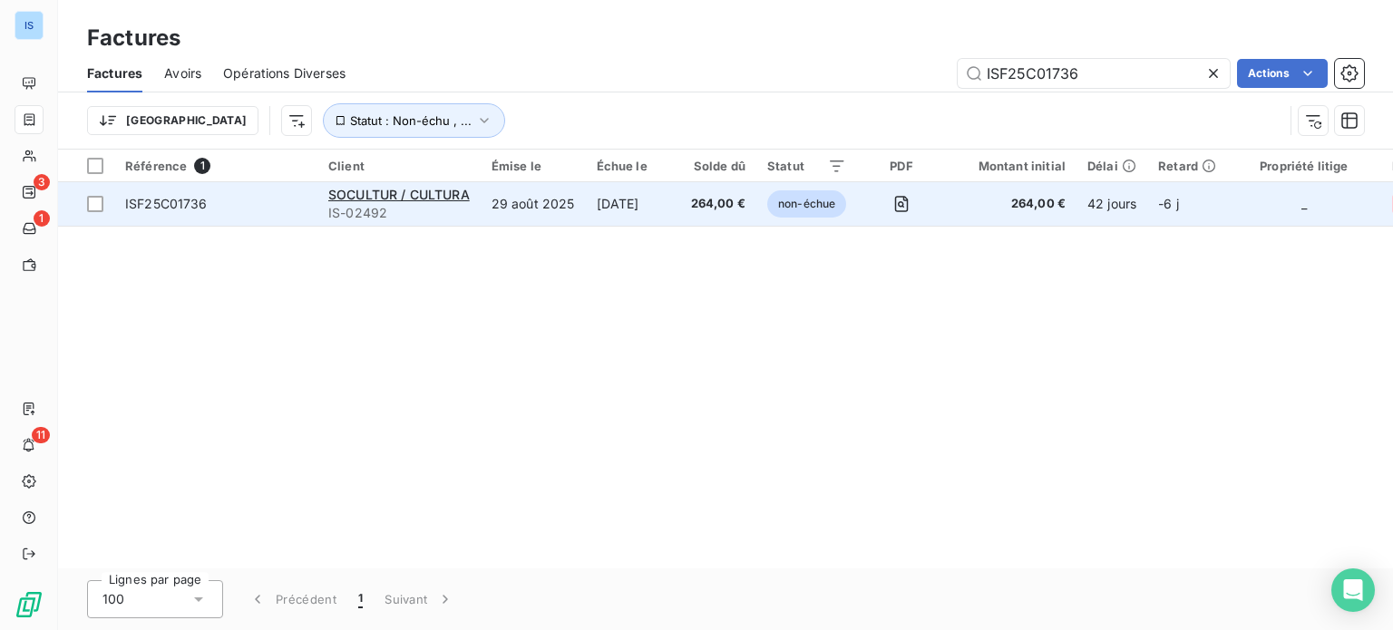
click at [167, 206] on span "ISF25C01736" at bounding box center [166, 203] width 83 height 15
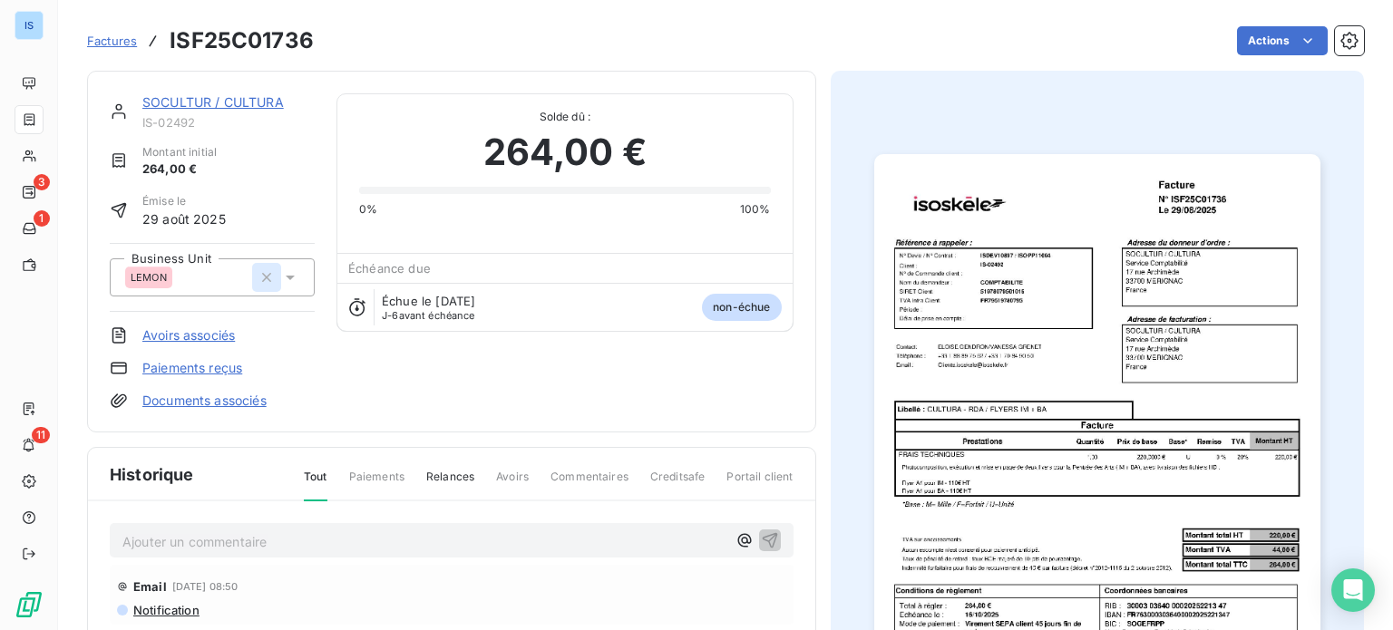
click at [259, 281] on icon "button" at bounding box center [267, 278] width 18 height 18
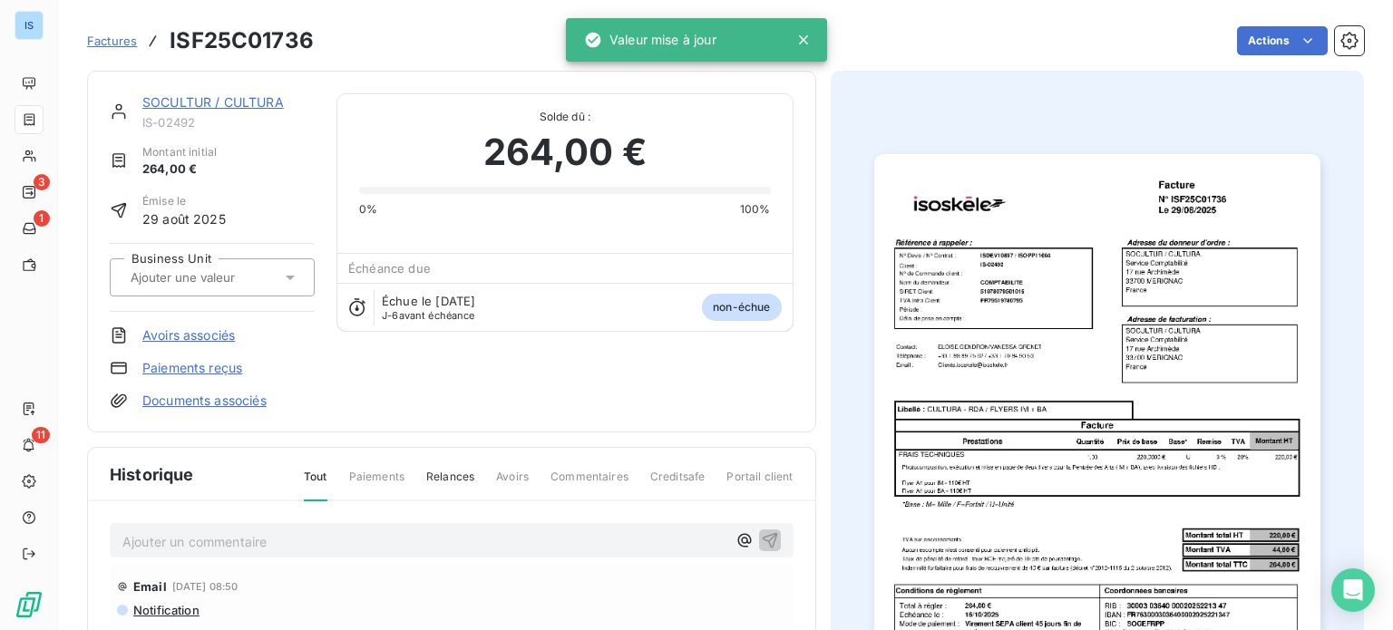
click at [282, 276] on icon at bounding box center [290, 278] width 18 height 18
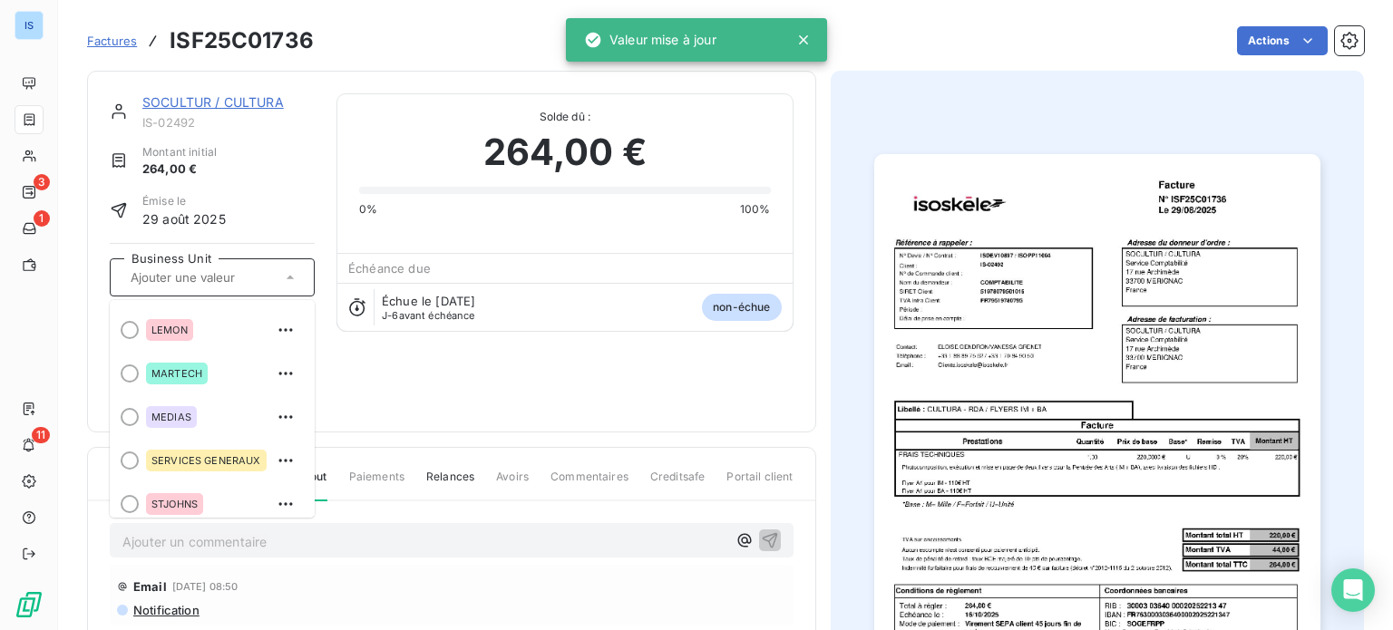
scroll to position [312, 0]
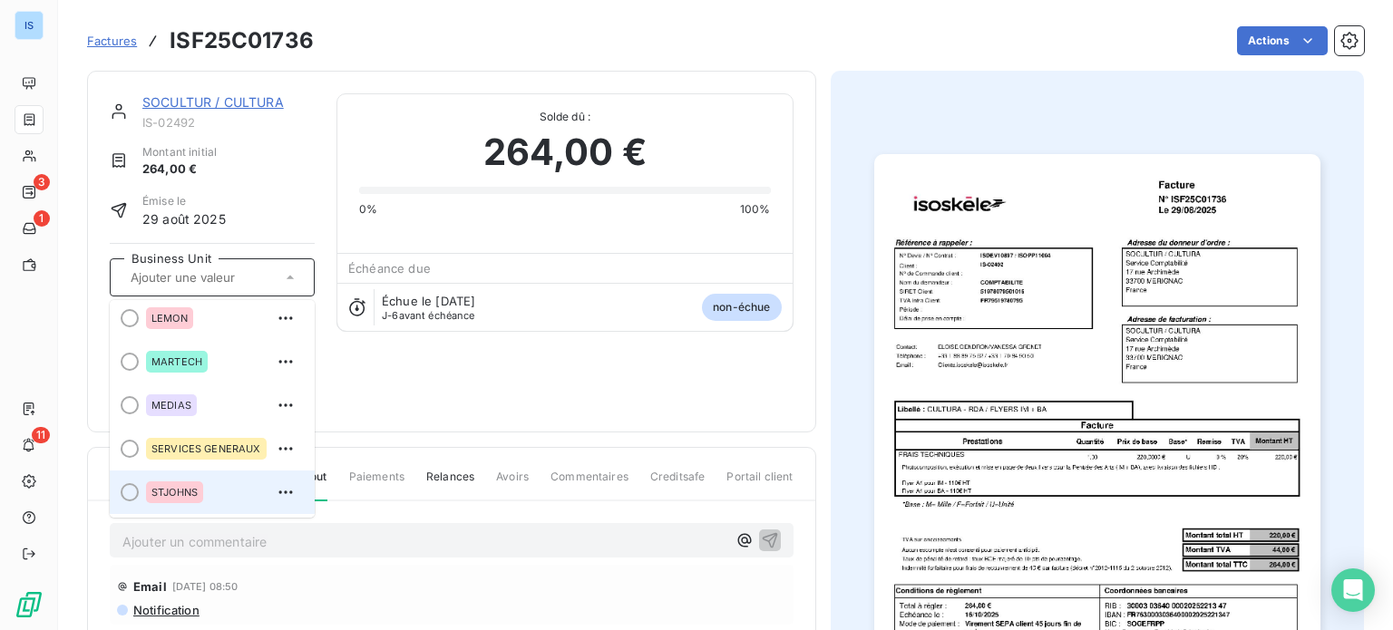
click at [210, 489] on div "STJOHNS" at bounding box center [223, 492] width 154 height 29
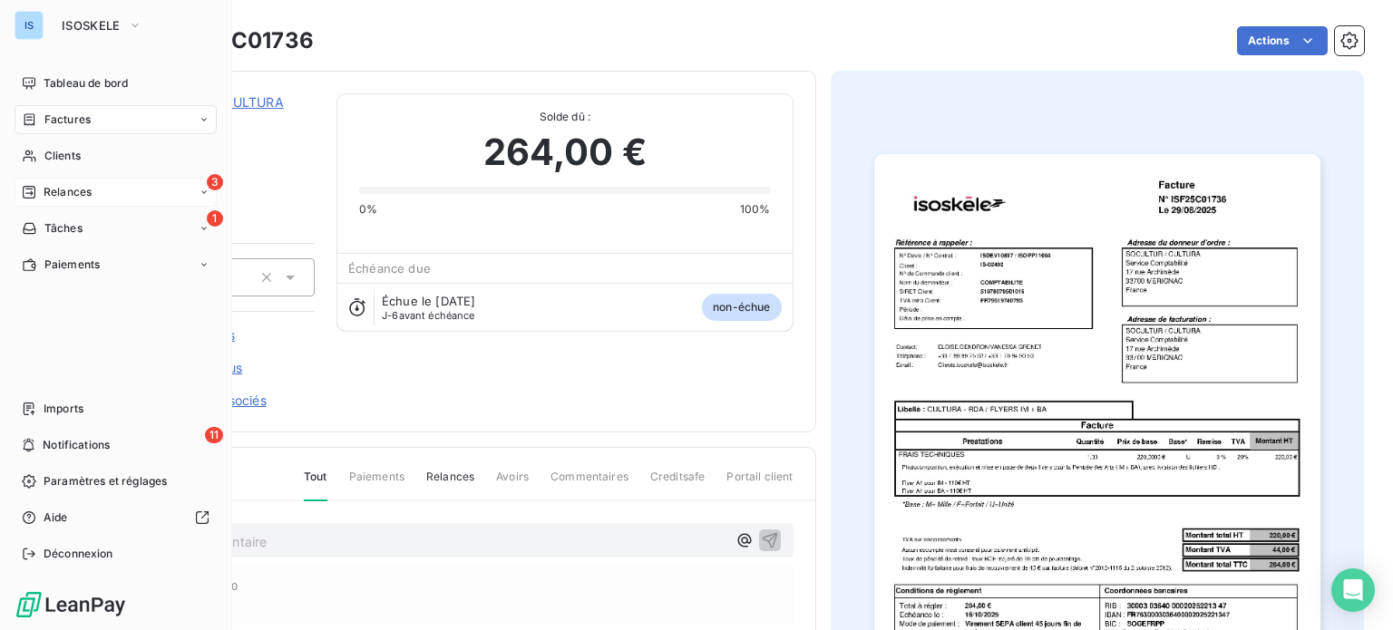
click at [100, 181] on div "3 Relances" at bounding box center [116, 192] width 202 height 29
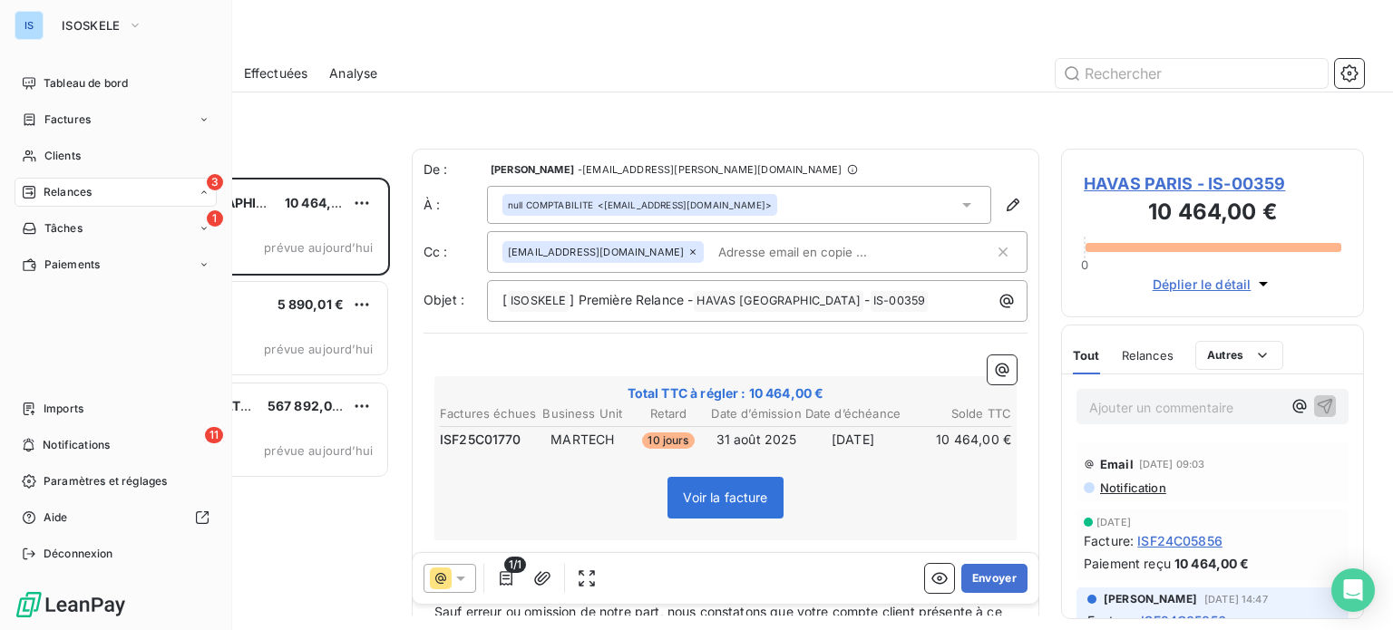
scroll to position [439, 288]
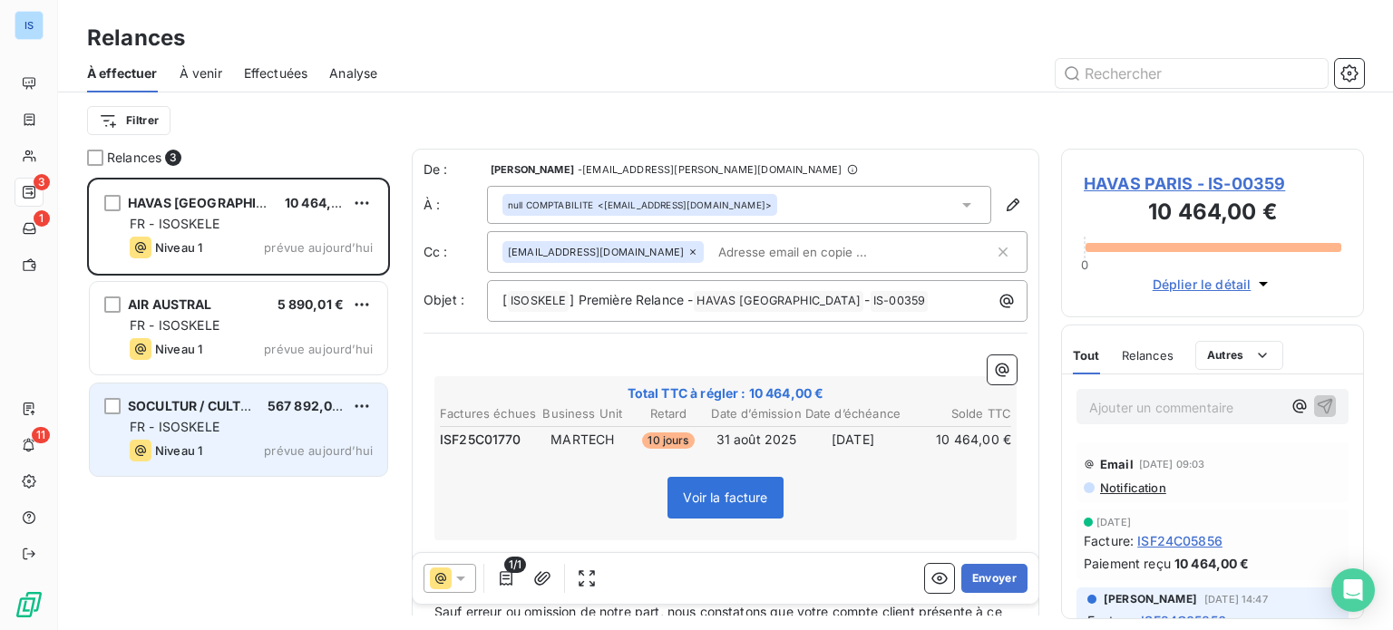
click at [330, 427] on div "FR - ISOSKELE" at bounding box center [251, 427] width 243 height 18
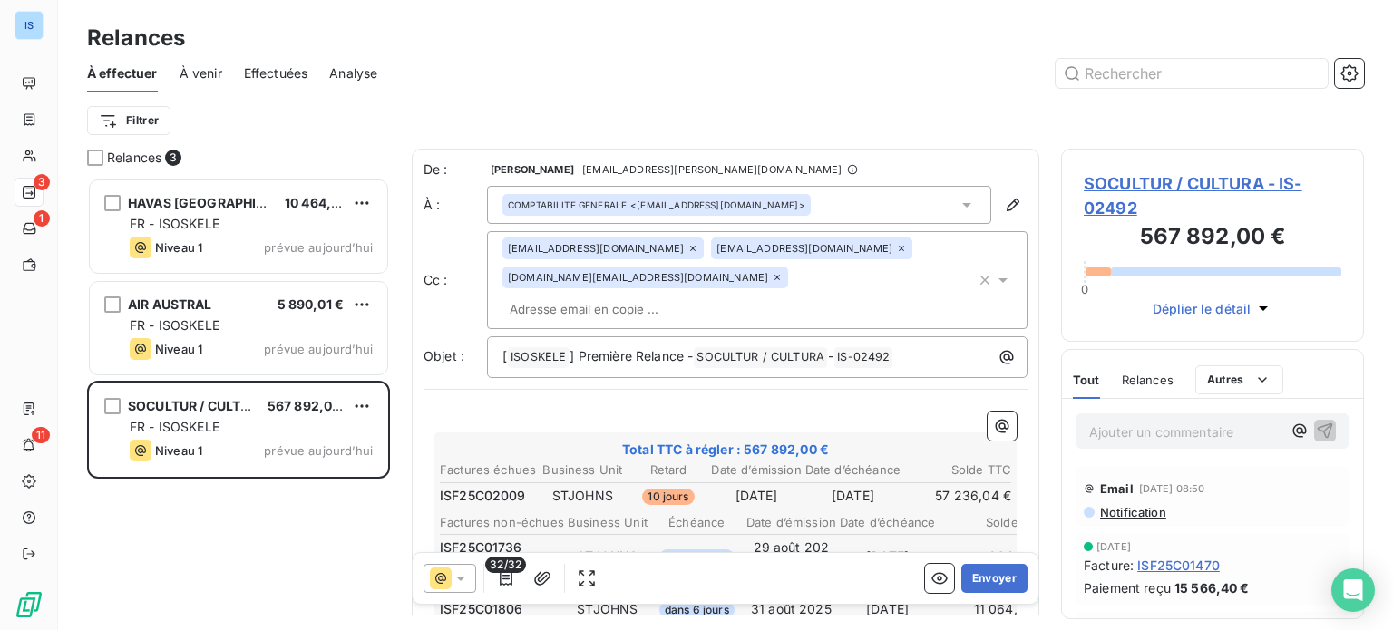
click at [505, 568] on span "32/32" at bounding box center [505, 565] width 41 height 16
click at [501, 583] on icon "button" at bounding box center [506, 579] width 18 height 18
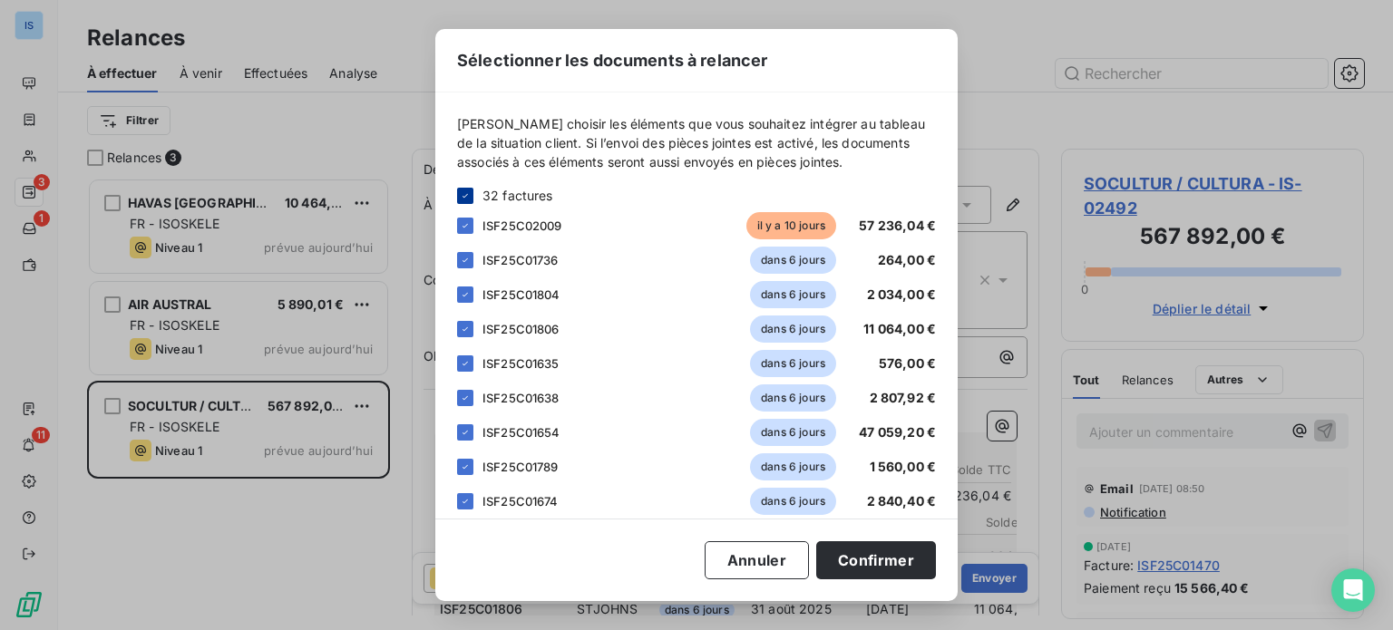
click at [467, 191] on icon at bounding box center [465, 196] width 11 height 11
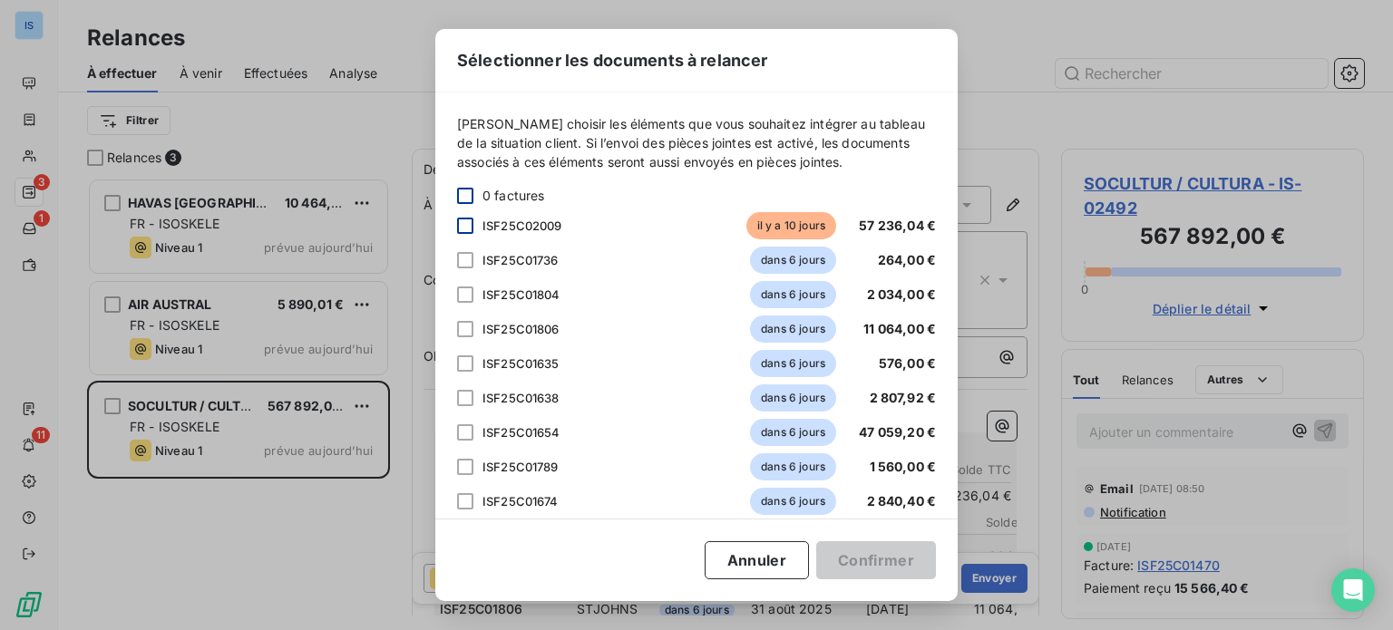
click at [466, 220] on div at bounding box center [465, 226] width 16 height 16
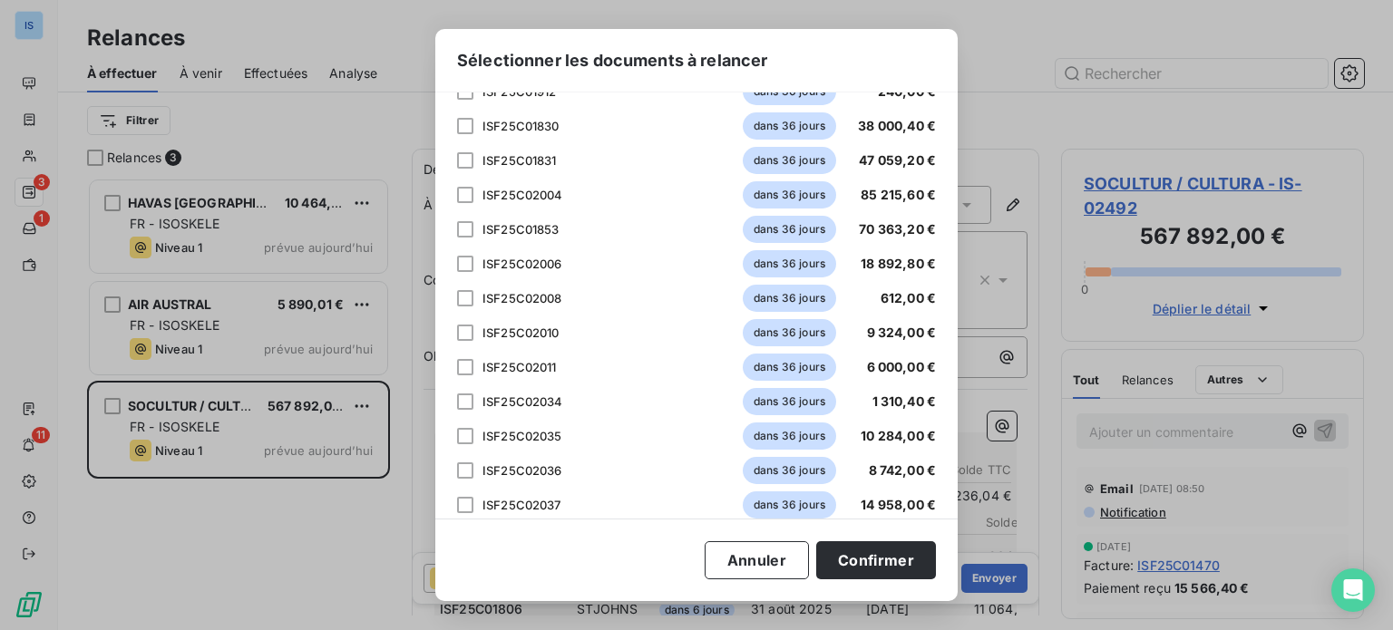
scroll to position [810, 0]
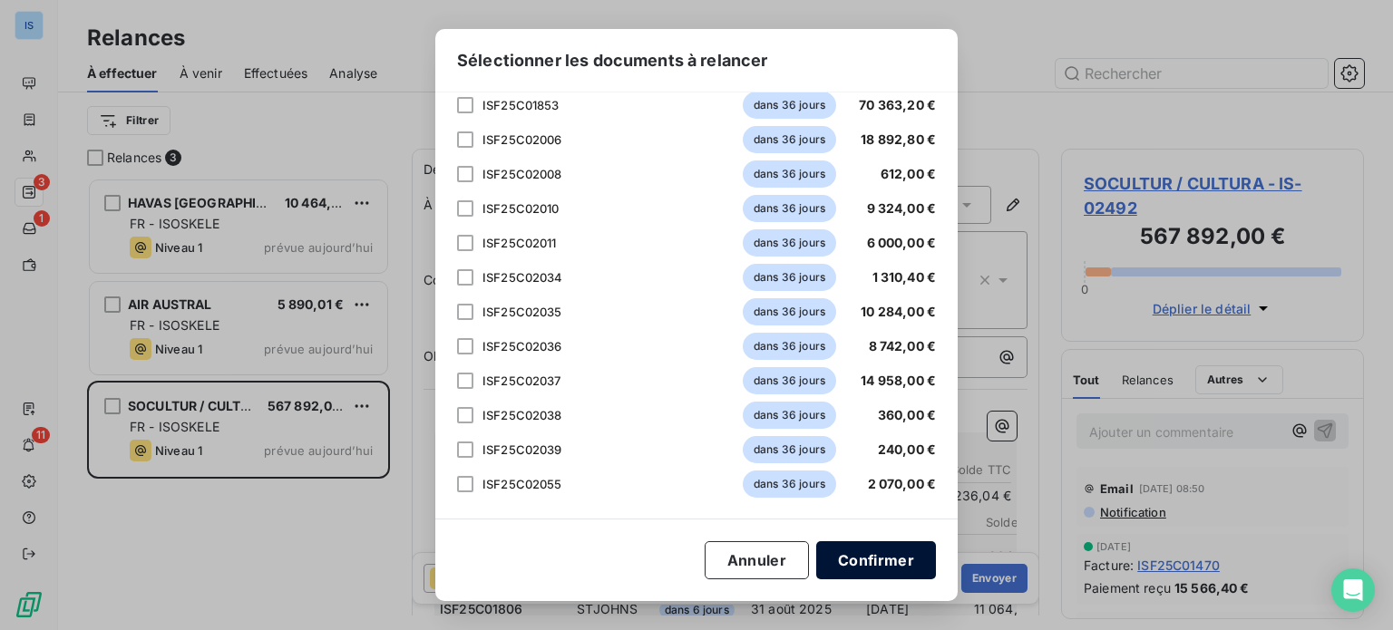
click at [901, 558] on button "Confirmer" at bounding box center [876, 561] width 120 height 38
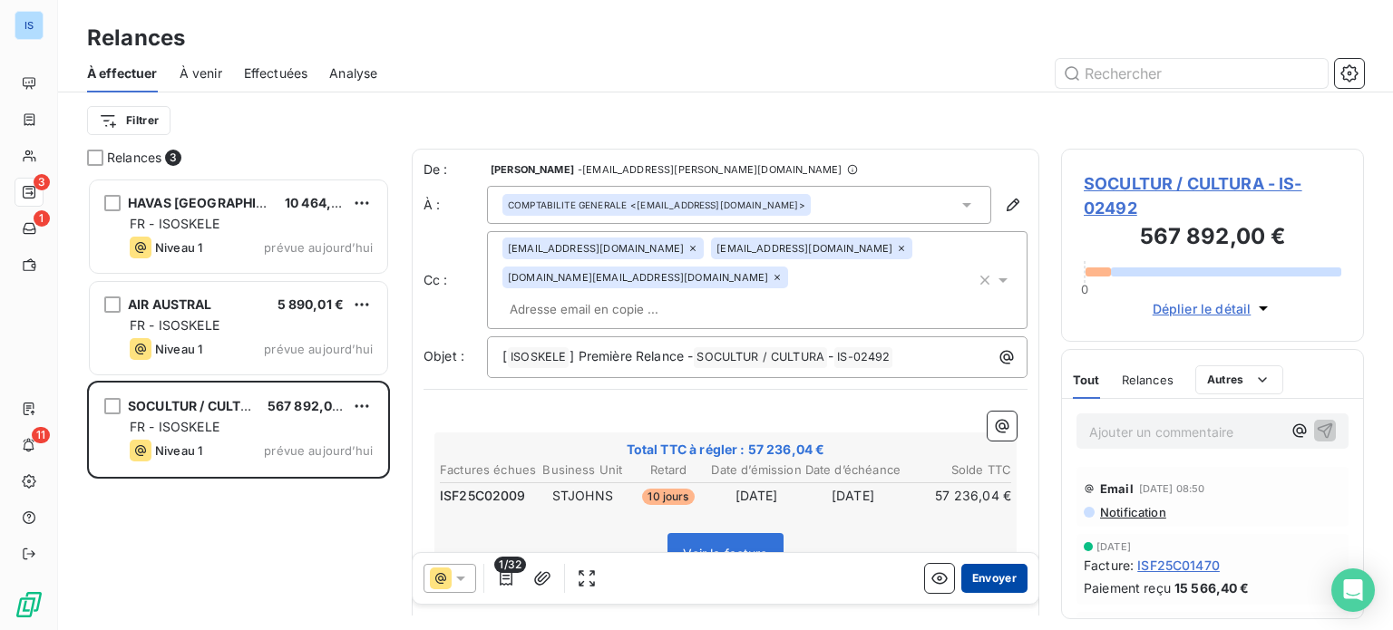
click at [980, 579] on button "Envoyer" at bounding box center [995, 578] width 66 height 29
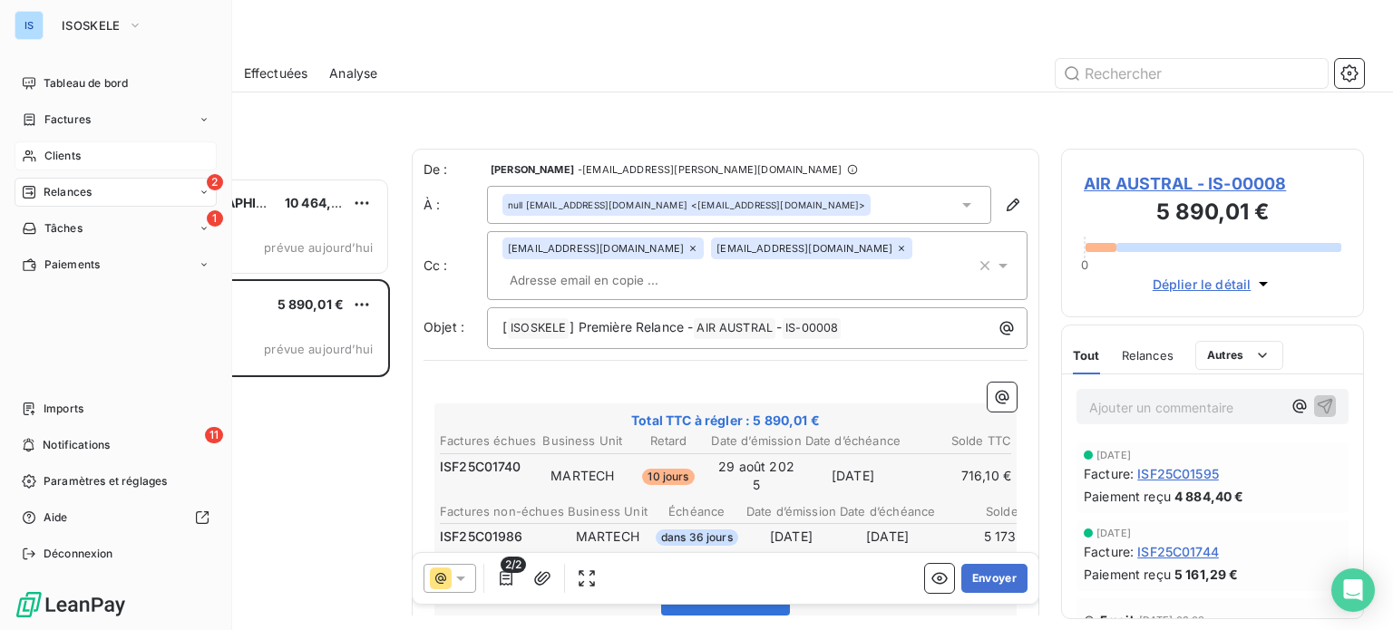
click at [69, 157] on span "Clients" at bounding box center [62, 156] width 36 height 16
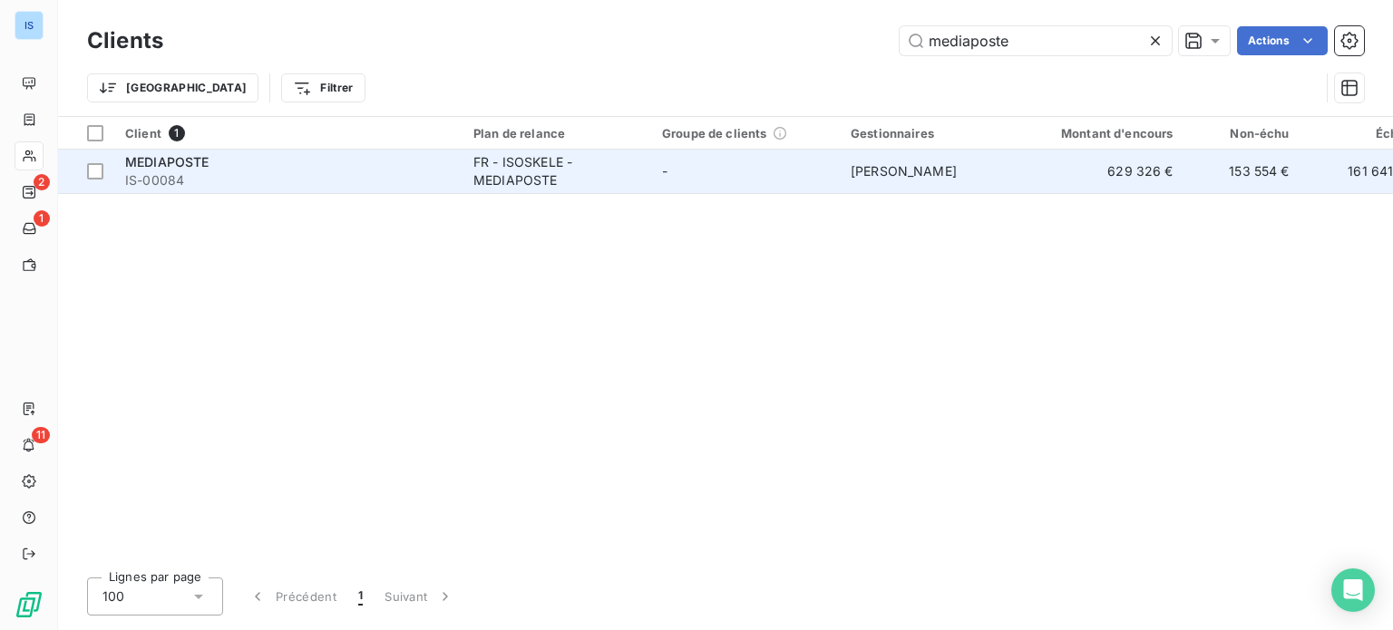
click at [201, 160] on span "MEDIAPOSTE" at bounding box center [167, 161] width 84 height 15
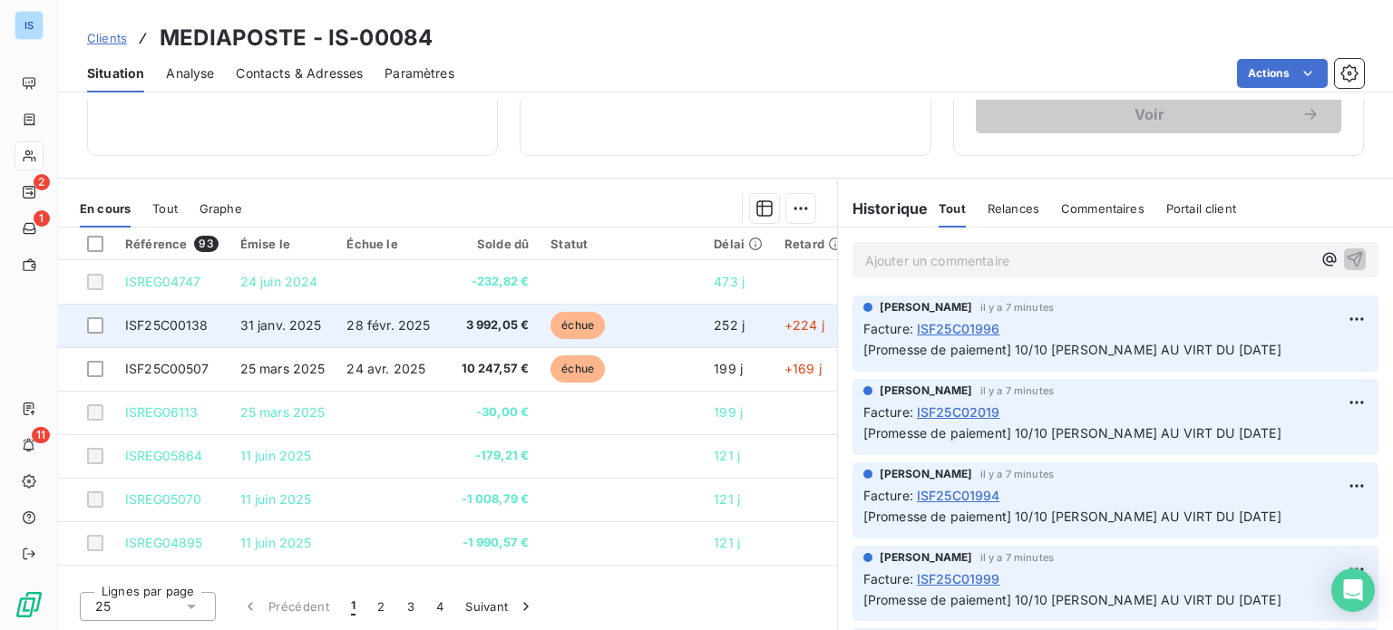
click at [200, 323] on span "ISF25C00138" at bounding box center [166, 325] width 83 height 15
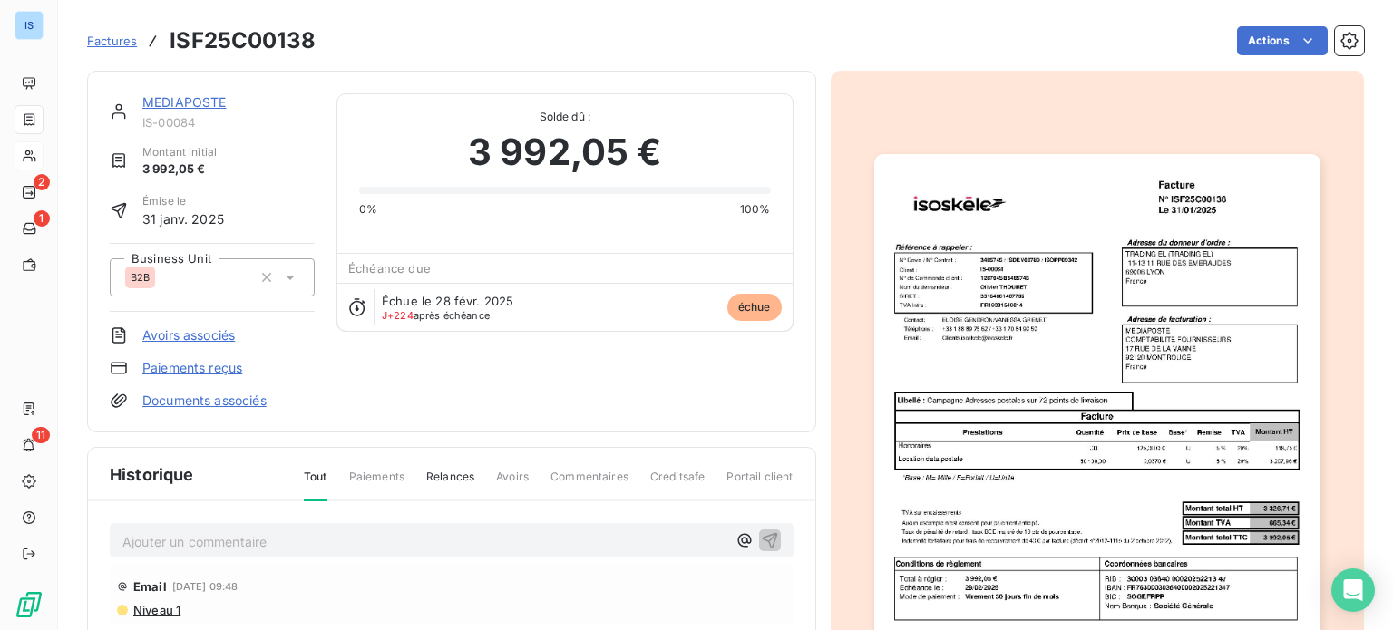
click at [529, 531] on p "Ajouter un commentaire ﻿" at bounding box center [424, 542] width 604 height 23
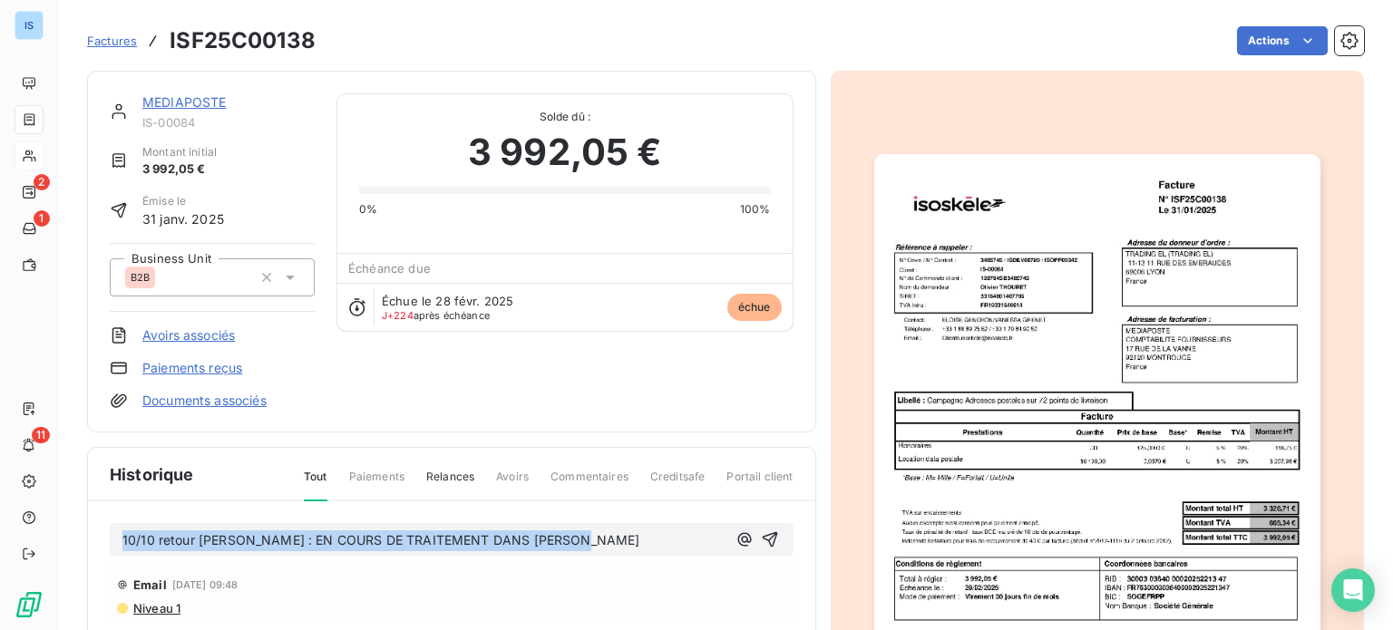
drag, startPoint x: 592, startPoint y: 536, endPoint x: 122, endPoint y: 533, distance: 470.8
click at [122, 533] on p "10/10 retour [PERSON_NAME] : EN COURS DE TRAITEMENT DANS [PERSON_NAME]" at bounding box center [424, 541] width 604 height 21
copy span "10/10 retour [PERSON_NAME] : EN COURS DE TRAITEMENT DANS [PERSON_NAME]"
click at [761, 543] on icon "button" at bounding box center [770, 540] width 18 height 18
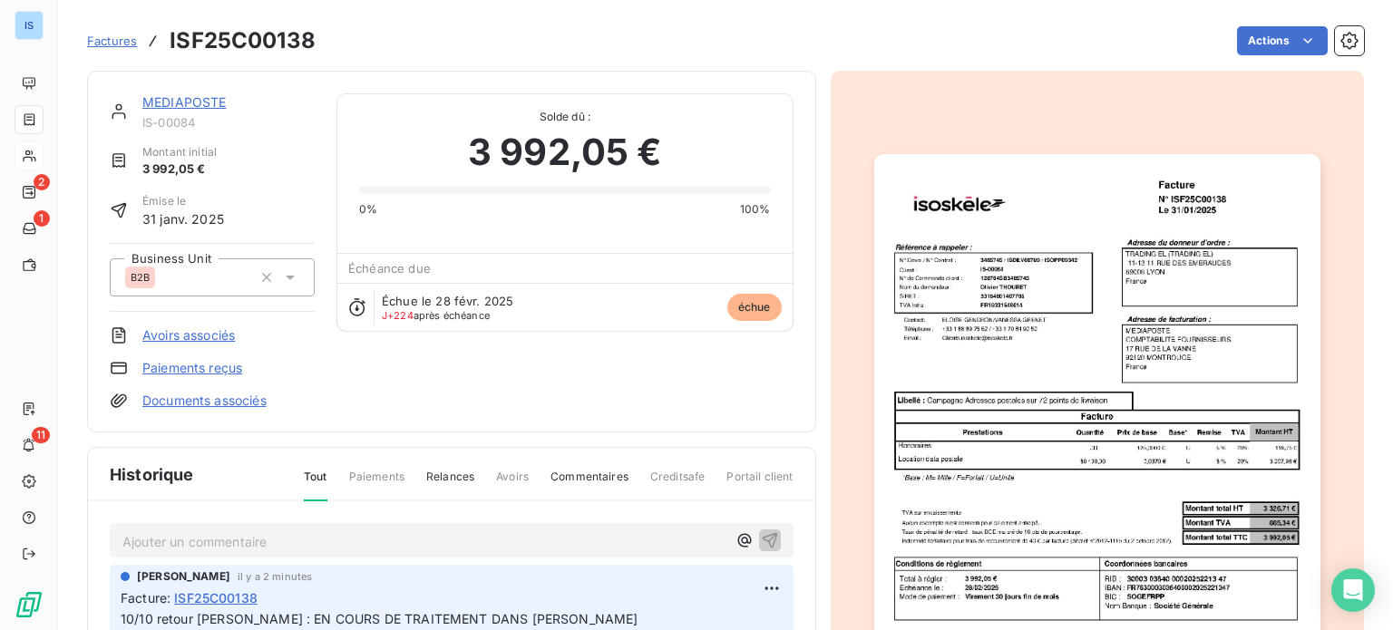
click at [197, 104] on link "MEDIAPOSTE" at bounding box center [184, 101] width 84 height 15
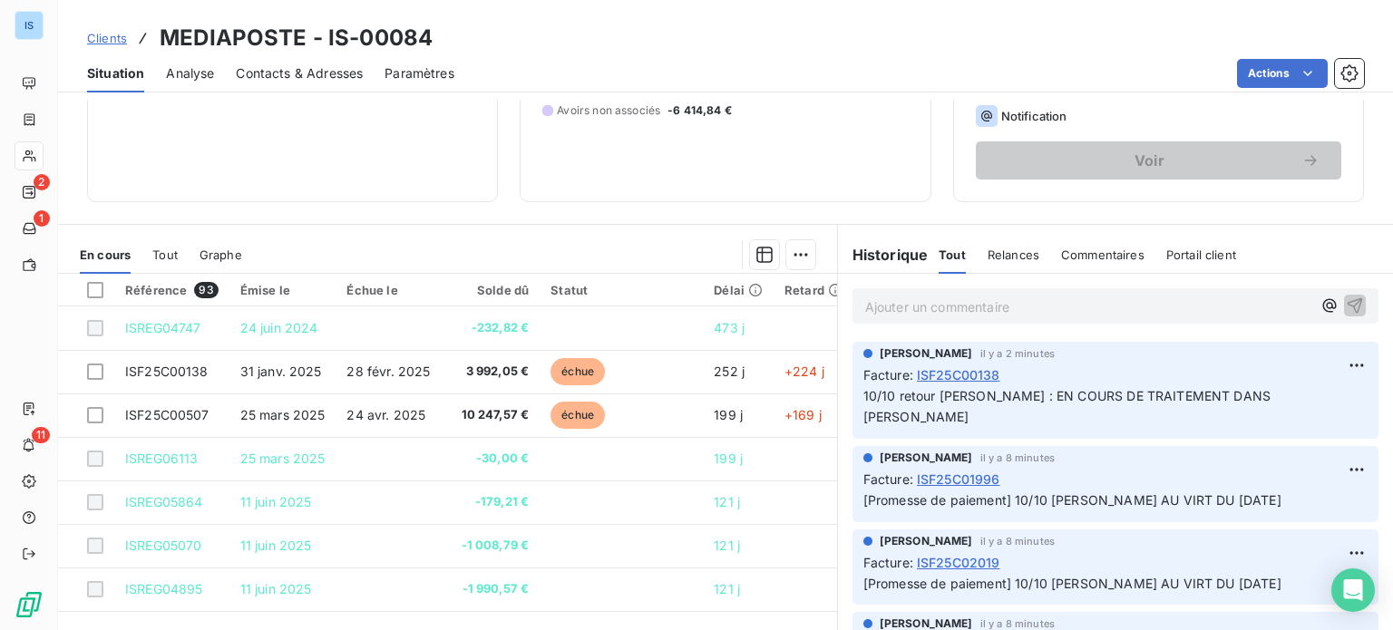
scroll to position [287, 0]
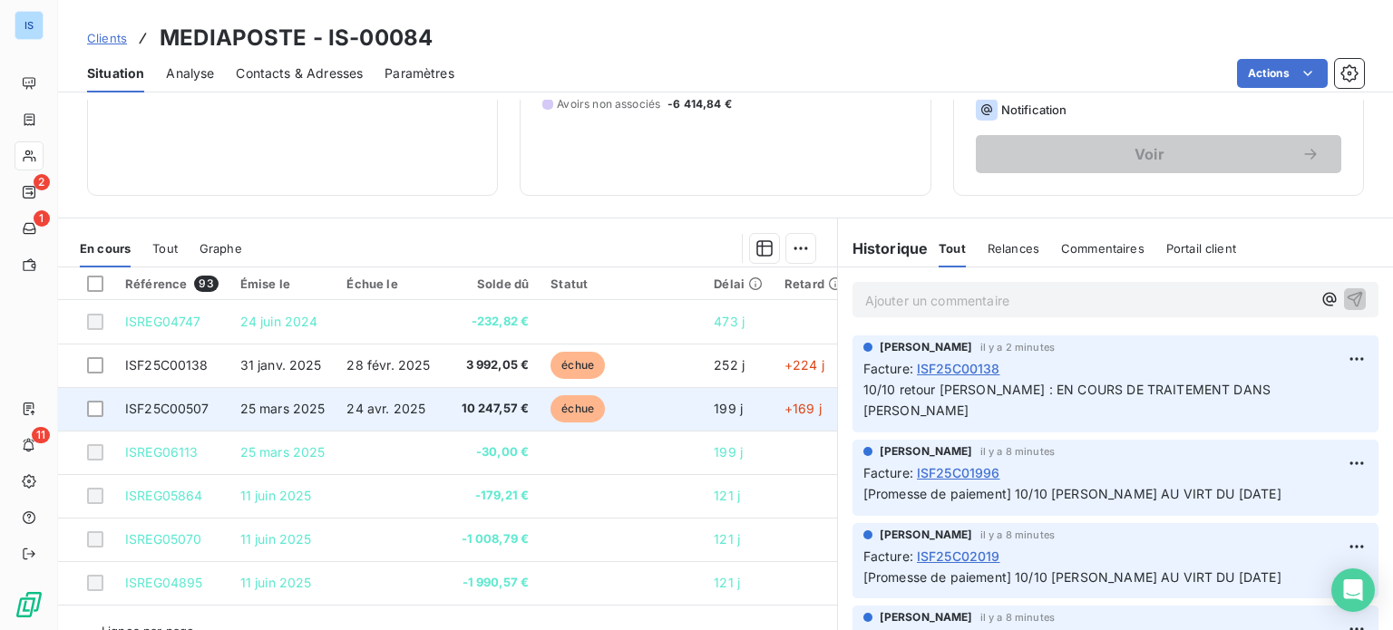
click at [214, 409] on td "ISF25C00507" at bounding box center [171, 409] width 115 height 44
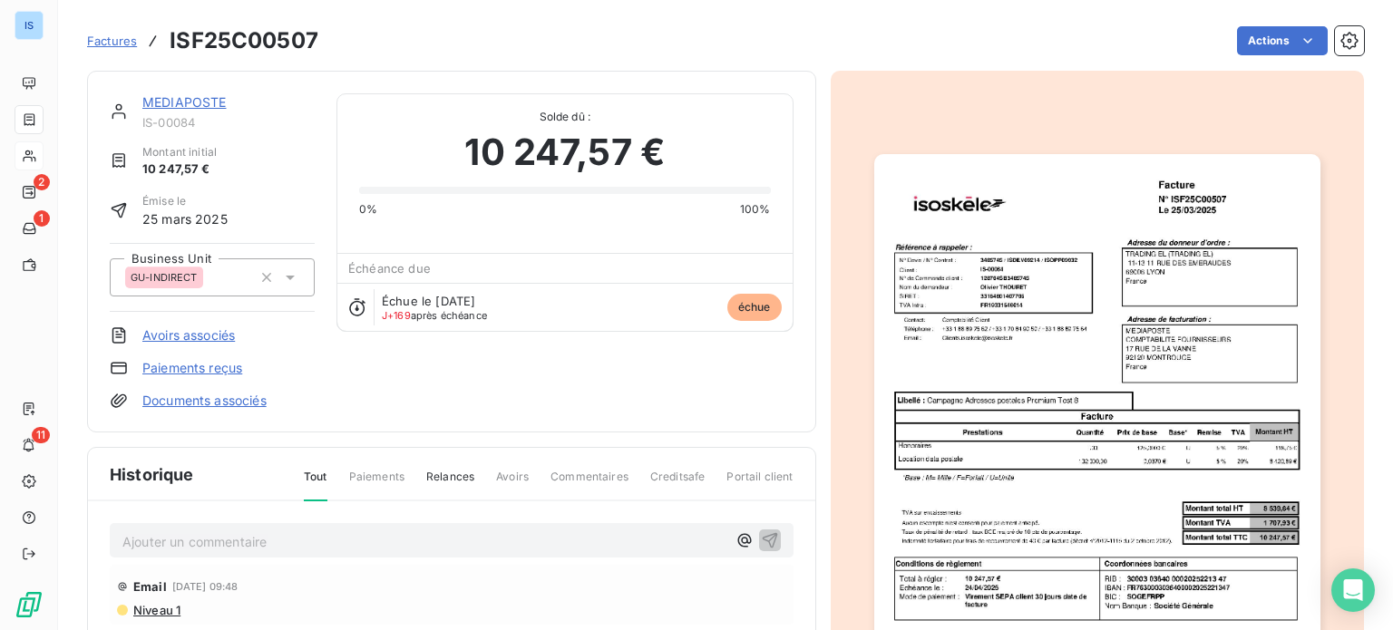
click at [220, 546] on p "Ajouter un commentaire ﻿" at bounding box center [424, 542] width 604 height 23
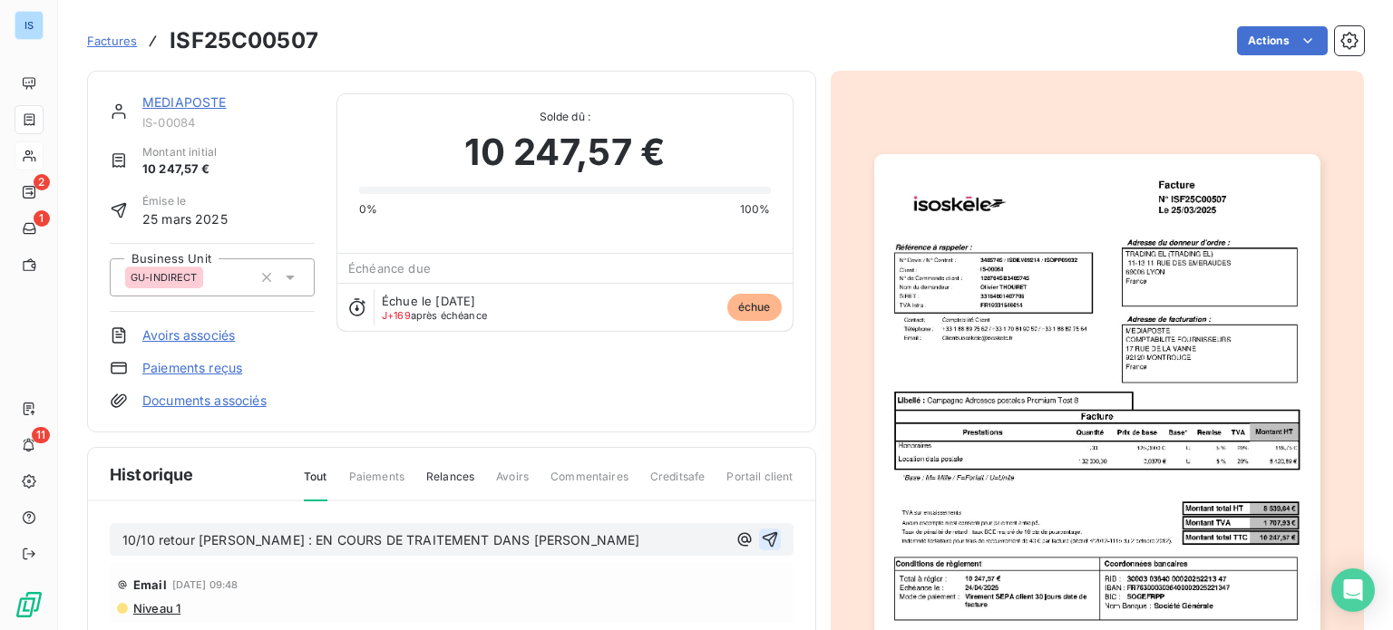
click at [762, 533] on icon "button" at bounding box center [769, 540] width 15 height 15
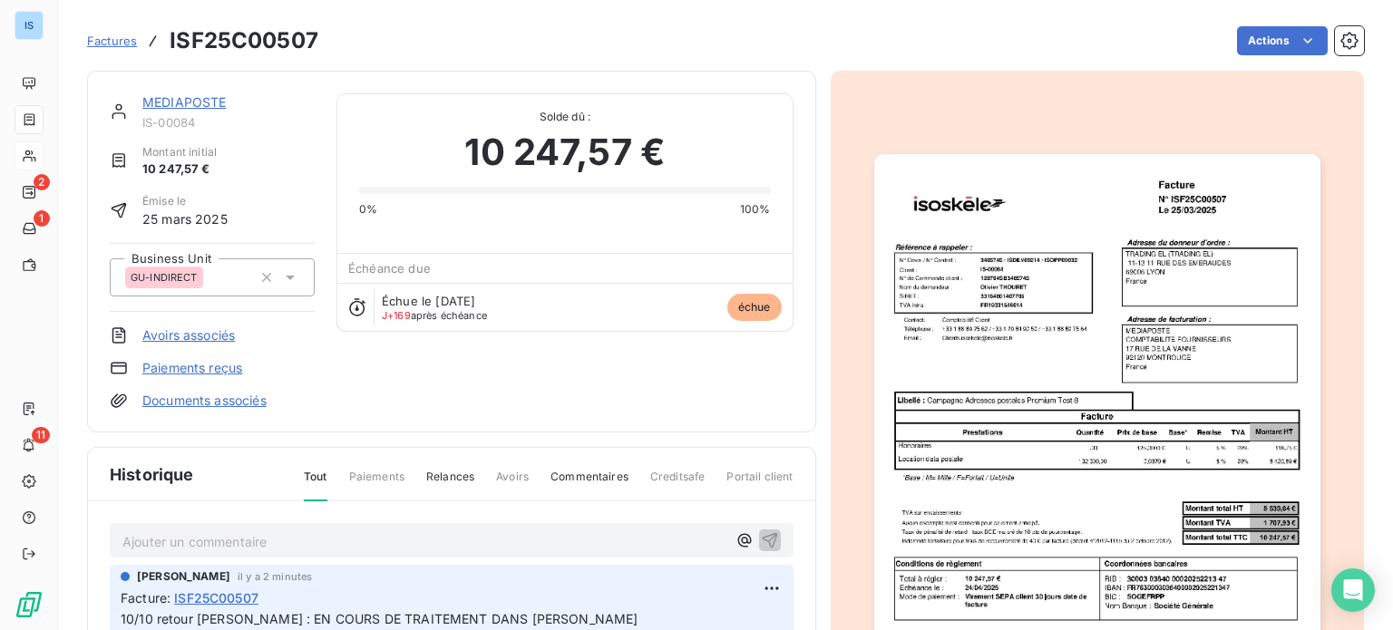
click at [197, 96] on link "MEDIAPOSTE" at bounding box center [184, 101] width 84 height 15
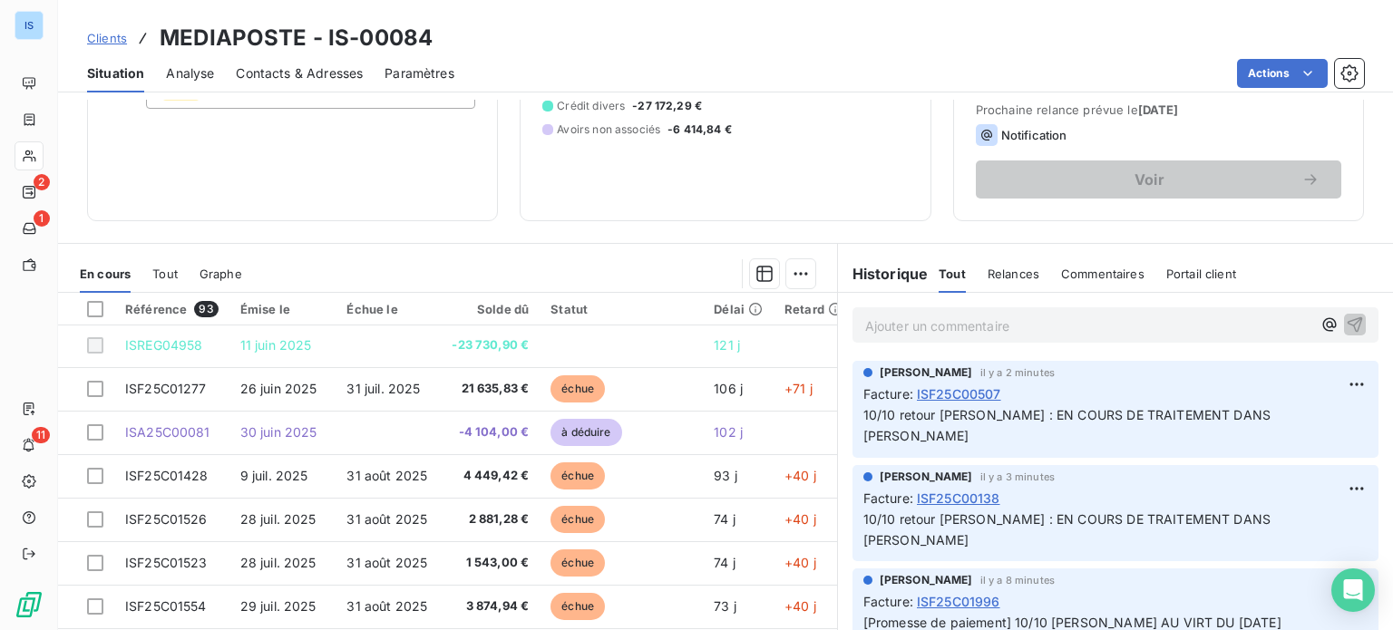
scroll to position [312, 0]
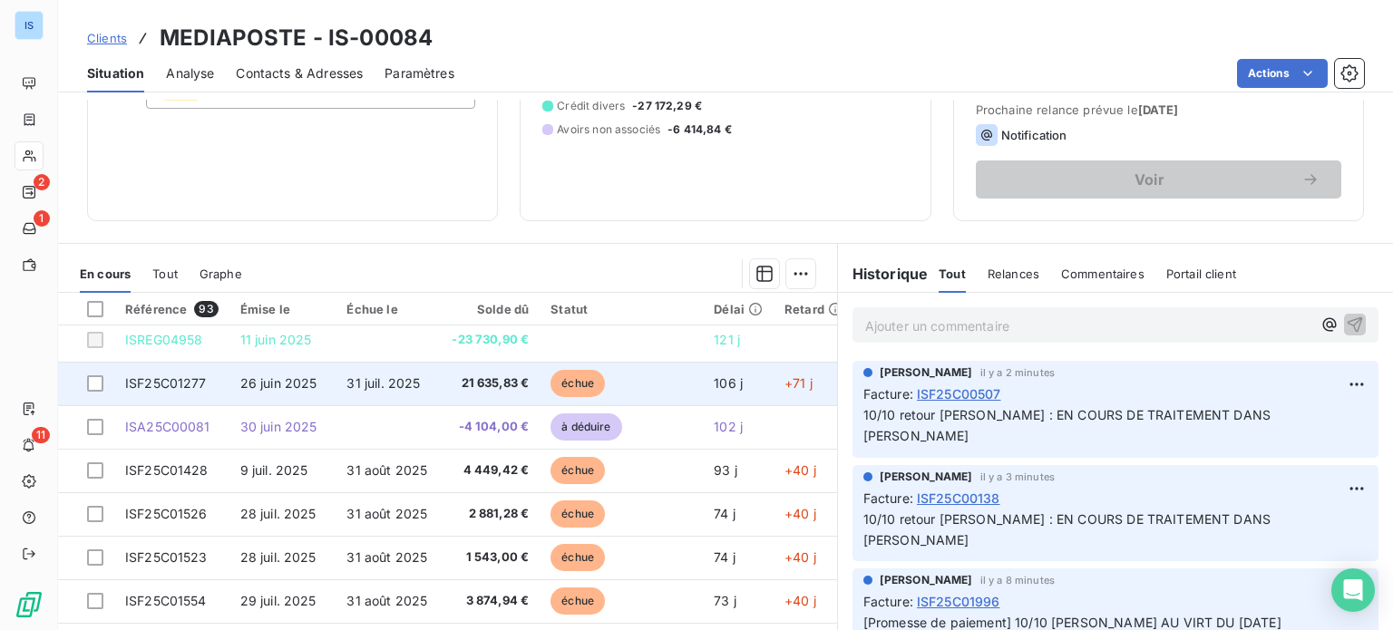
click at [382, 385] on span "31 juil. 2025" at bounding box center [383, 383] width 73 height 15
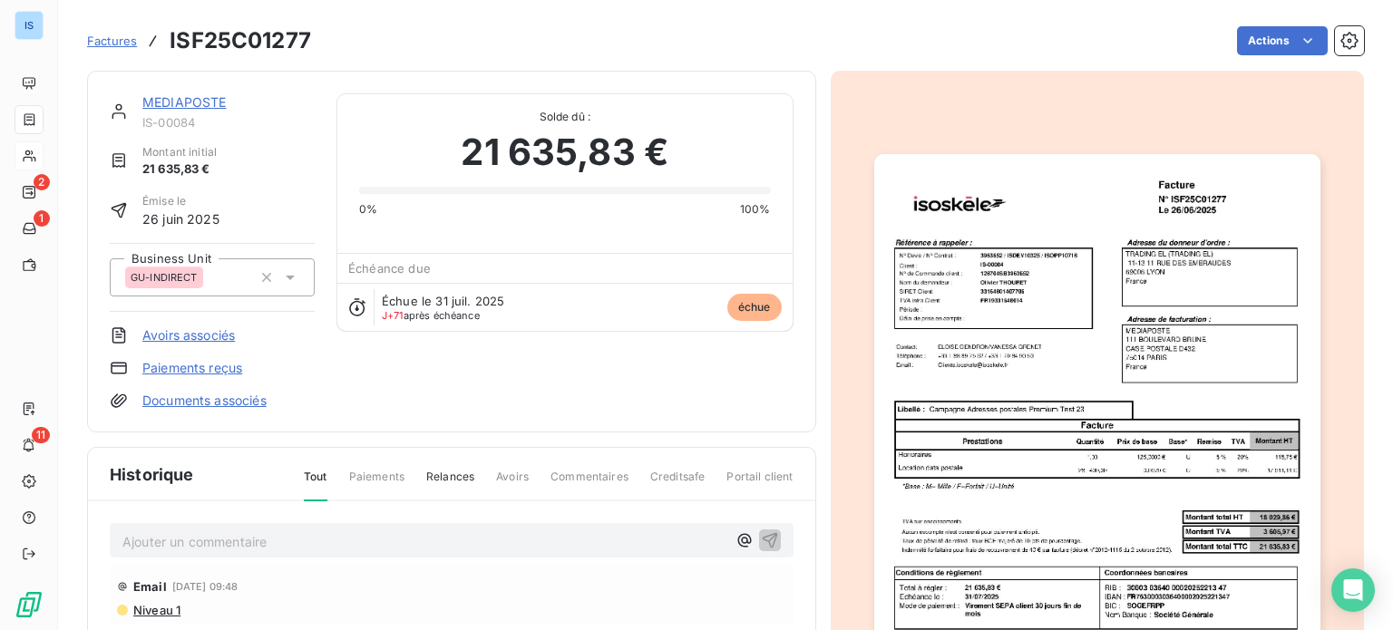
click at [214, 531] on p "Ajouter un commentaire ﻿" at bounding box center [424, 542] width 604 height 23
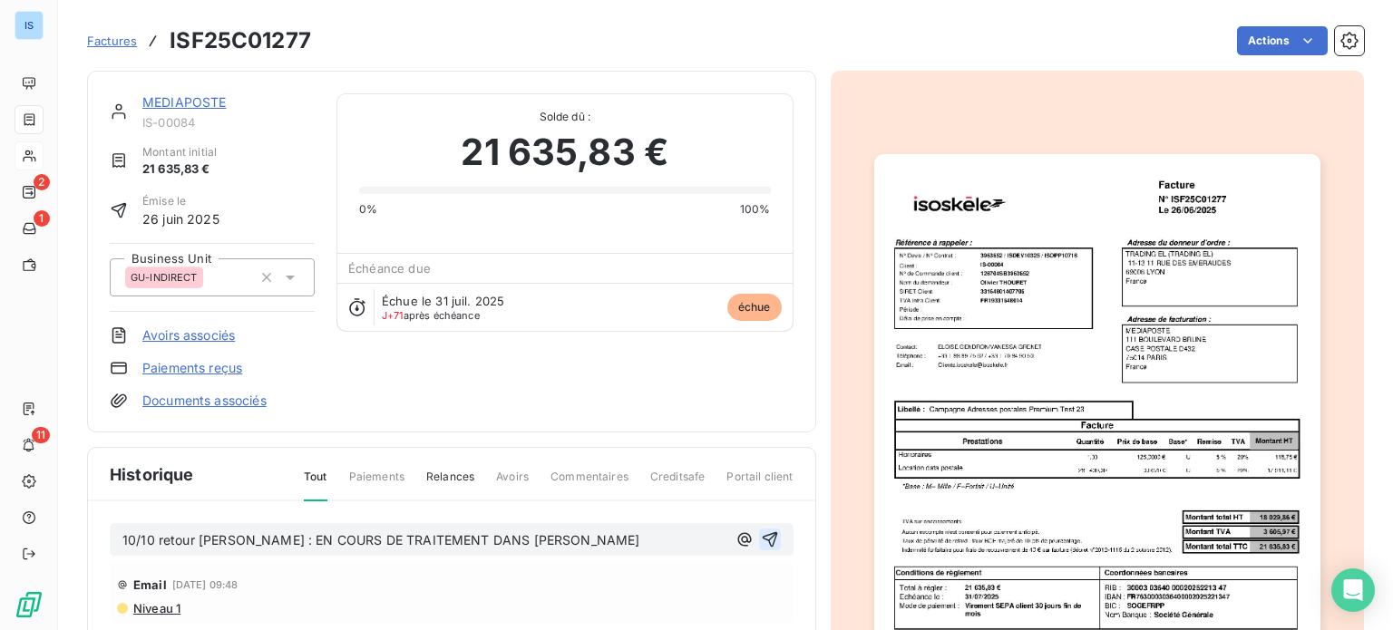
click at [768, 533] on icon "button" at bounding box center [769, 540] width 15 height 15
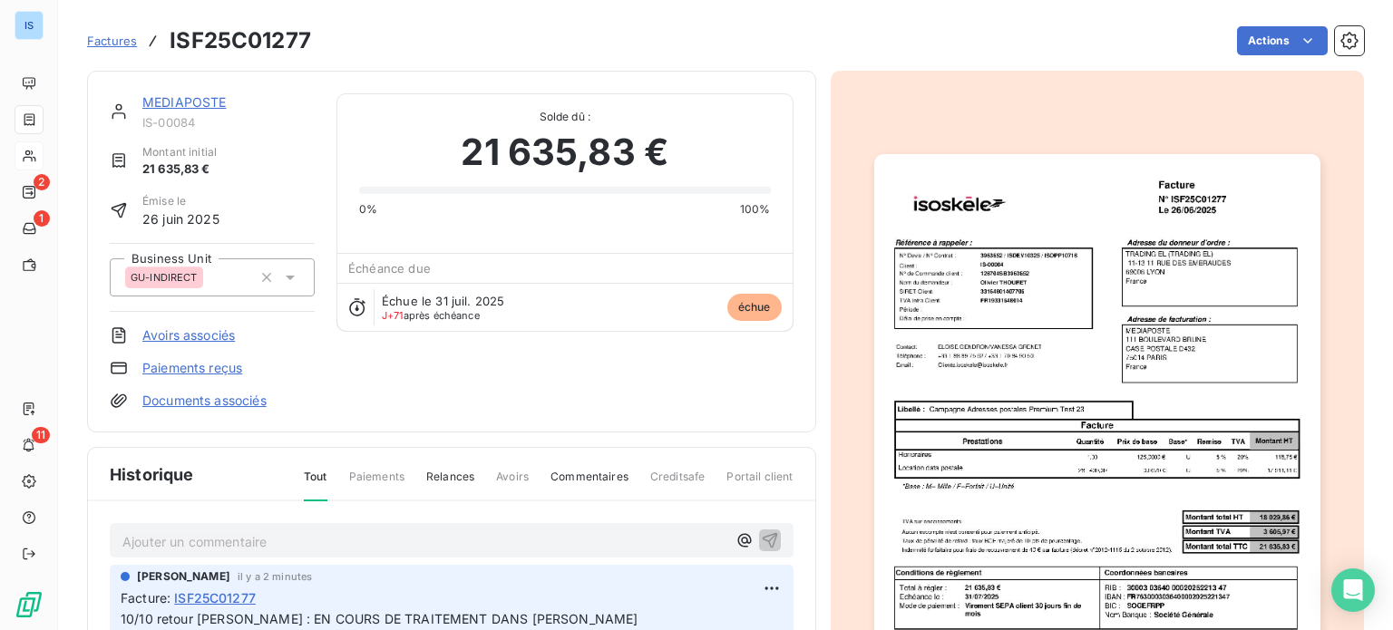
click at [221, 106] on link "MEDIAPOSTE" at bounding box center [184, 101] width 84 height 15
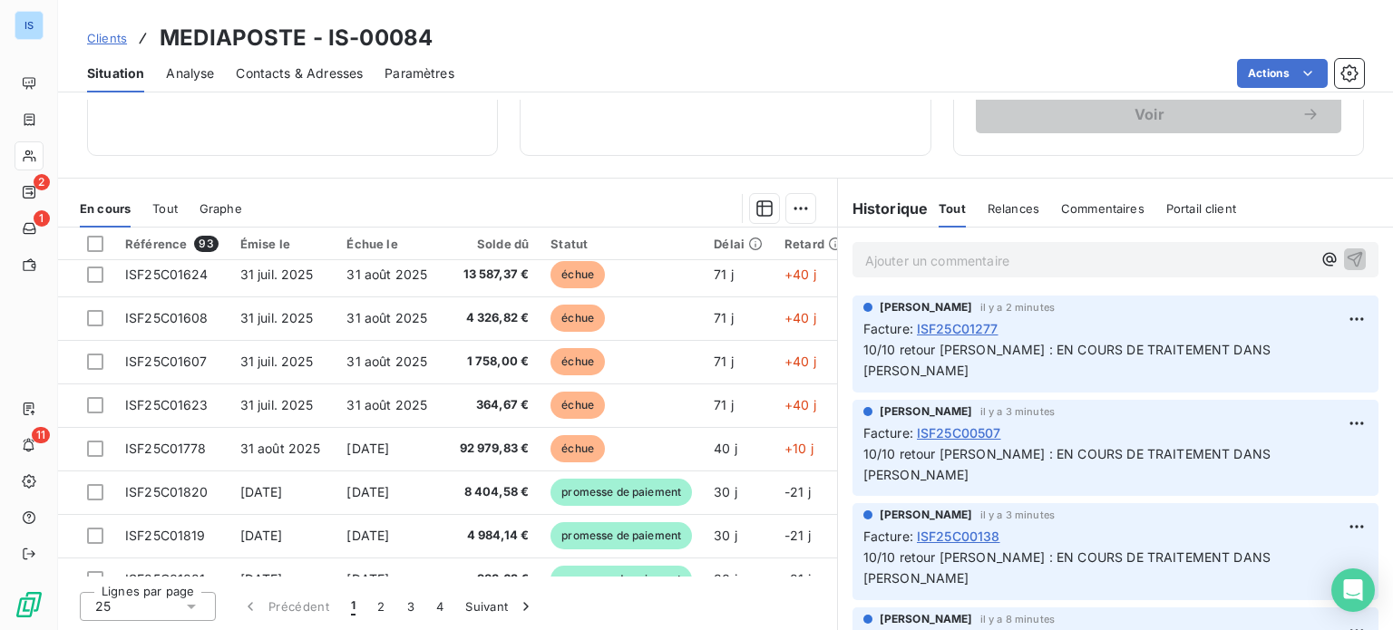
scroll to position [608, 0]
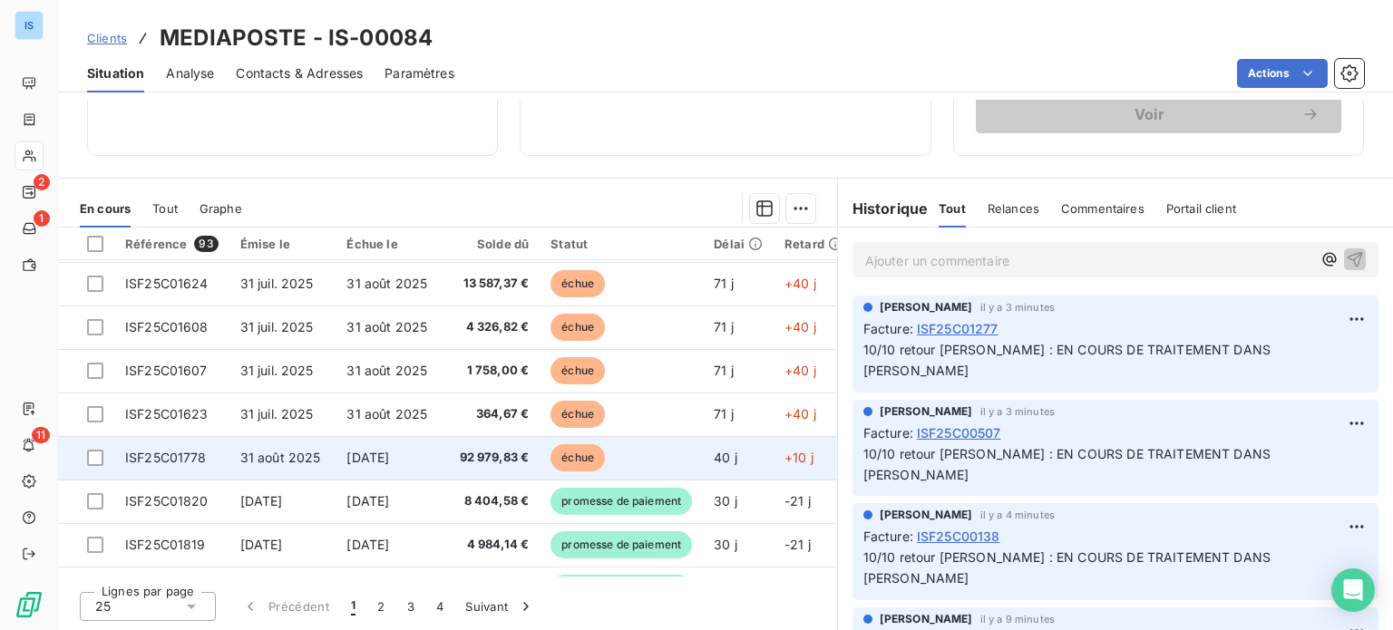
click at [370, 462] on span "[DATE]" at bounding box center [368, 457] width 43 height 15
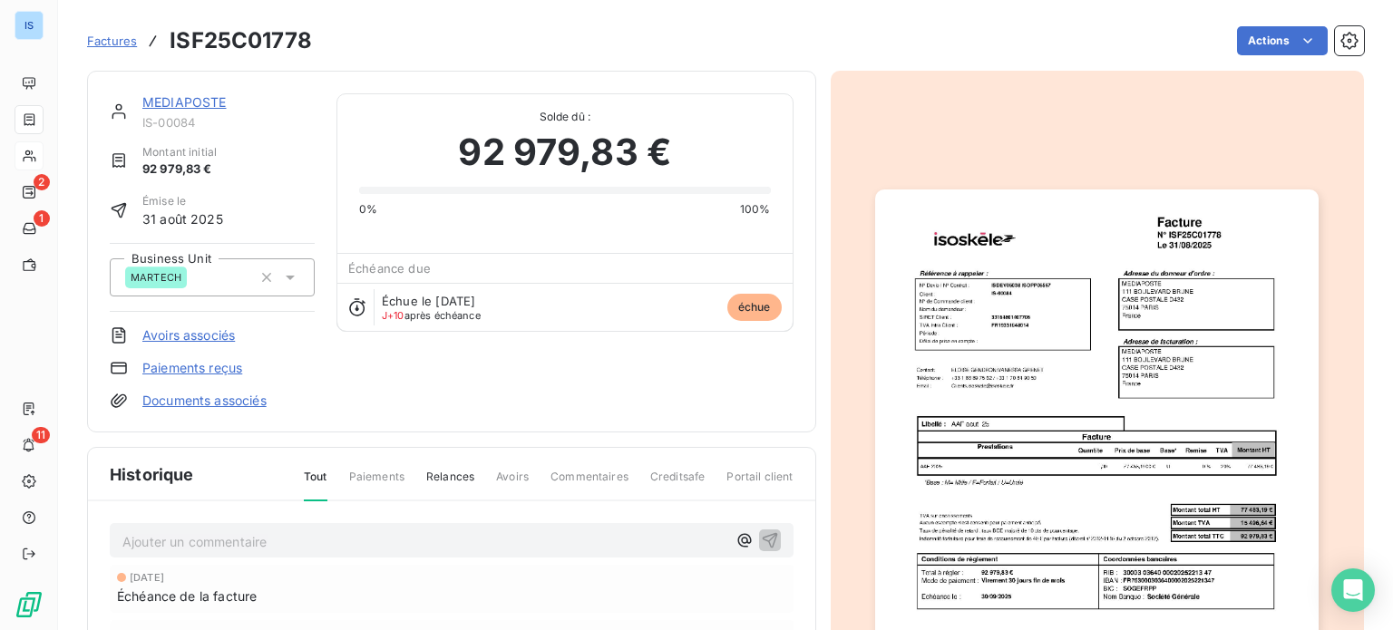
click at [328, 532] on p "Ajouter un commentaire ﻿" at bounding box center [424, 542] width 604 height 23
drag, startPoint x: 430, startPoint y: 538, endPoint x: 116, endPoint y: 543, distance: 313.9
click at [116, 543] on div "10/10 retour [PERSON_NAME] : DDE DE DUPLICATA" at bounding box center [452, 540] width 684 height 34
copy span "10/10 retour [PERSON_NAME] : DDE DE DUPLICATA"
click at [773, 533] on button "button" at bounding box center [770, 540] width 22 height 22
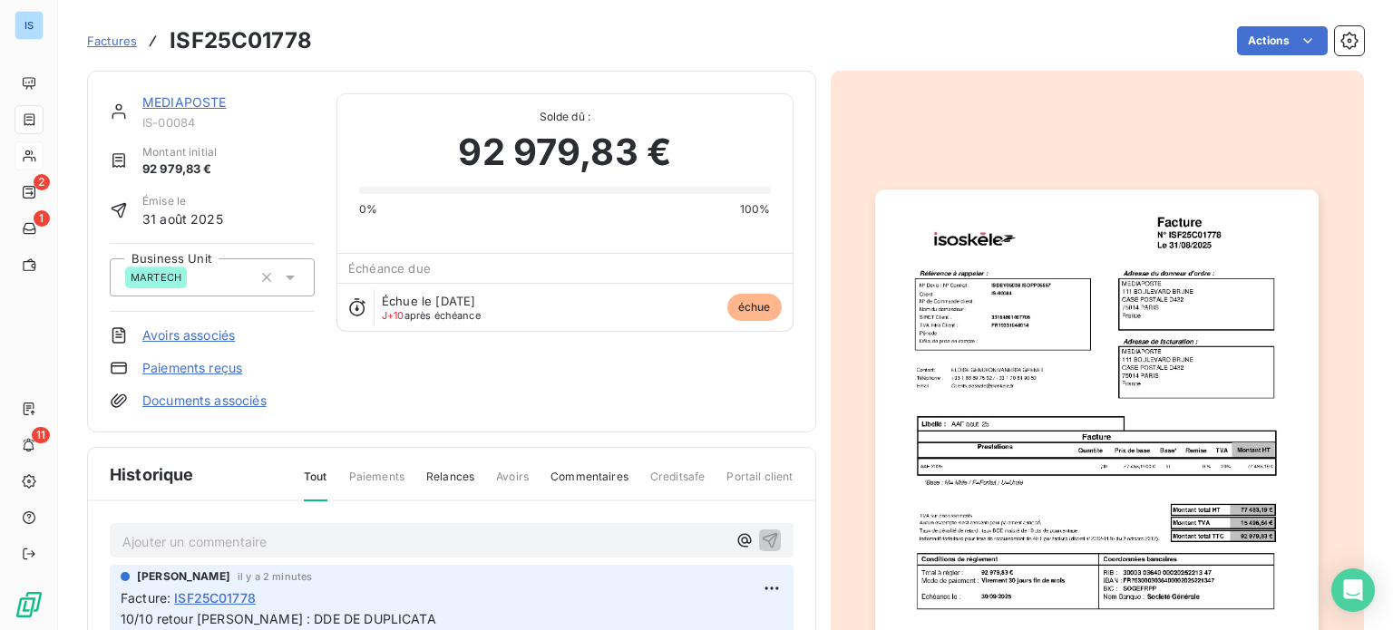
click at [181, 99] on link "MEDIAPOSTE" at bounding box center [184, 101] width 84 height 15
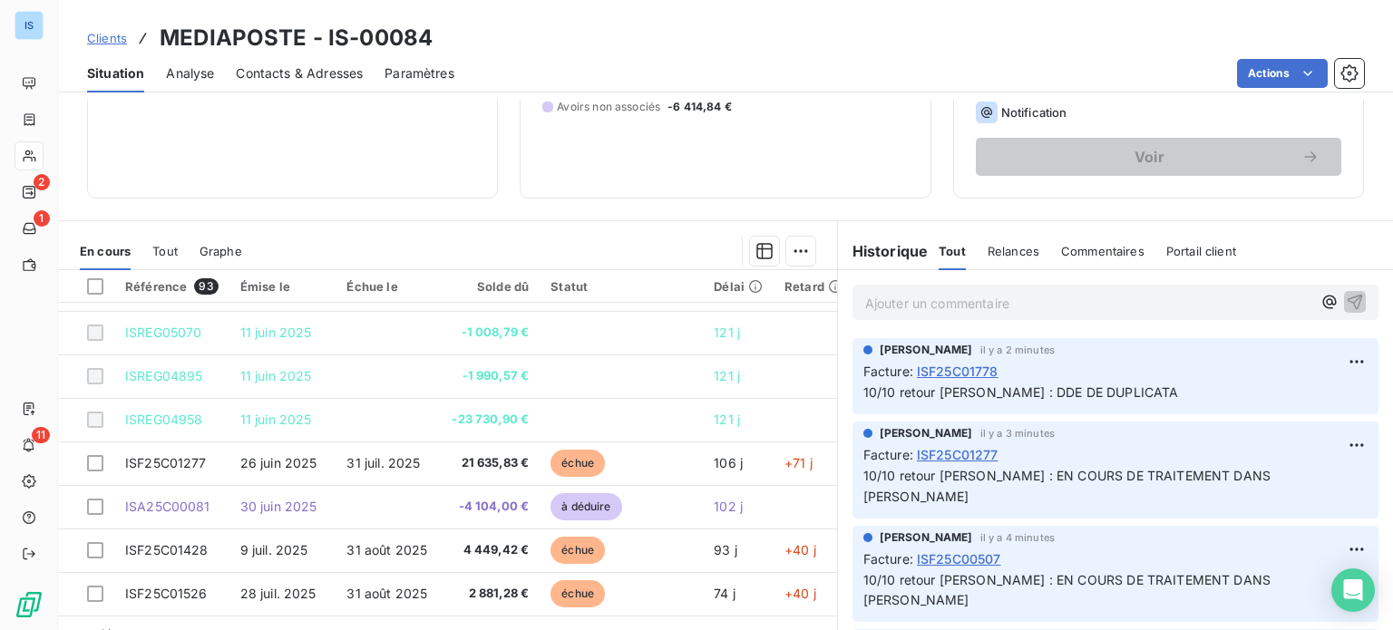
scroll to position [226, 0]
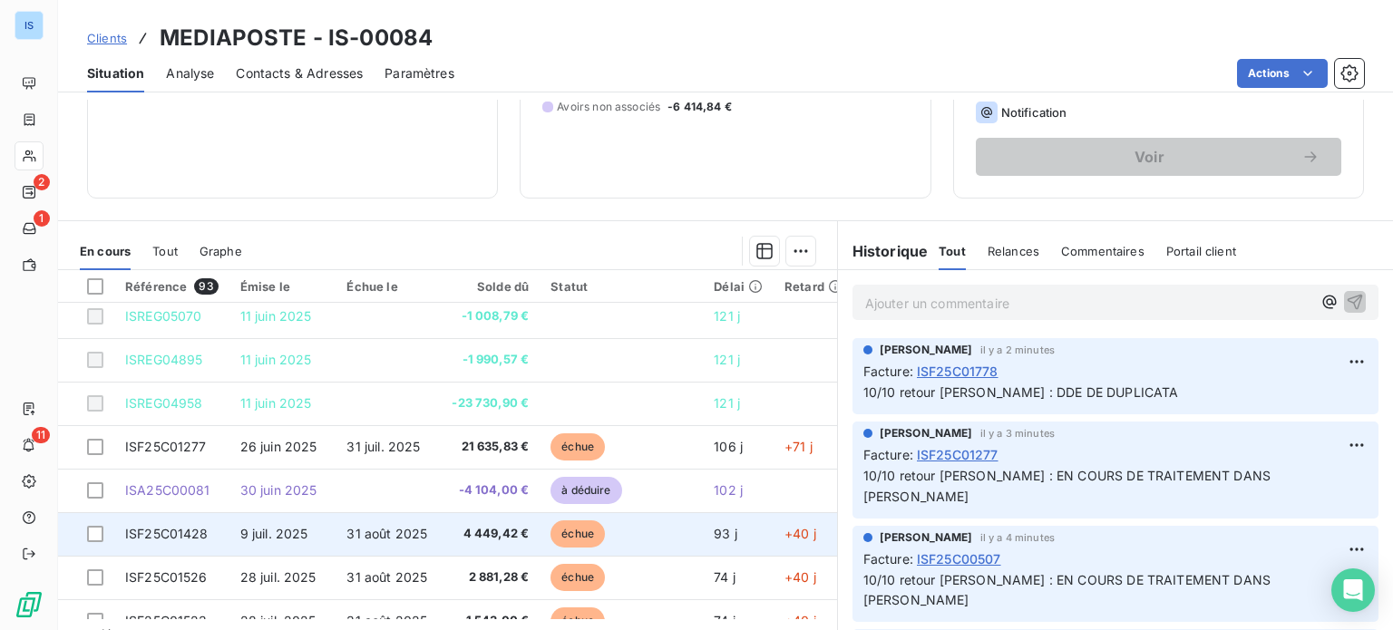
click at [218, 540] on td "ISF25C01428" at bounding box center [171, 535] width 115 height 44
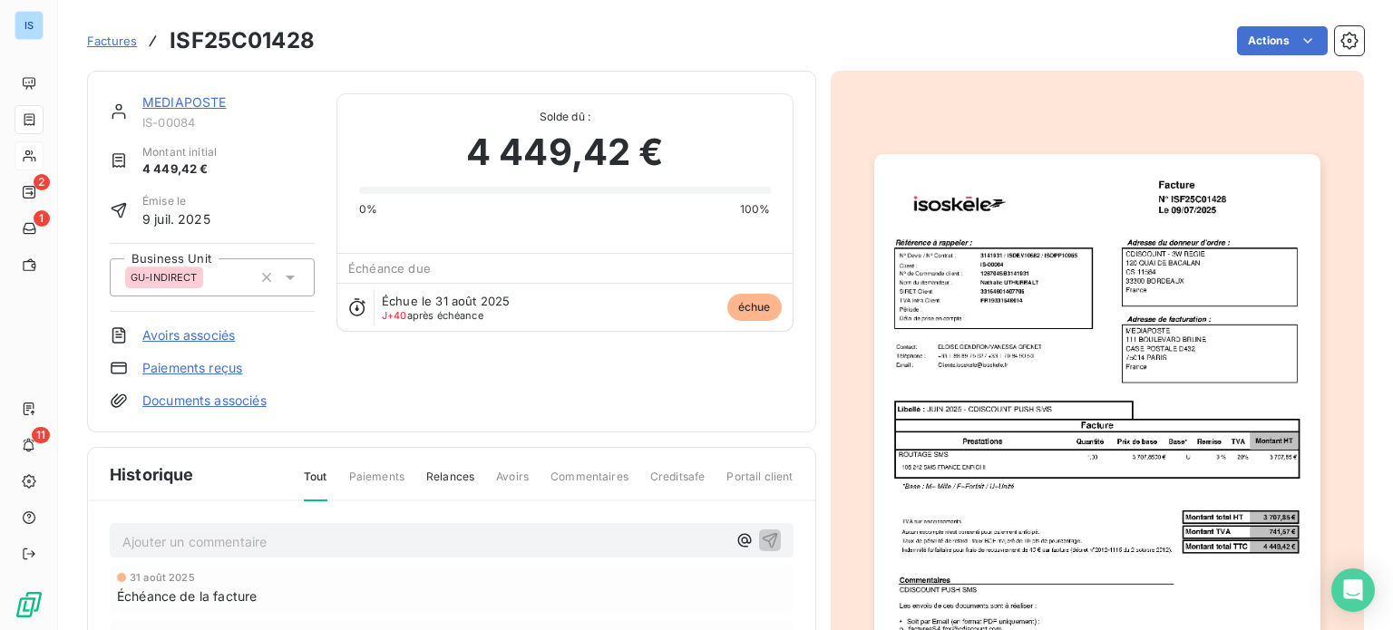
click at [218, 540] on p "Ajouter un commentaire ﻿" at bounding box center [424, 542] width 604 height 23
click at [761, 543] on icon "button" at bounding box center [770, 540] width 18 height 18
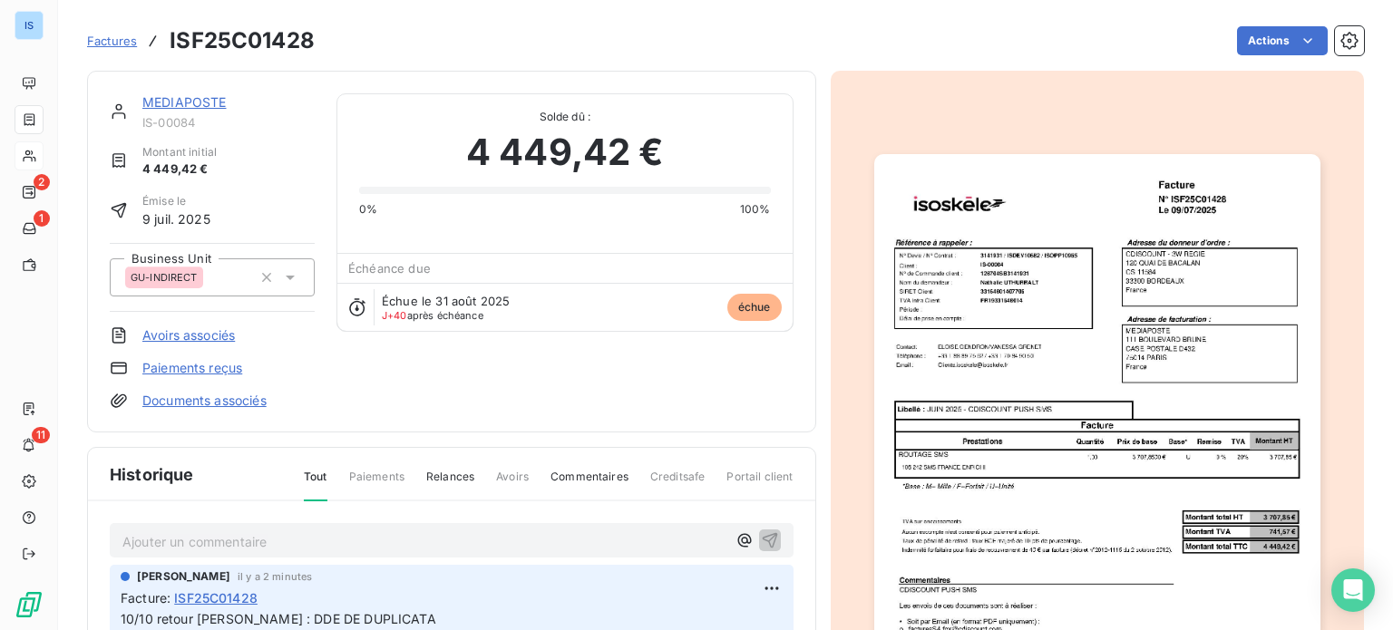
click at [185, 108] on link "MEDIAPOSTE" at bounding box center [184, 101] width 84 height 15
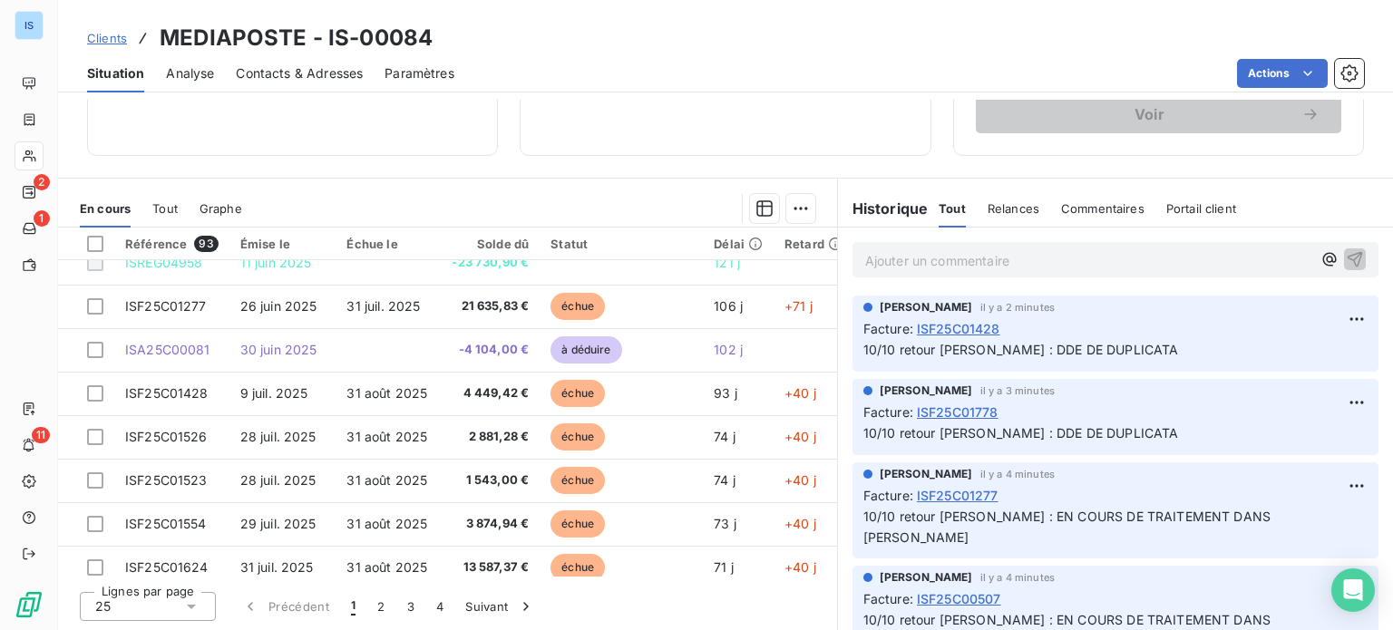
scroll to position [337, 0]
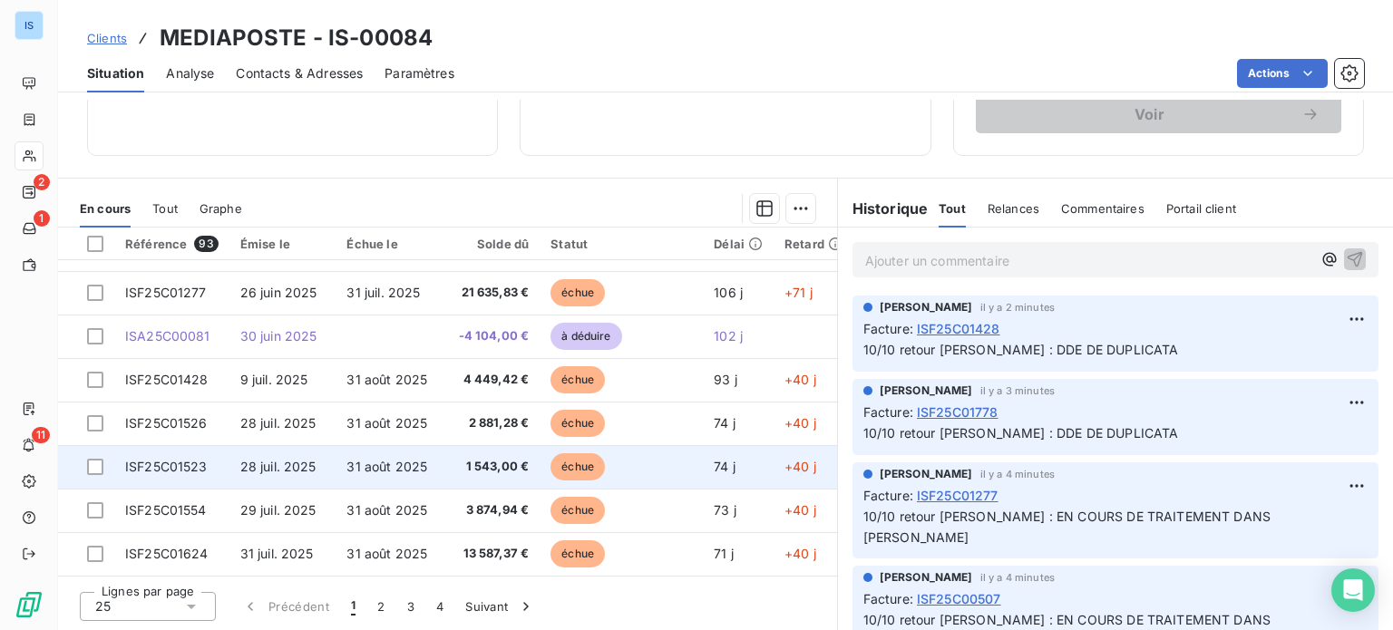
click at [357, 464] on span "31 août 2025" at bounding box center [387, 466] width 81 height 15
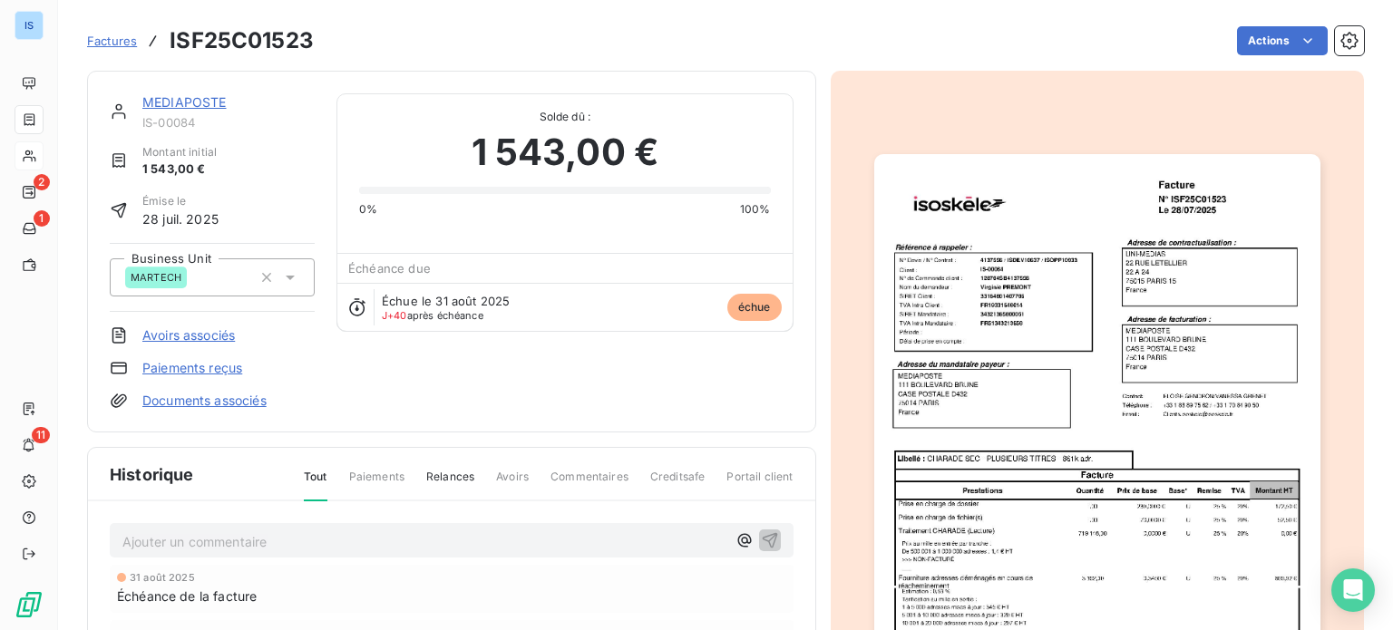
click at [337, 536] on p "Ajouter un commentaire ﻿" at bounding box center [424, 542] width 604 height 23
click at [763, 536] on icon "button" at bounding box center [770, 540] width 18 height 18
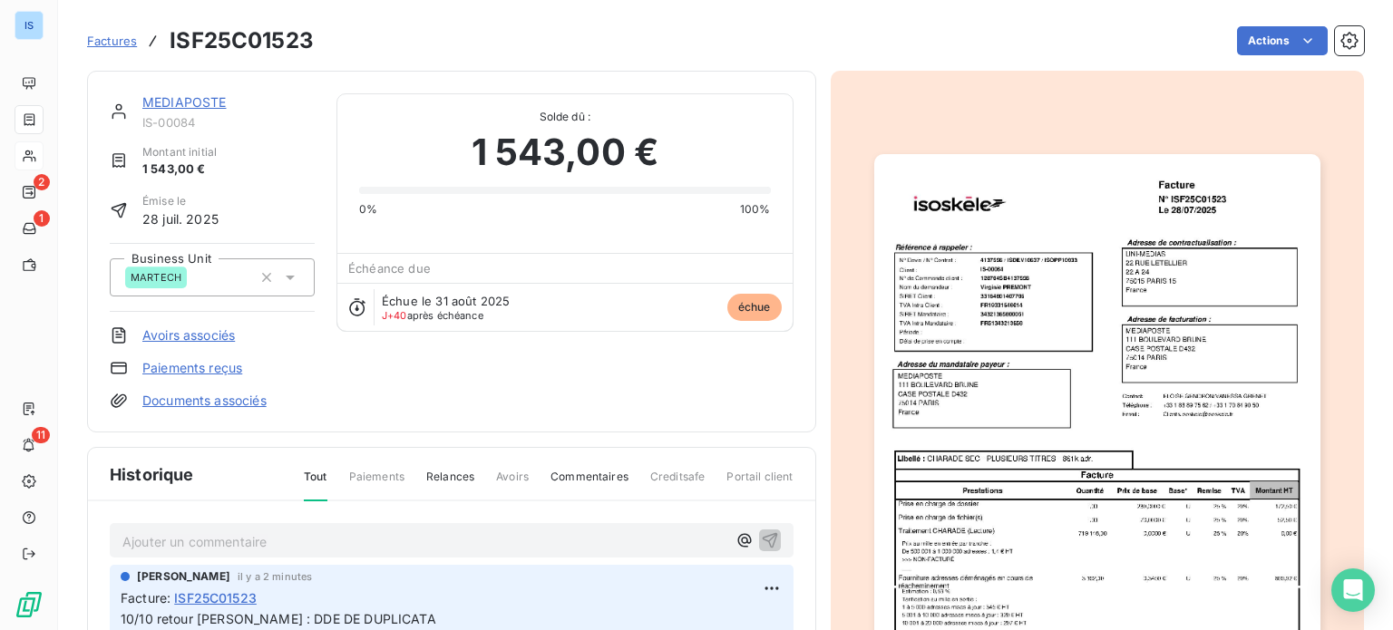
click at [200, 100] on link "MEDIAPOSTE" at bounding box center [184, 101] width 84 height 15
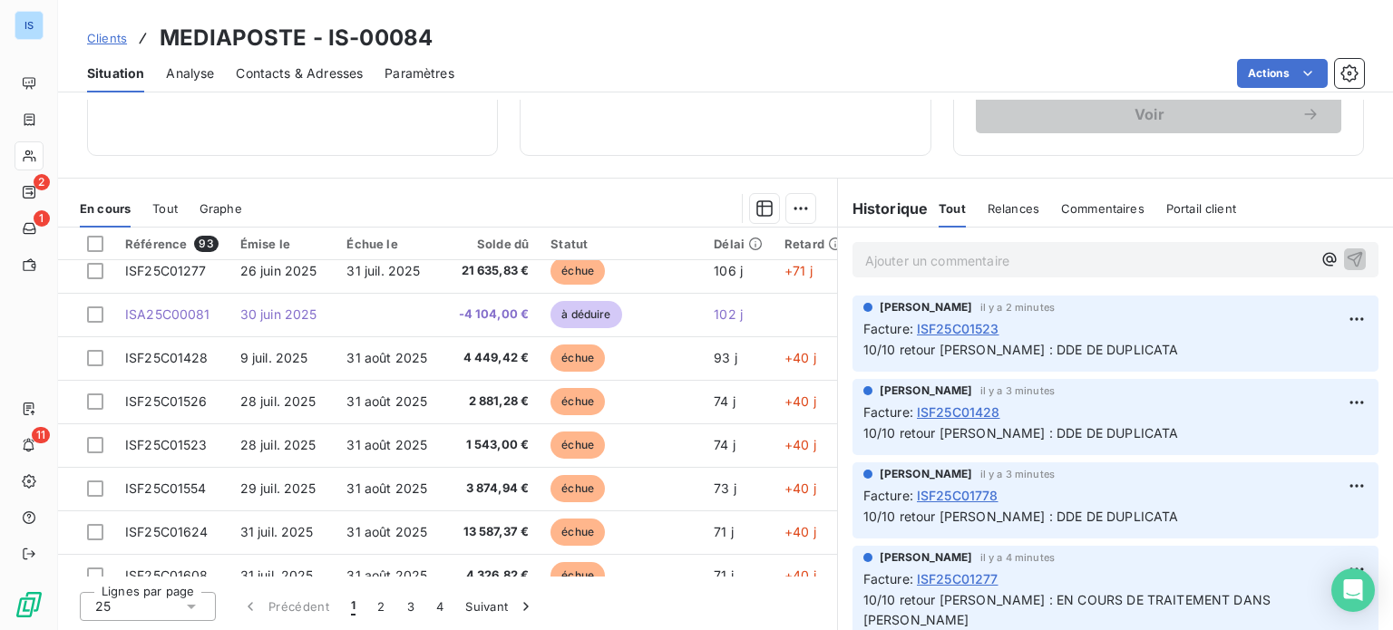
scroll to position [367, 0]
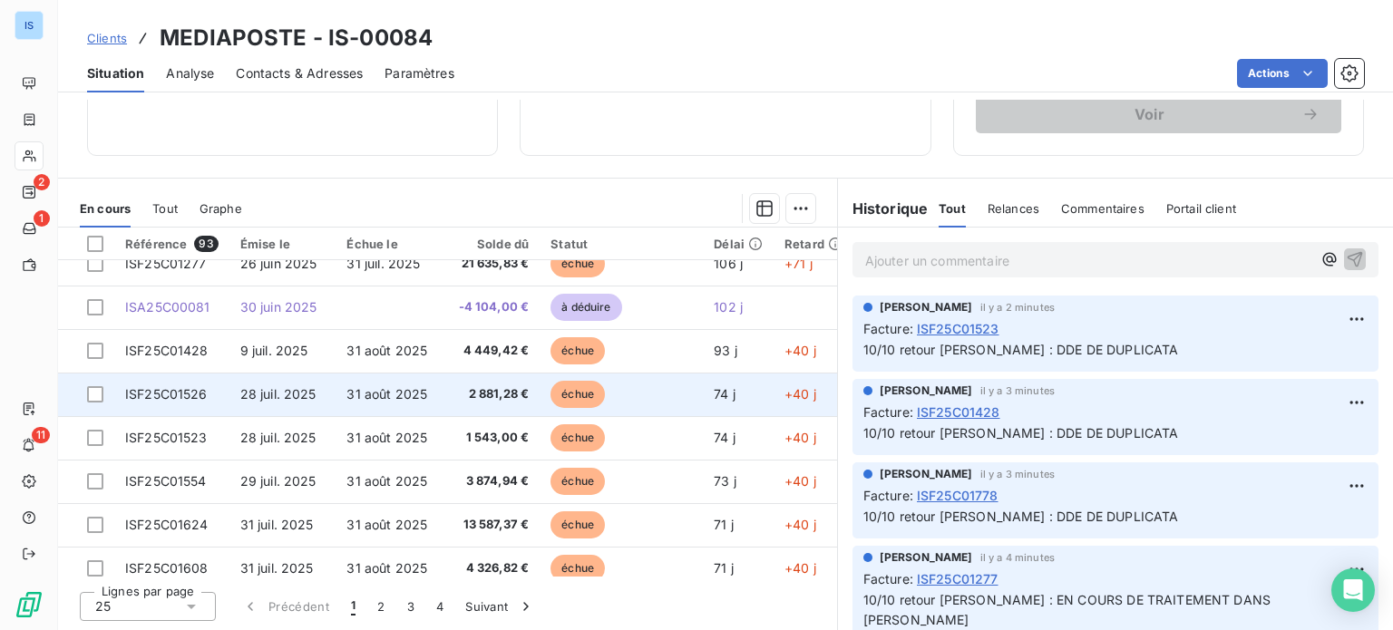
click at [278, 404] on td "28 juil. 2025" at bounding box center [283, 395] width 107 height 44
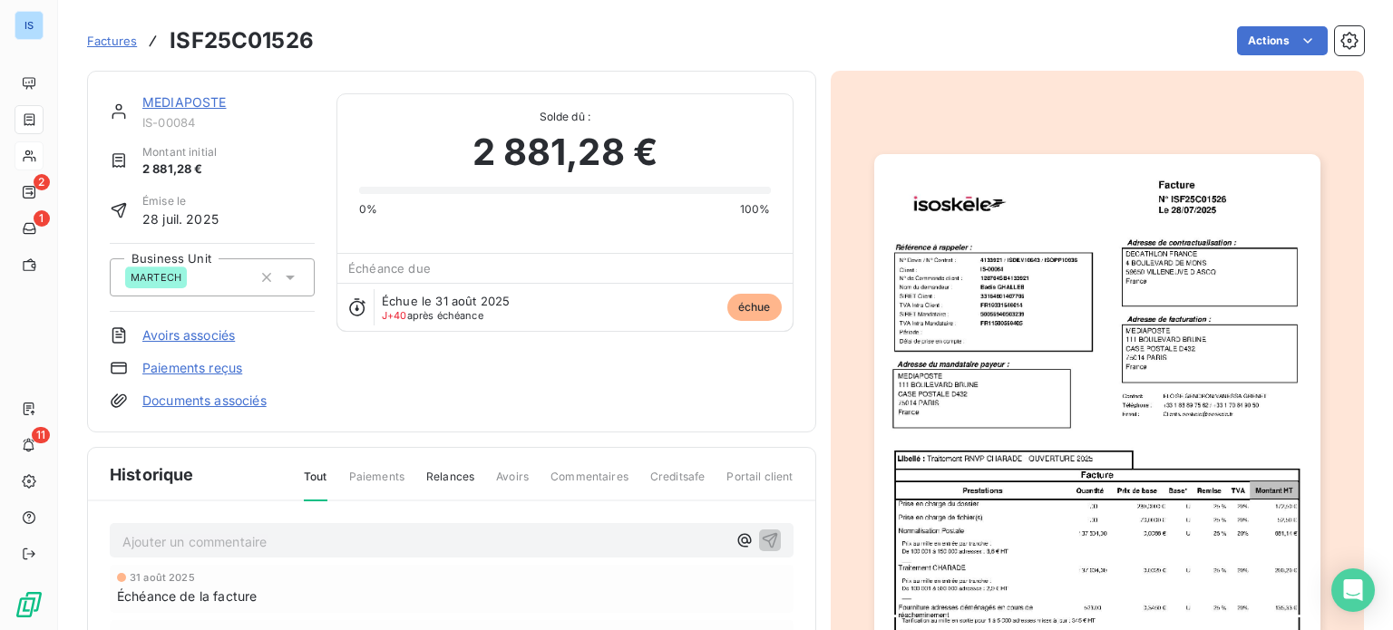
click at [239, 538] on p "Ajouter un commentaire ﻿" at bounding box center [424, 542] width 604 height 23
click at [767, 545] on icon "button" at bounding box center [770, 540] width 18 height 18
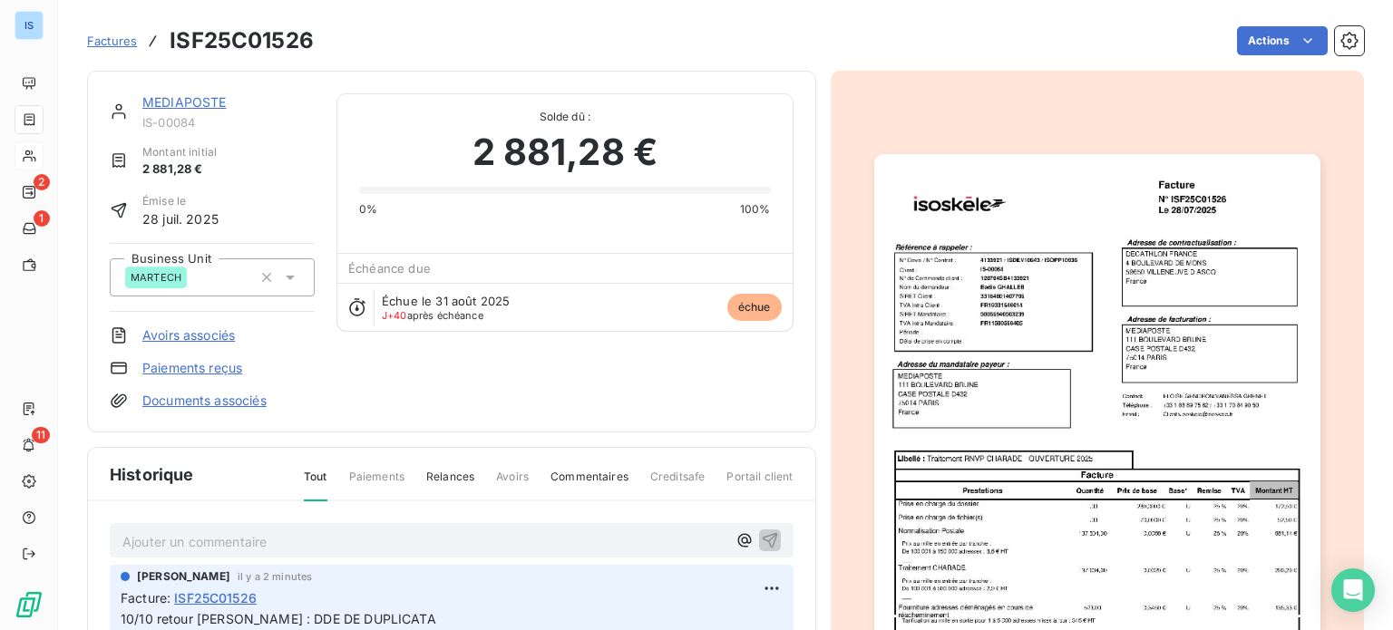
click at [178, 97] on link "MEDIAPOSTE" at bounding box center [184, 101] width 84 height 15
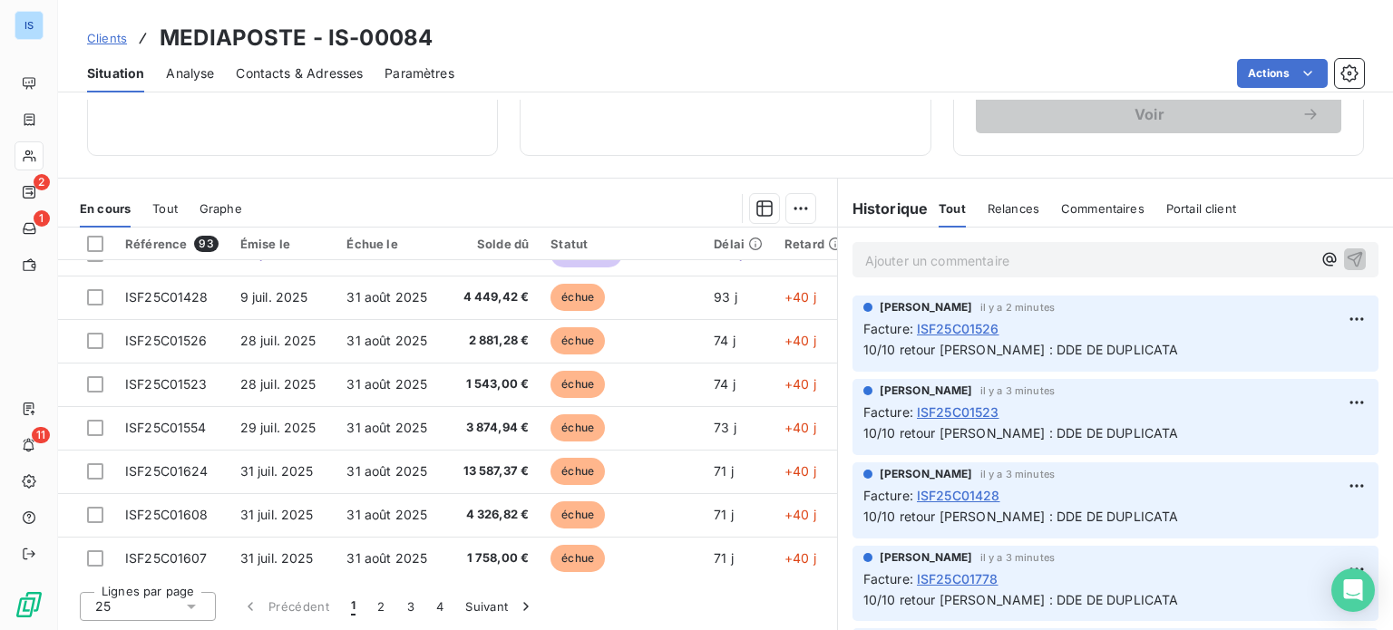
scroll to position [432, 0]
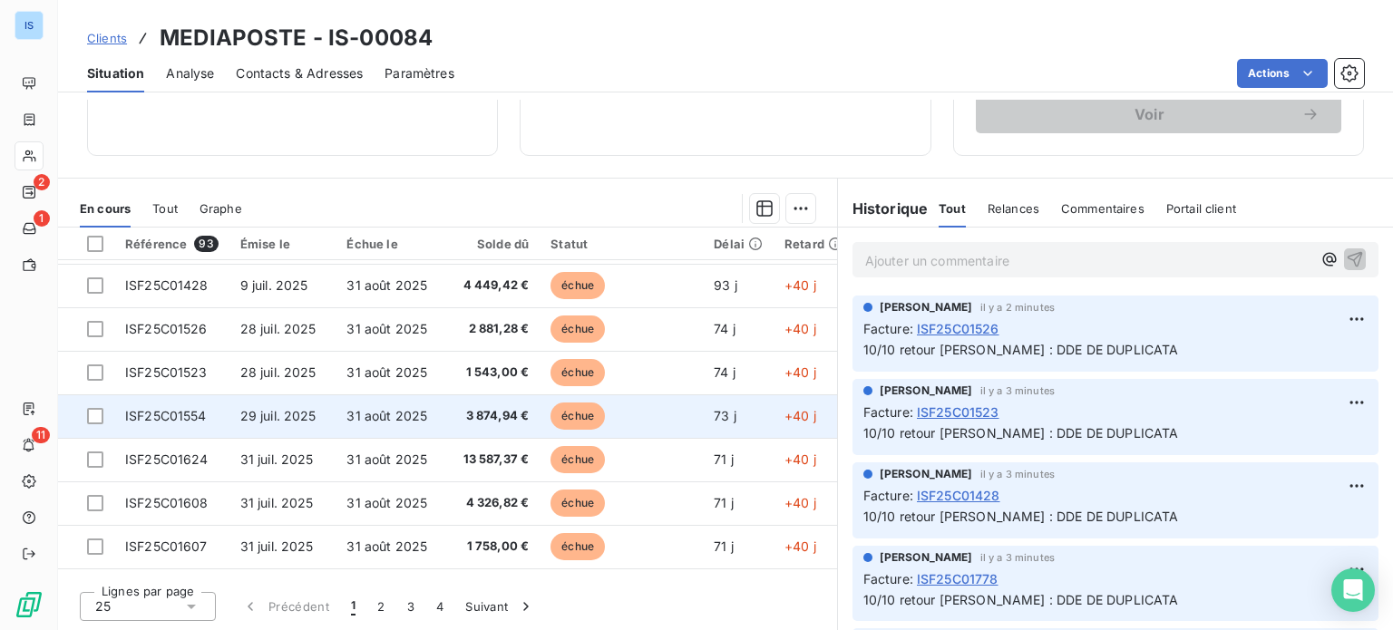
click at [443, 408] on td "3 874,94 €" at bounding box center [490, 417] width 99 height 44
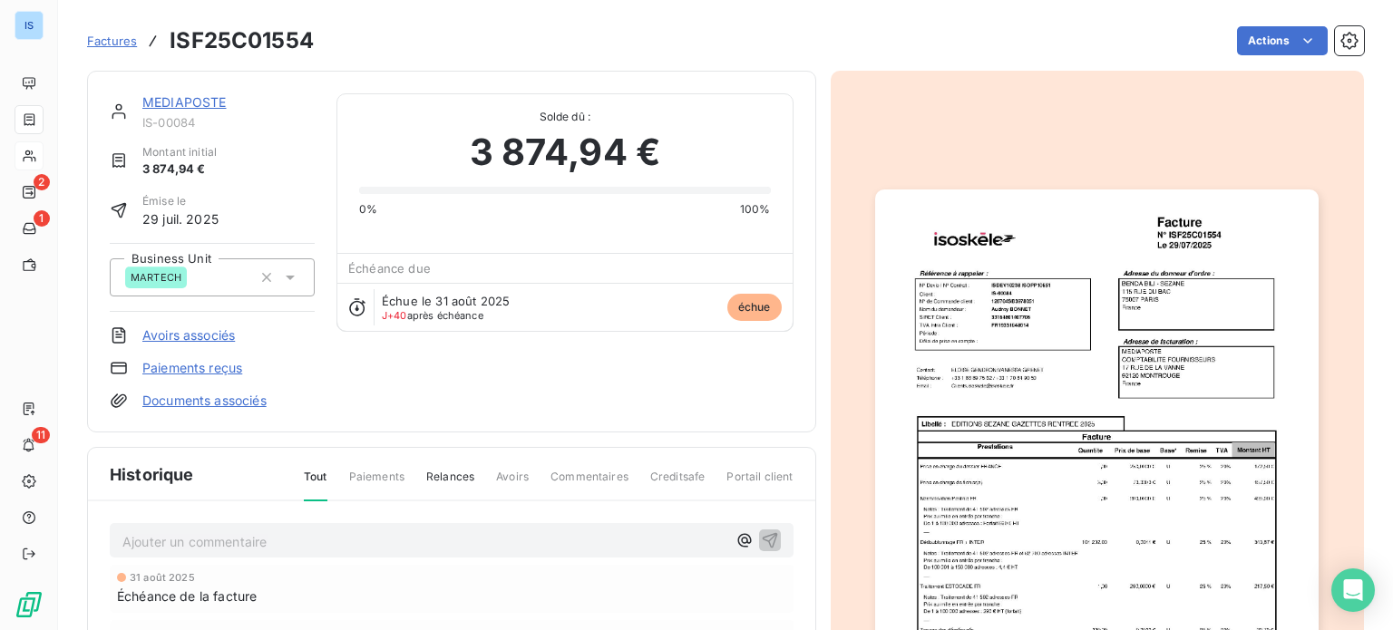
click at [305, 533] on p "Ajouter un commentaire ﻿" at bounding box center [424, 542] width 604 height 23
click at [777, 543] on div "10/10 retour [PERSON_NAME] : DDE DE DUPLICATA" at bounding box center [452, 540] width 684 height 34
click at [766, 536] on icon "button" at bounding box center [770, 540] width 18 height 18
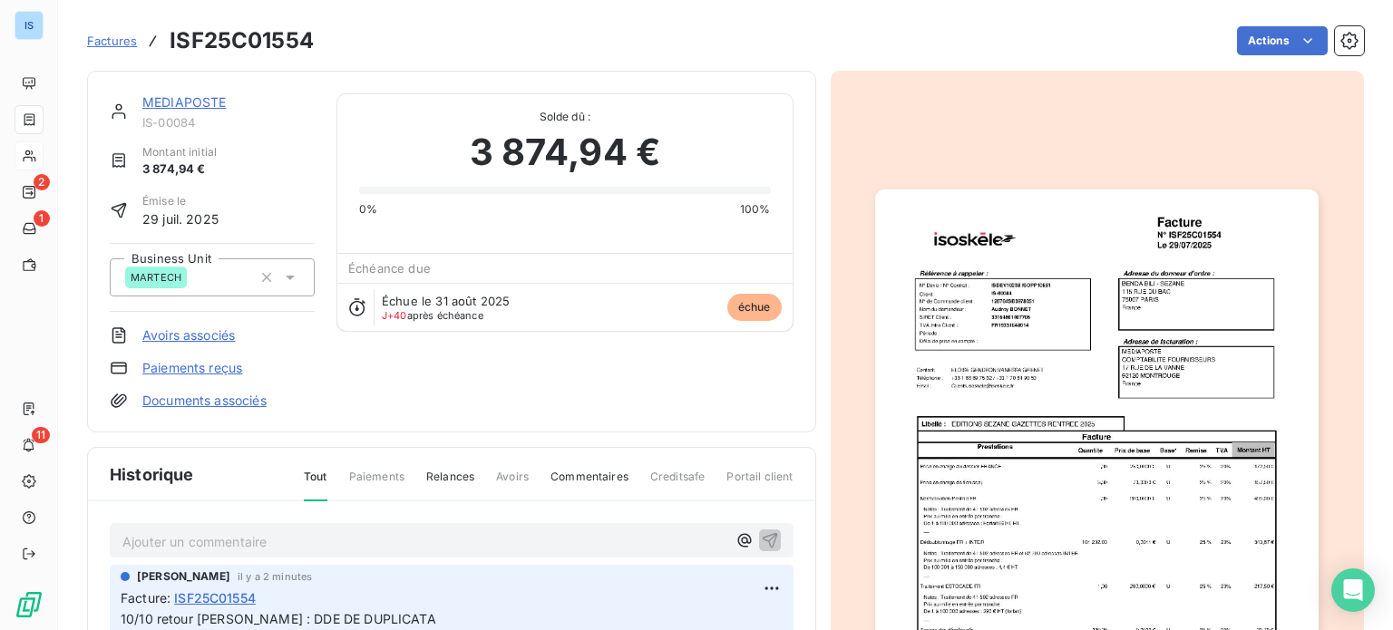
click at [210, 108] on link "MEDIAPOSTE" at bounding box center [184, 101] width 84 height 15
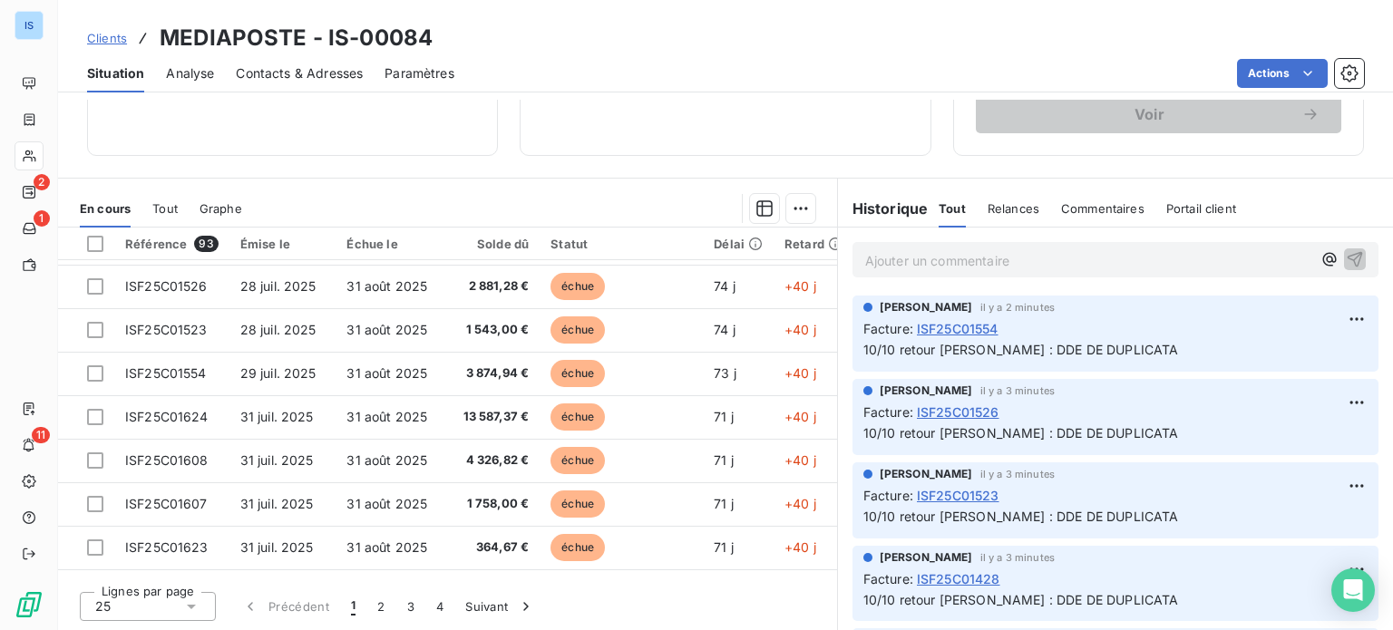
scroll to position [489, 0]
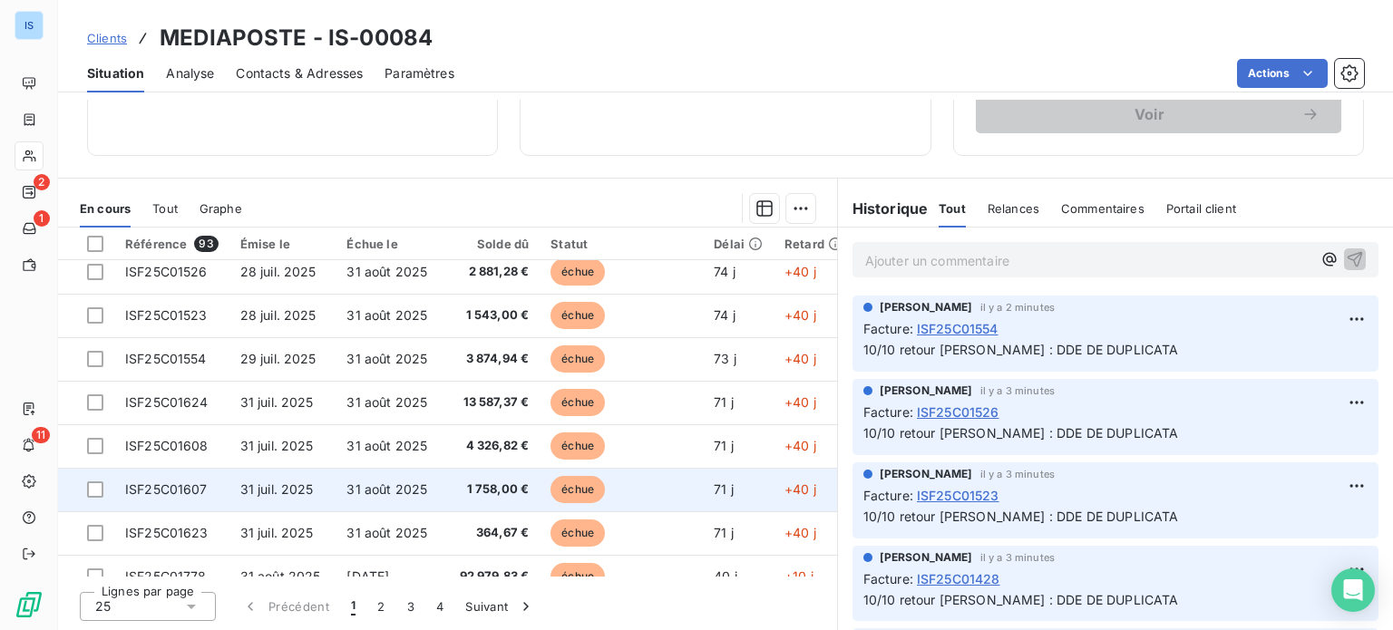
click at [353, 496] on span "31 août 2025" at bounding box center [387, 489] width 81 height 15
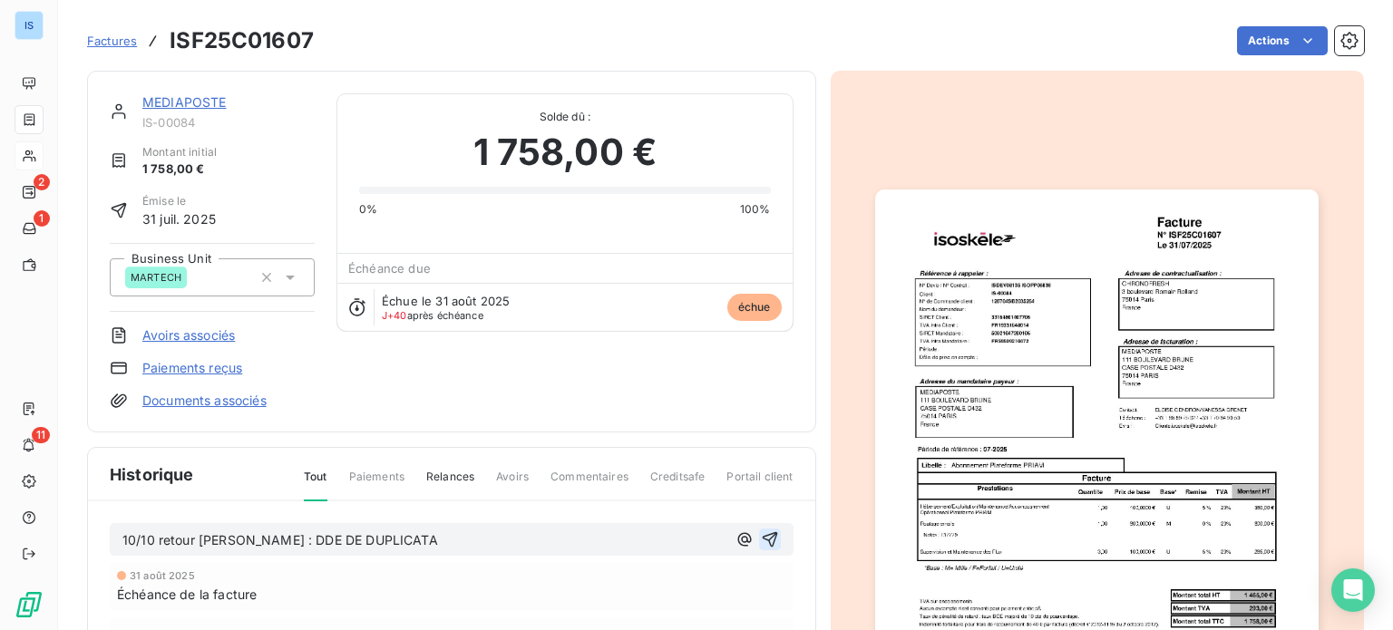
click at [769, 537] on icon "button" at bounding box center [770, 540] width 18 height 18
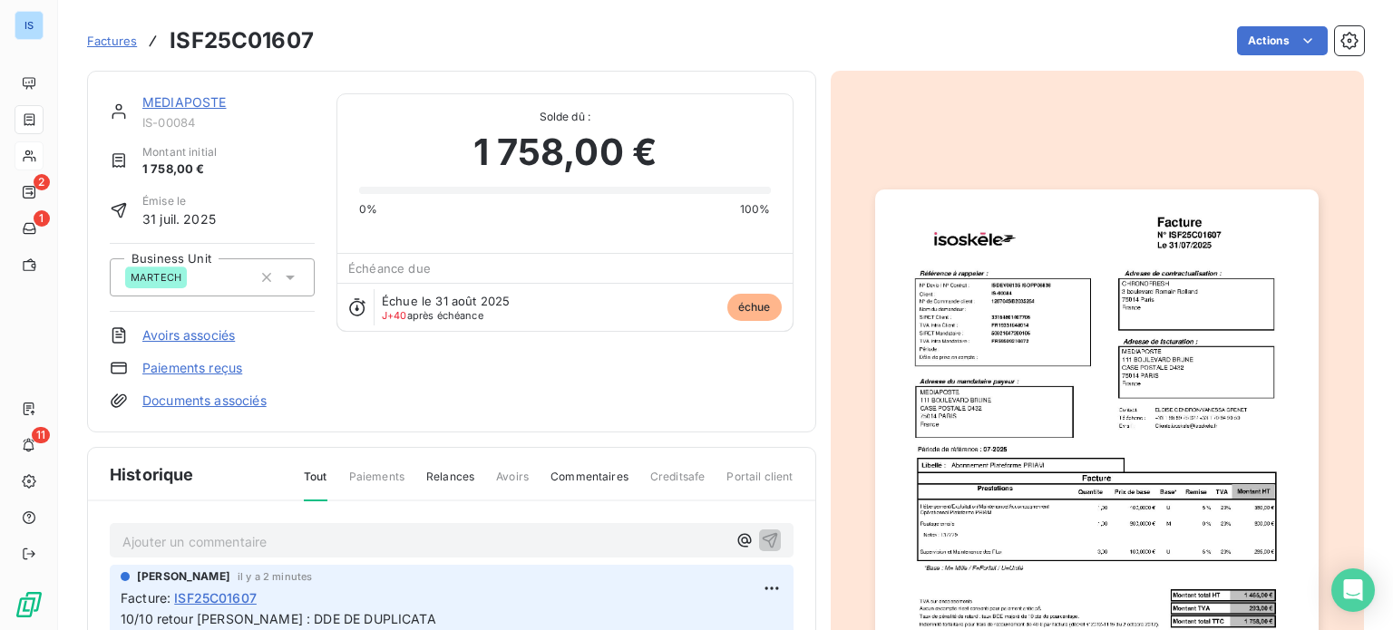
click at [193, 101] on link "MEDIAPOSTE" at bounding box center [184, 101] width 84 height 15
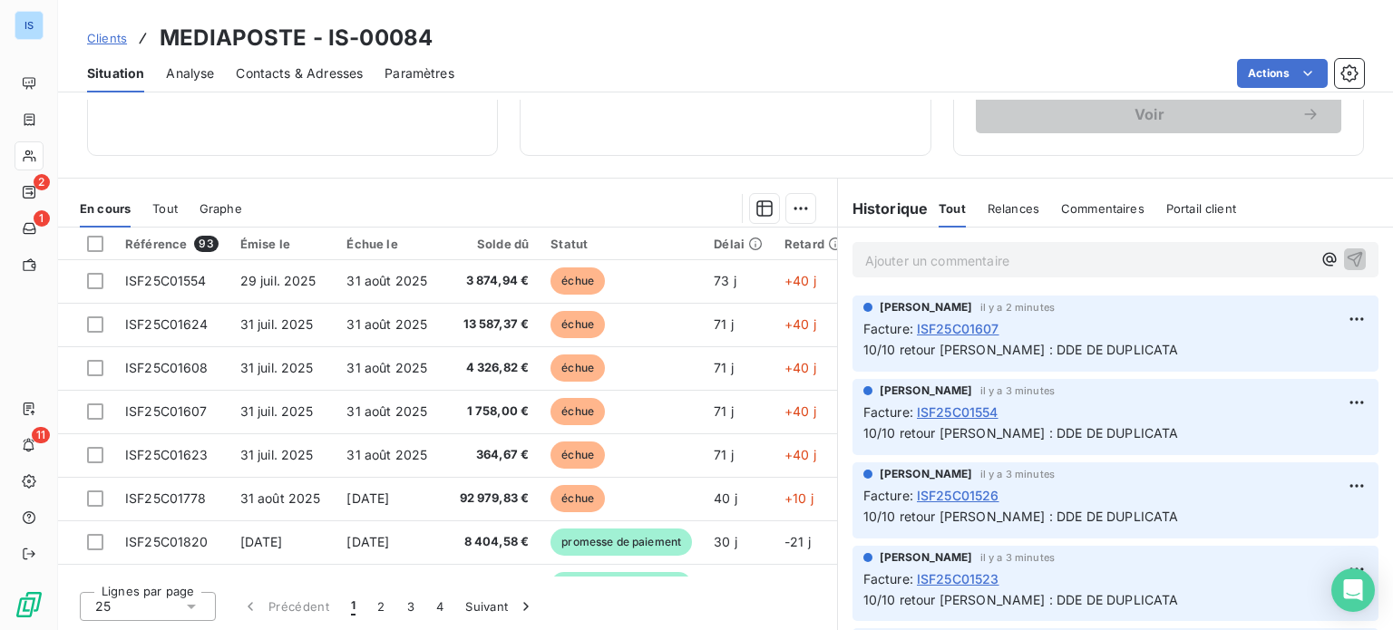
scroll to position [574, 0]
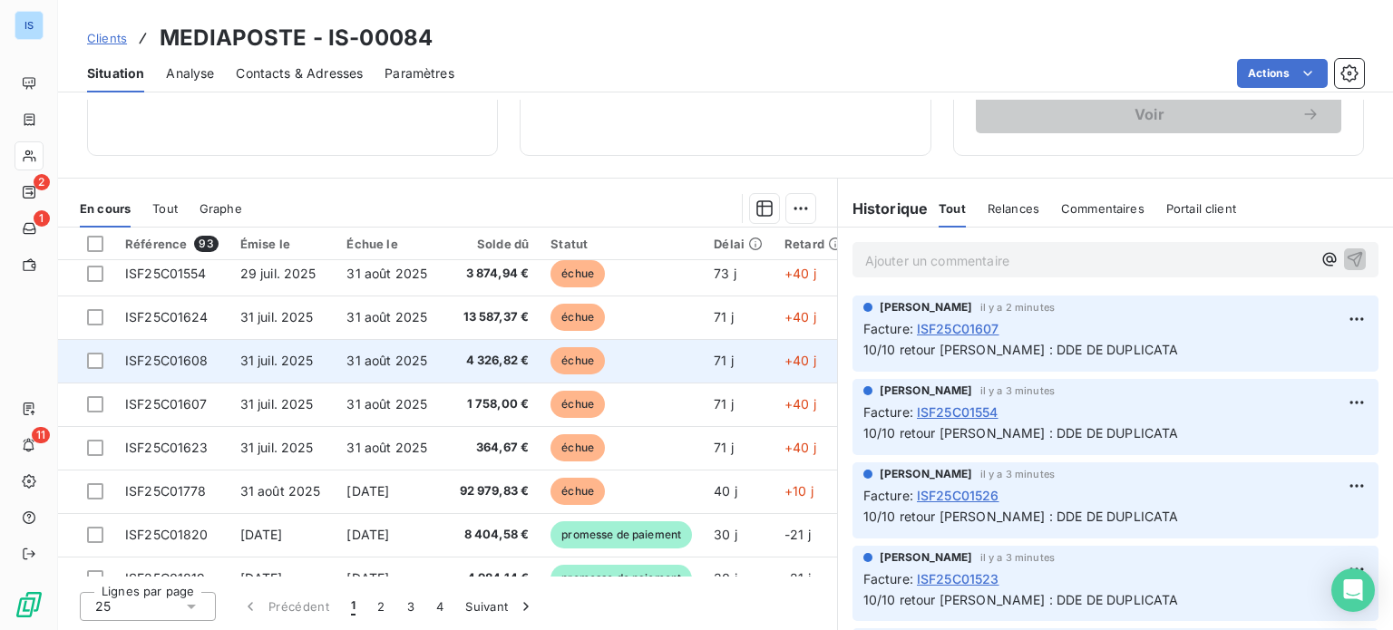
click at [305, 362] on span "31 juil. 2025" at bounding box center [276, 360] width 73 height 15
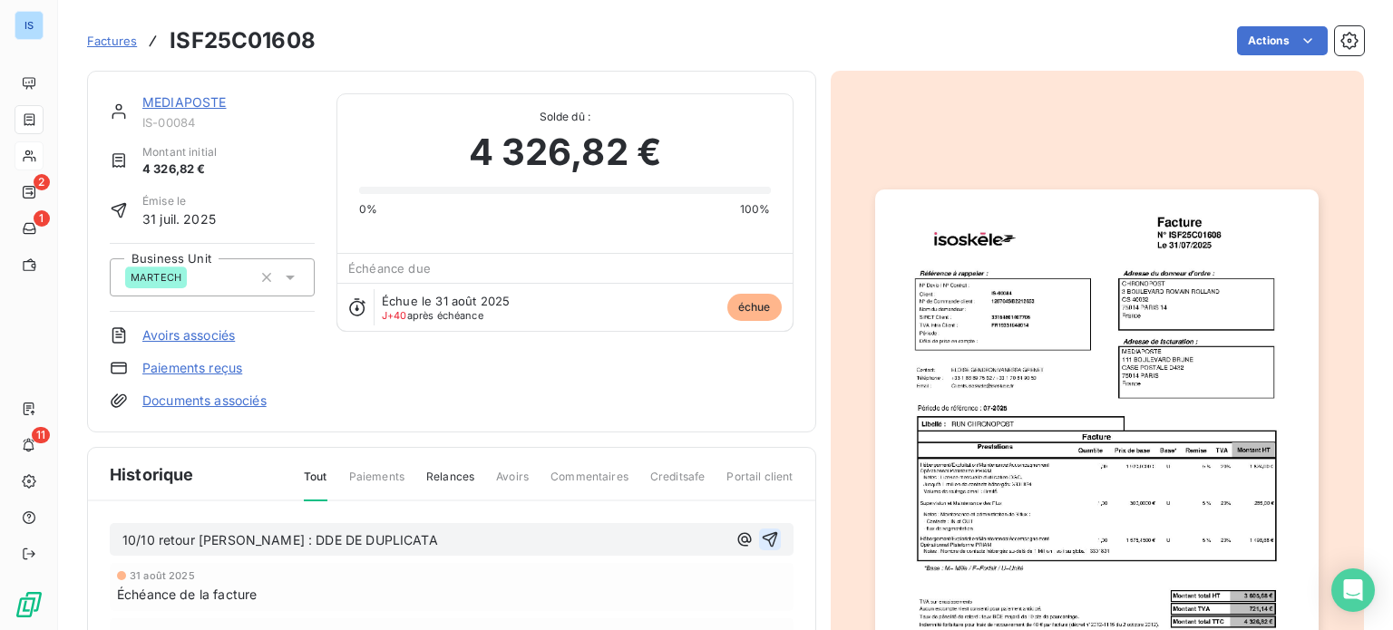
click at [761, 535] on icon "button" at bounding box center [770, 540] width 18 height 18
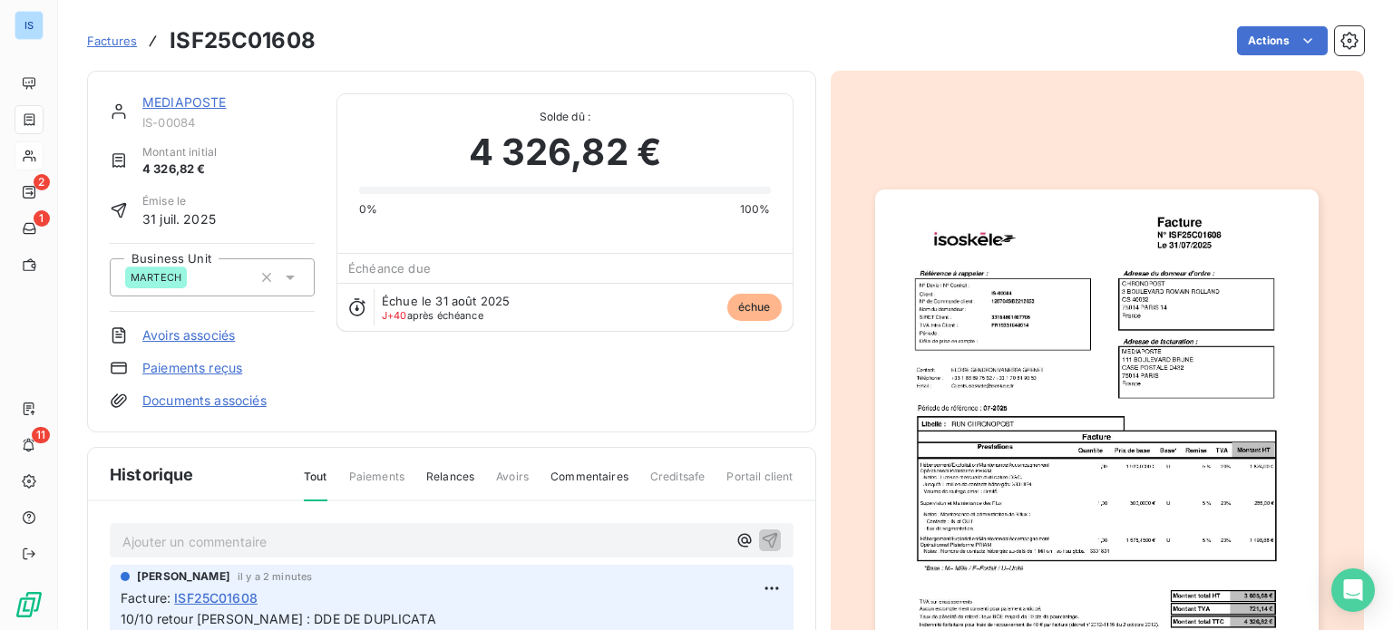
click at [189, 98] on link "MEDIAPOSTE" at bounding box center [184, 101] width 84 height 15
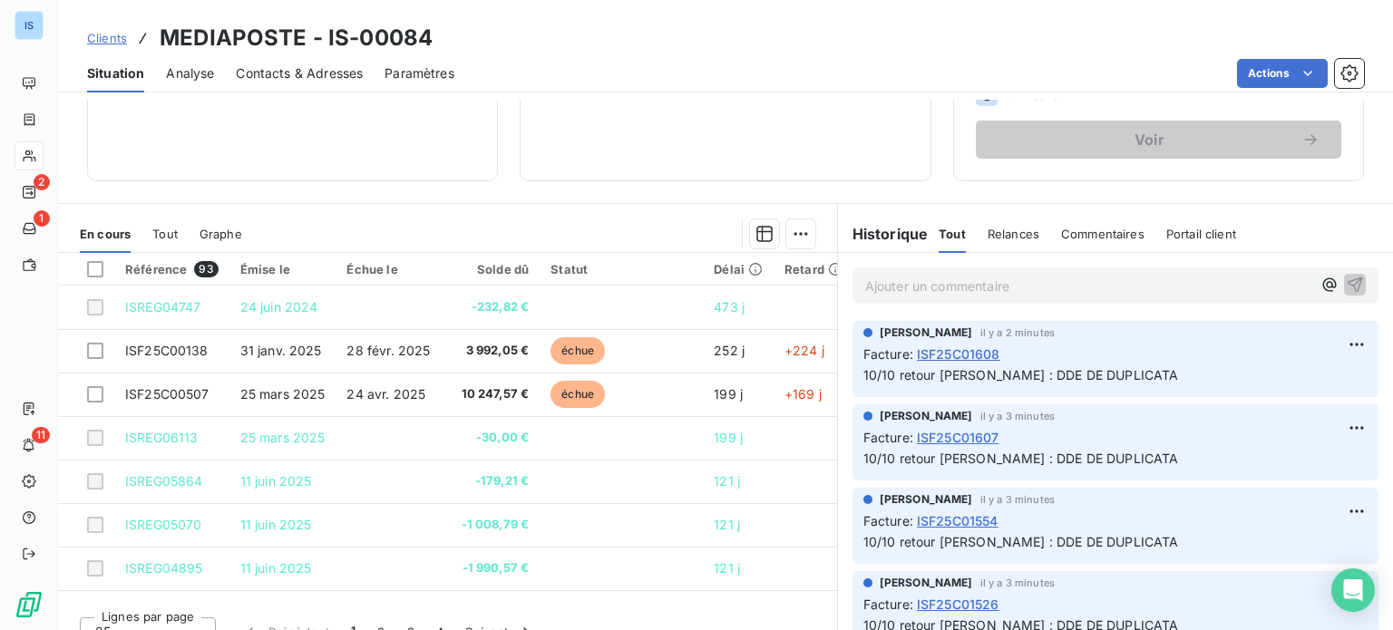
scroll to position [307, 0]
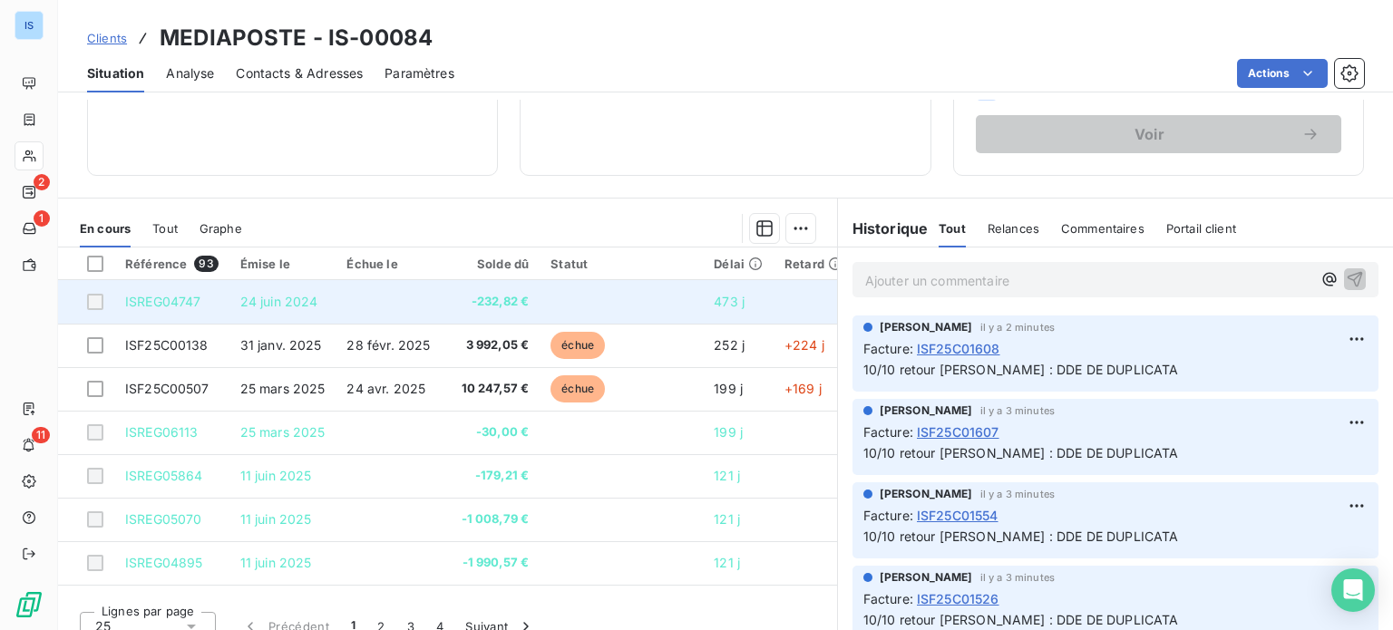
click at [817, 318] on td at bounding box center [814, 302] width 80 height 44
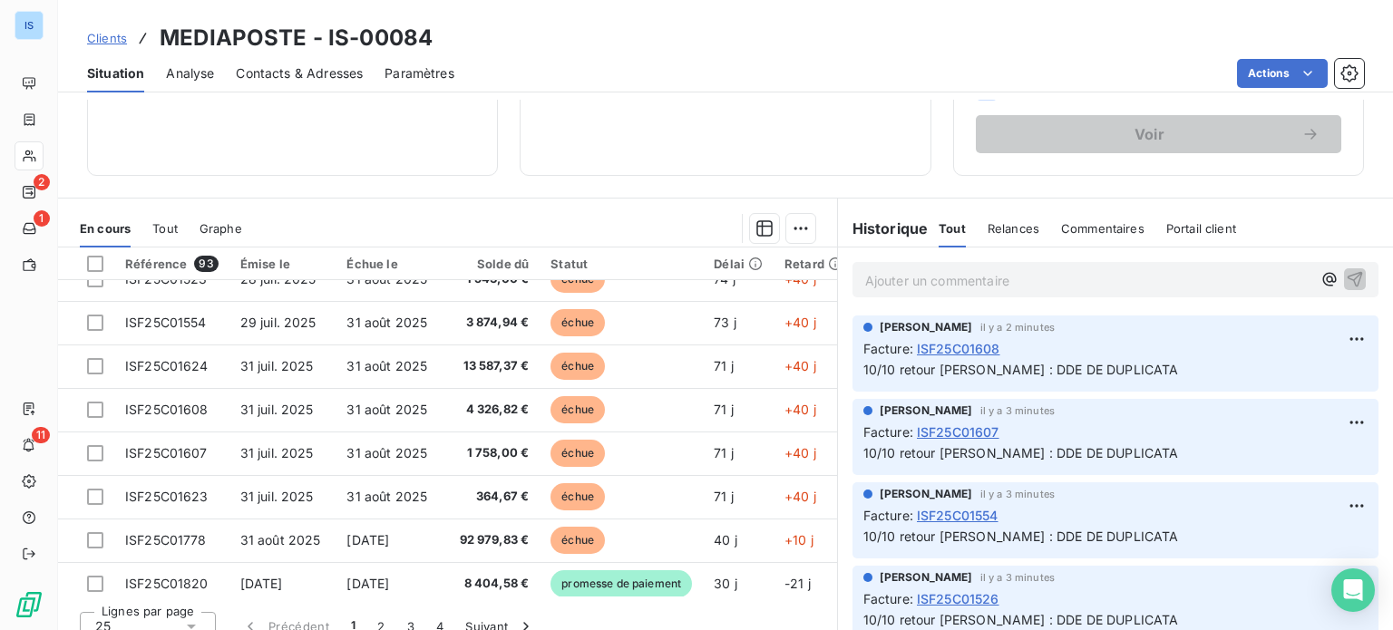
scroll to position [551, 0]
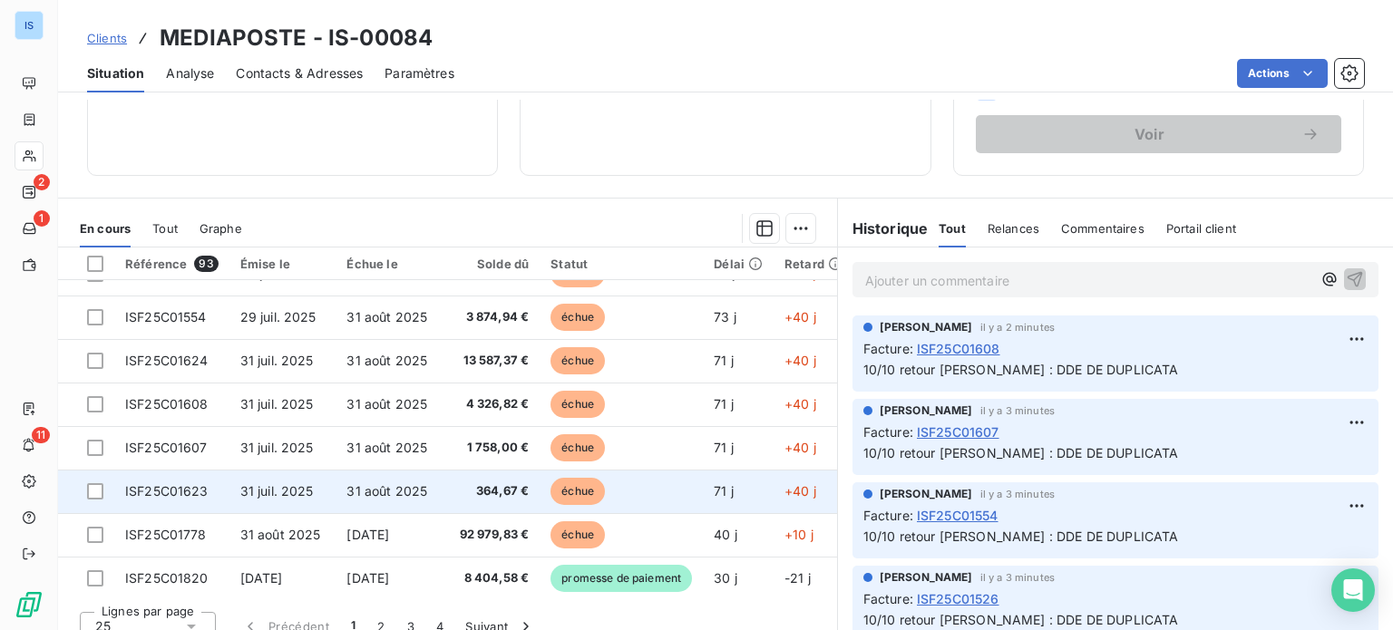
click at [389, 500] on td "31 août 2025" at bounding box center [388, 492] width 105 height 44
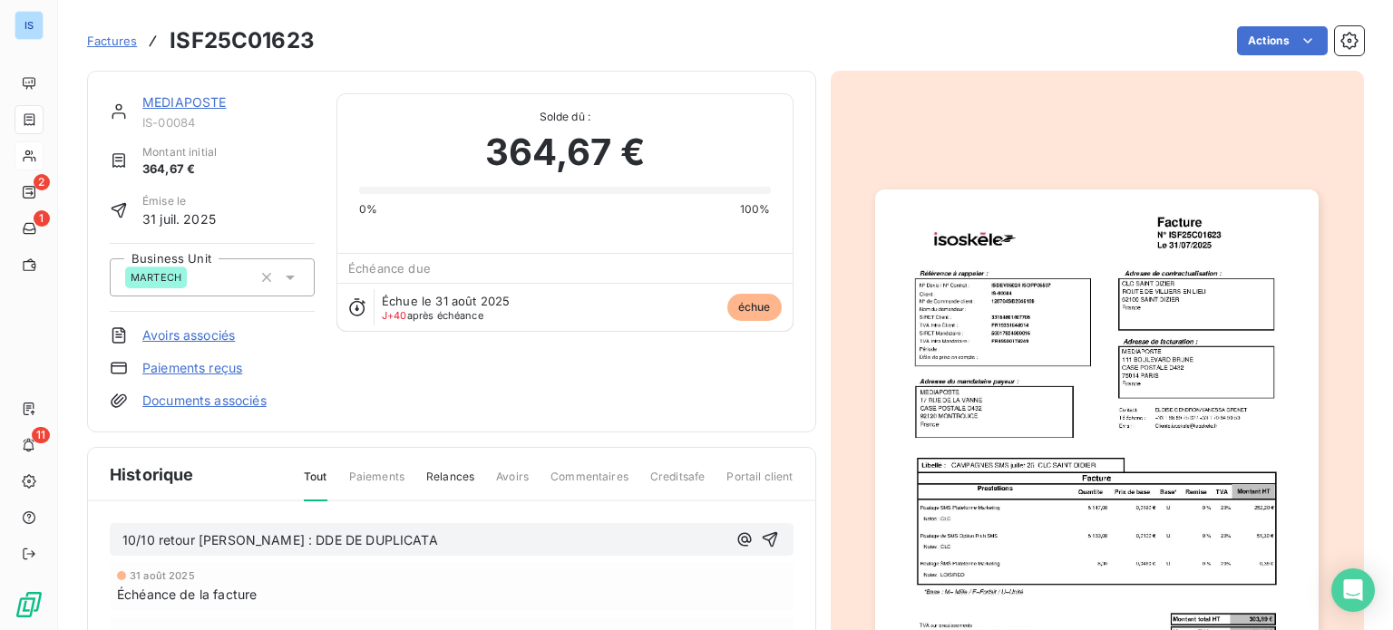
click at [774, 540] on div "10/10 retour [PERSON_NAME] : DDE DE DUPLICATA" at bounding box center [452, 540] width 684 height 34
click at [766, 539] on icon "button" at bounding box center [770, 540] width 18 height 18
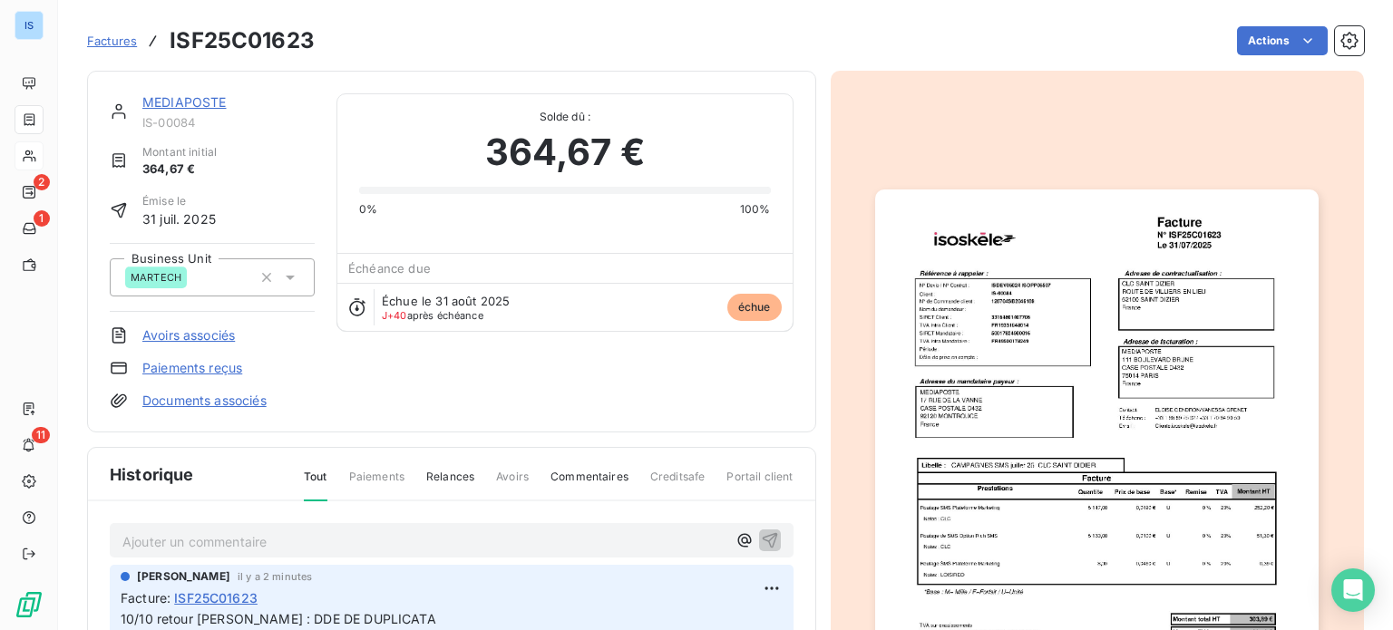
click at [207, 101] on link "MEDIAPOSTE" at bounding box center [184, 101] width 84 height 15
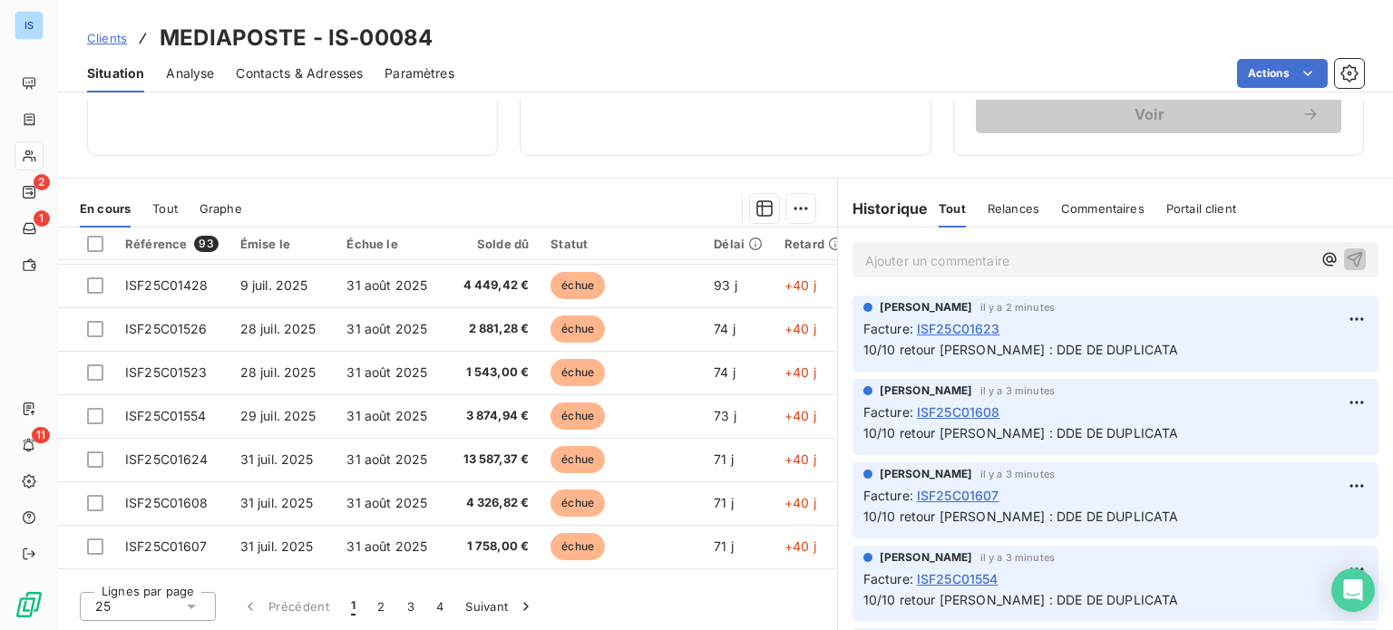
scroll to position [435, 0]
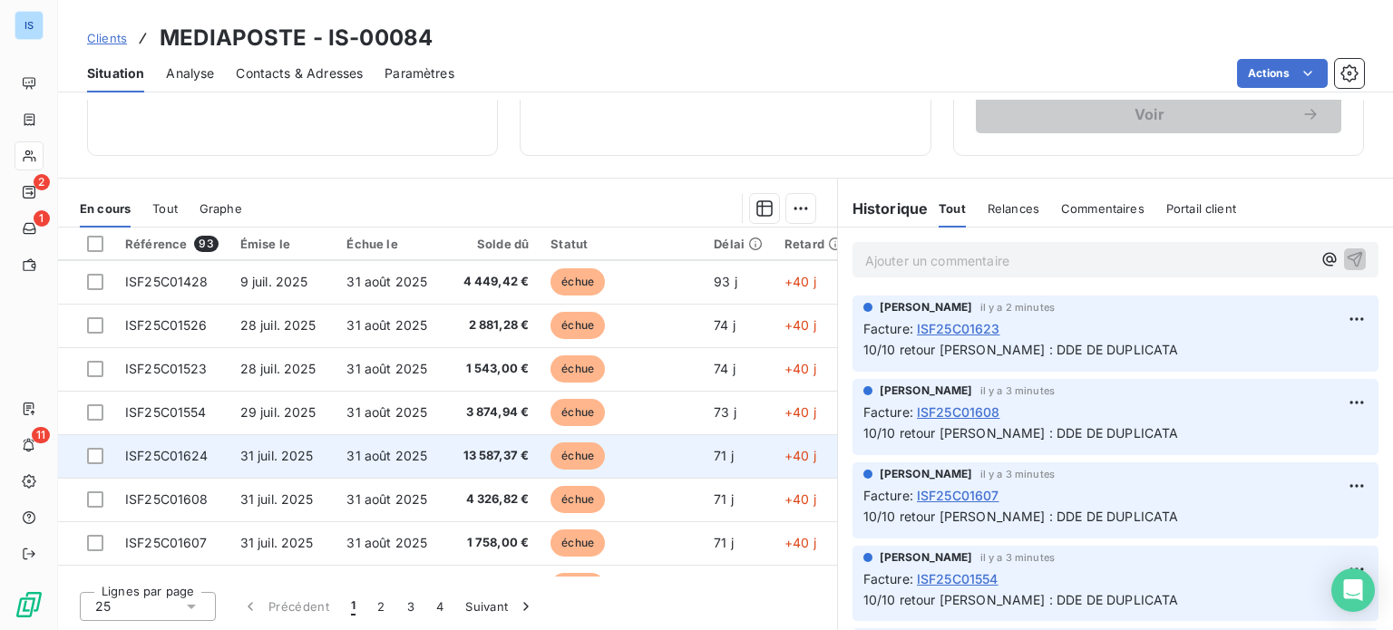
click at [392, 451] on span "31 août 2025" at bounding box center [387, 455] width 81 height 15
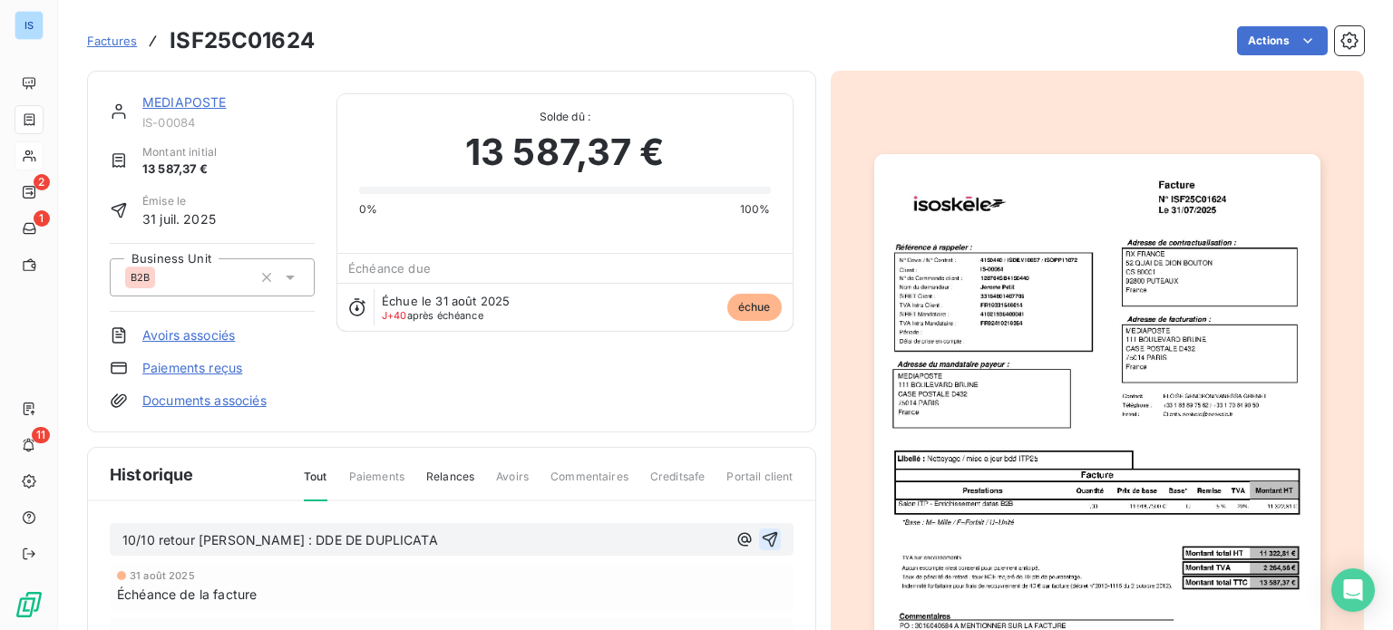
click at [769, 531] on icon "button" at bounding box center [770, 540] width 18 height 18
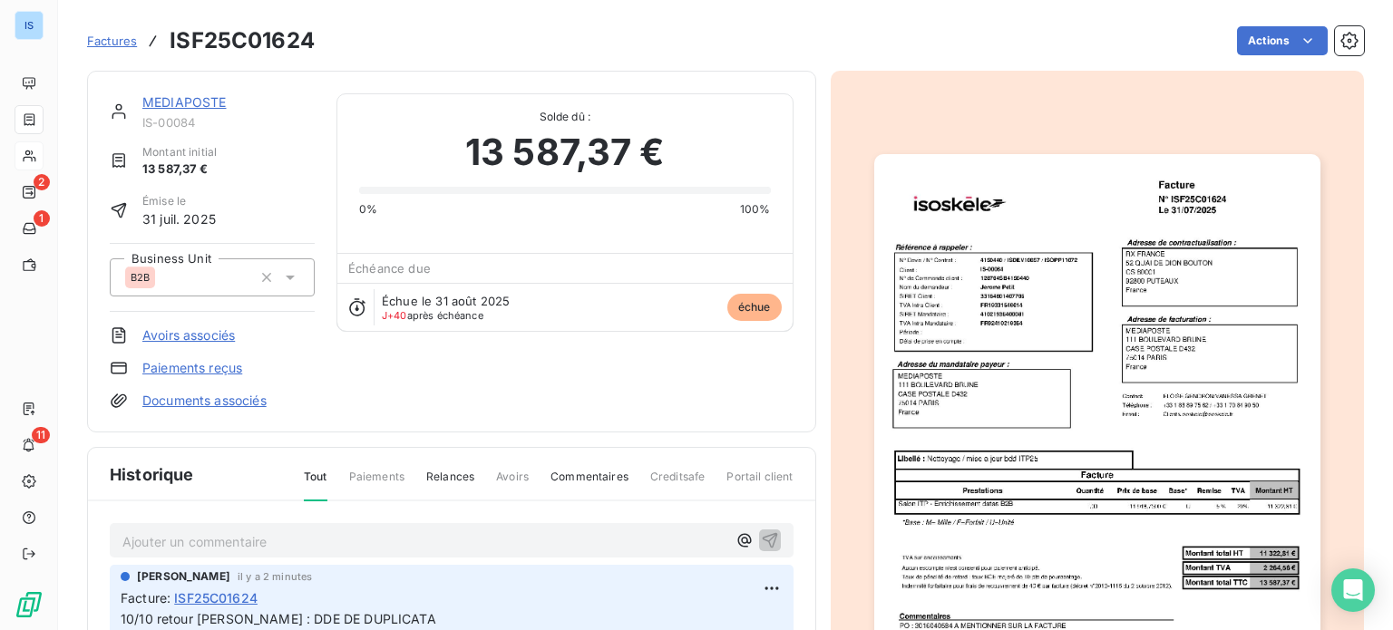
click at [210, 101] on link "MEDIAPOSTE" at bounding box center [184, 101] width 84 height 15
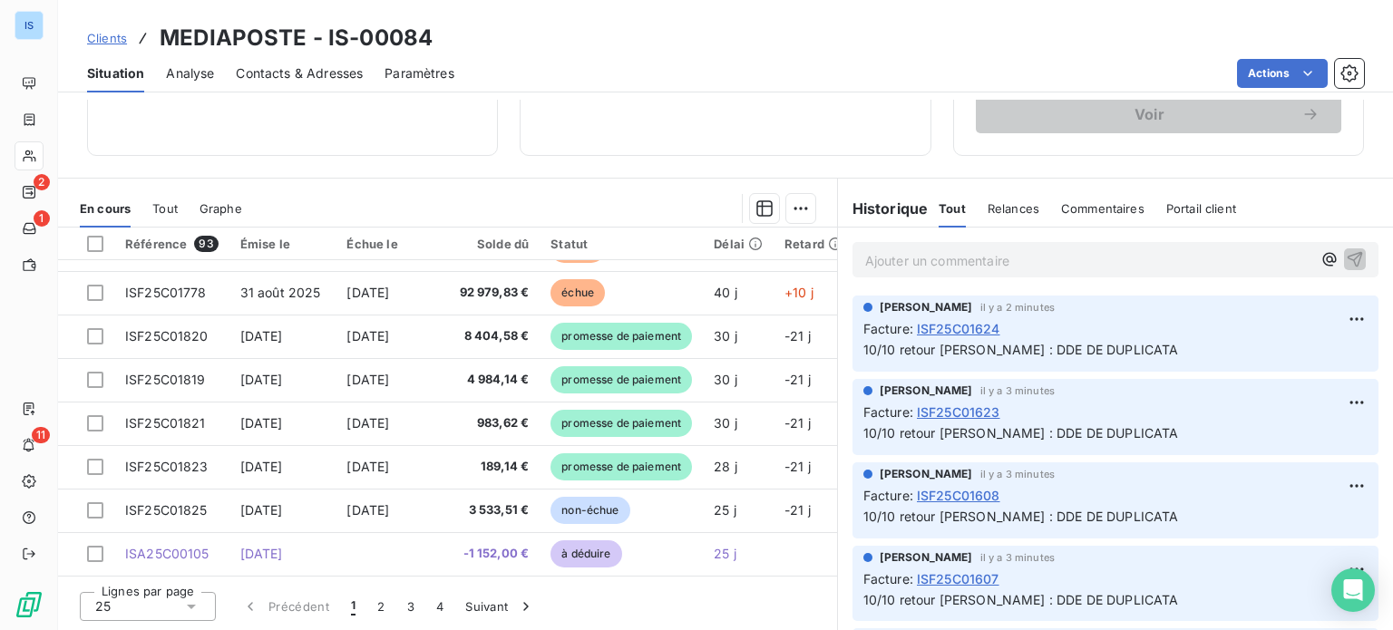
scroll to position [779, 0]
click at [388, 606] on button "2" at bounding box center [381, 607] width 29 height 38
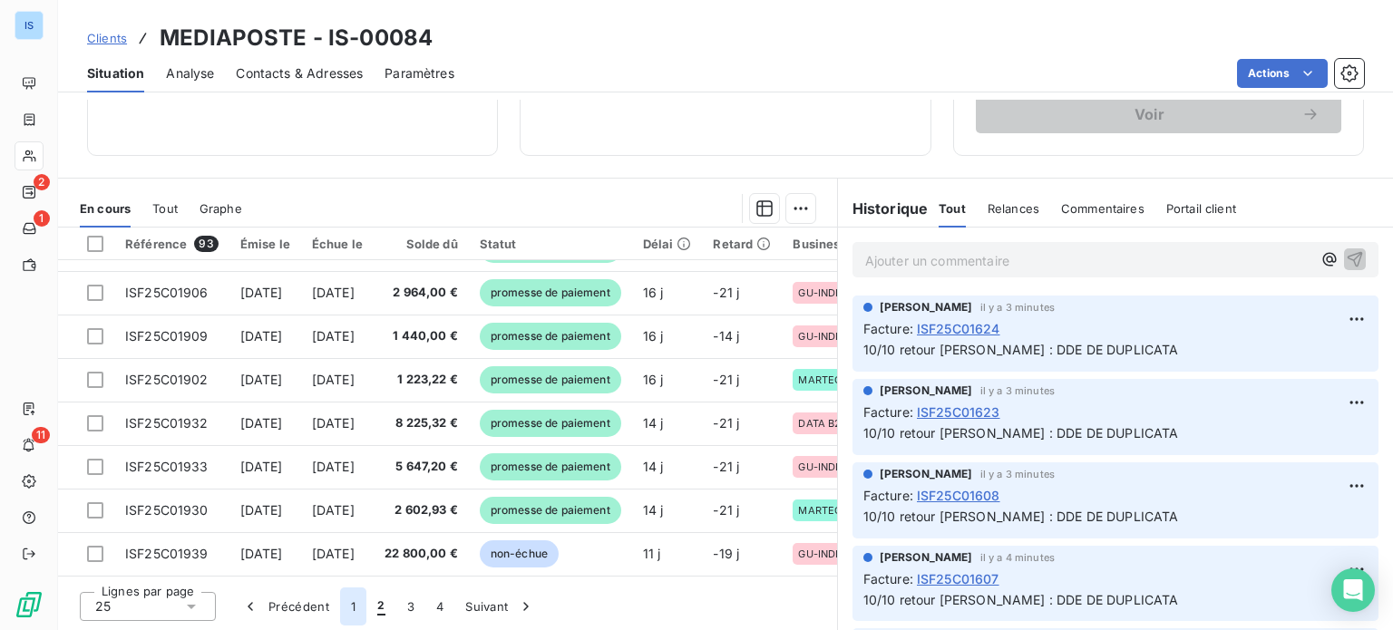
click at [350, 607] on button "1" at bounding box center [353, 607] width 26 height 38
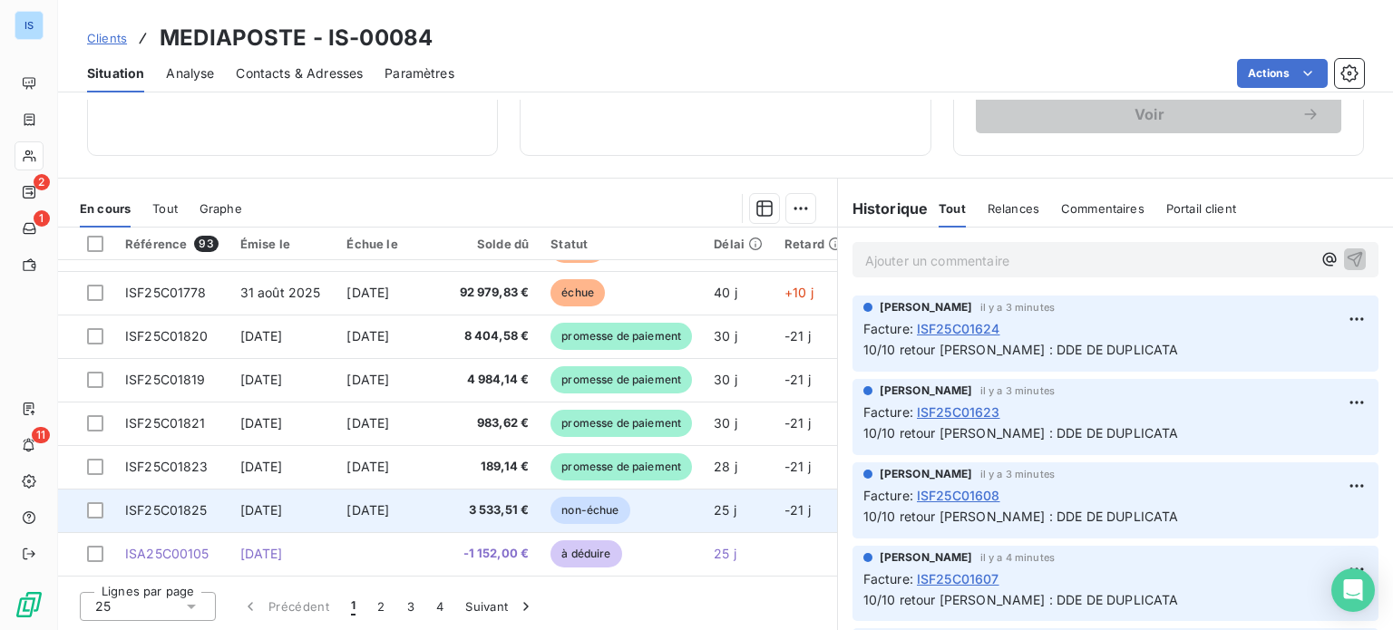
click at [434, 494] on td "[DATE]" at bounding box center [388, 511] width 105 height 44
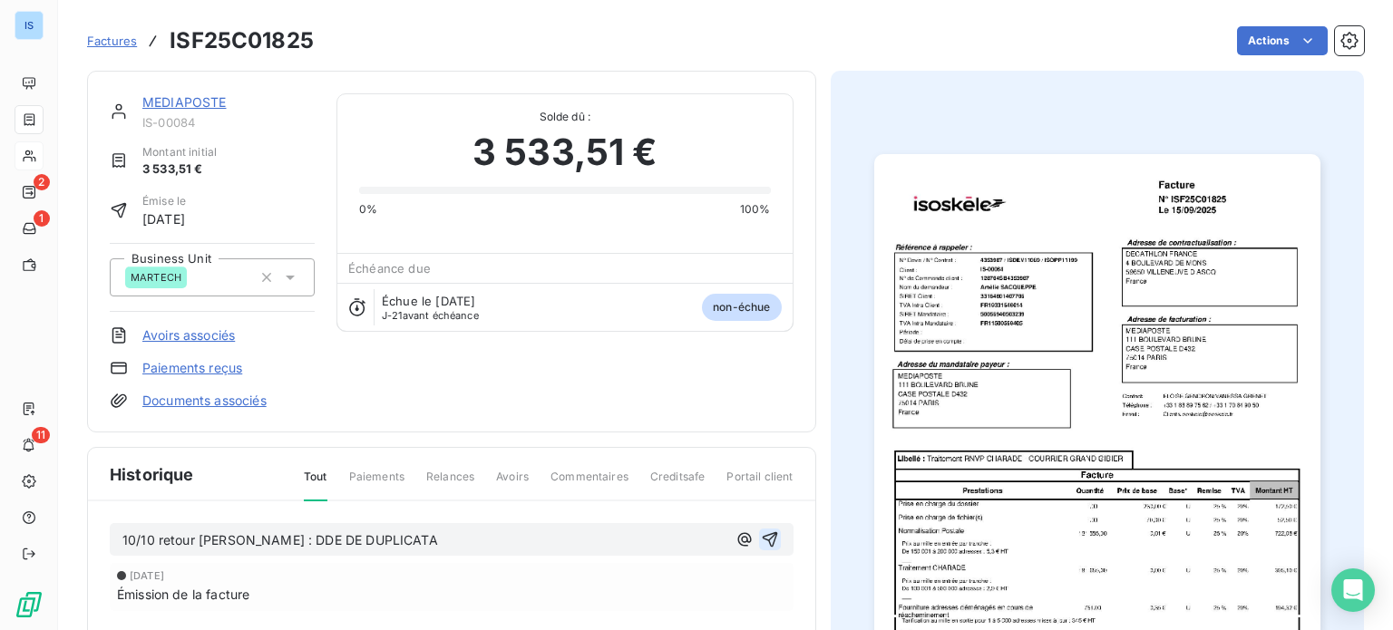
click at [762, 537] on icon "button" at bounding box center [770, 540] width 18 height 18
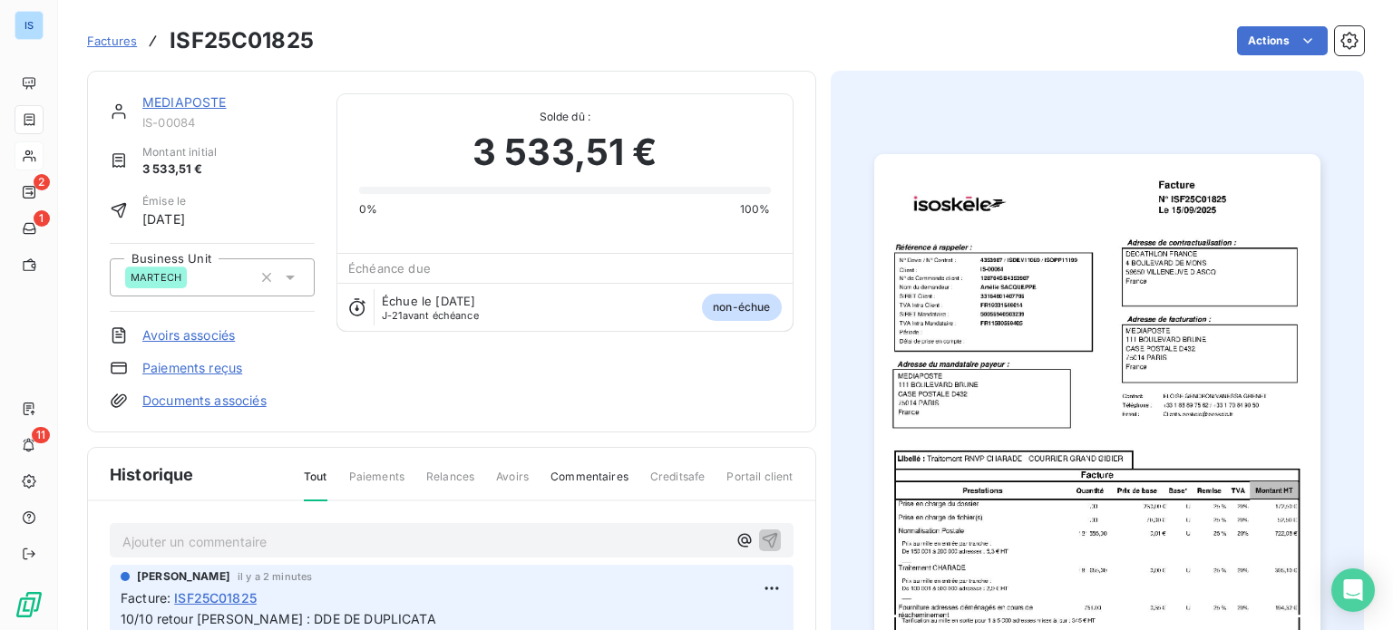
click at [196, 100] on link "MEDIAPOSTE" at bounding box center [184, 101] width 84 height 15
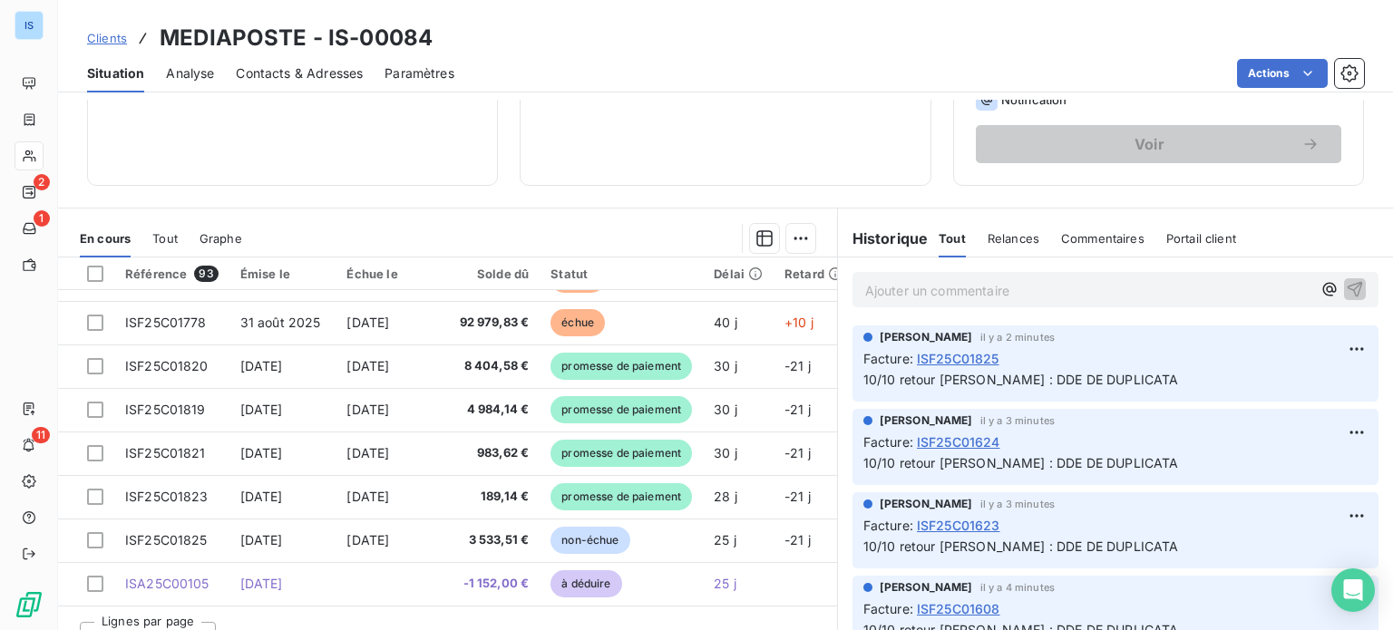
scroll to position [327, 0]
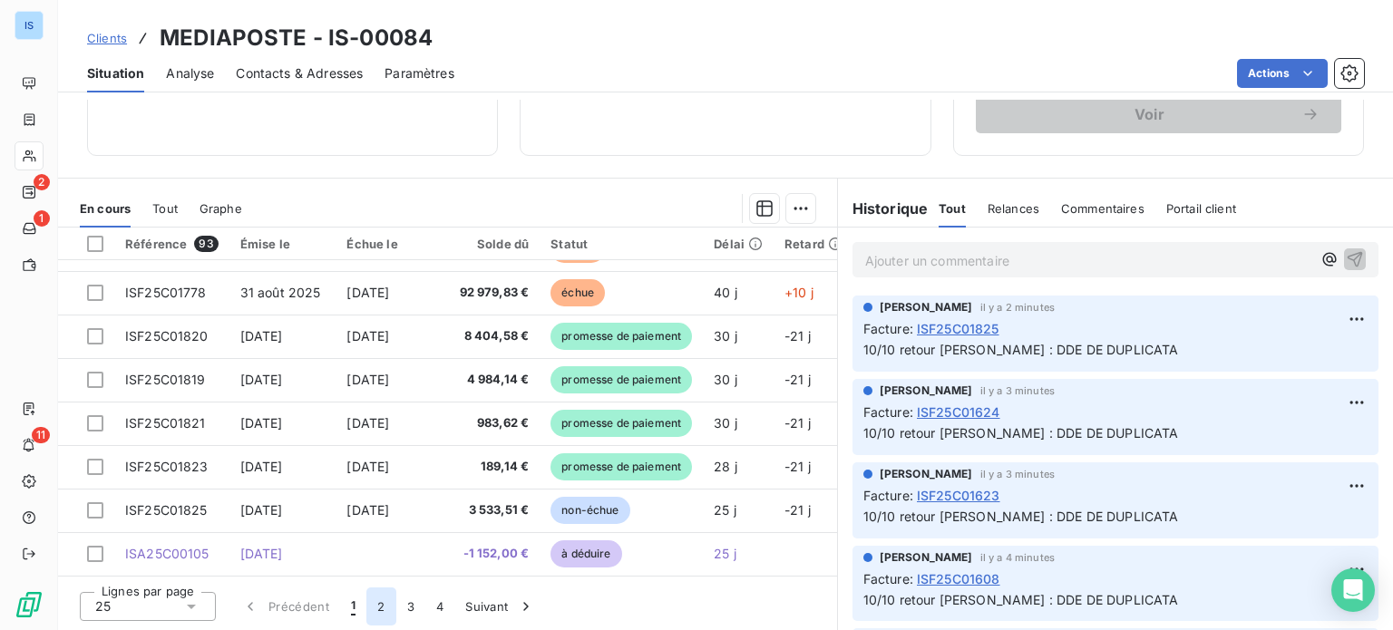
click at [385, 603] on button "2" at bounding box center [381, 607] width 29 height 38
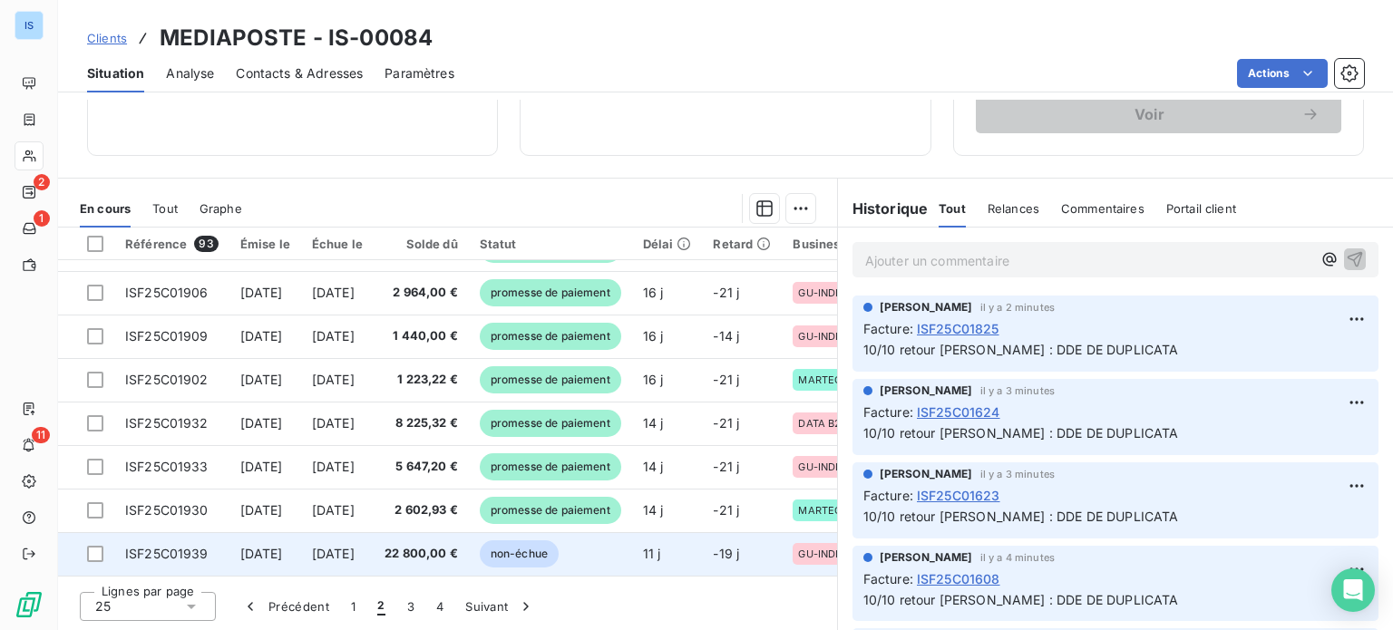
click at [283, 551] on span "[DATE]" at bounding box center [261, 553] width 43 height 15
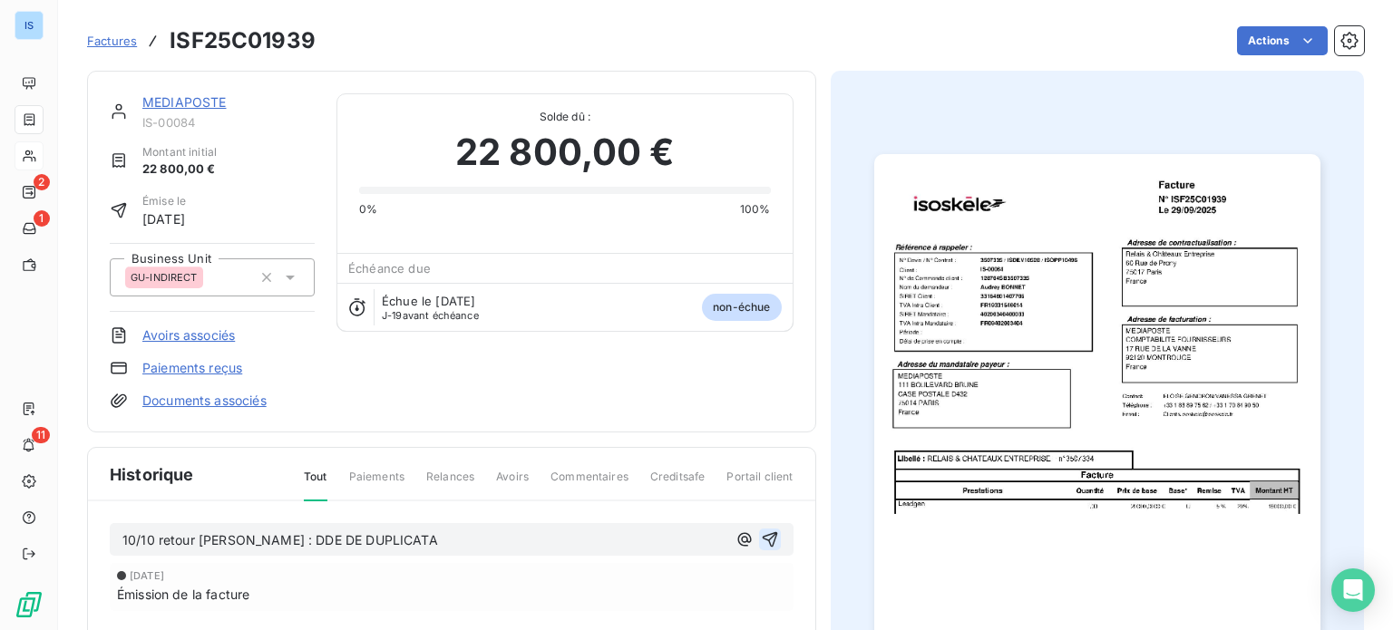
click at [768, 536] on icon "button" at bounding box center [769, 540] width 15 height 15
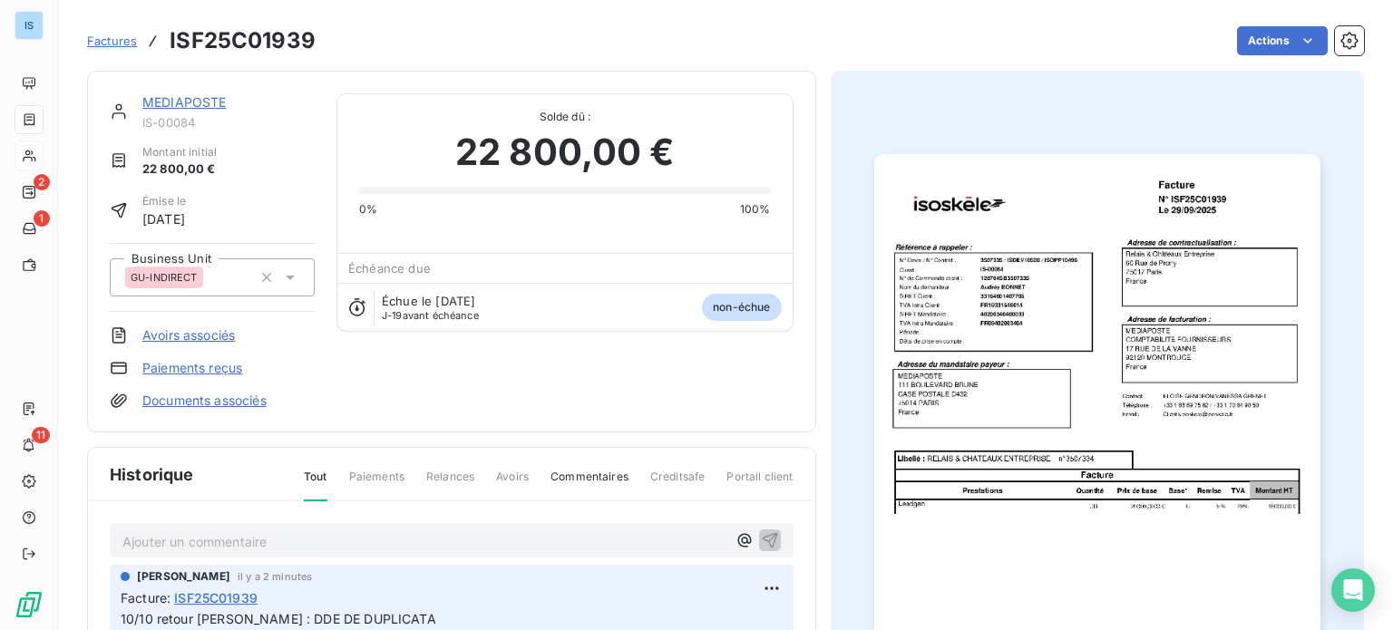
click at [194, 111] on div "MEDIAPOSTE" at bounding box center [228, 102] width 172 height 18
click at [194, 103] on link "MEDIAPOSTE" at bounding box center [184, 101] width 84 height 15
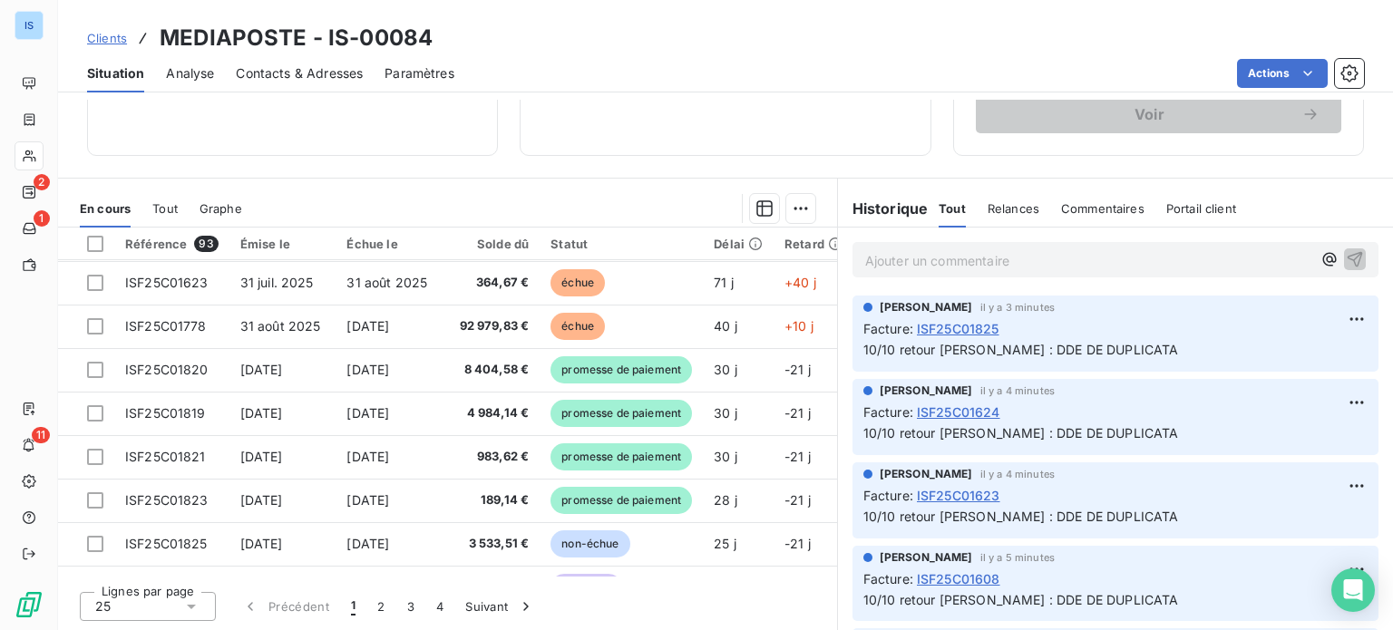
scroll to position [779, 0]
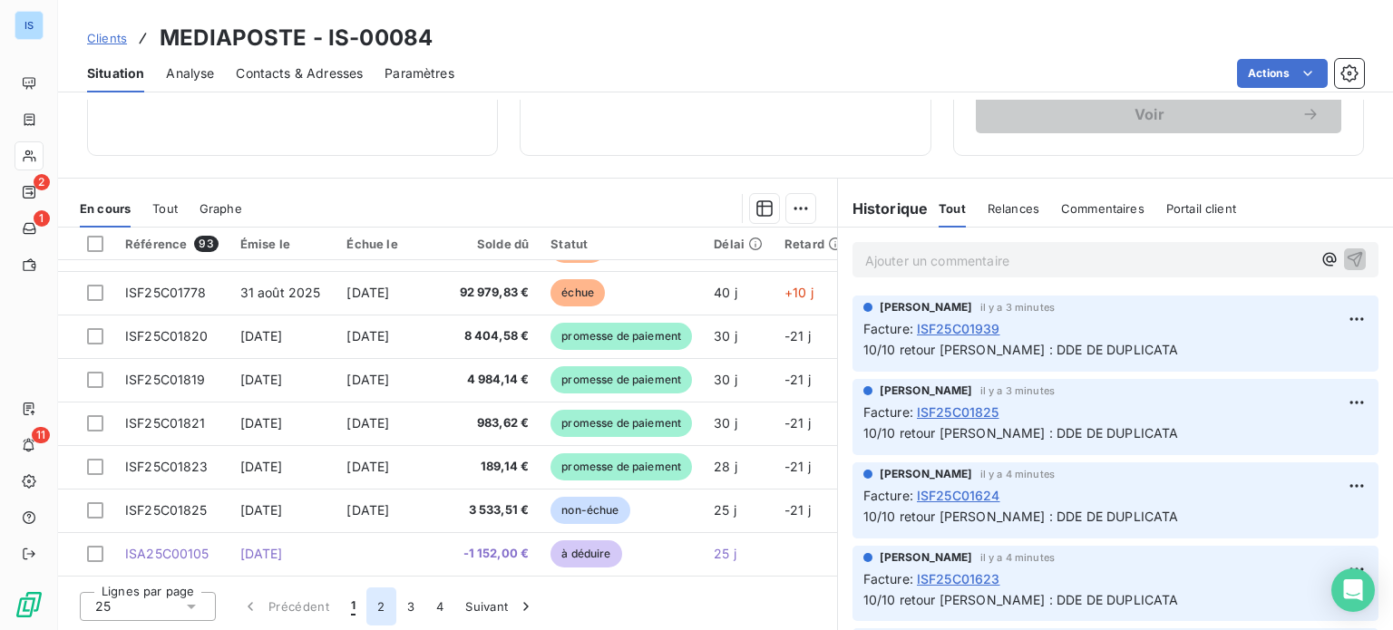
click at [385, 609] on button "2" at bounding box center [381, 607] width 29 height 38
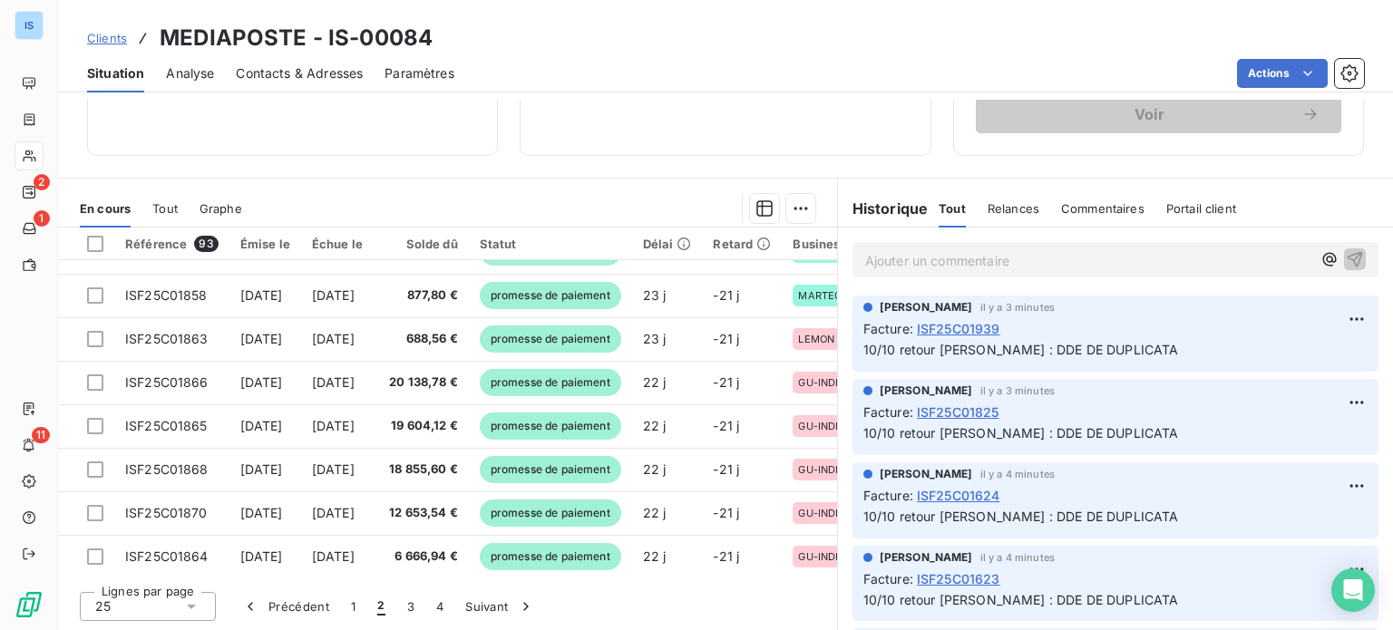
scroll to position [224, 0]
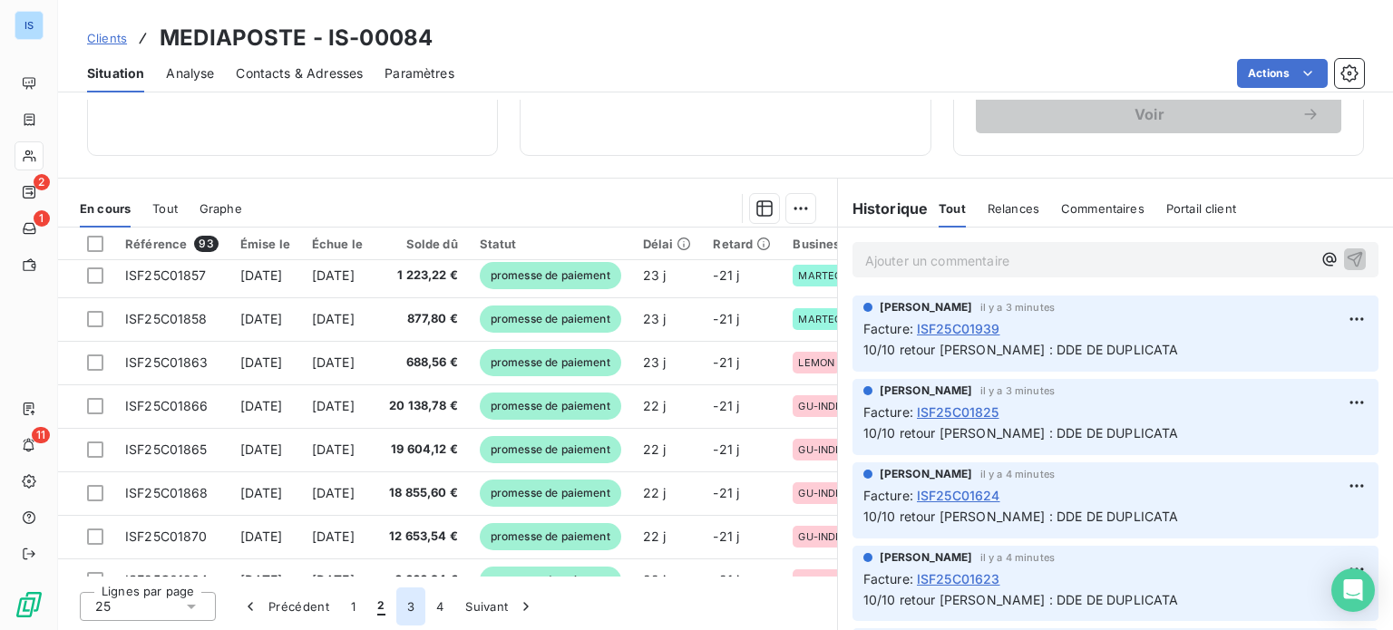
click at [419, 611] on button "3" at bounding box center [410, 607] width 29 height 38
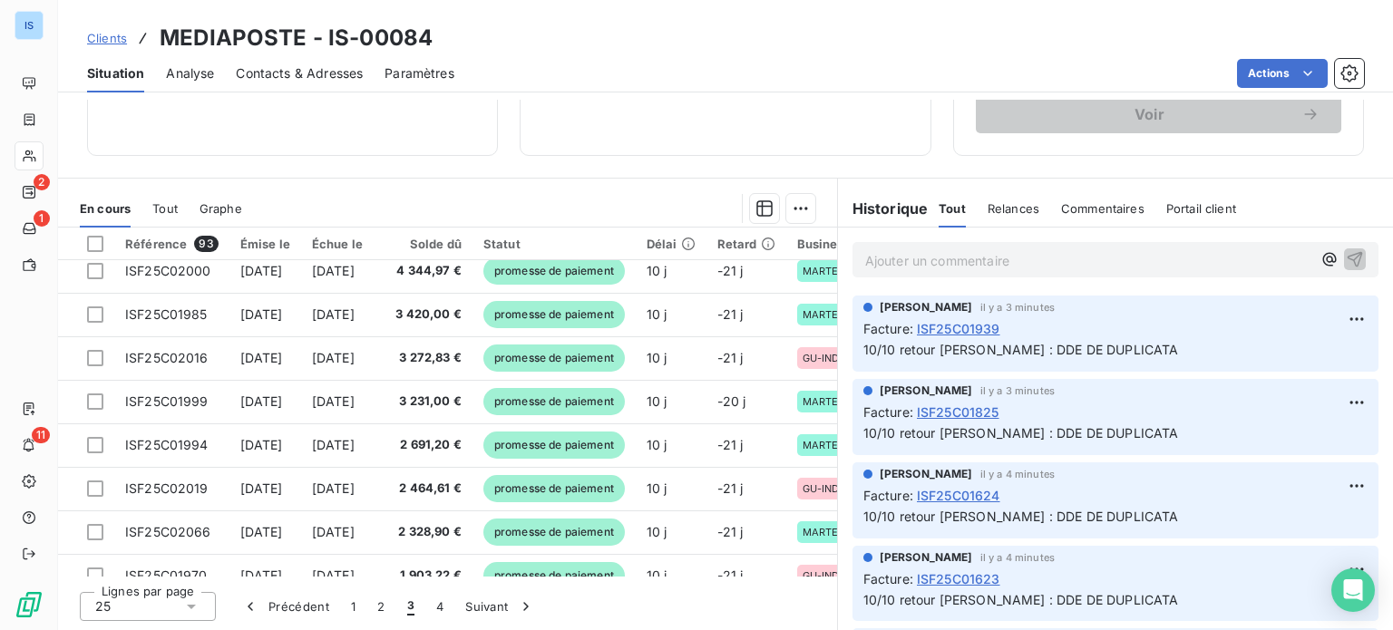
scroll to position [779, 0]
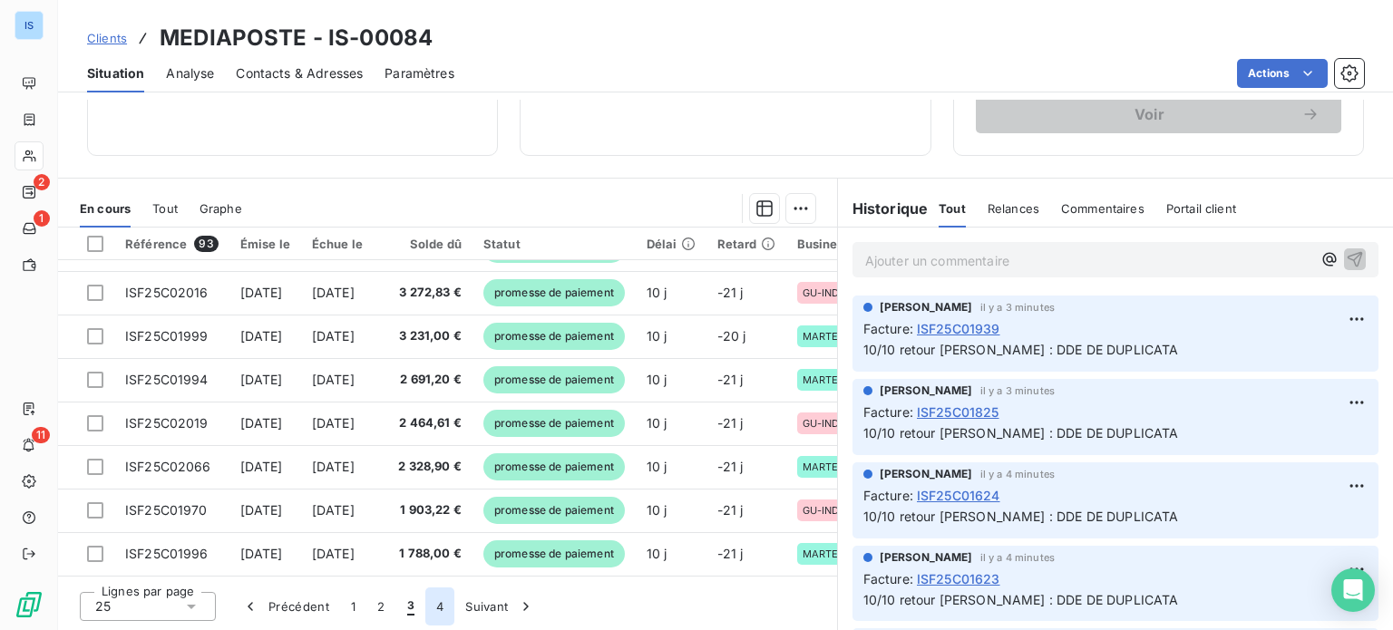
click at [445, 609] on button "4" at bounding box center [439, 607] width 29 height 38
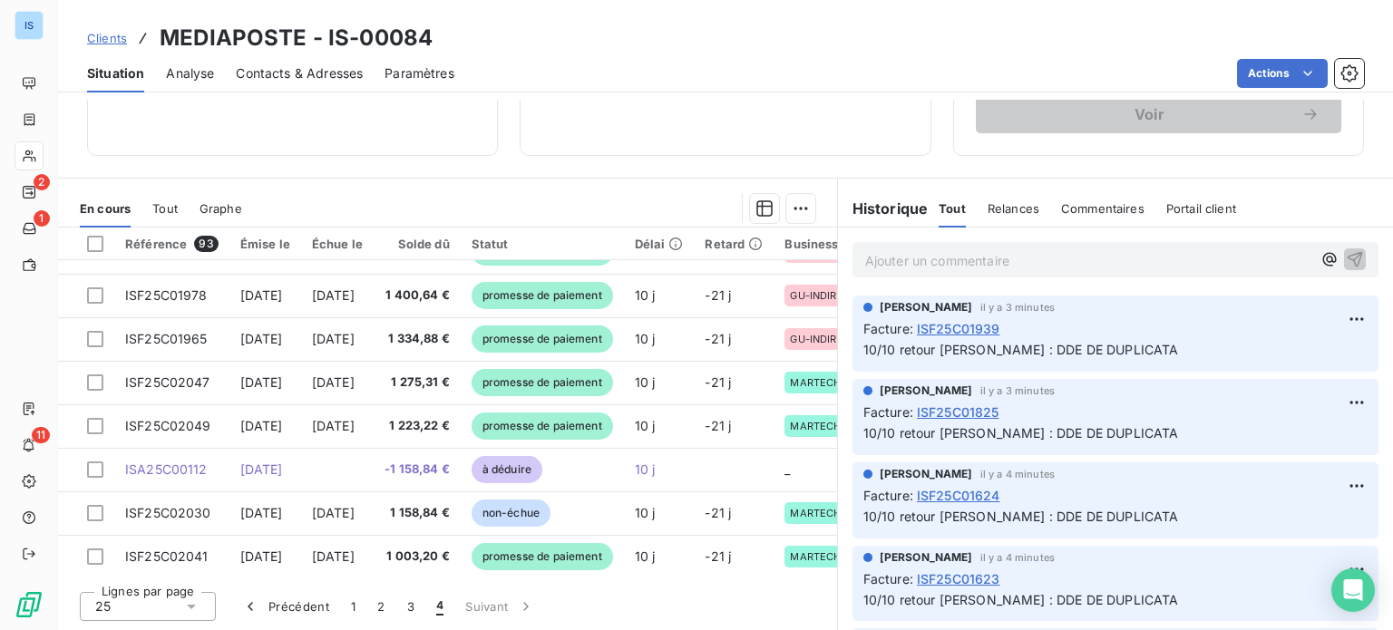
scroll to position [227, 0]
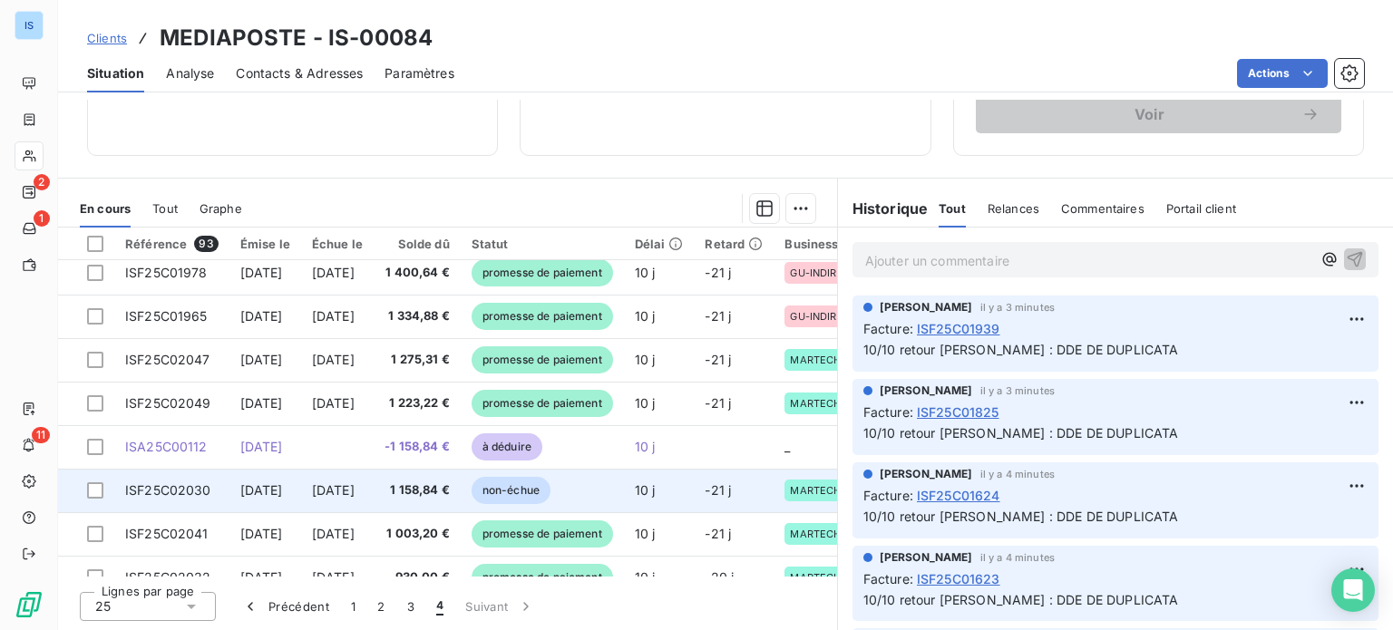
click at [262, 483] on span "[DATE]" at bounding box center [261, 490] width 43 height 15
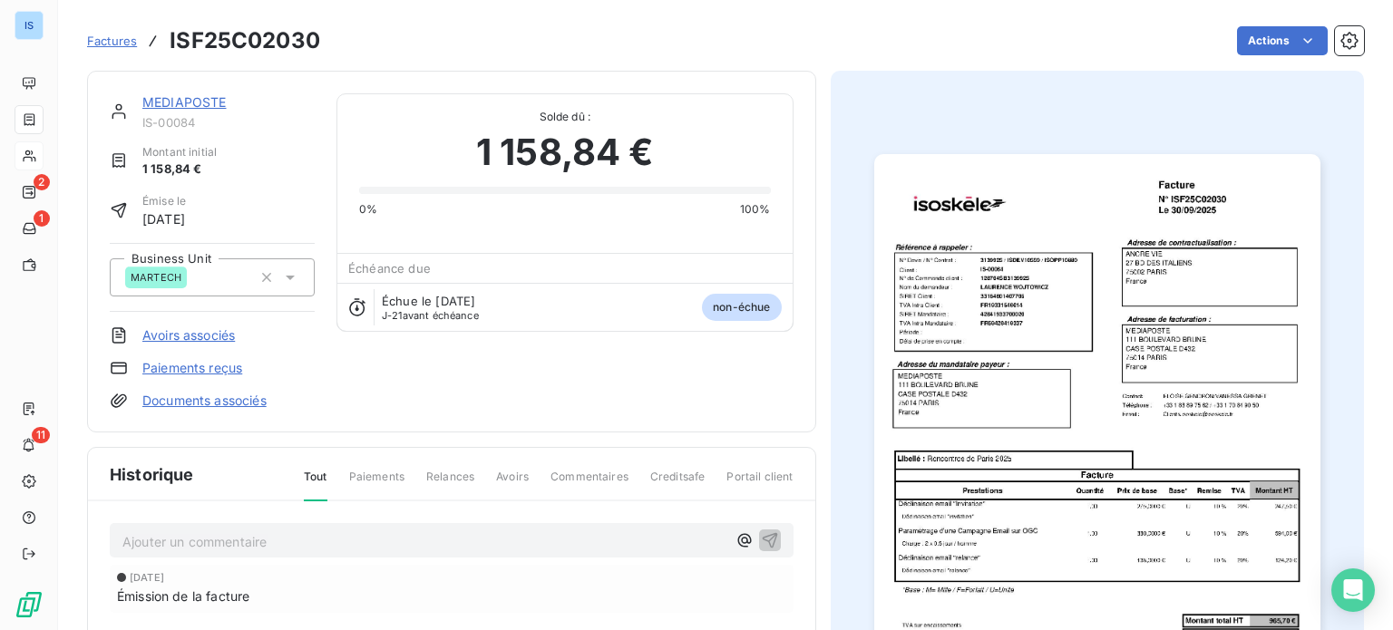
click at [265, 542] on p "Ajouter un commentaire ﻿" at bounding box center [424, 542] width 604 height 23
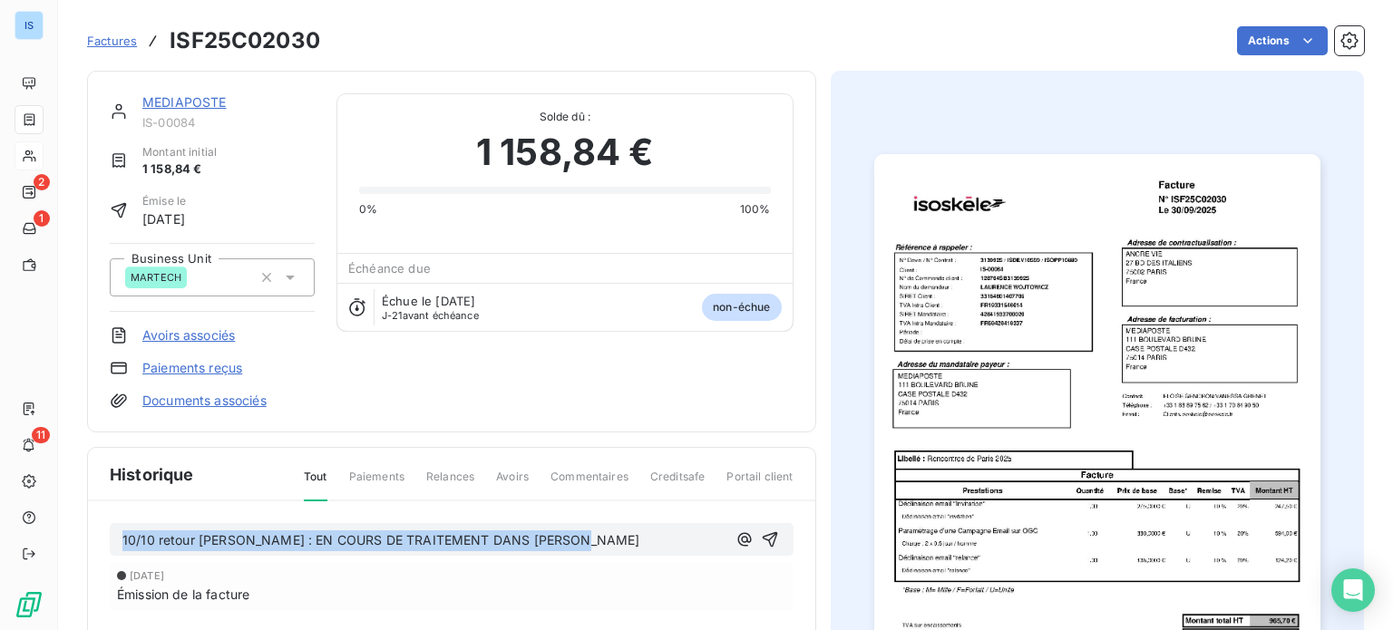
drag, startPoint x: 592, startPoint y: 536, endPoint x: 113, endPoint y: 524, distance: 479.1
click at [113, 524] on div "10/10 retour [PERSON_NAME] : EN COURS DE TRAITEMENT DANS [PERSON_NAME]" at bounding box center [452, 540] width 684 height 34
copy span "10/10 retour [PERSON_NAME] : EN COURS DE TRAITEMENT DANS [PERSON_NAME]"
click at [761, 531] on icon "button" at bounding box center [770, 540] width 18 height 18
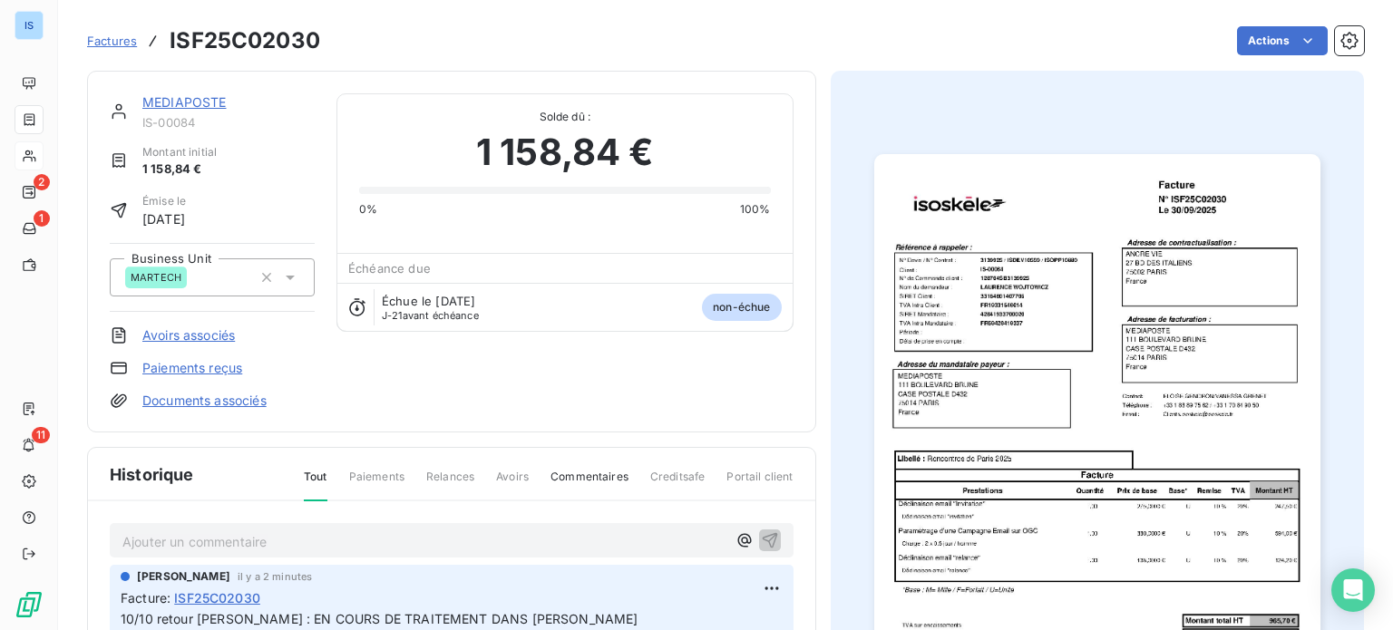
click at [199, 105] on link "MEDIAPOSTE" at bounding box center [184, 101] width 84 height 15
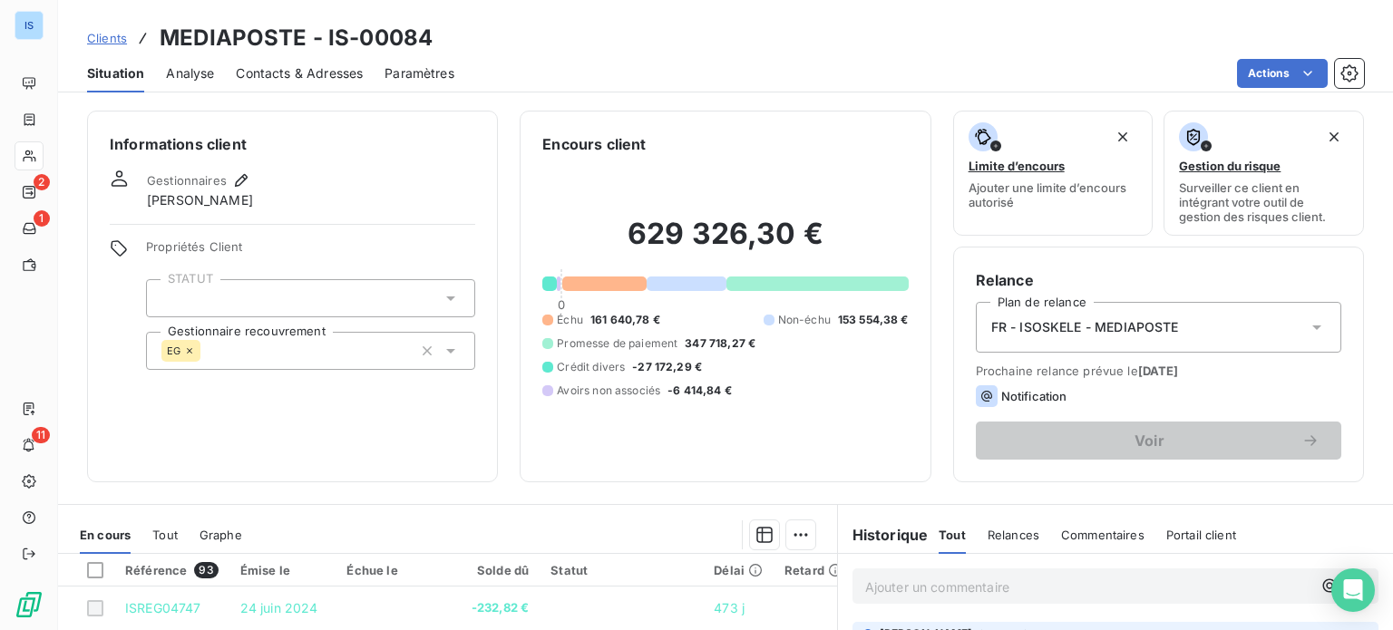
click at [1358, 231] on div "Informations client Gestionnaires [PERSON_NAME] Propriétés Client STATUT Gestio…" at bounding box center [725, 297] width 1335 height 372
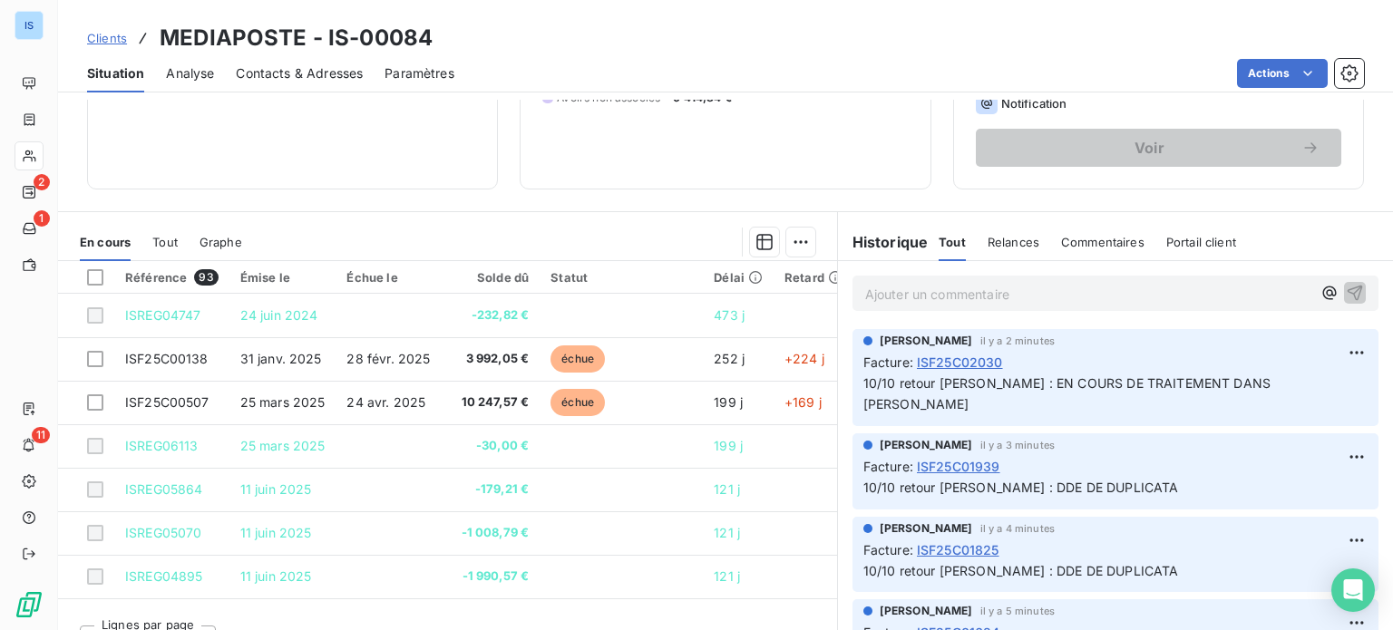
scroll to position [327, 0]
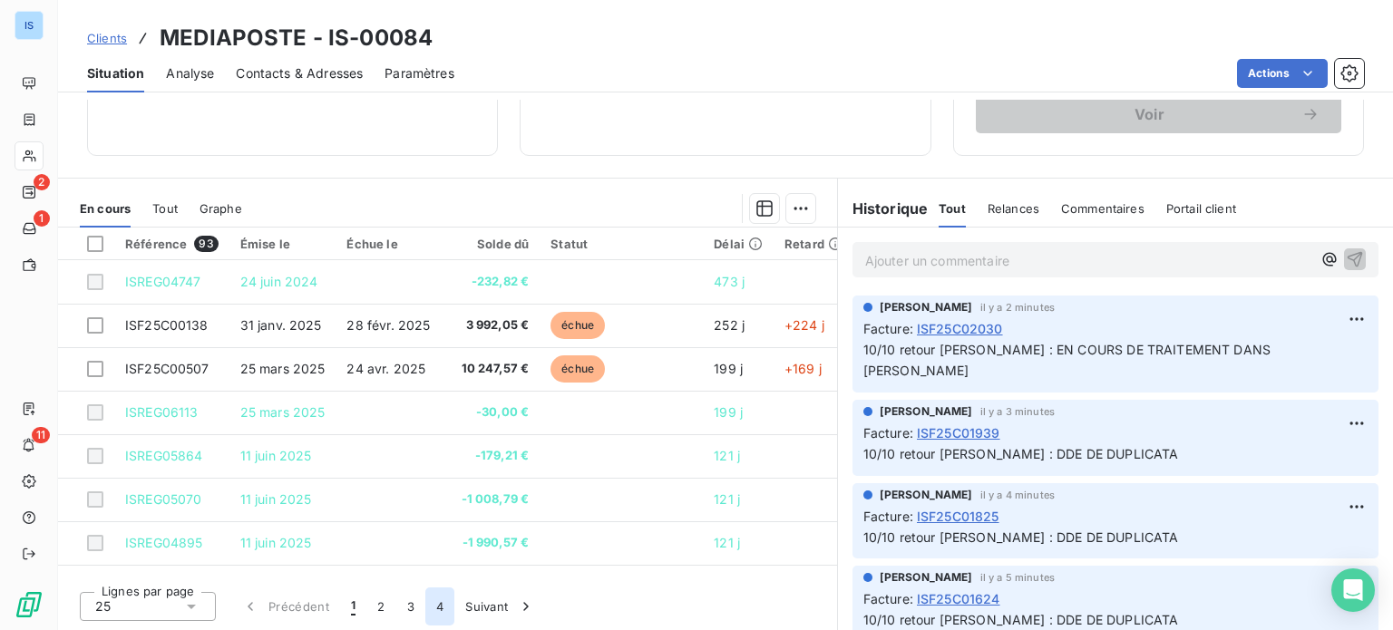
click at [438, 611] on button "4" at bounding box center [439, 607] width 29 height 38
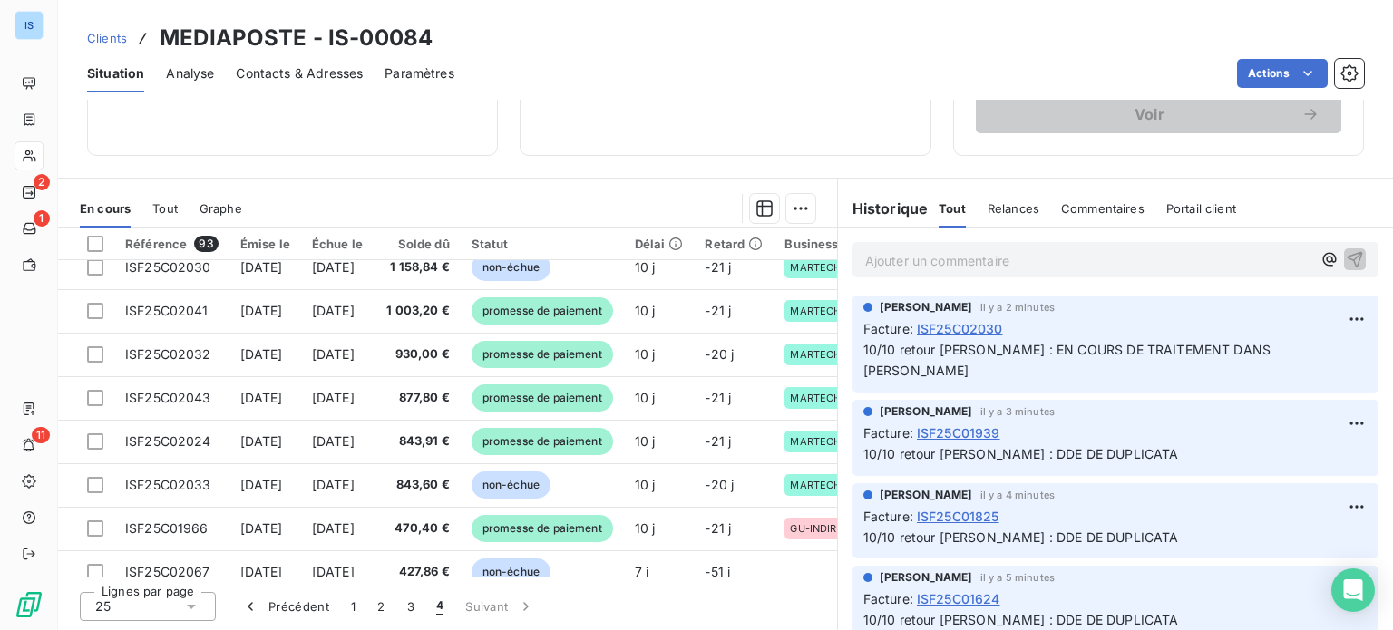
scroll to position [474, 0]
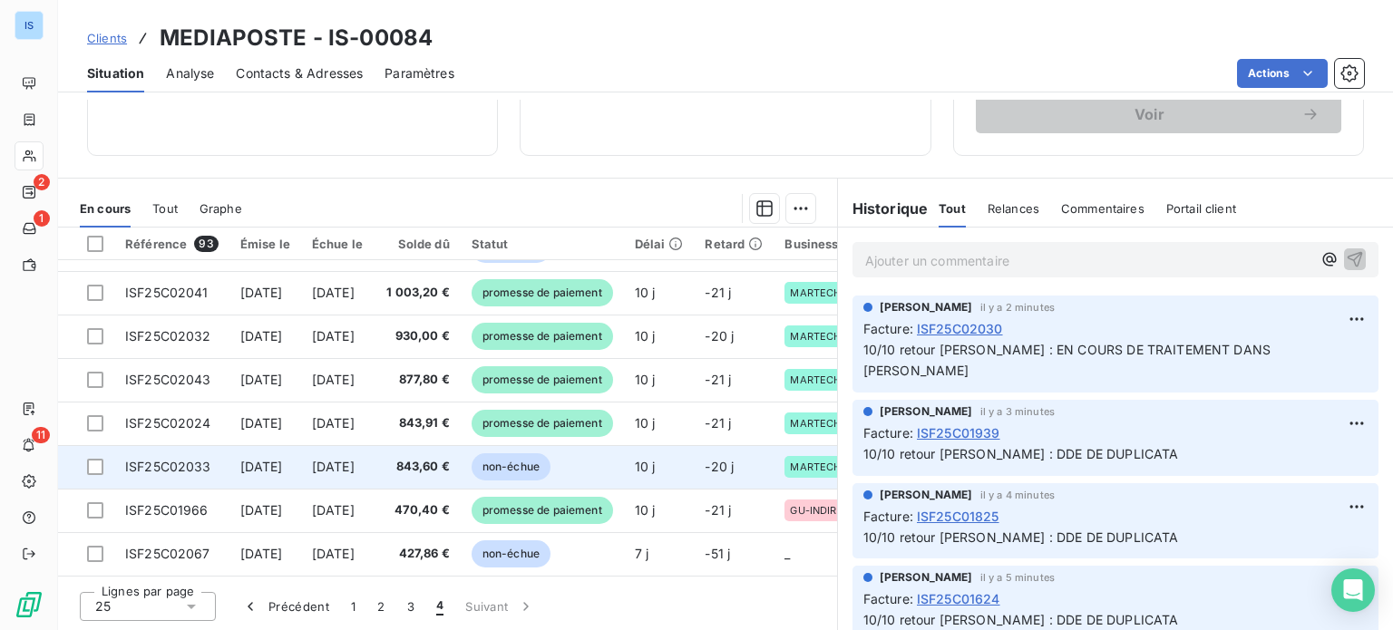
click at [145, 459] on span "ISF25C02033" at bounding box center [168, 466] width 86 height 15
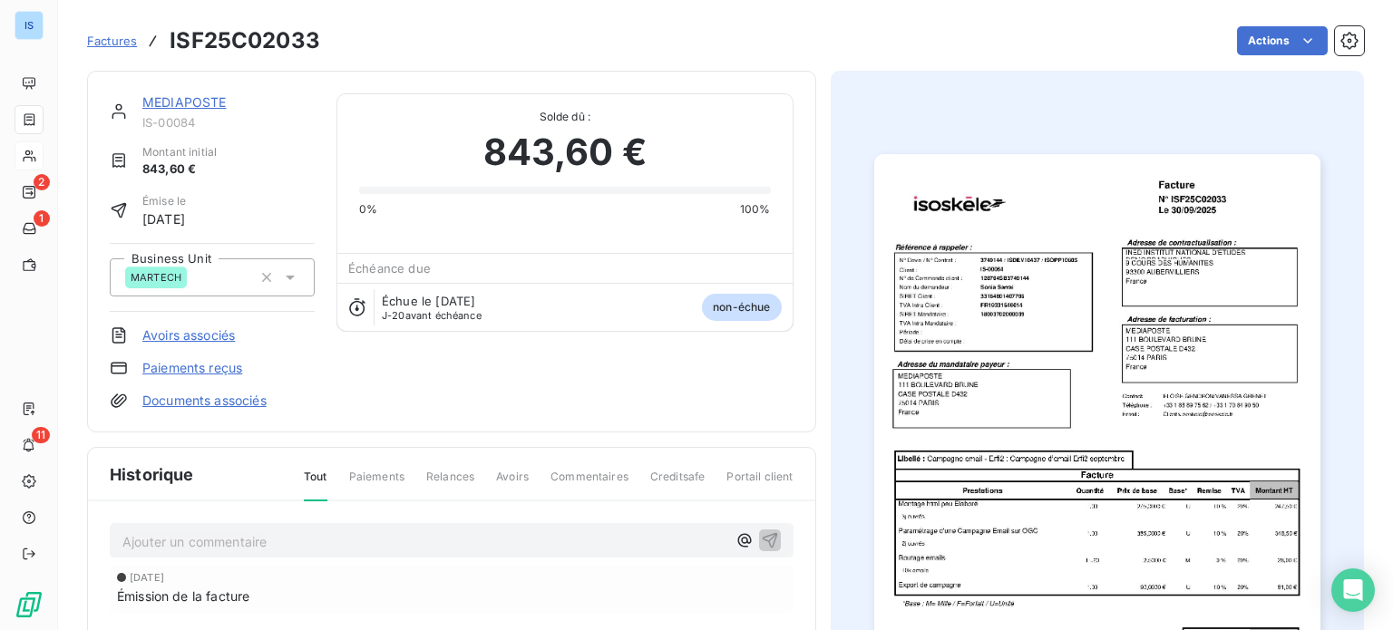
click at [197, 535] on p "Ajouter un commentaire ﻿" at bounding box center [424, 542] width 604 height 23
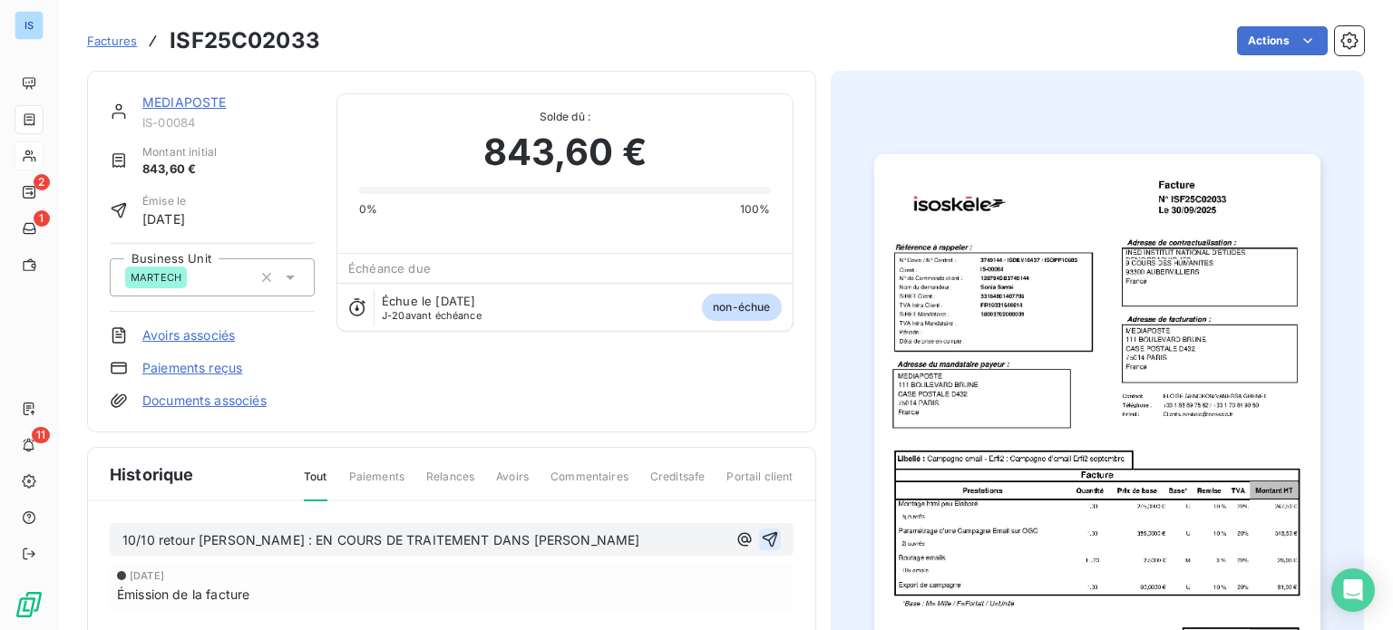
click at [770, 542] on icon "button" at bounding box center [770, 540] width 18 height 18
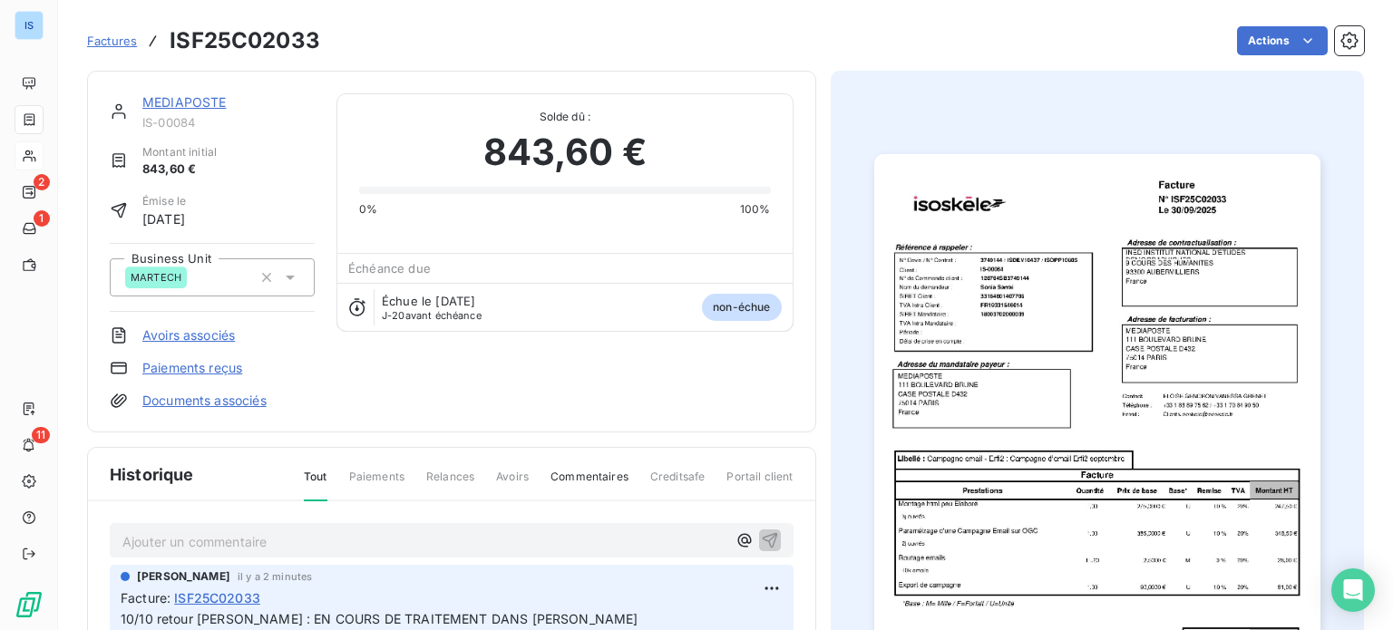
click at [200, 94] on link "MEDIAPOSTE" at bounding box center [184, 101] width 84 height 15
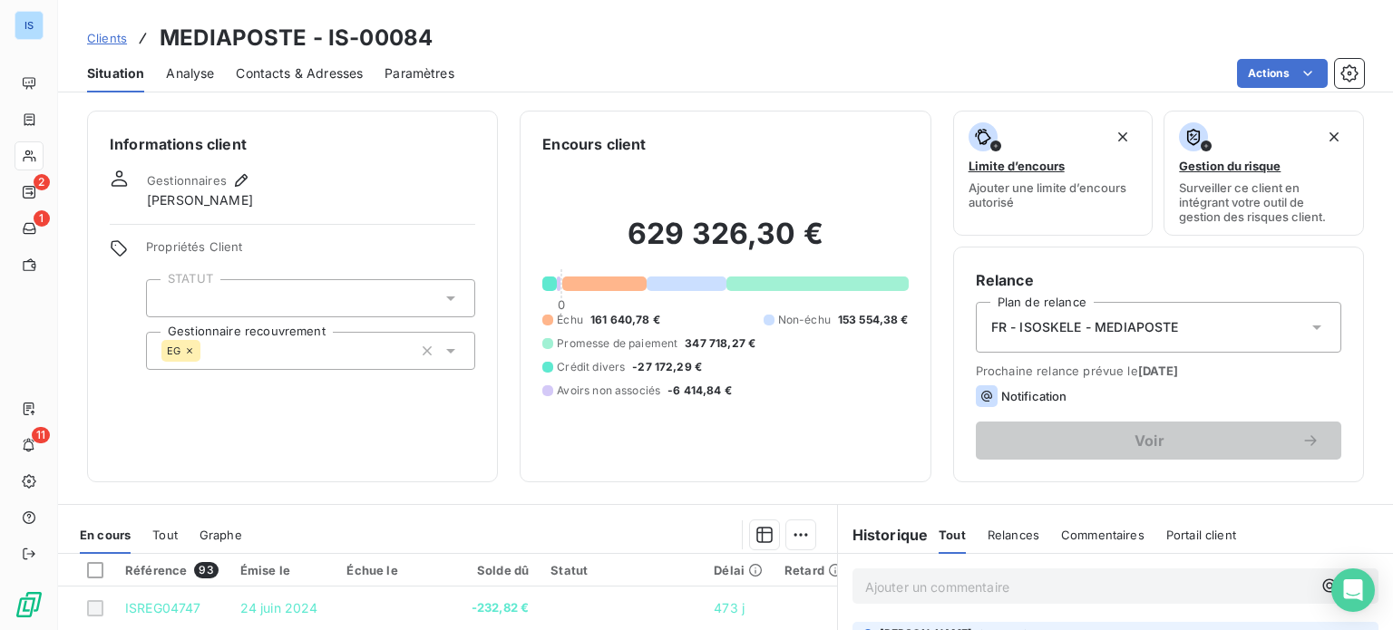
scroll to position [327, 0]
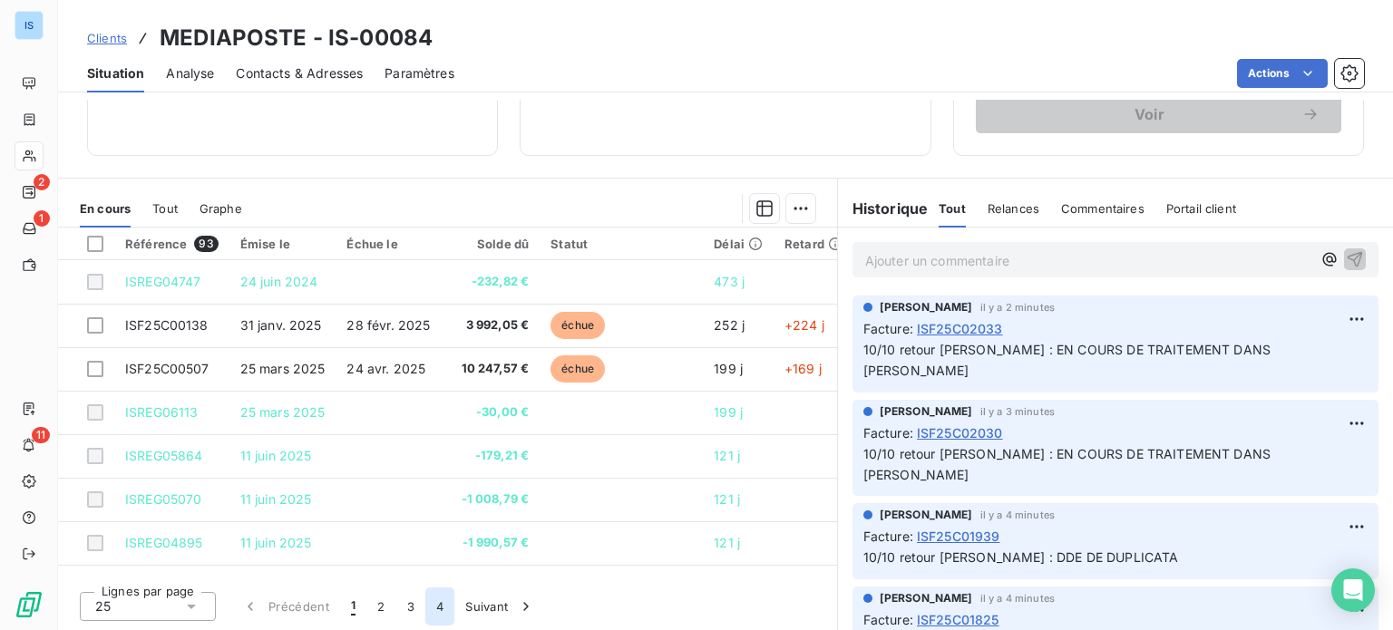
click at [439, 605] on button "4" at bounding box center [439, 607] width 29 height 38
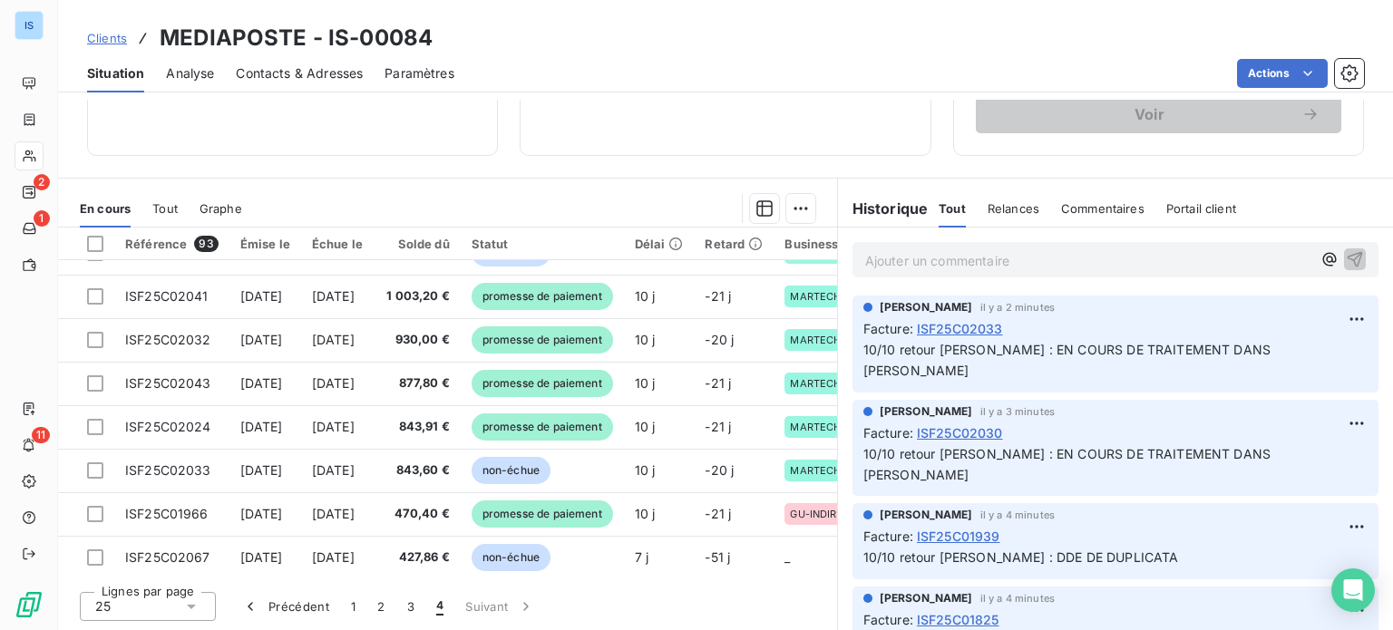
scroll to position [474, 0]
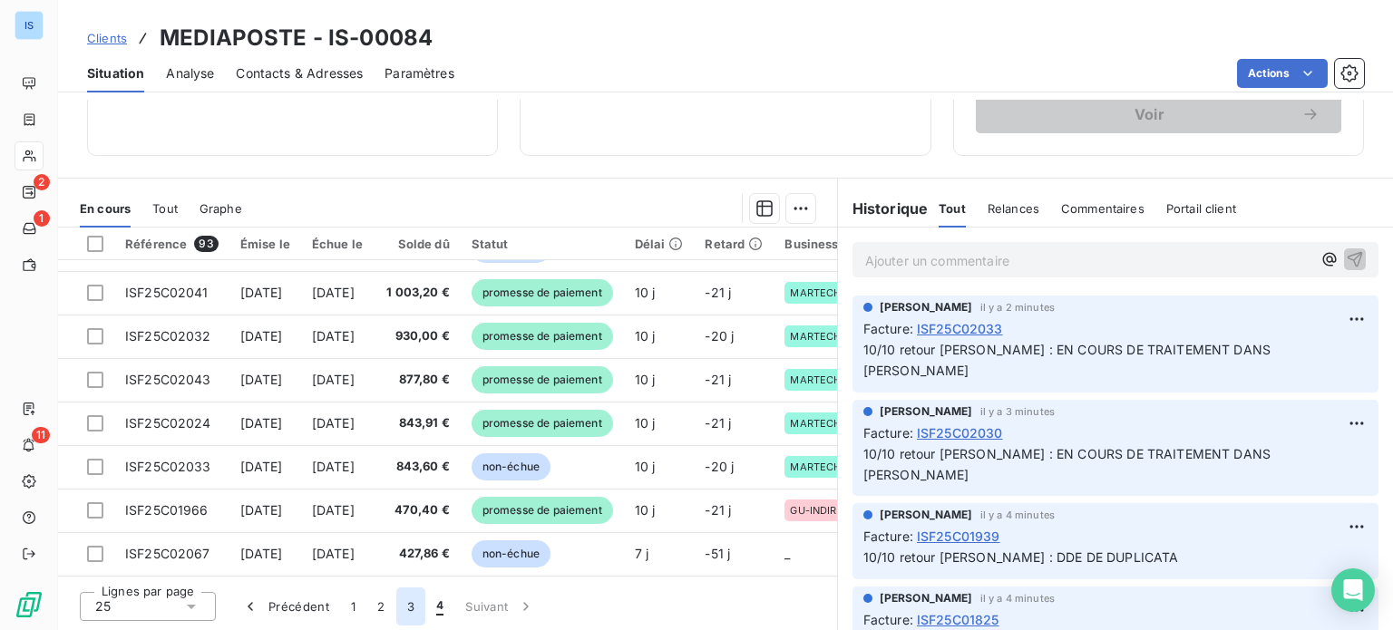
click at [414, 603] on button "3" at bounding box center [410, 607] width 29 height 38
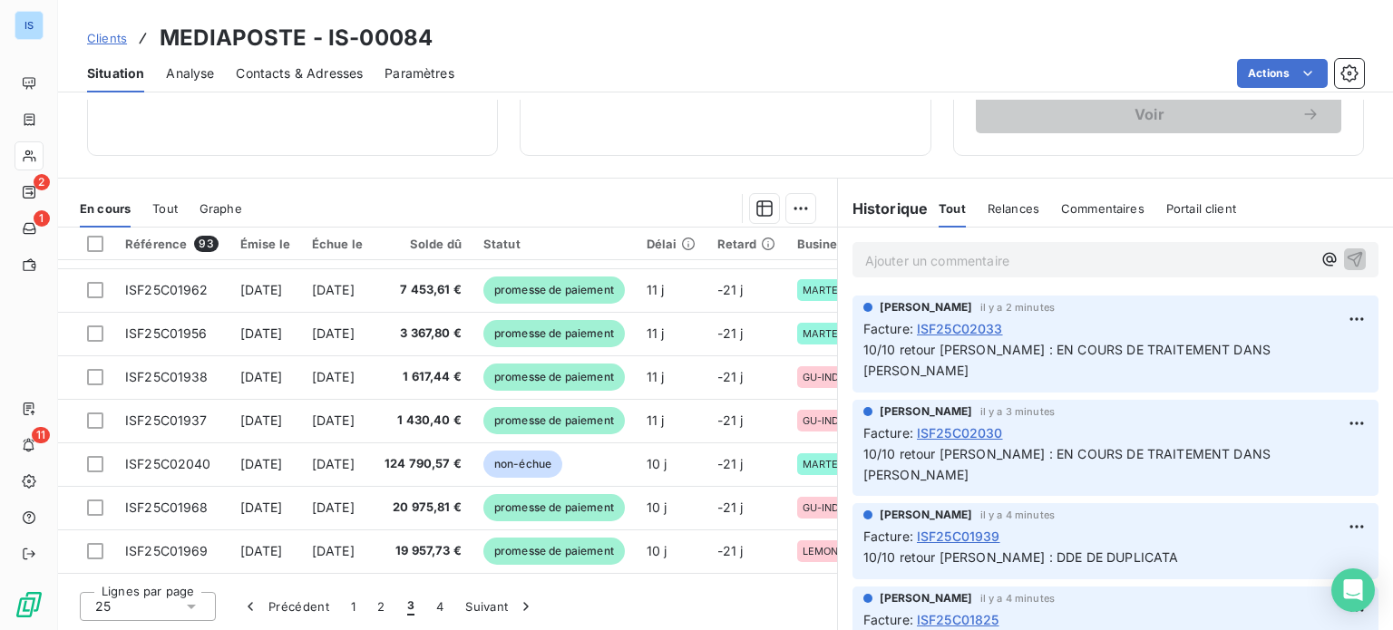
scroll to position [64, 0]
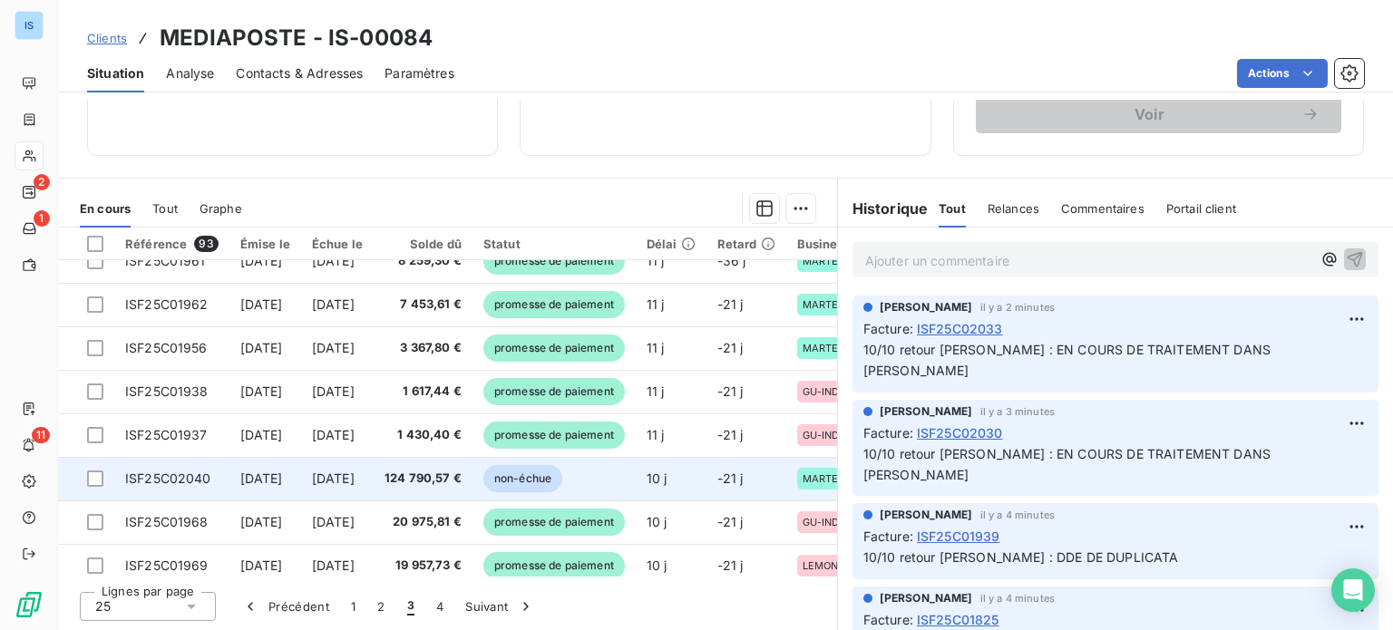
click at [355, 471] on span "[DATE]" at bounding box center [333, 478] width 43 height 15
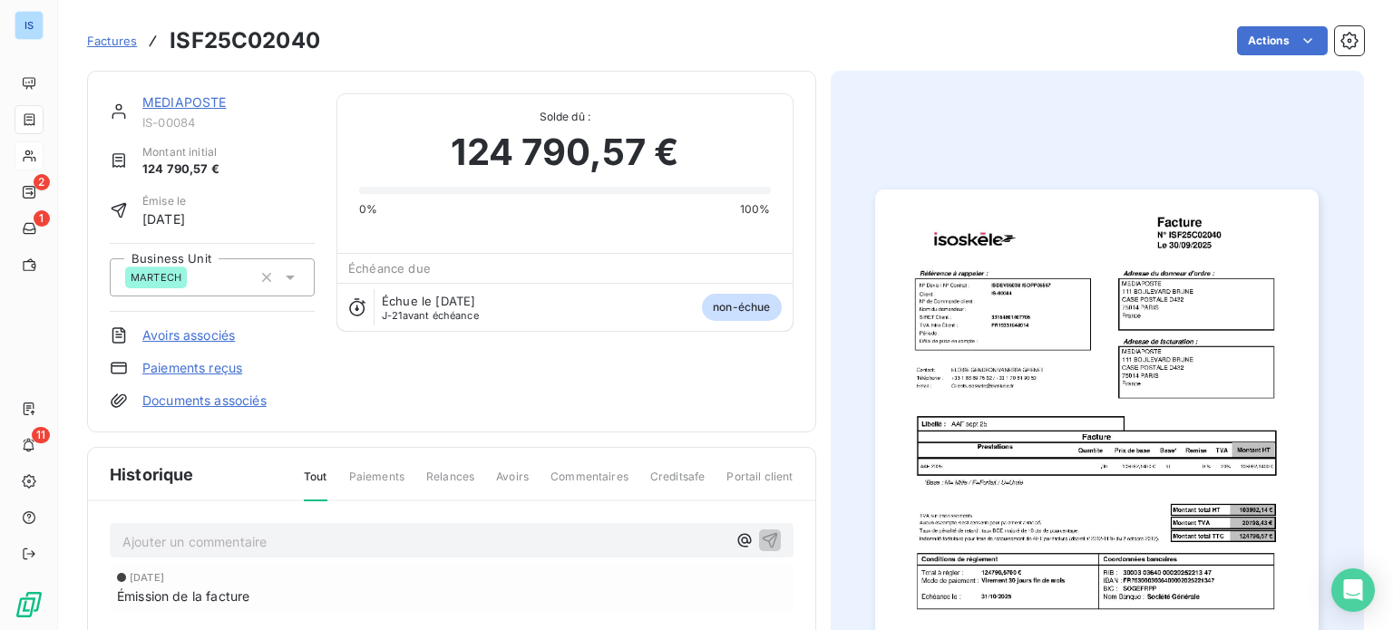
click at [337, 532] on p "Ajouter un commentaire ﻿" at bounding box center [424, 542] width 604 height 23
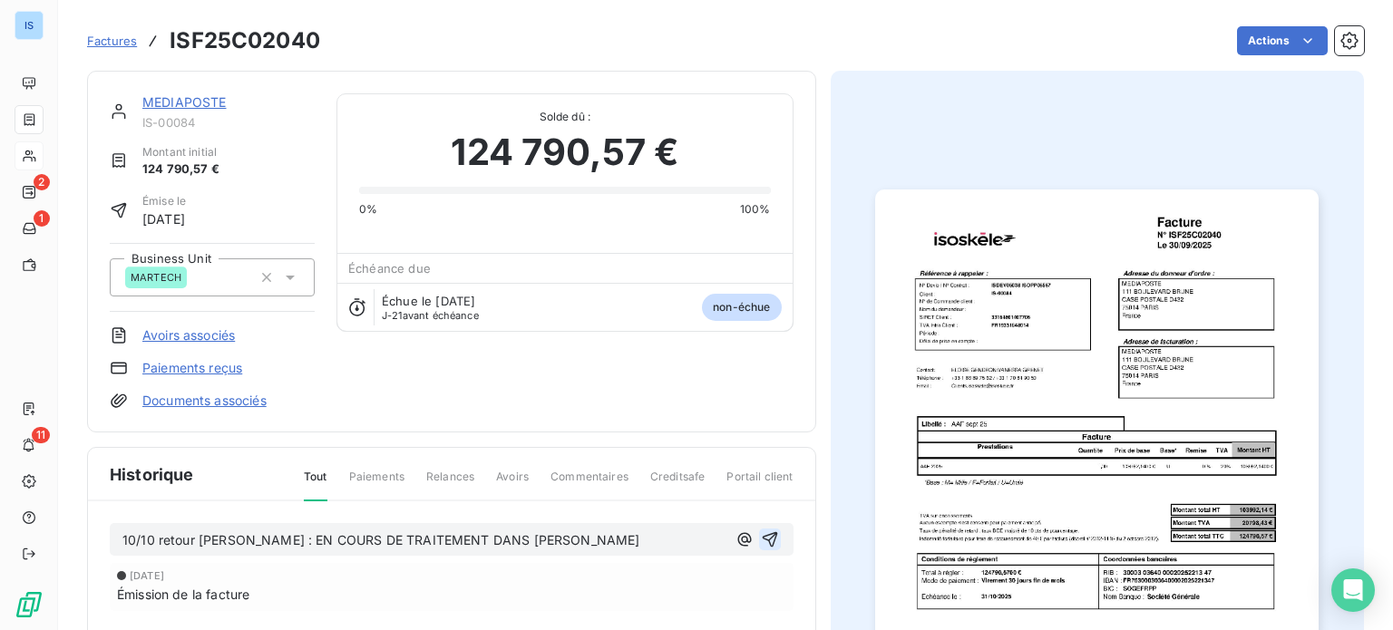
click at [770, 546] on icon "button" at bounding box center [770, 540] width 18 height 18
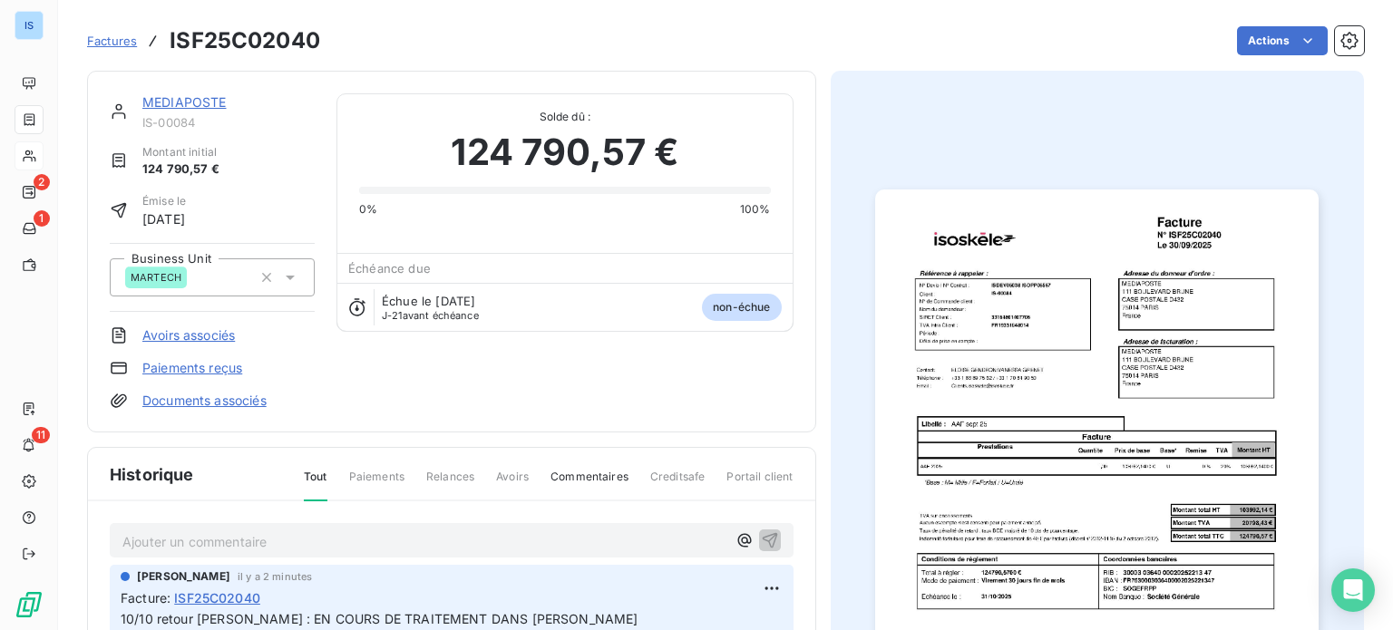
click at [195, 106] on link "MEDIAPOSTE" at bounding box center [184, 101] width 84 height 15
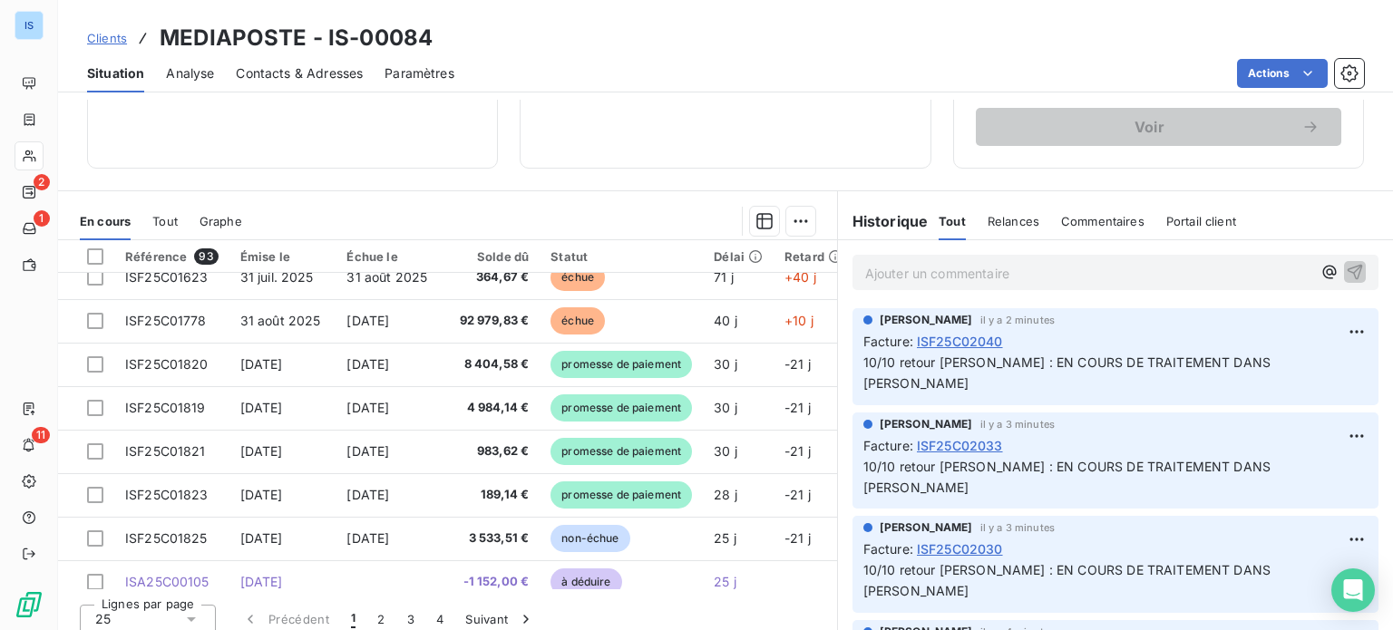
scroll to position [779, 0]
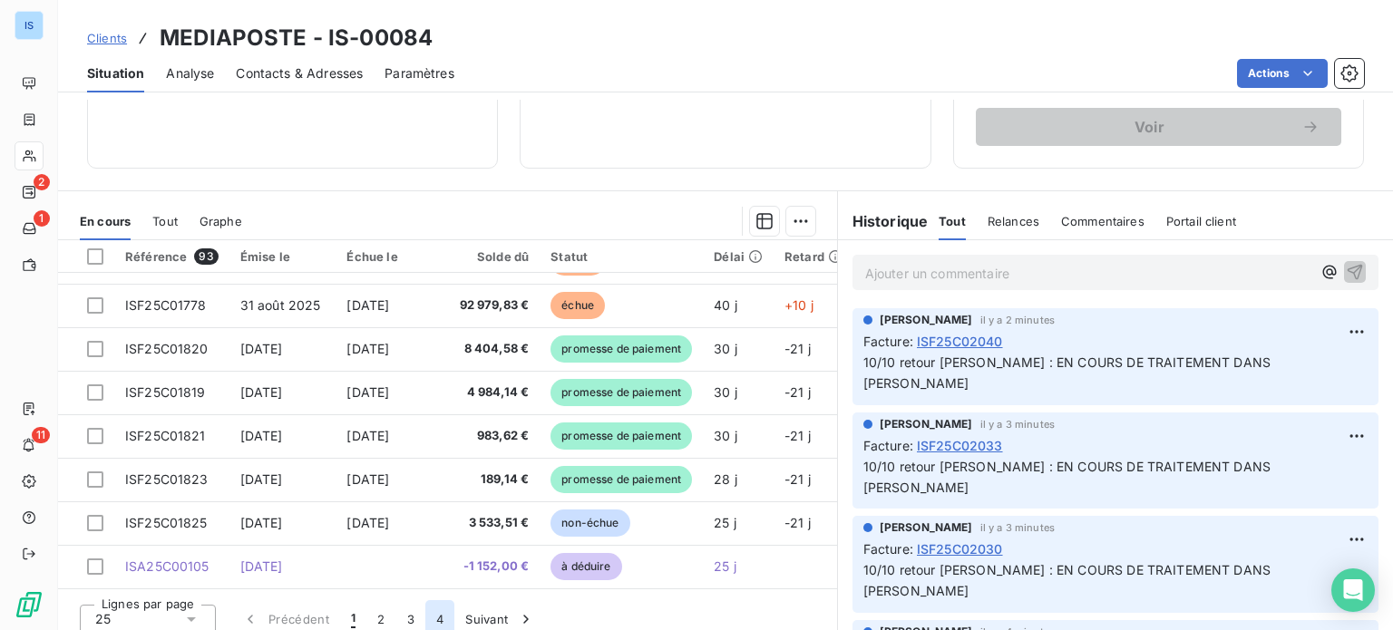
click at [443, 617] on button "4" at bounding box center [439, 620] width 29 height 38
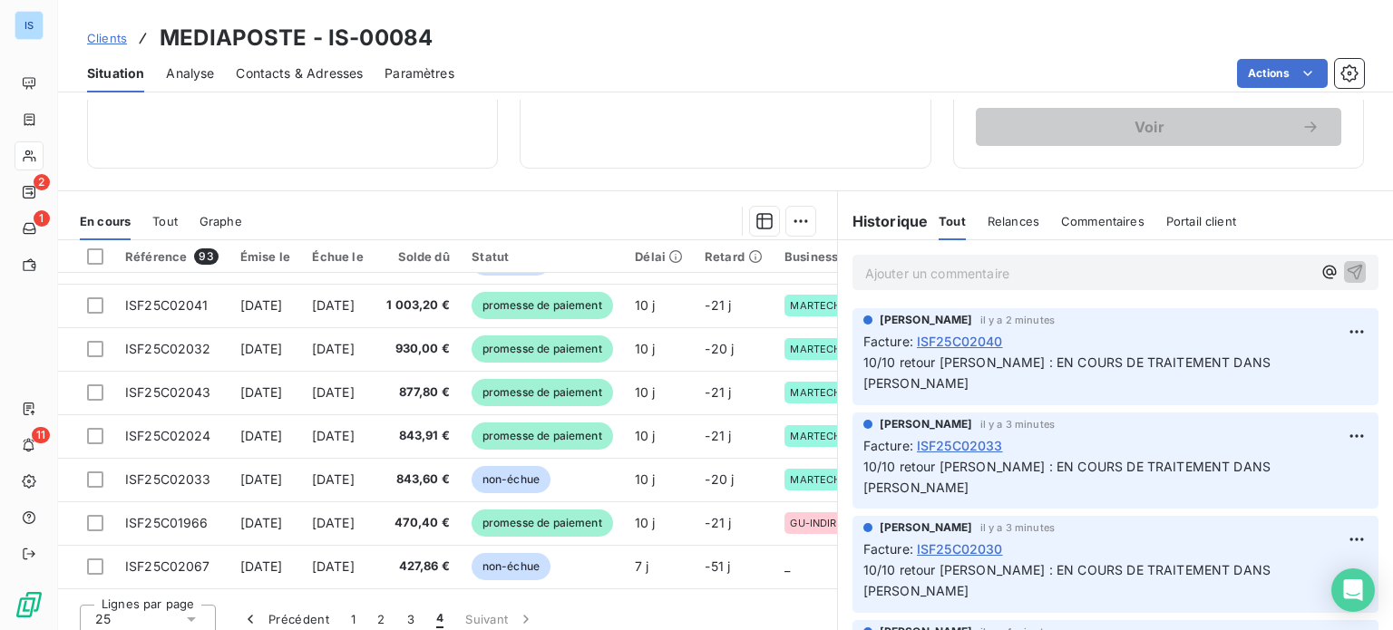
scroll to position [474, 0]
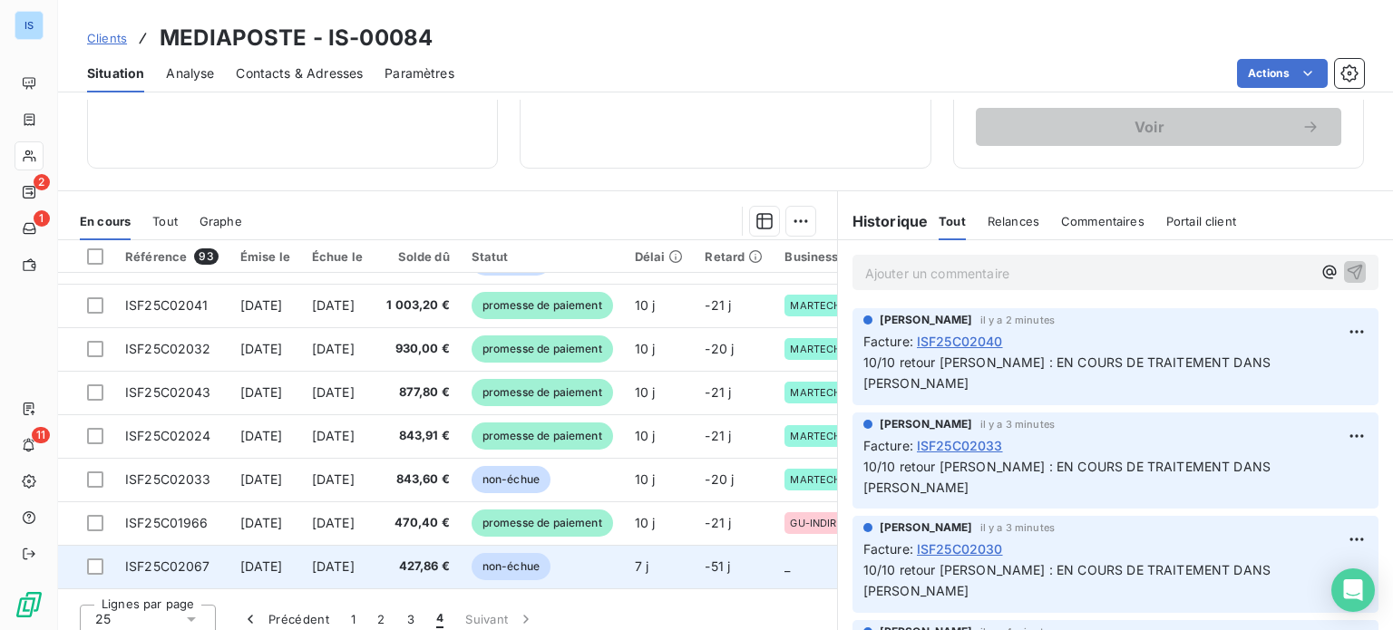
click at [355, 559] on span "[DATE]" at bounding box center [333, 566] width 43 height 15
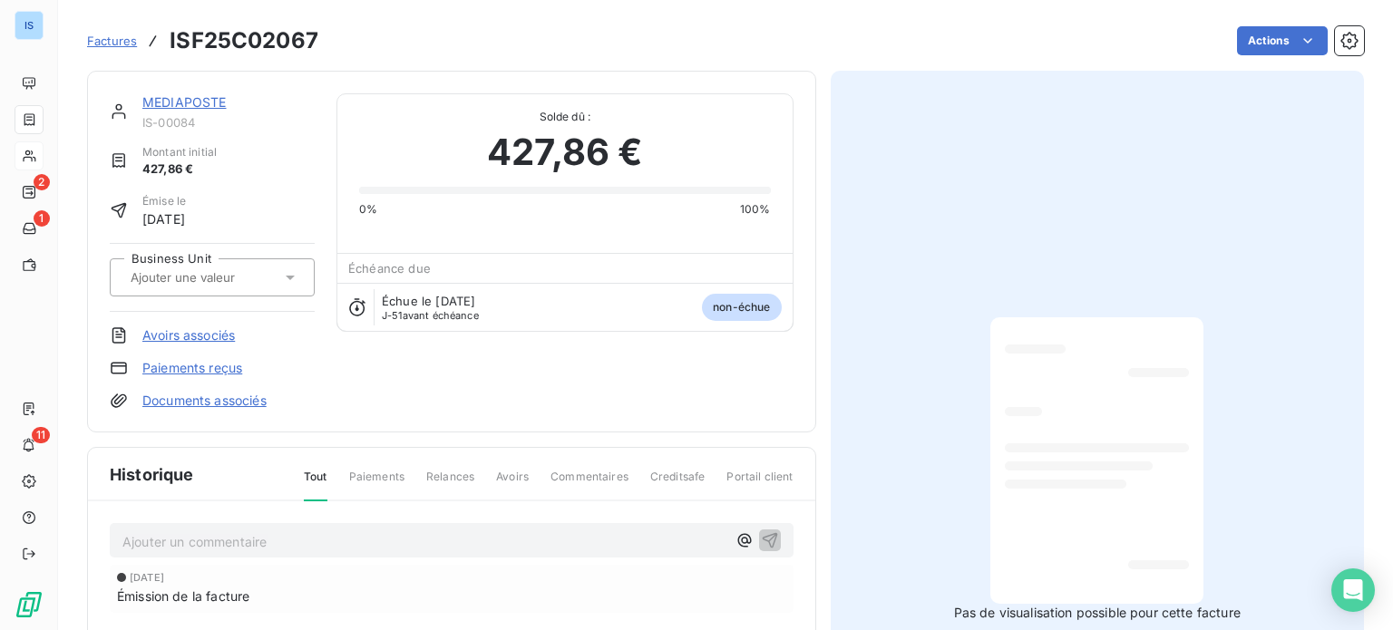
click at [327, 531] on p "Ajouter un commentaire ﻿" at bounding box center [424, 542] width 604 height 23
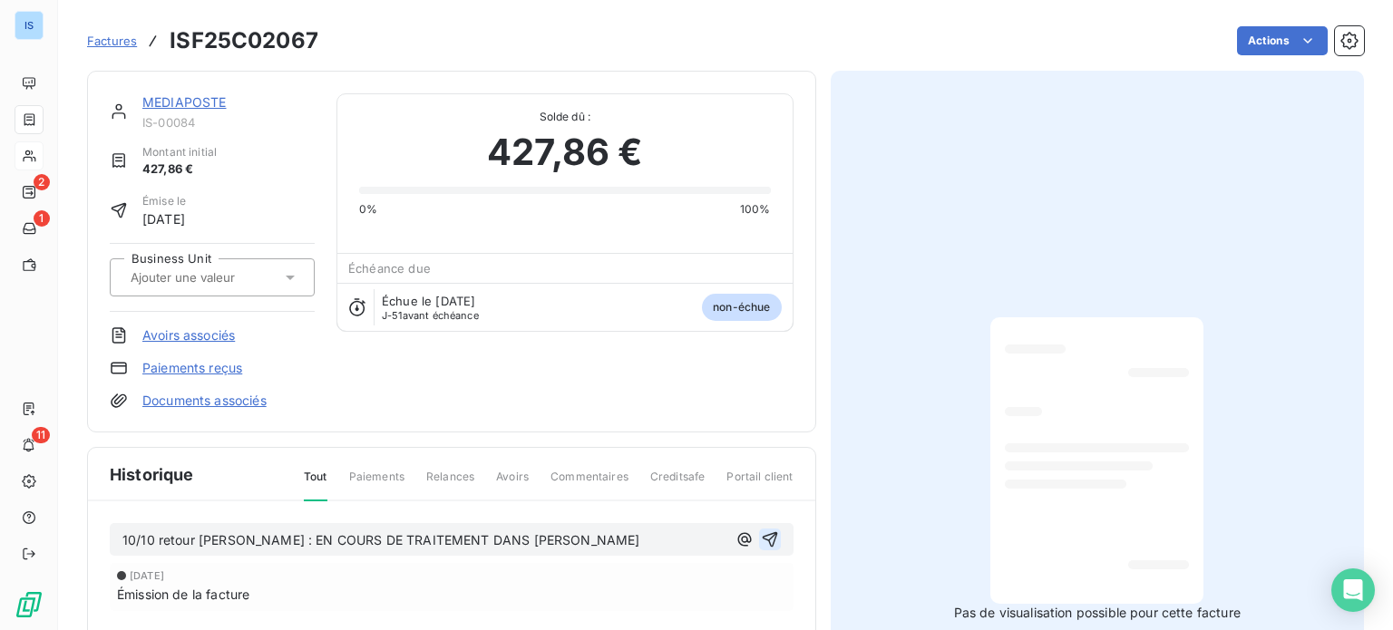
click at [766, 533] on icon "button" at bounding box center [769, 540] width 15 height 15
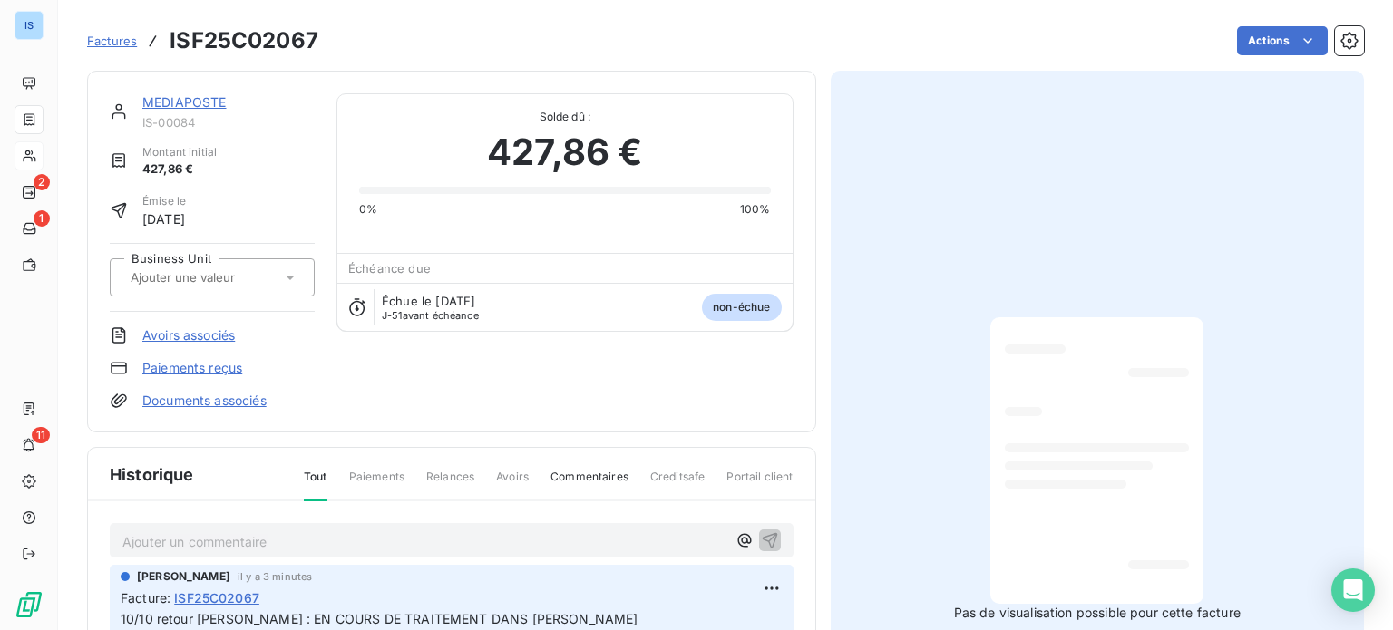
click at [180, 96] on link "MEDIAPOSTE" at bounding box center [184, 101] width 84 height 15
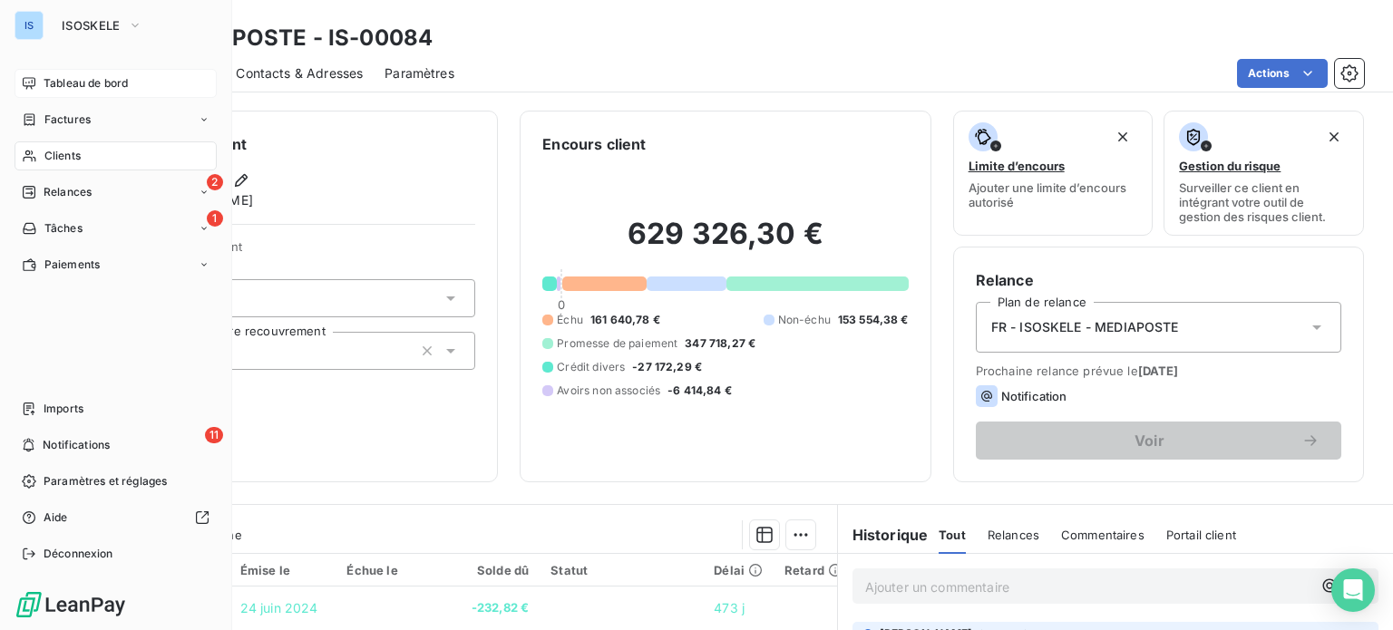
click at [42, 79] on div "Tableau de bord" at bounding box center [116, 83] width 202 height 29
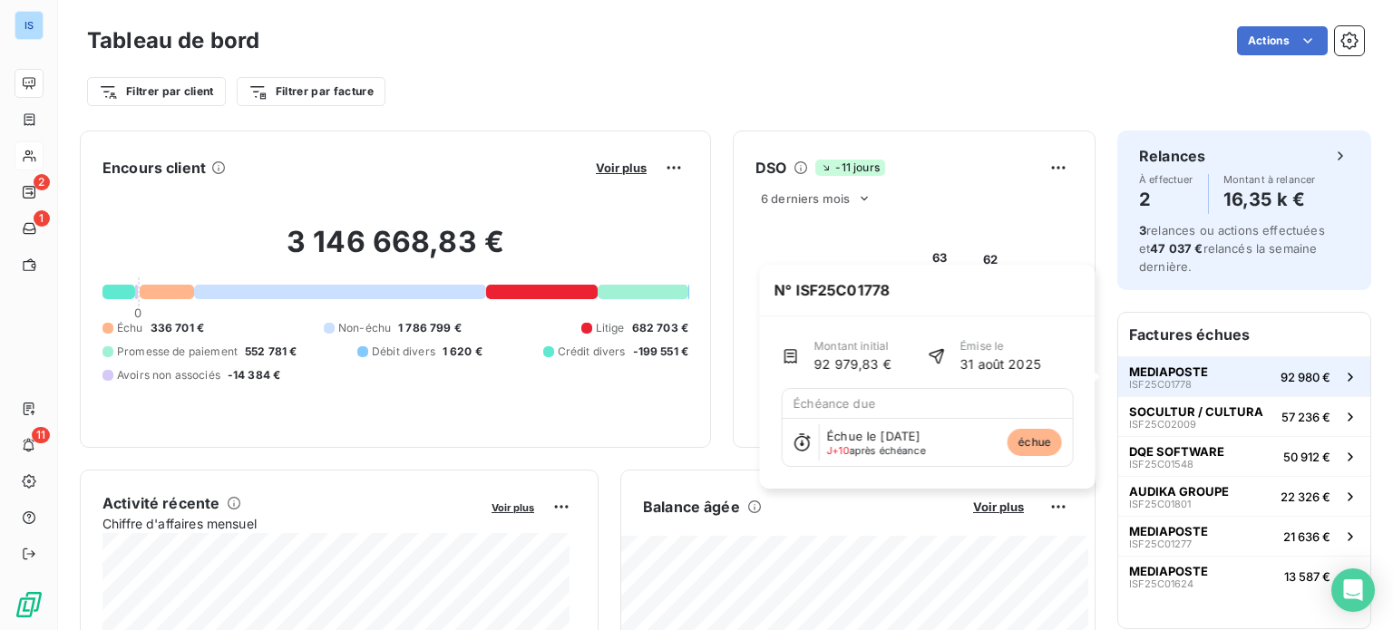
click at [1192, 376] on span "MEDIAPOSTE" at bounding box center [1168, 372] width 79 height 15
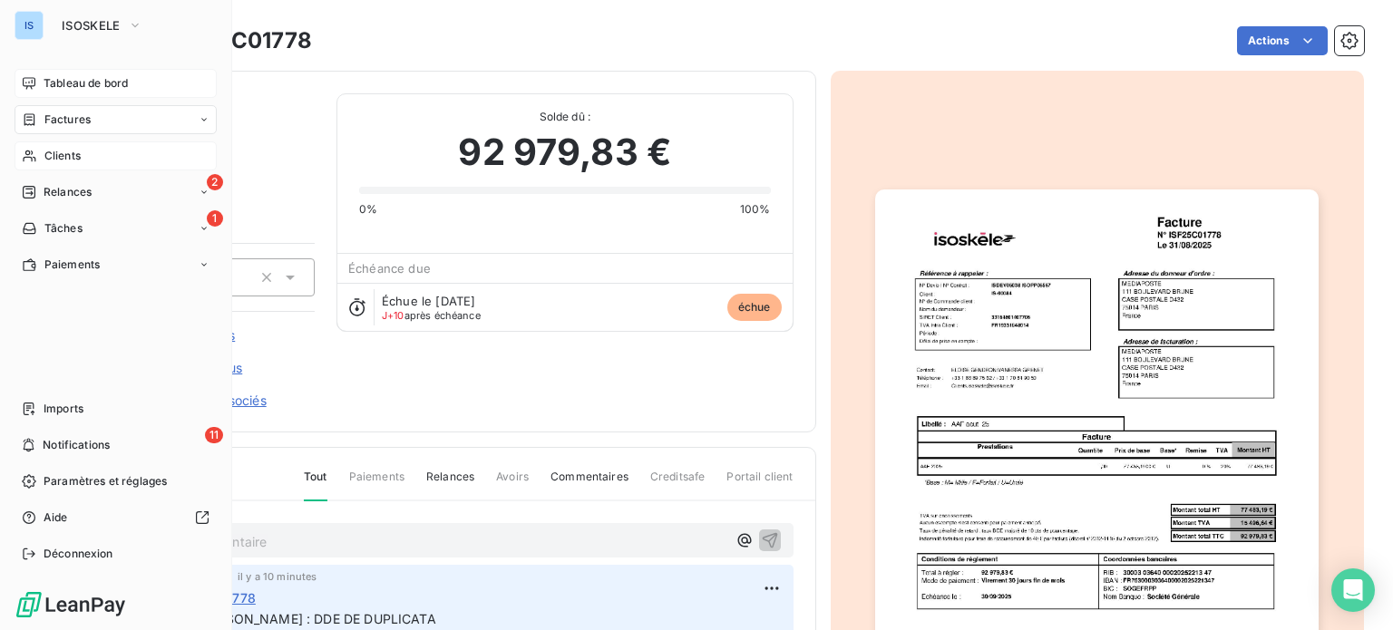
click at [44, 82] on span "Tableau de bord" at bounding box center [86, 83] width 84 height 16
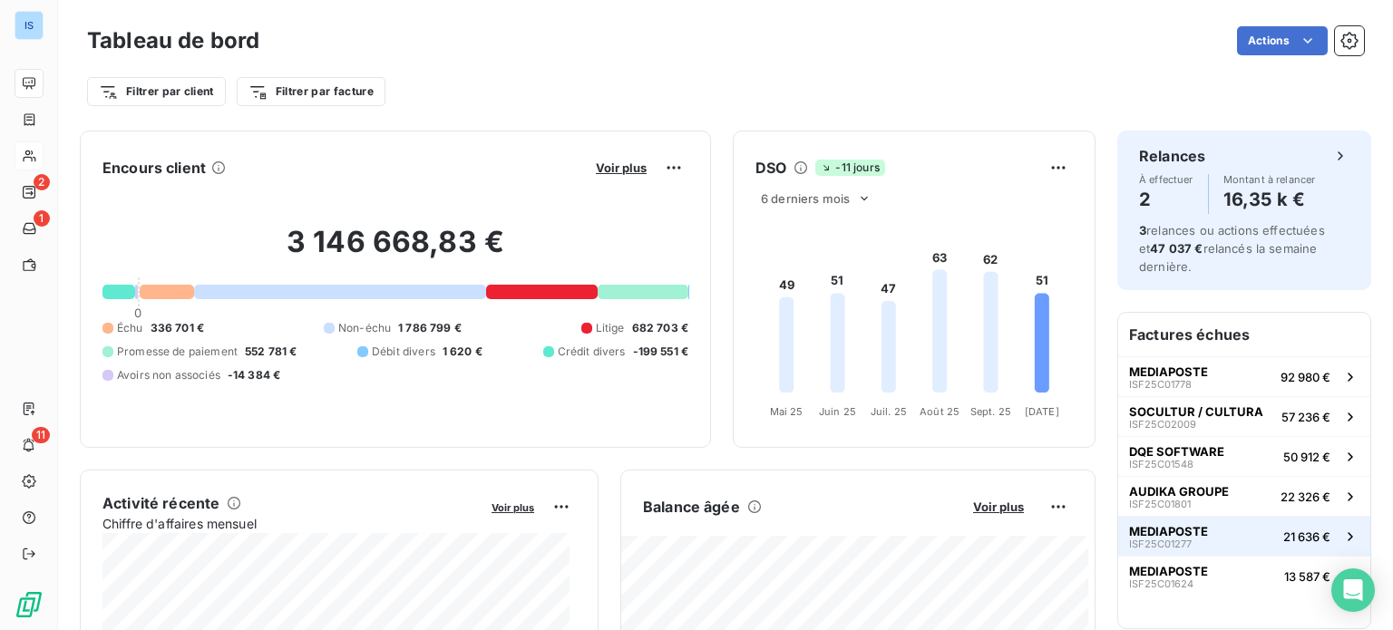
click at [1151, 524] on span "MEDIAPOSTE" at bounding box center [1168, 531] width 79 height 15
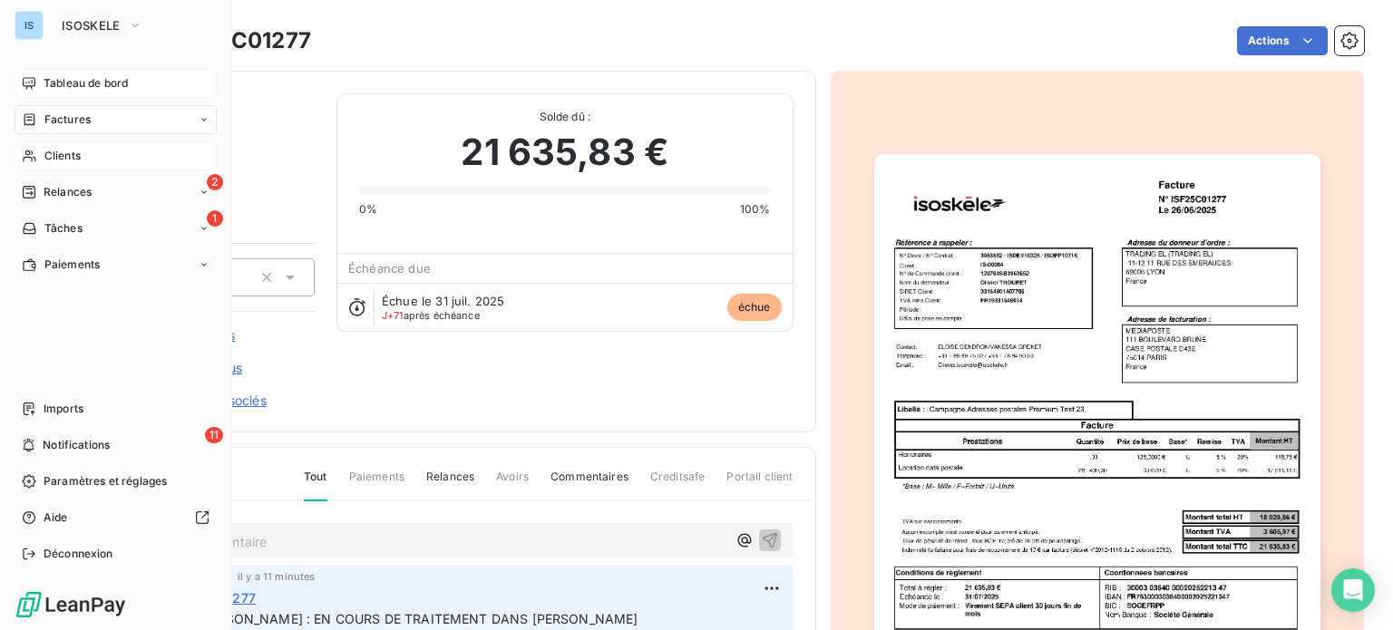
click at [118, 72] on div "Tableau de bord" at bounding box center [116, 83] width 202 height 29
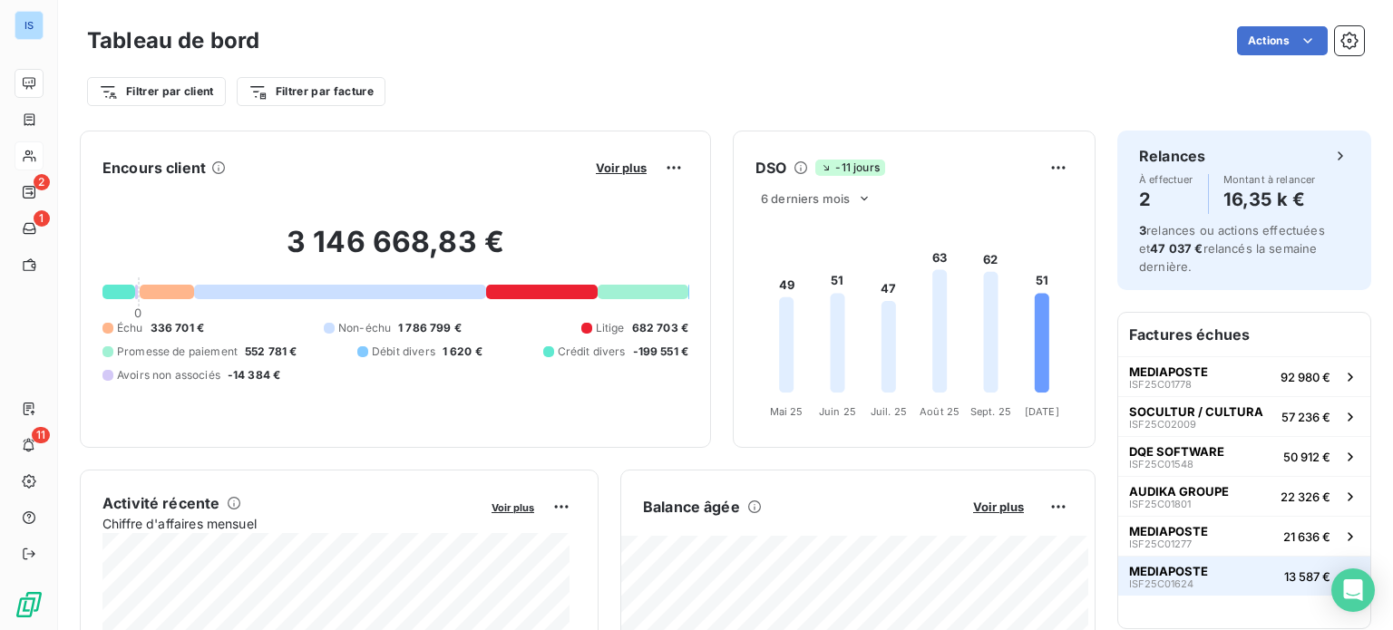
click at [1151, 568] on span "MEDIAPOSTE" at bounding box center [1168, 571] width 79 height 15
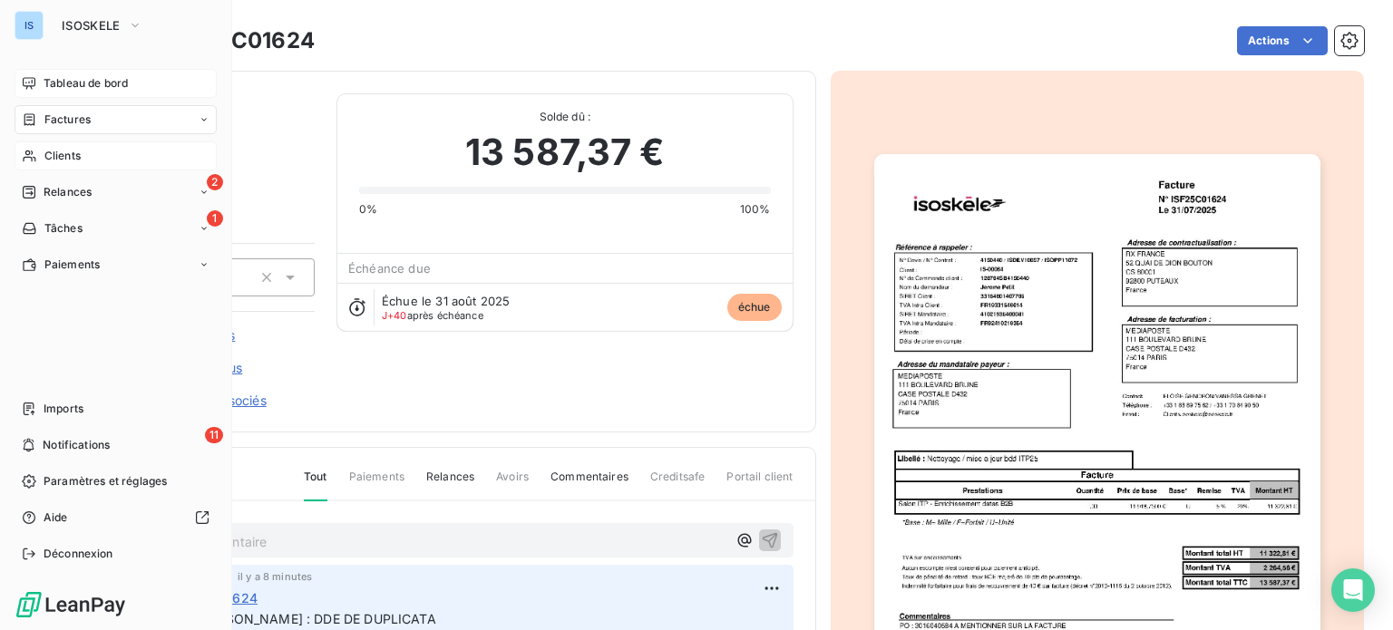
click at [65, 74] on div "Tableau de bord" at bounding box center [116, 83] width 202 height 29
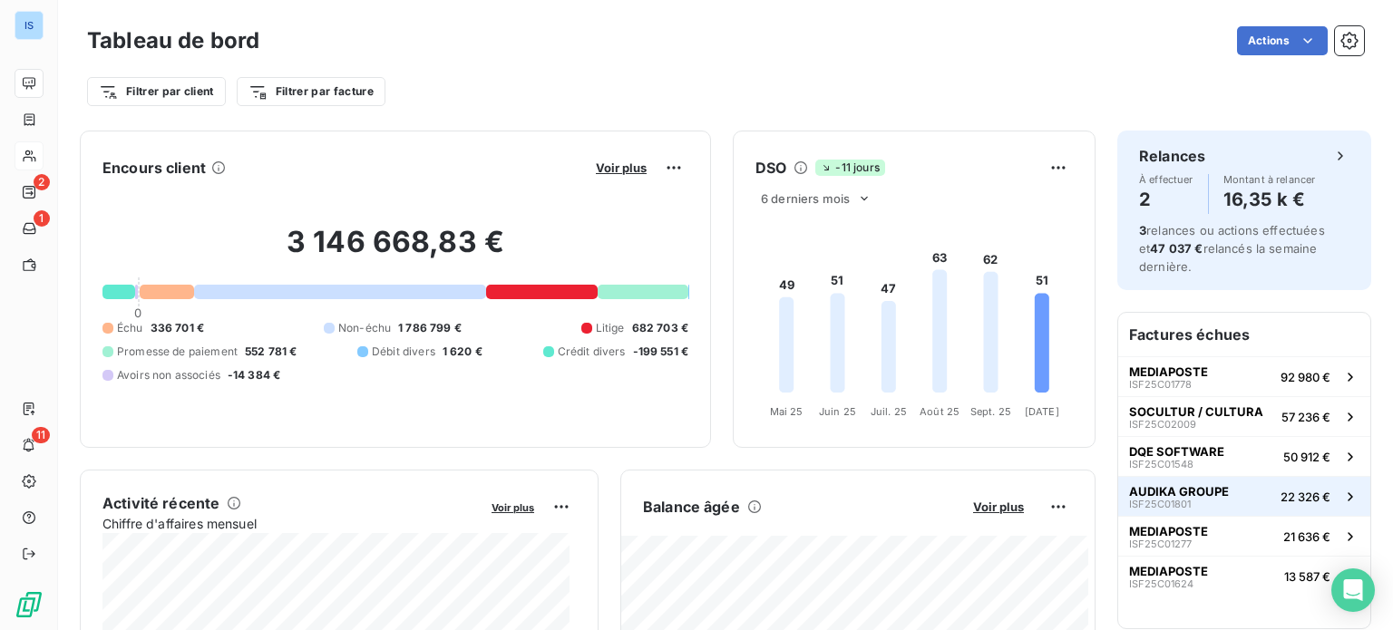
click at [1131, 489] on span "AUDIKA GROUPE" at bounding box center [1179, 491] width 100 height 15
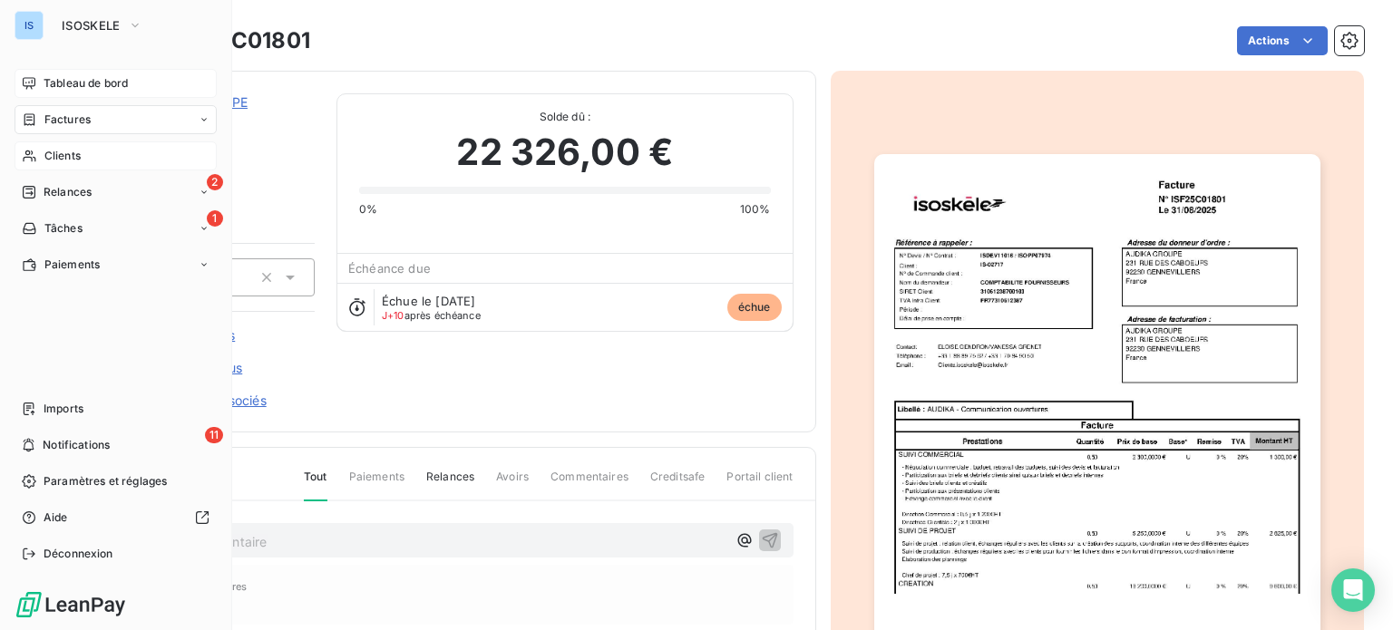
click at [76, 72] on div "Tableau de bord" at bounding box center [116, 83] width 202 height 29
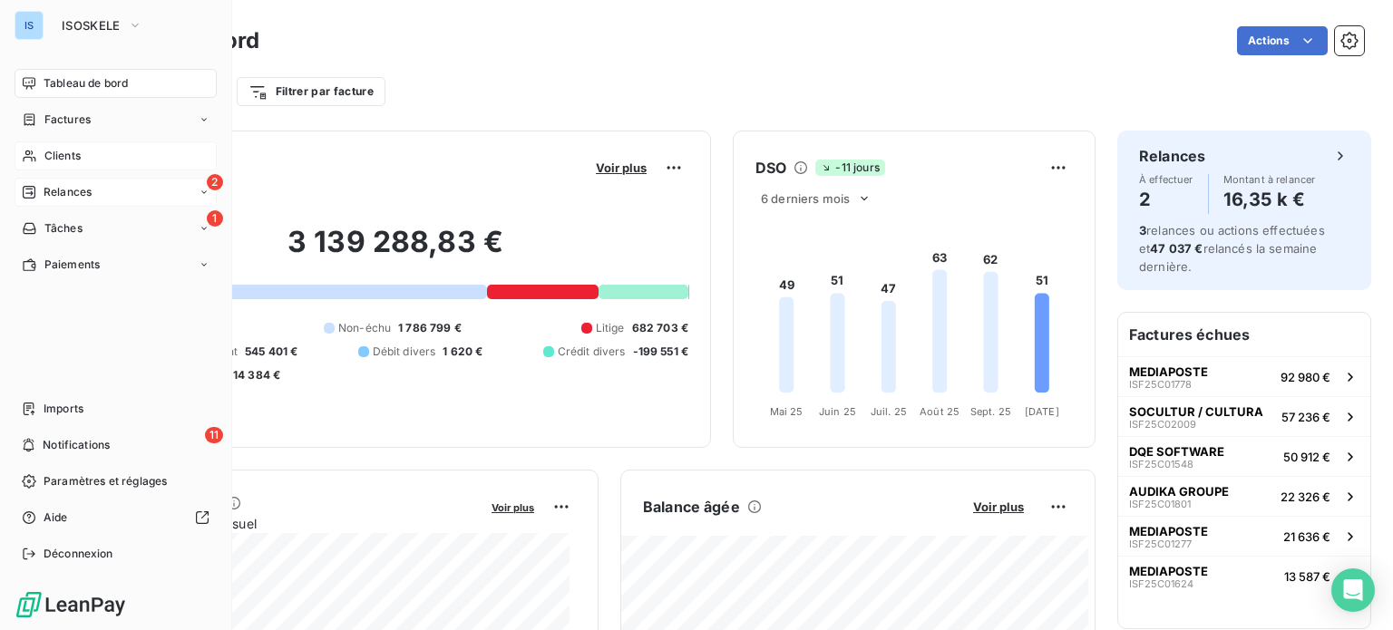
click at [31, 188] on icon at bounding box center [29, 192] width 15 height 15
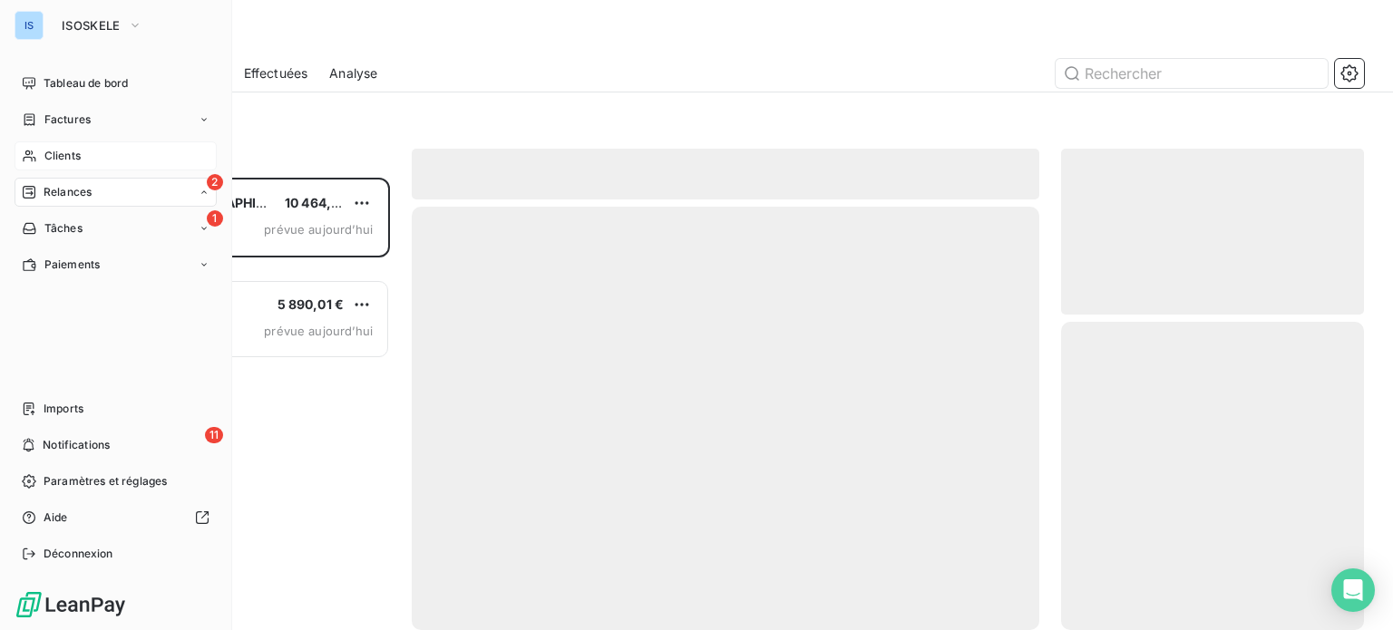
scroll to position [439, 288]
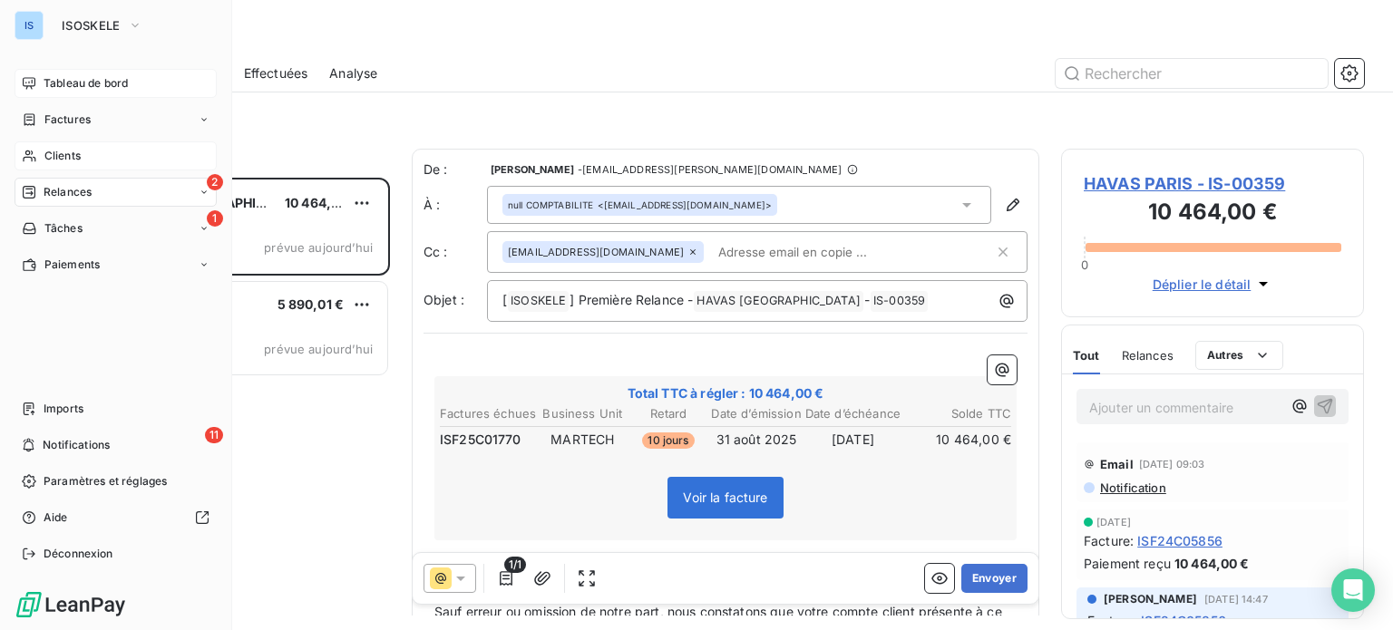
click at [86, 83] on span "Tableau de bord" at bounding box center [86, 83] width 84 height 16
